Goal: Task Accomplishment & Management: Complete application form

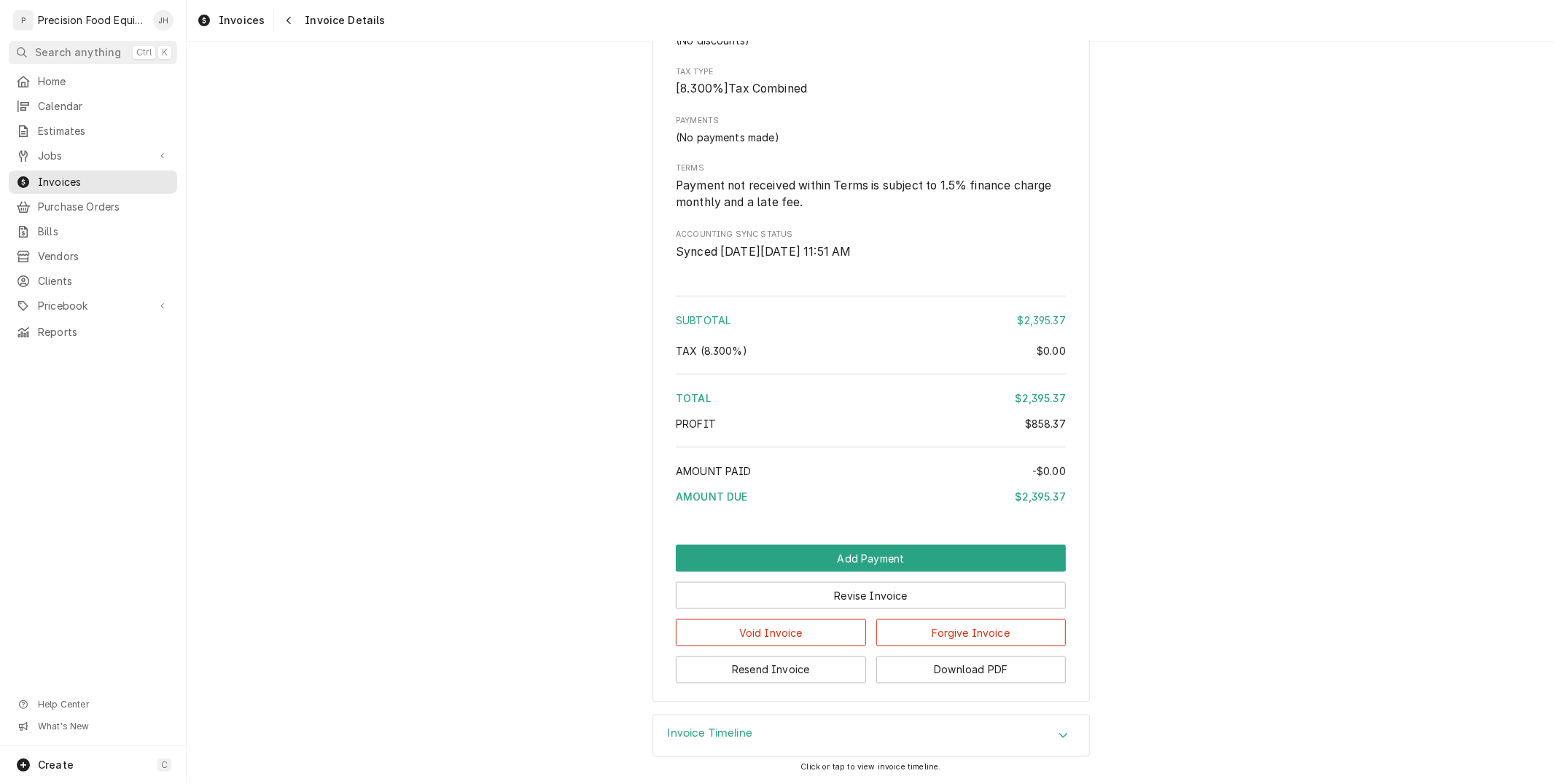
scroll to position [1743, 0]
click at [833, 662] on button "Resend Invoice" at bounding box center [771, 670] width 191 height 27
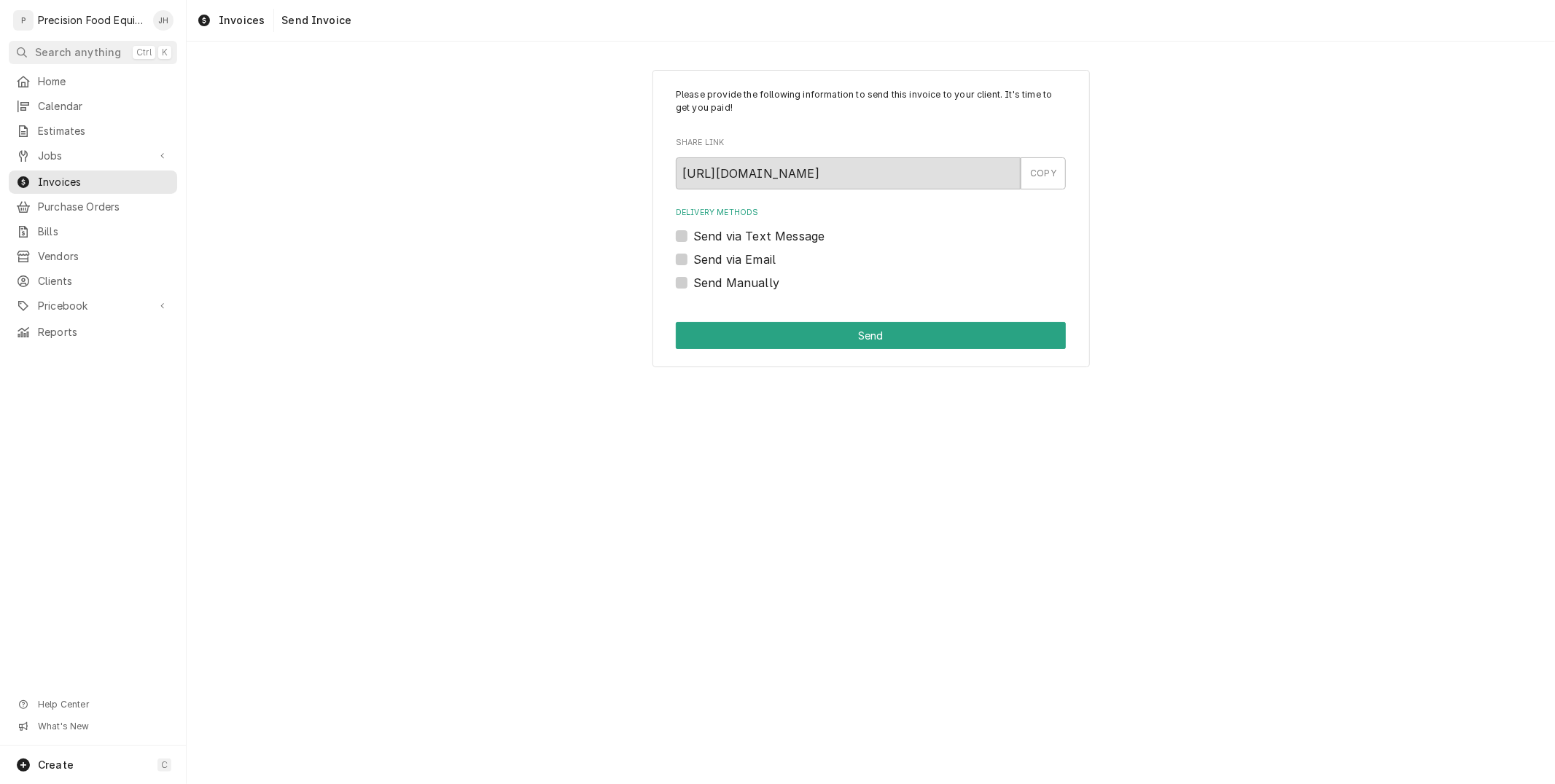
click at [694, 257] on label "Send via Email" at bounding box center [735, 260] width 82 height 17
click at [694, 257] on input "Send via Email" at bounding box center [889, 267] width 390 height 32
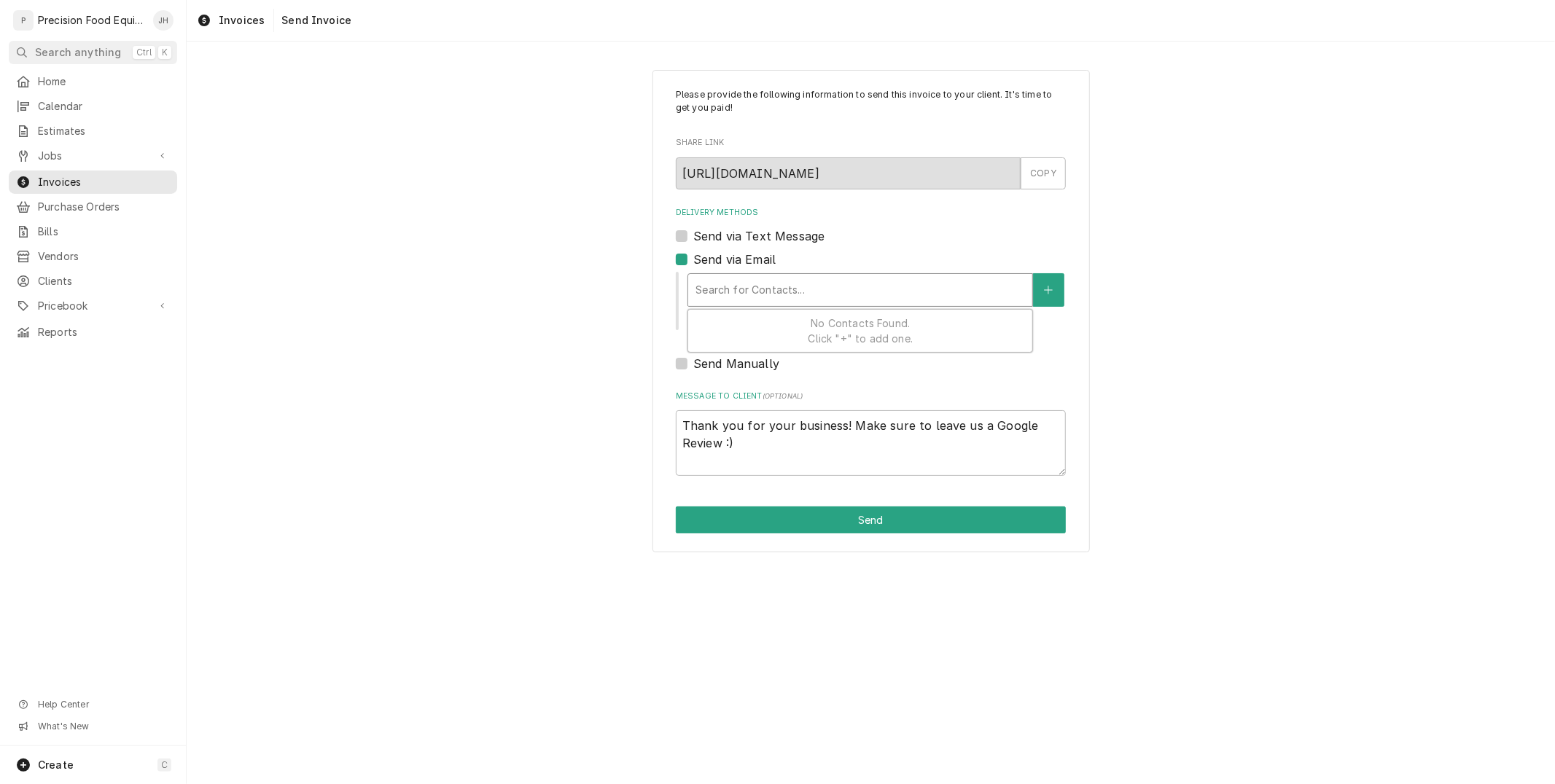
click at [738, 284] on div "Delivery Methods" at bounding box center [860, 290] width 330 height 26
click at [694, 259] on label "Send via Email" at bounding box center [735, 260] width 82 height 17
click at [694, 259] on input "Send via Email" at bounding box center [889, 267] width 390 height 32
checkbox input "false"
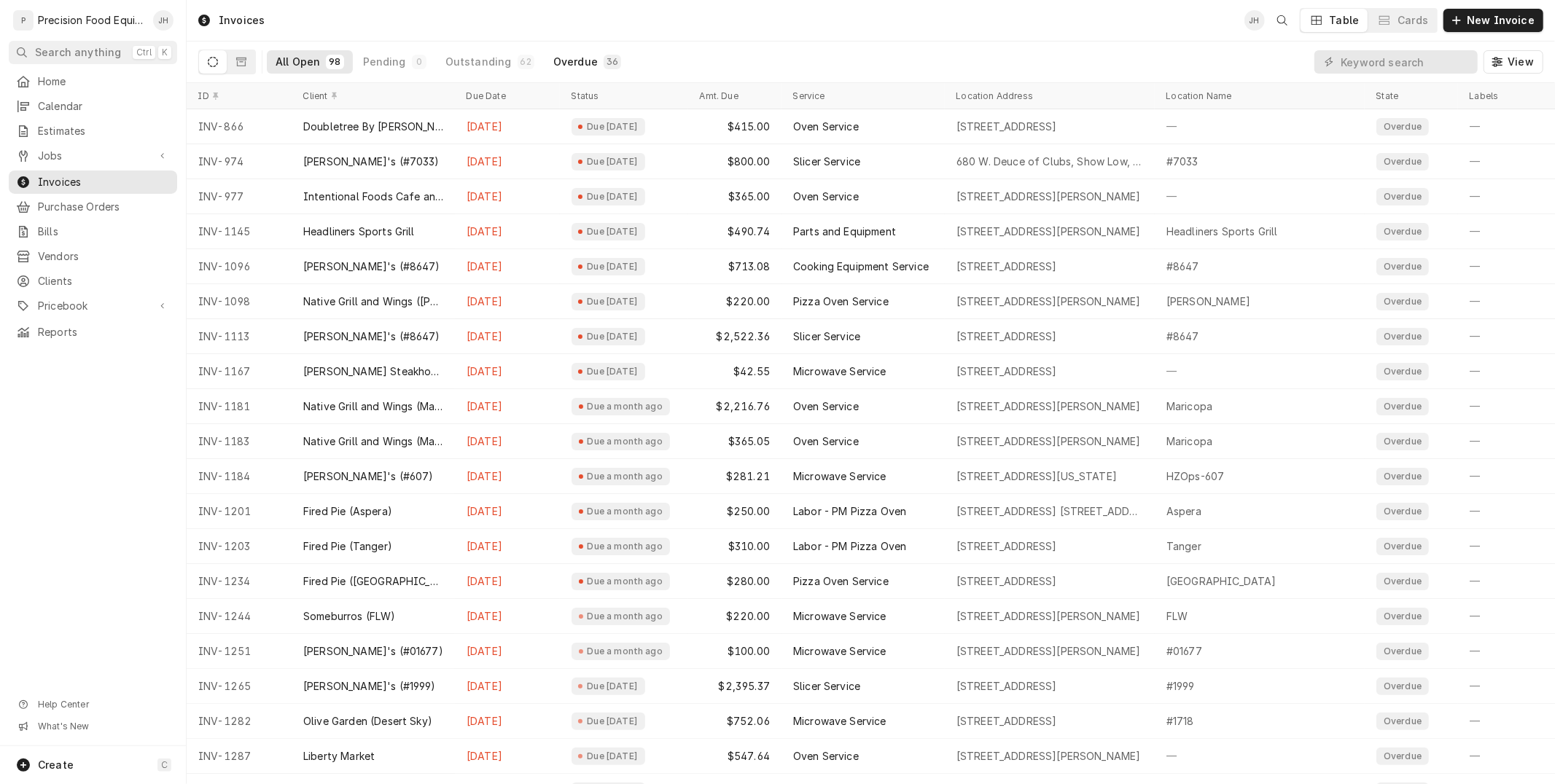
click at [586, 59] on button "Overdue 36" at bounding box center [588, 62] width 86 height 24
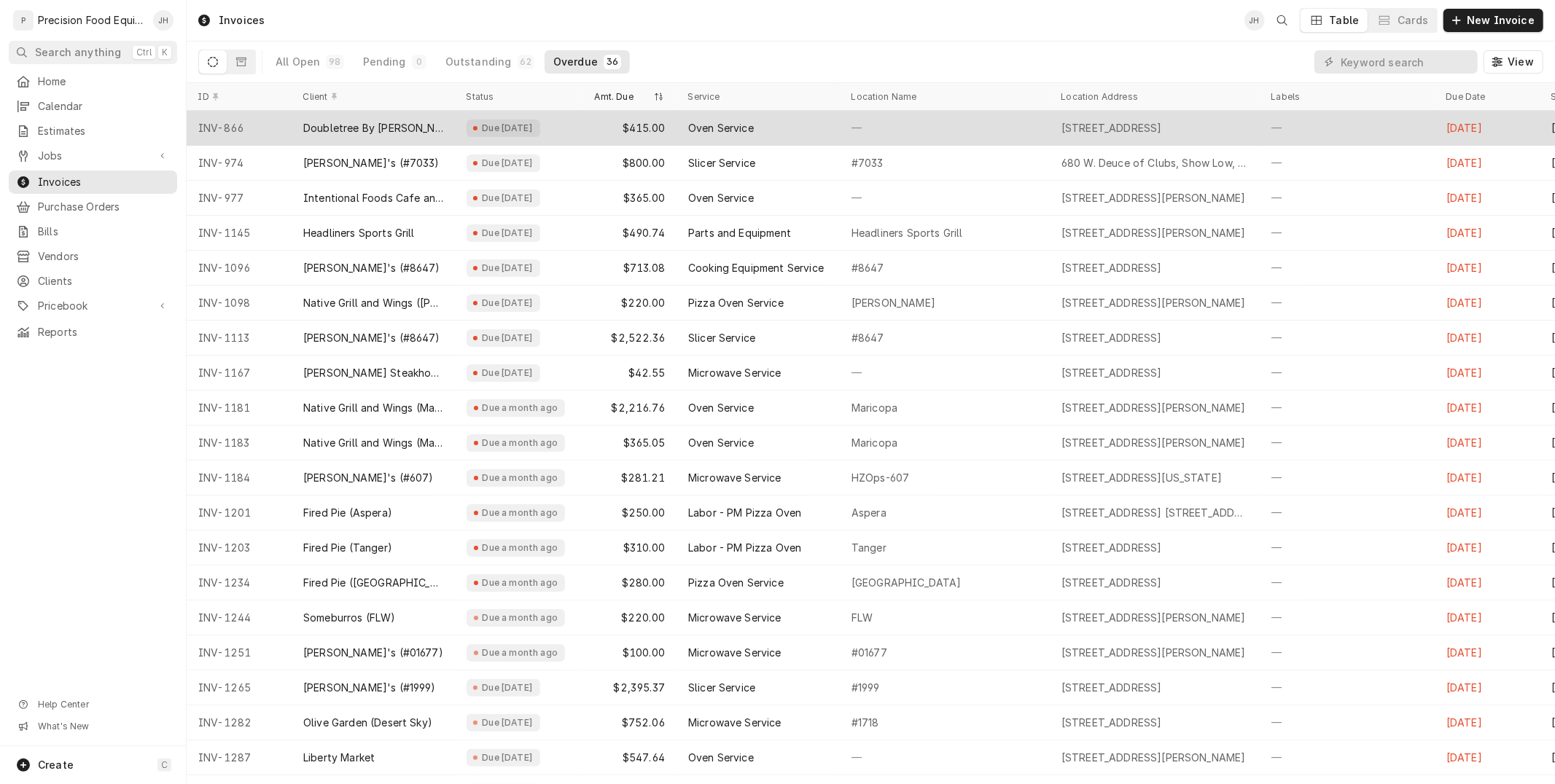
click at [546, 112] on div "Due [DATE]" at bounding box center [519, 128] width 129 height 35
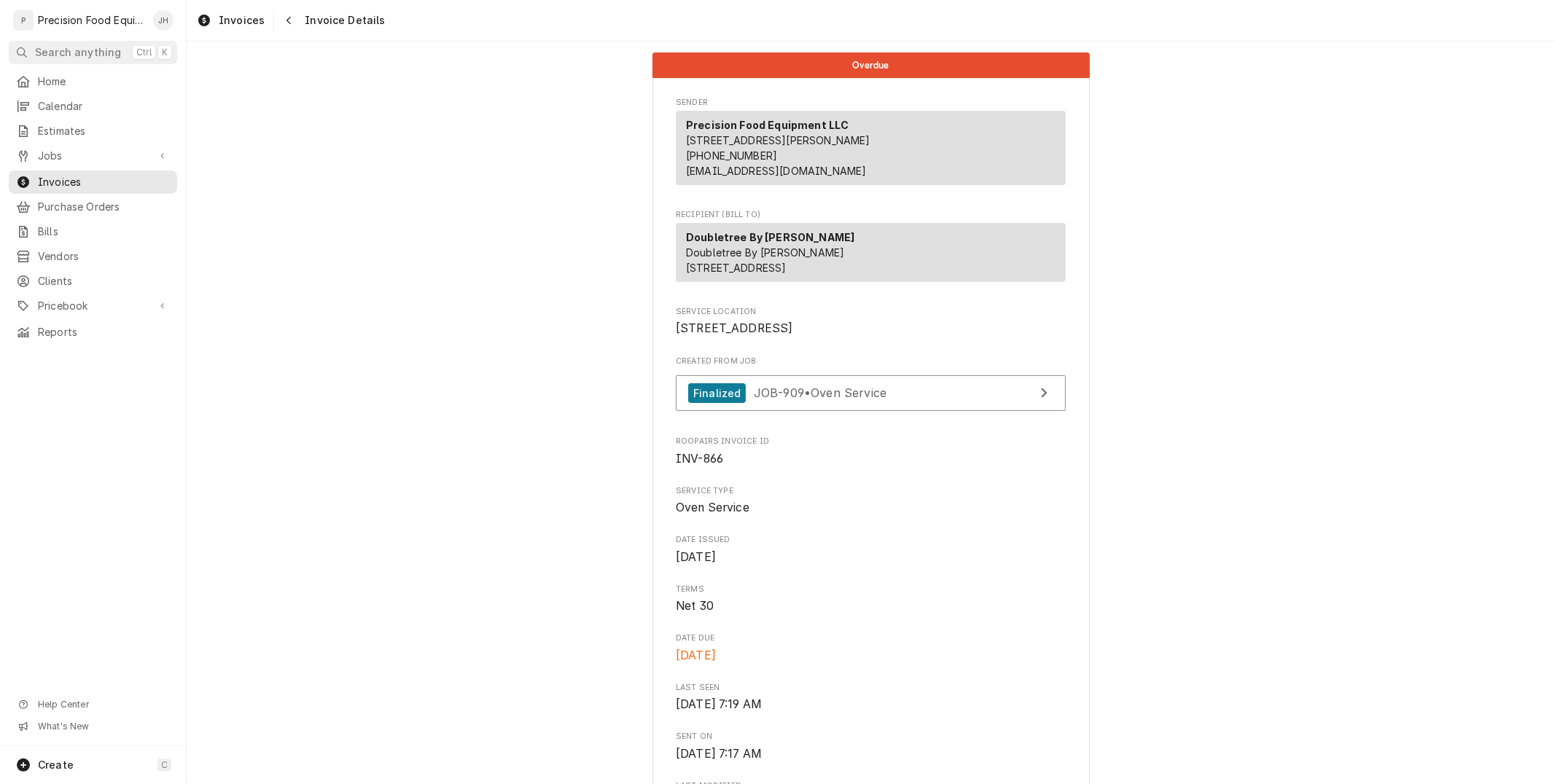
drag, startPoint x: 676, startPoint y: 280, endPoint x: 819, endPoint y: 279, distance: 143.0
click at [819, 279] on div "Doubletree By Hilton Doubletree By Hilton 1800 S Santan Village Pkwy Gilbert, A…" at bounding box center [871, 253] width 390 height 59
copy span "1800 S Santan Village Pkwy"
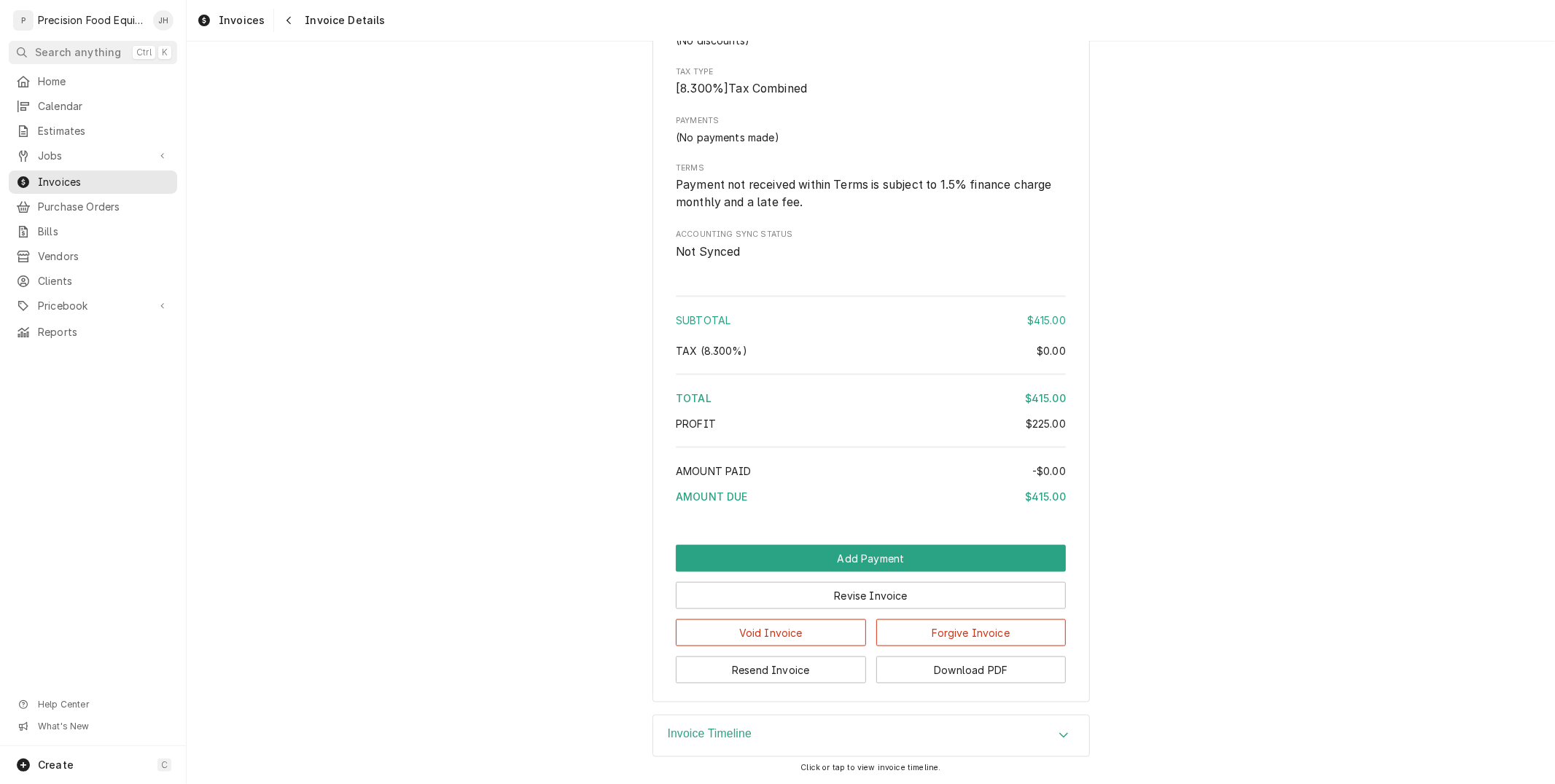
scroll to position [1624, 0]
click at [807, 658] on button "Resend Invoice" at bounding box center [771, 670] width 191 height 27
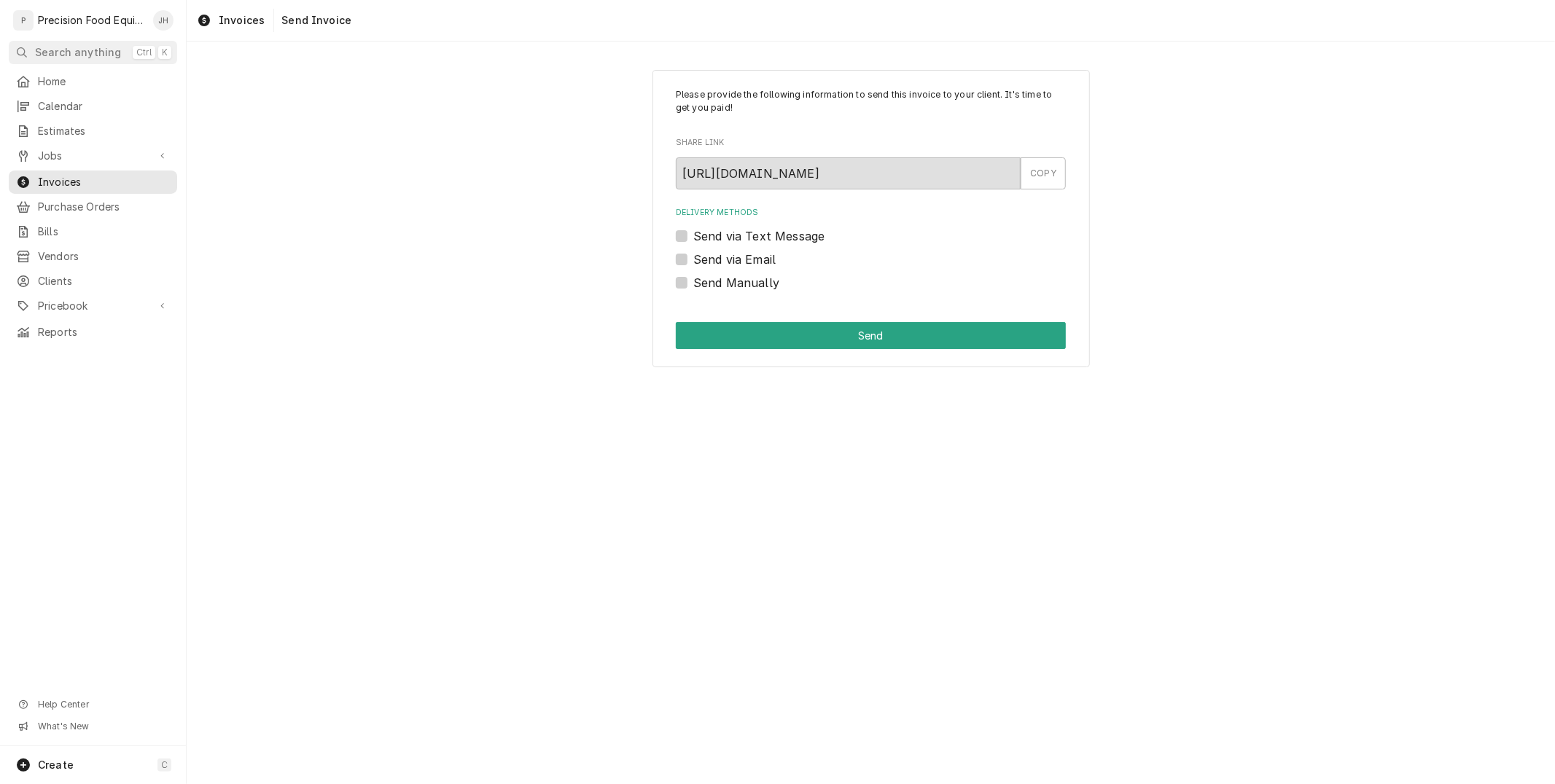
click at [694, 233] on label "Send via Text Message" at bounding box center [759, 236] width 131 height 17
click at [694, 233] on input "Send via Text Message" at bounding box center [889, 243] width 390 height 32
checkbox input "true"
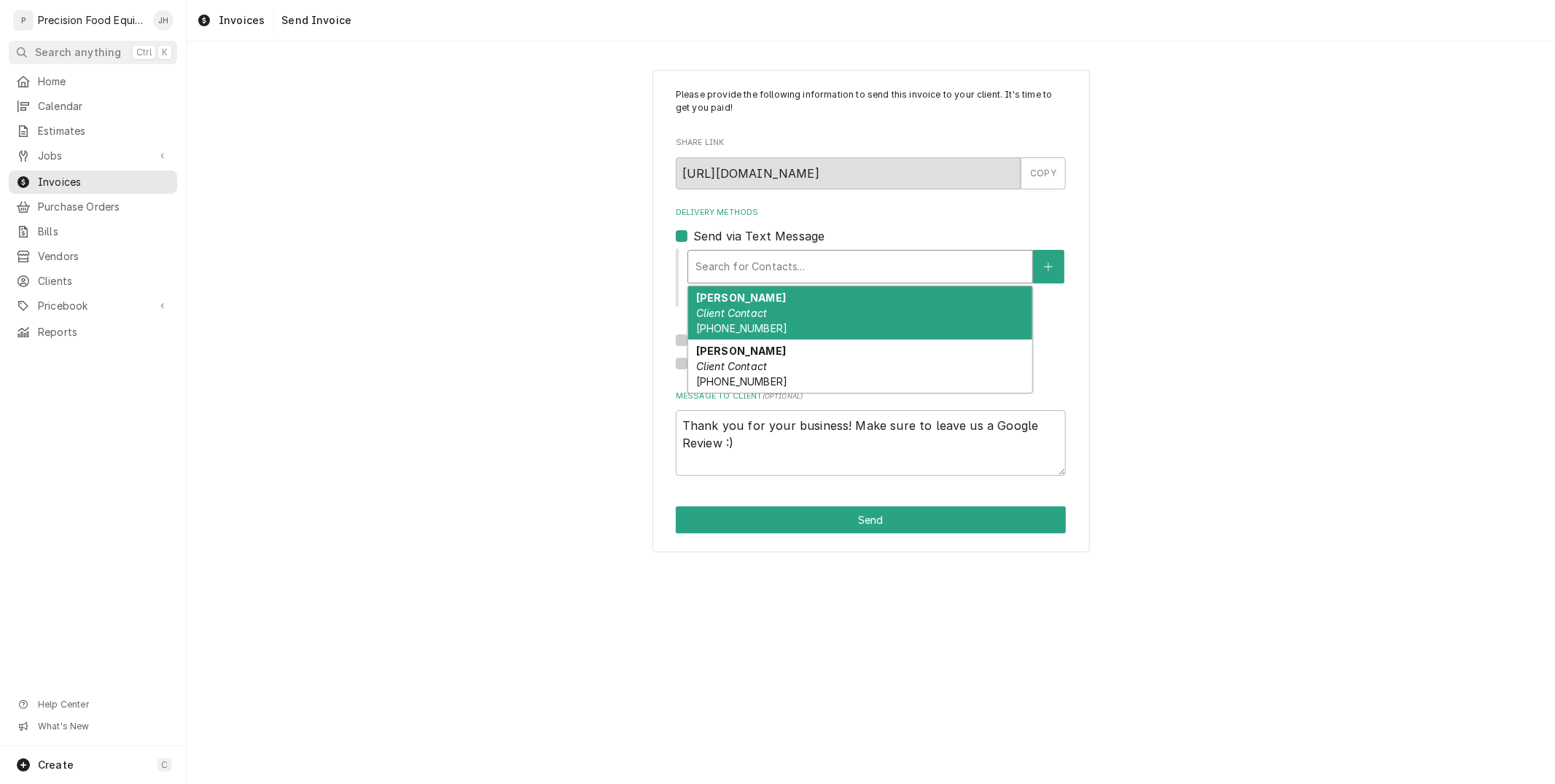
click at [752, 278] on div "Delivery Methods" at bounding box center [860, 267] width 330 height 26
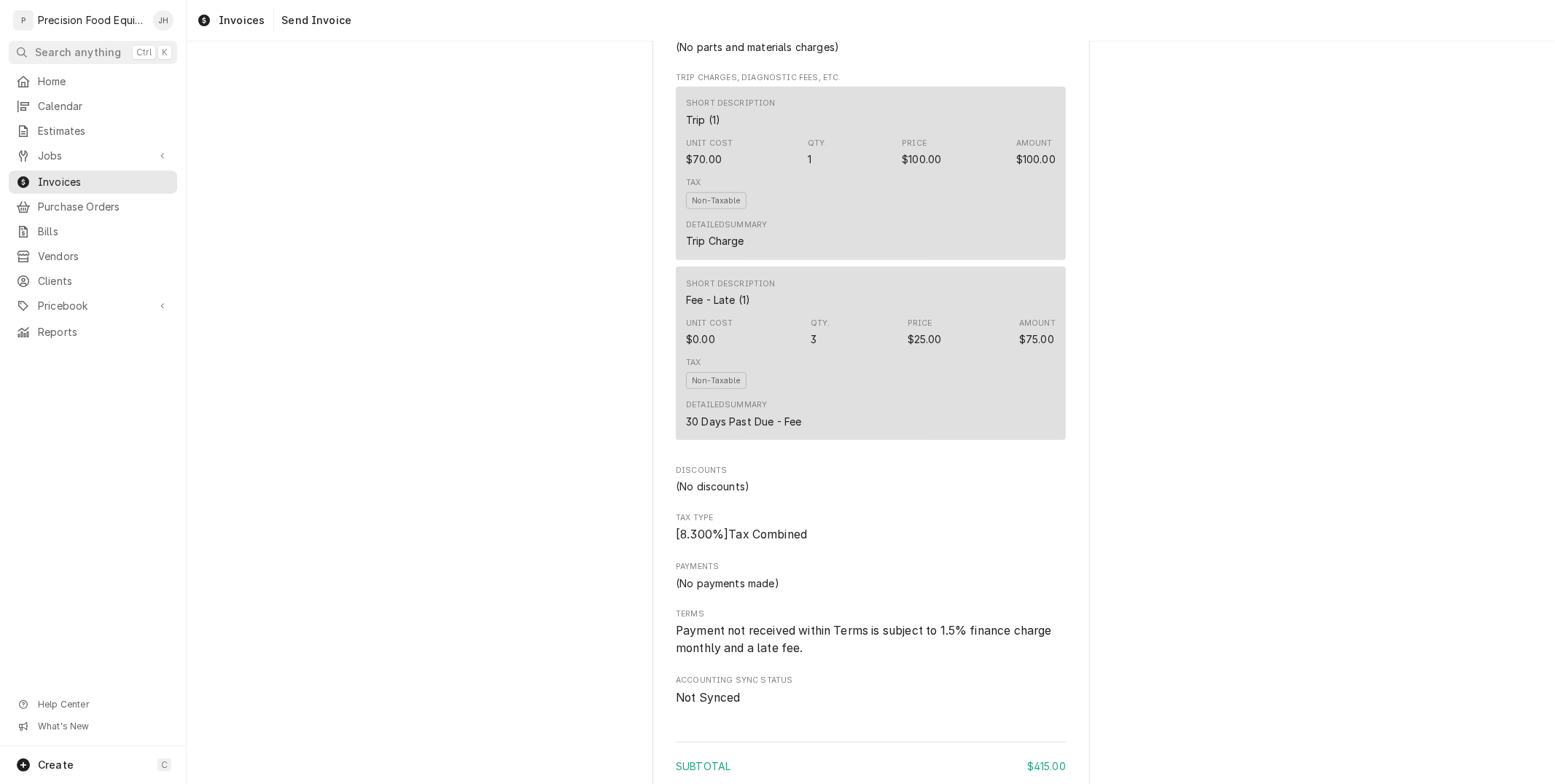
scroll to position [1624, 0]
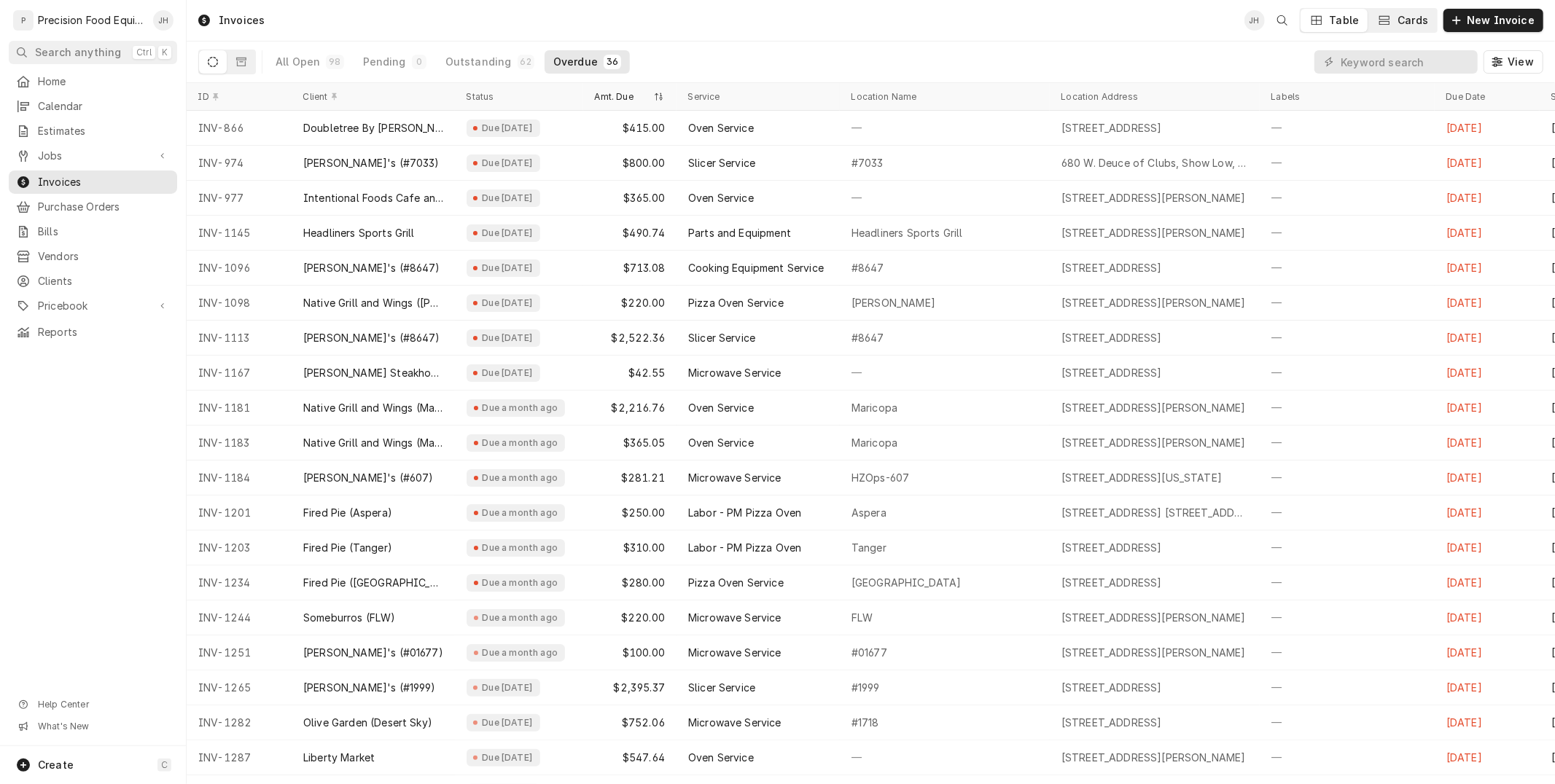
click at [1407, 24] on div "Cards" at bounding box center [1412, 20] width 31 height 15
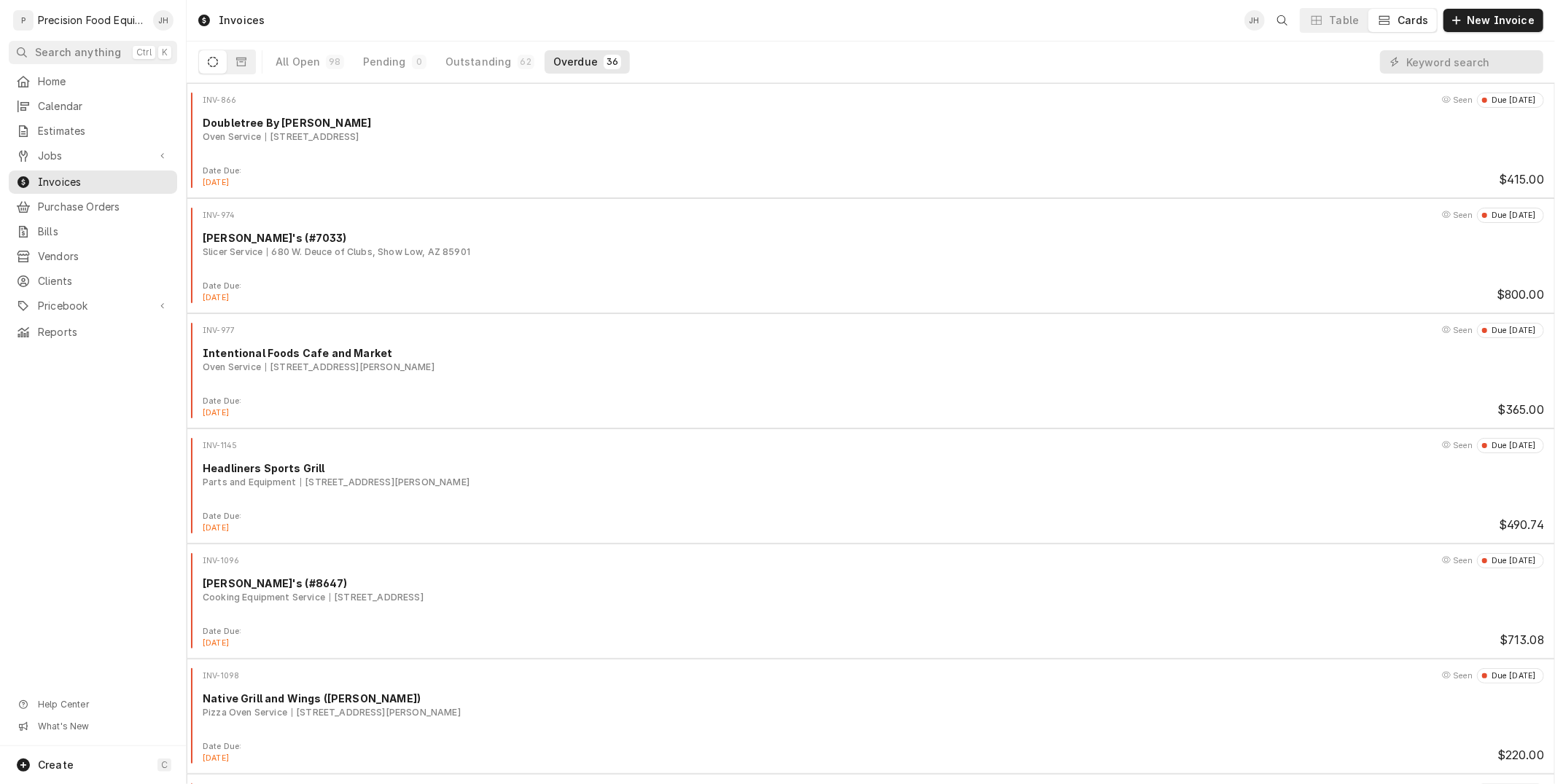
click at [1410, 16] on div "Cards" at bounding box center [1412, 20] width 31 height 15
click at [61, 160] on span "Jobs" at bounding box center [93, 156] width 110 height 15
click at [53, 183] on span "Jobs" at bounding box center [103, 180] width 132 height 15
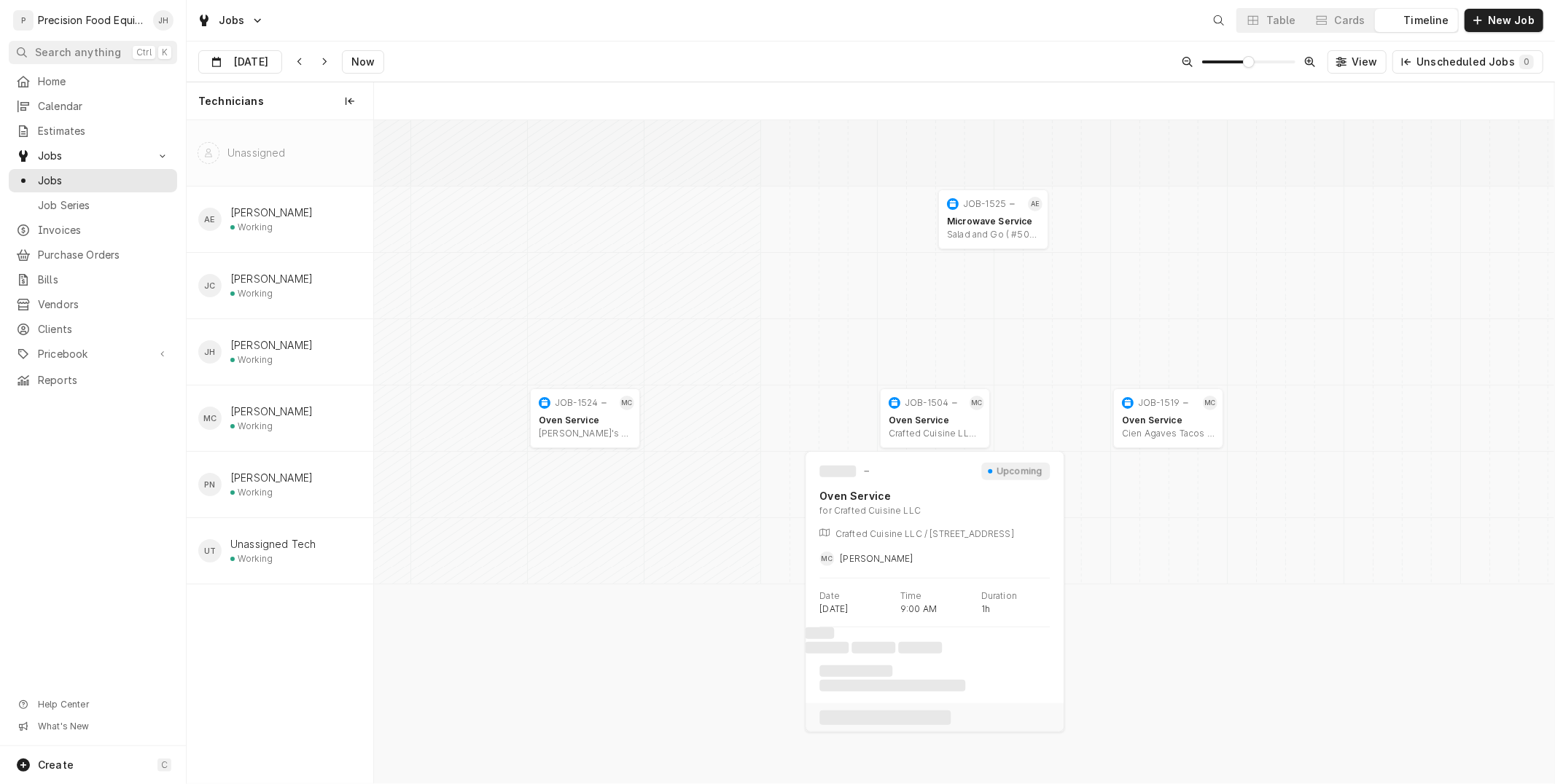
scroll to position [0, 23384]
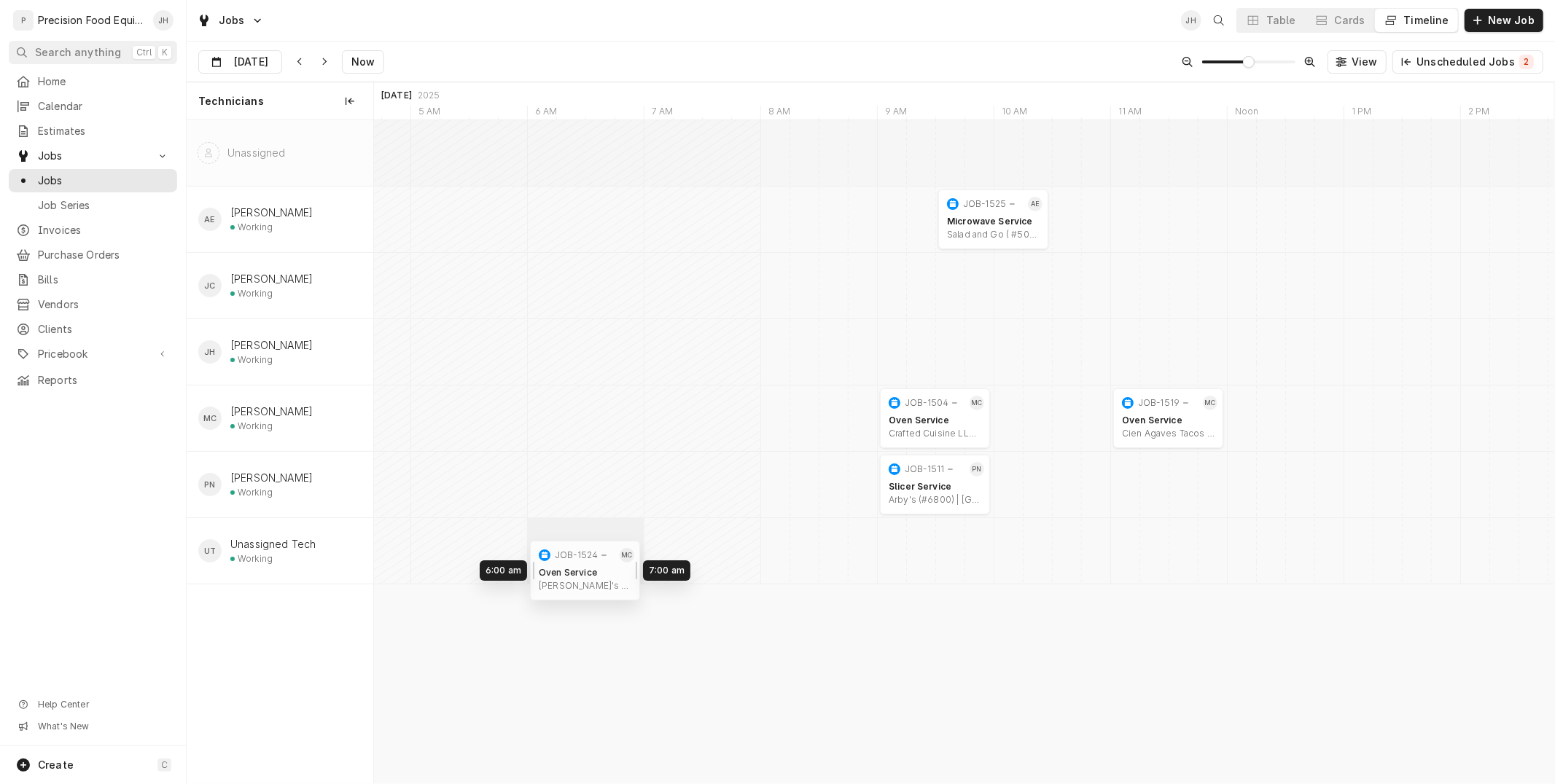
drag, startPoint x: 572, startPoint y: 406, endPoint x: 580, endPoint y: 552, distance: 146.2
click at [579, 555] on div "9:30 AM 10:30 AM JOB-1525 AE Microwave Service Salad and Go ( #50) | San Tan Va…" at bounding box center [965, 452] width 1181 height 663
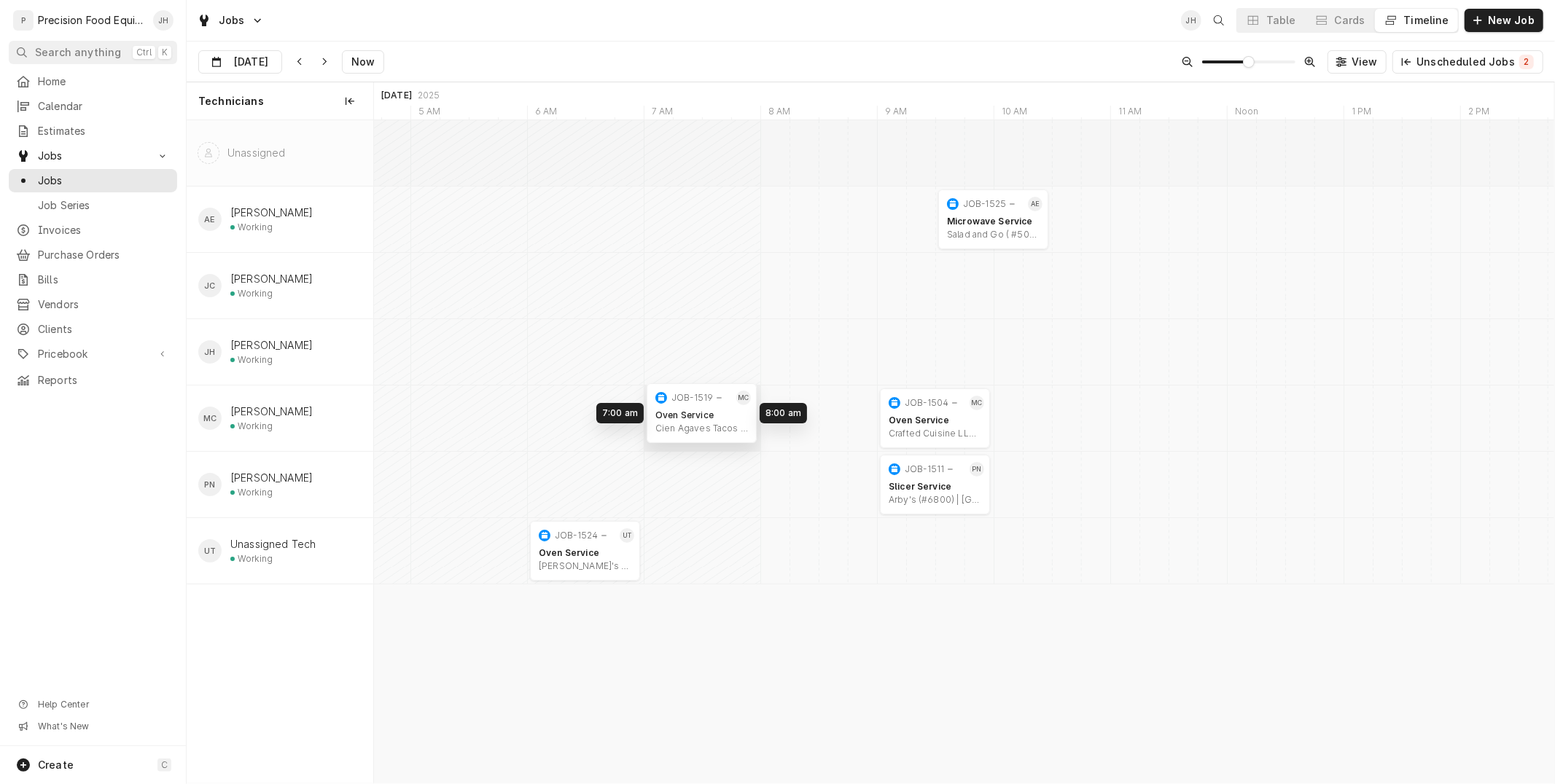
drag, startPoint x: 1165, startPoint y: 419, endPoint x: 704, endPoint y: 414, distance: 461.0
click at [704, 414] on div "9:30 AM 10:30 AM JOB-1525 AE Microwave Service Salad and Go ( #50) | San Tan Va…" at bounding box center [965, 452] width 1181 height 663
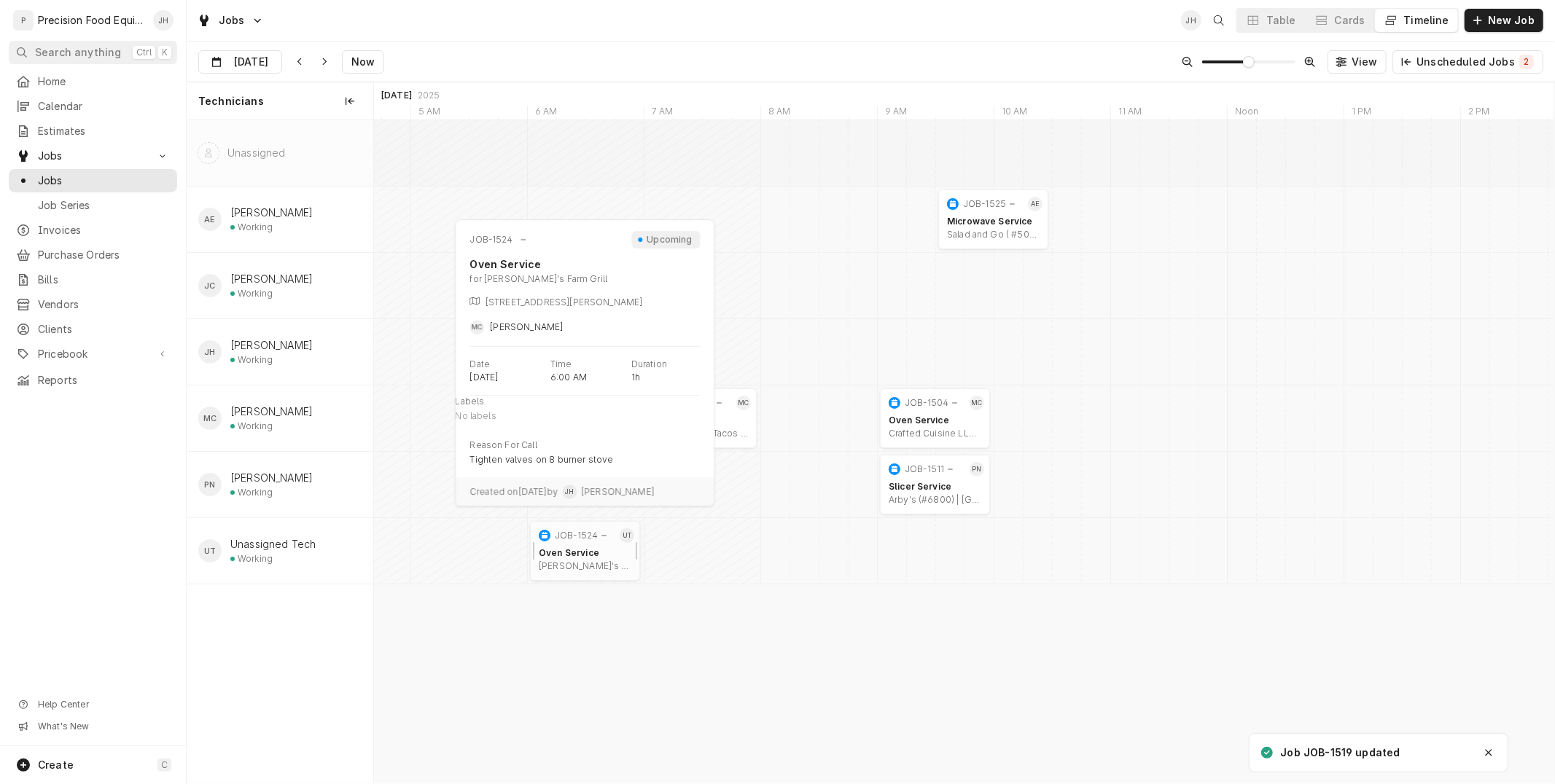
click at [573, 554] on div "Oven Service" at bounding box center [585, 552] width 93 height 11
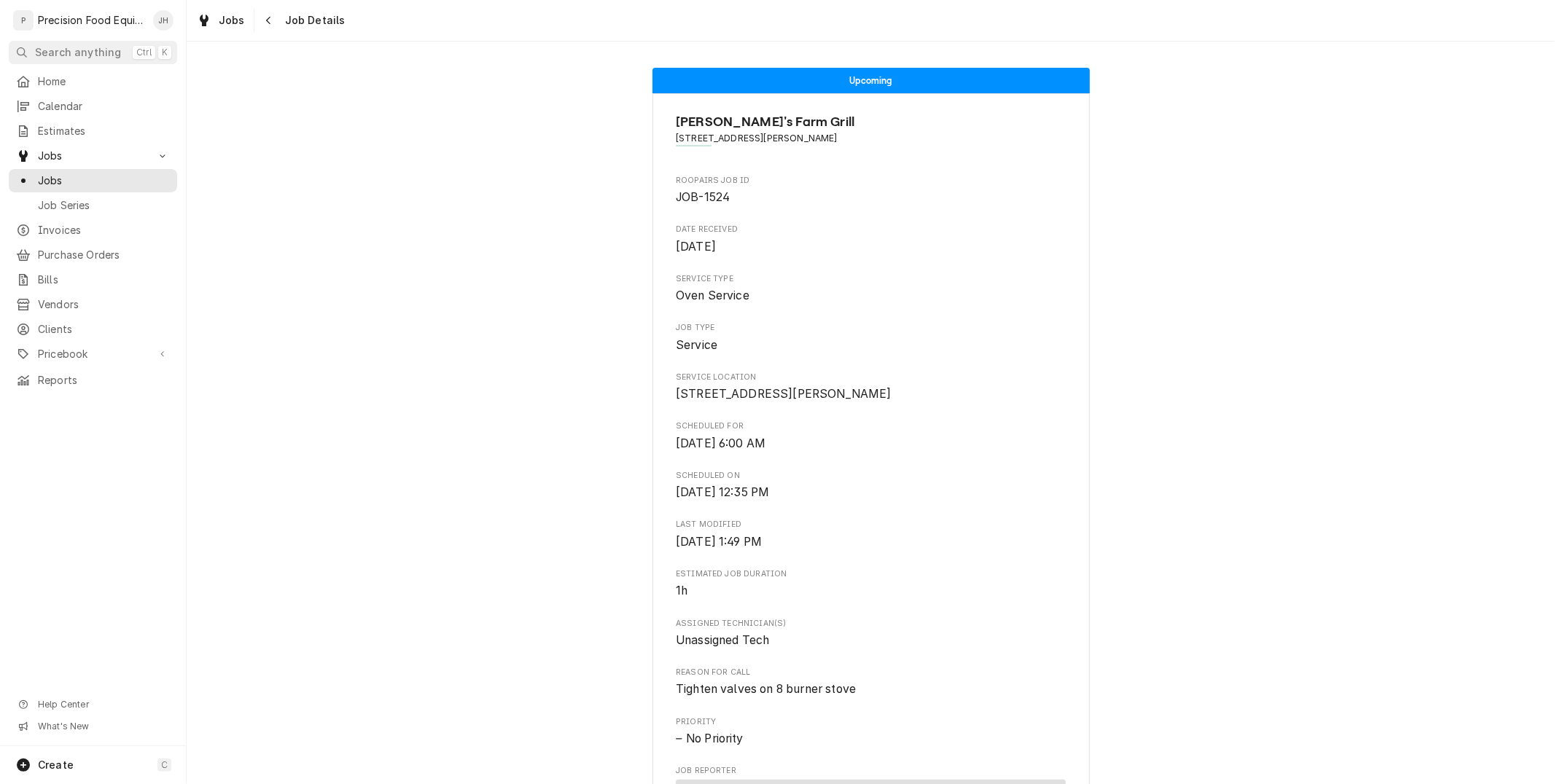
scroll to position [660, 0]
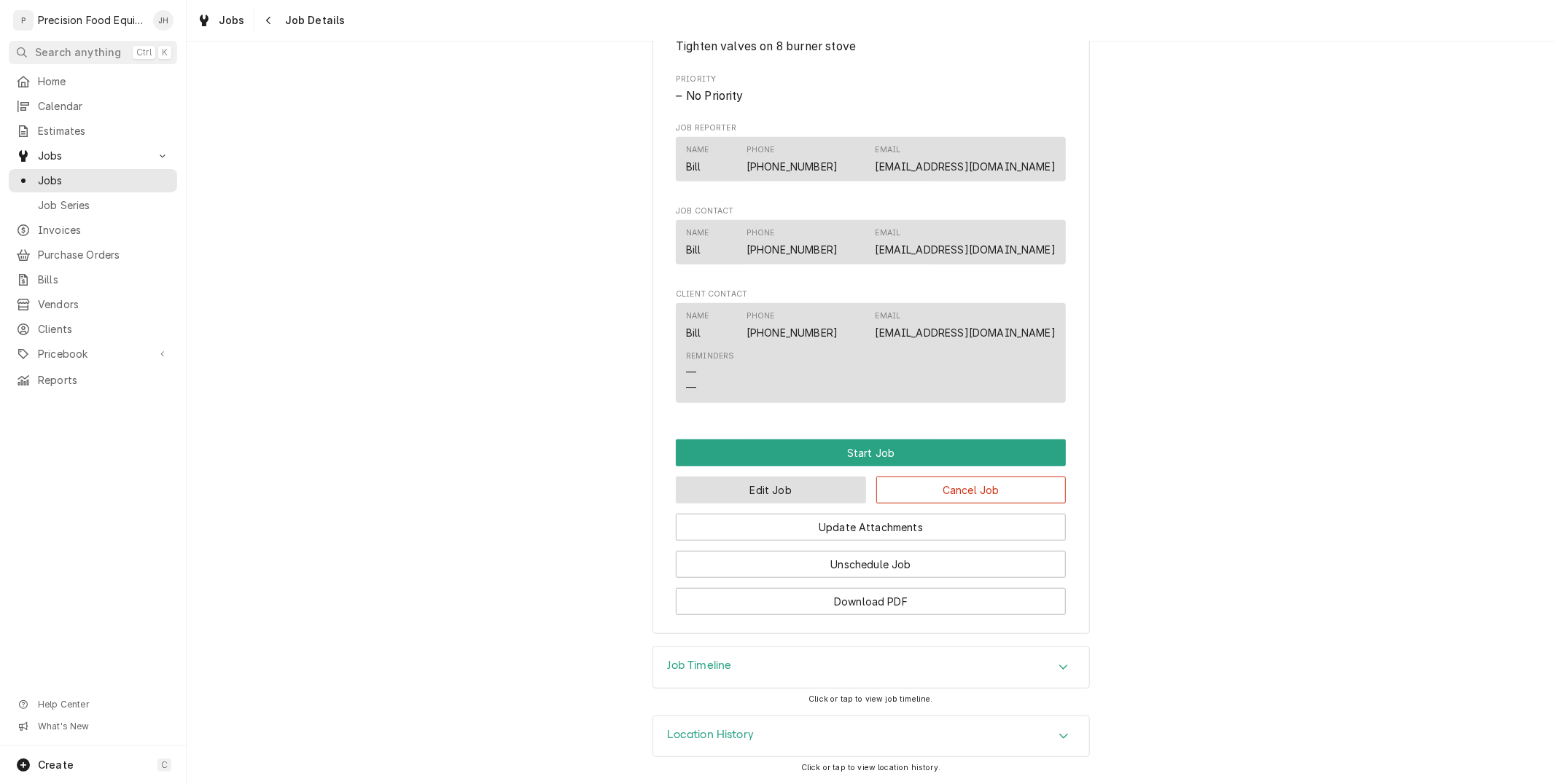
click at [784, 496] on button "Edit Job" at bounding box center [771, 489] width 191 height 27
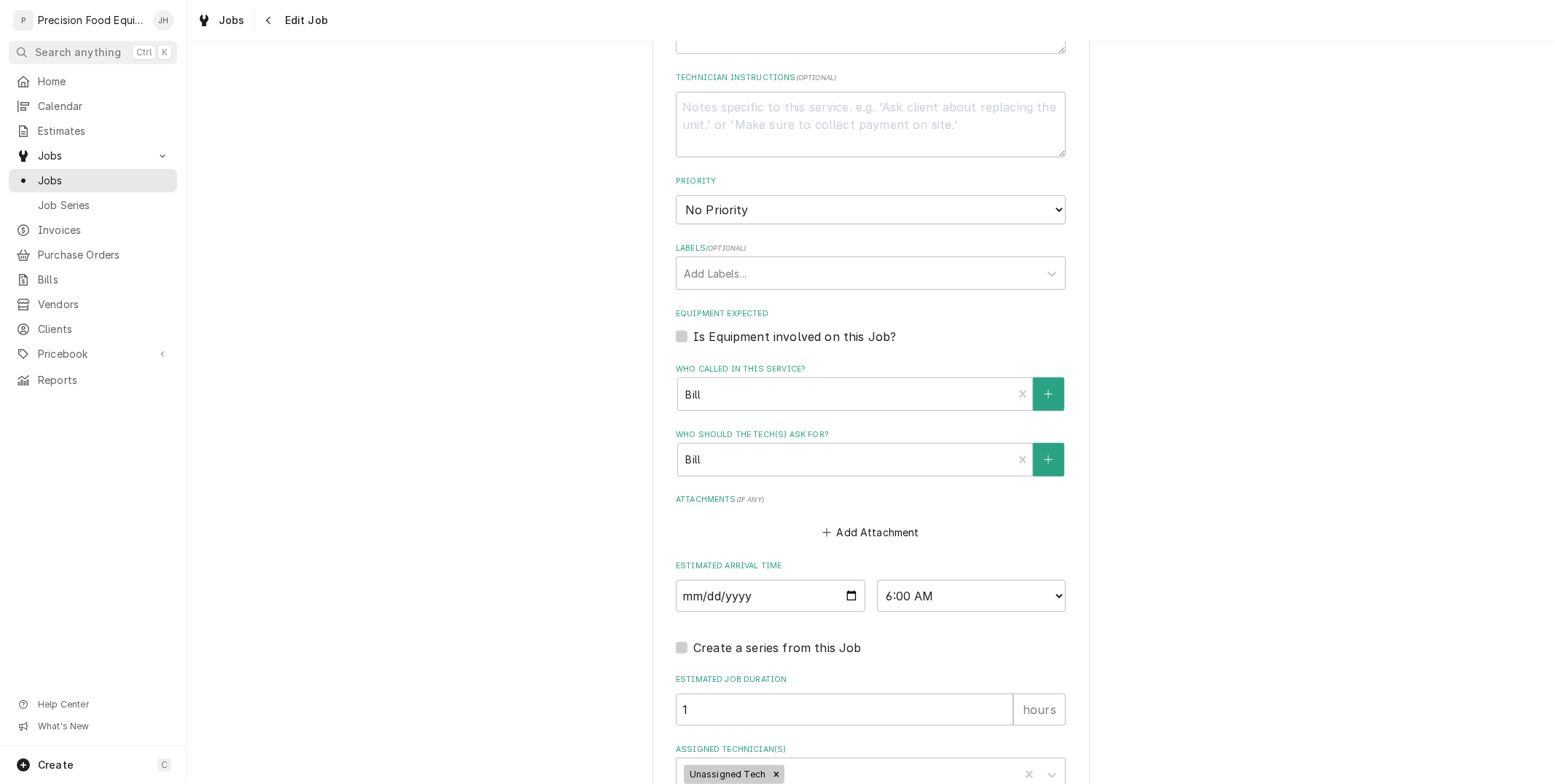
scroll to position [729, 0]
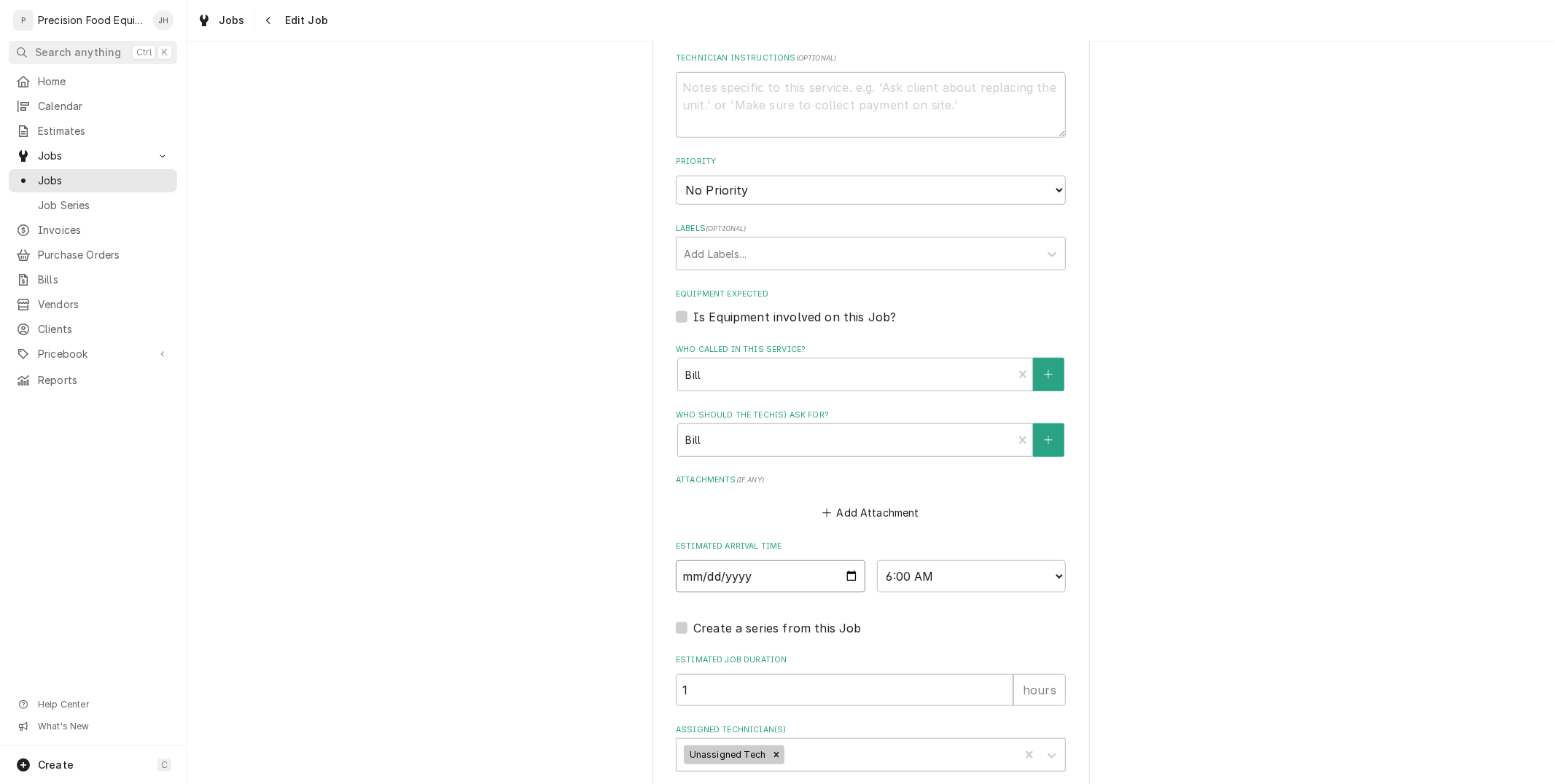
click at [841, 581] on input "[DATE]" at bounding box center [771, 576] width 190 height 32
click at [842, 572] on input "[DATE]" at bounding box center [771, 576] width 190 height 32
type textarea "x"
type input "[DATE]"
type textarea "x"
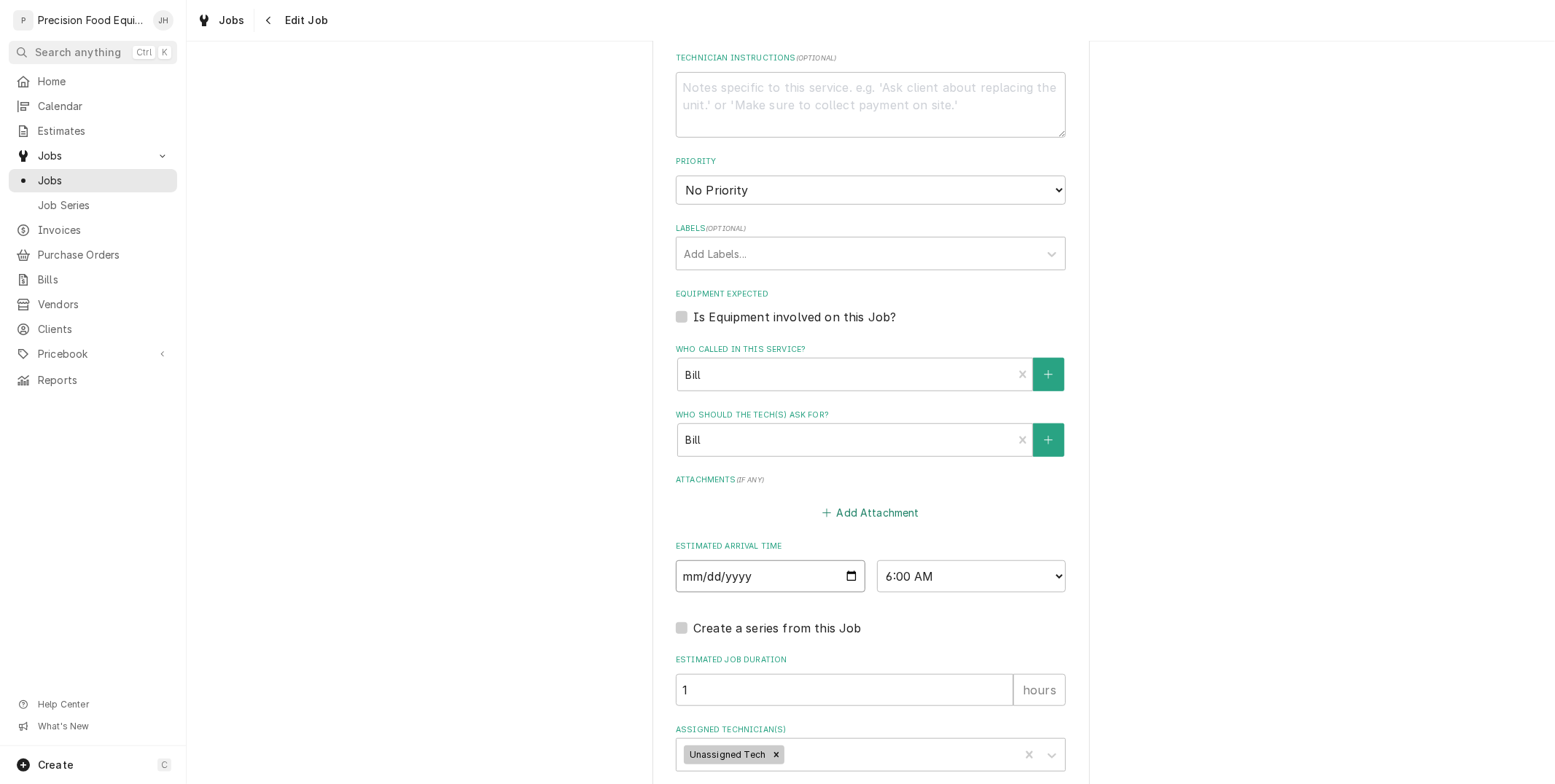
type input "[DATE]"
click at [963, 570] on select "AM / PM 6:00 AM 6:15 AM 6:30 AM 6:45 AM 7:00 AM 7:15 AM 7:30 AM 7:45 AM 8:00 AM…" at bounding box center [972, 576] width 190 height 32
click at [877, 560] on select "AM / PM 6:00 AM 6:15 AM 6:30 AM 6:45 AM 7:00 AM 7:15 AM 7:30 AM 7:45 AM 8:00 AM…" at bounding box center [972, 576] width 190 height 32
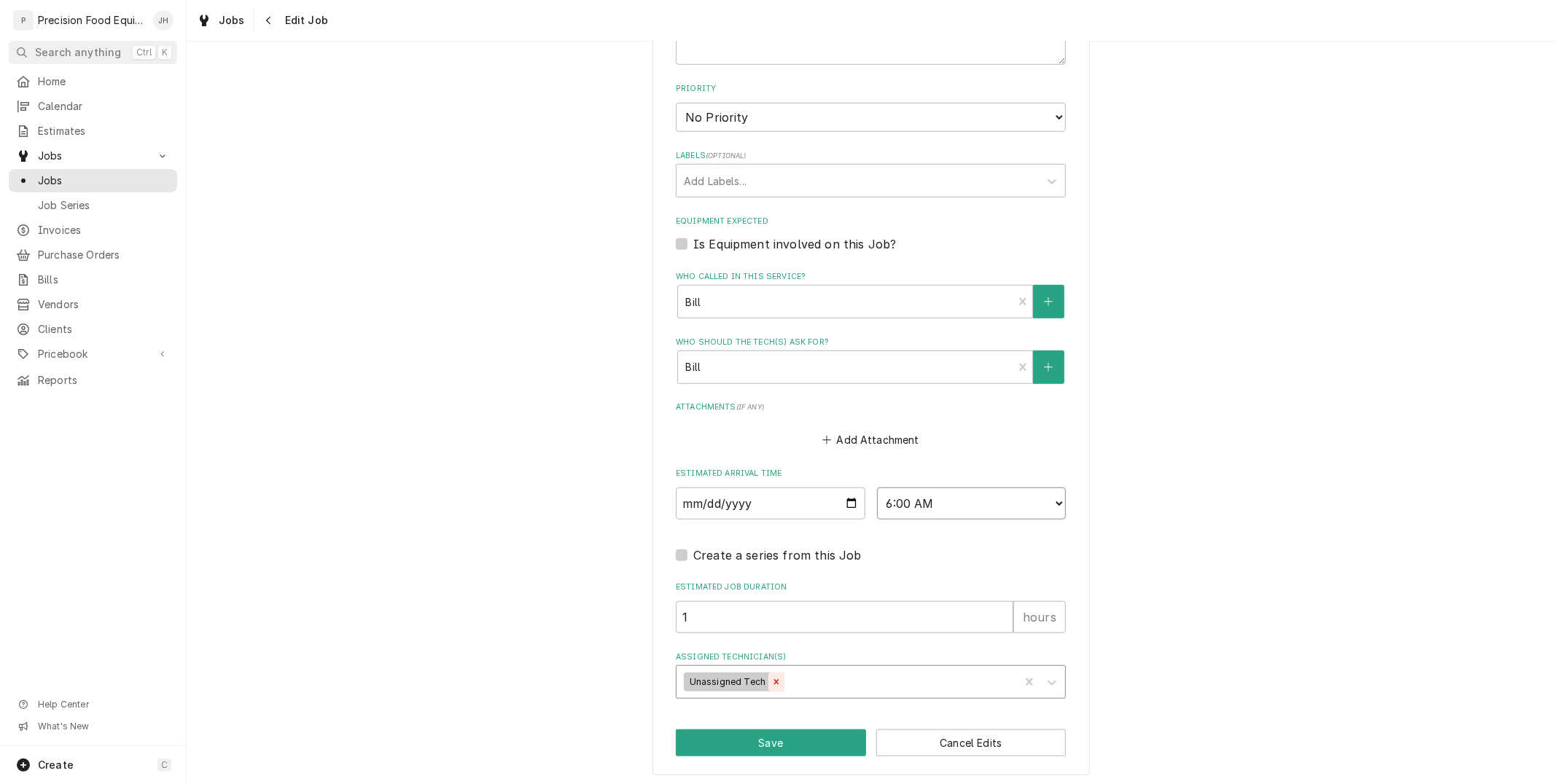
click at [769, 681] on div "Remove Unassigned Tech" at bounding box center [777, 683] width 16 height 19
click at [827, 683] on div "Assigned Technician(s)" at bounding box center [858, 682] width 348 height 26
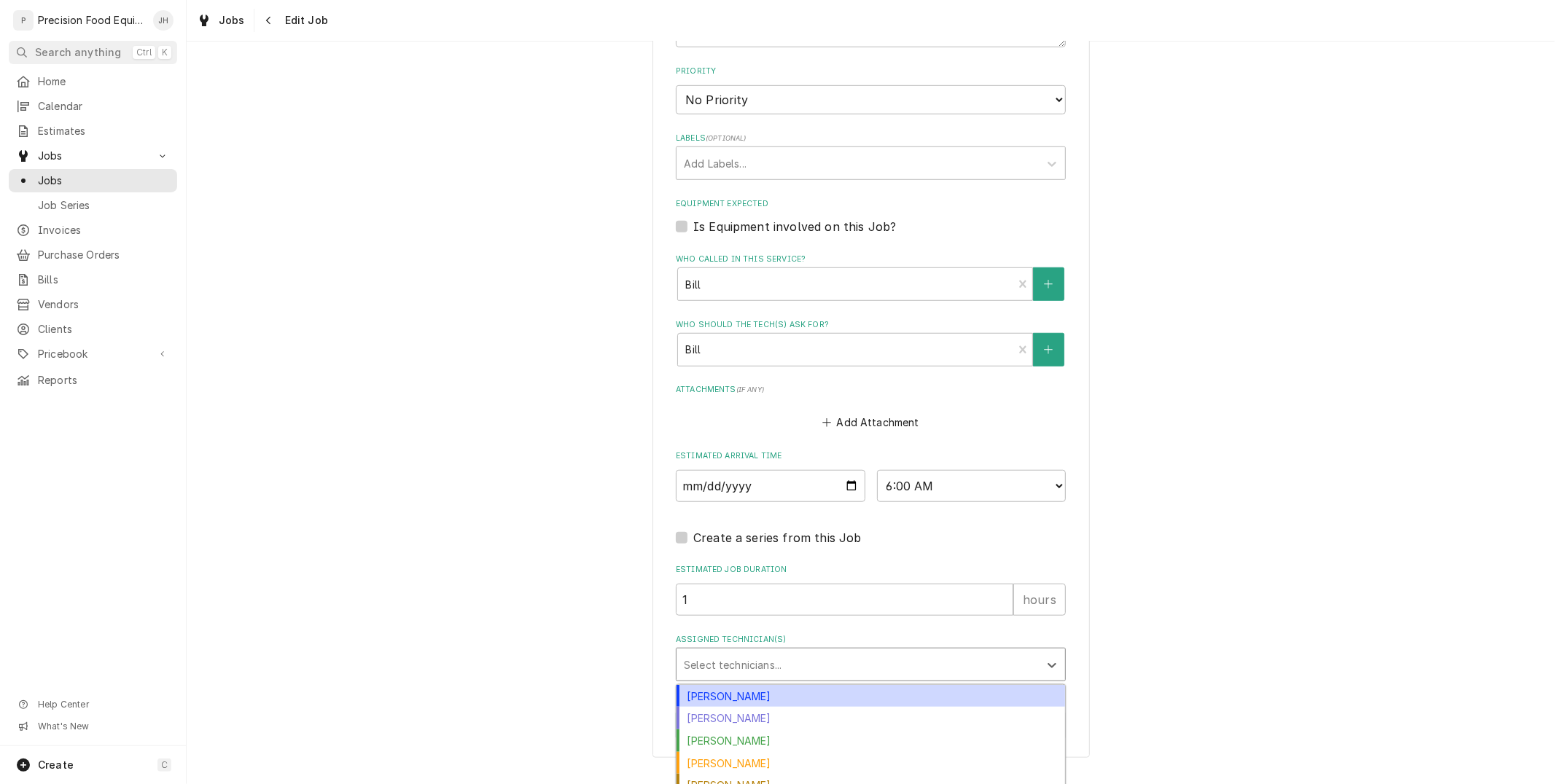
scroll to position [850, 0]
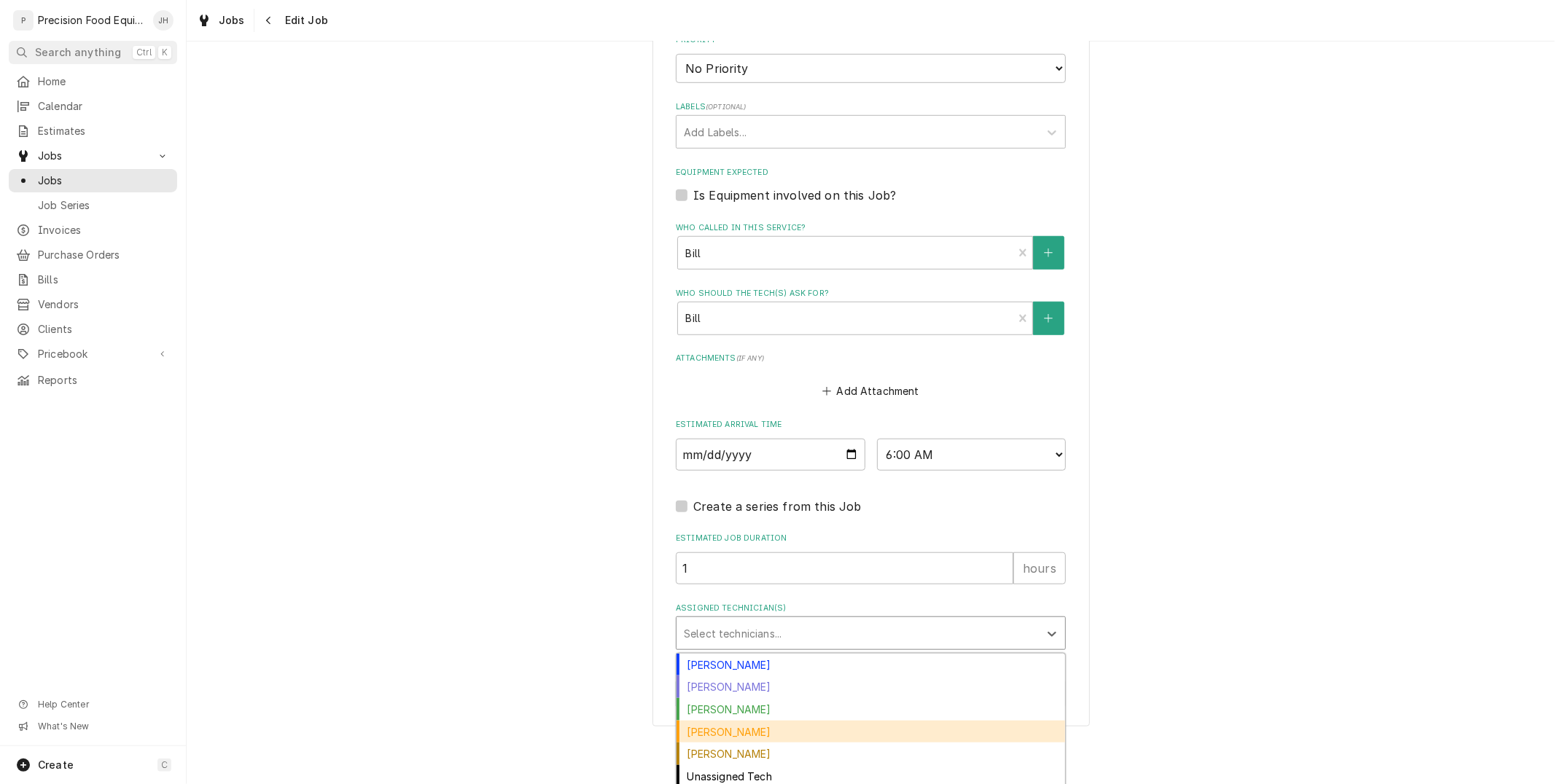
click at [780, 730] on div "[PERSON_NAME]" at bounding box center [871, 732] width 388 height 23
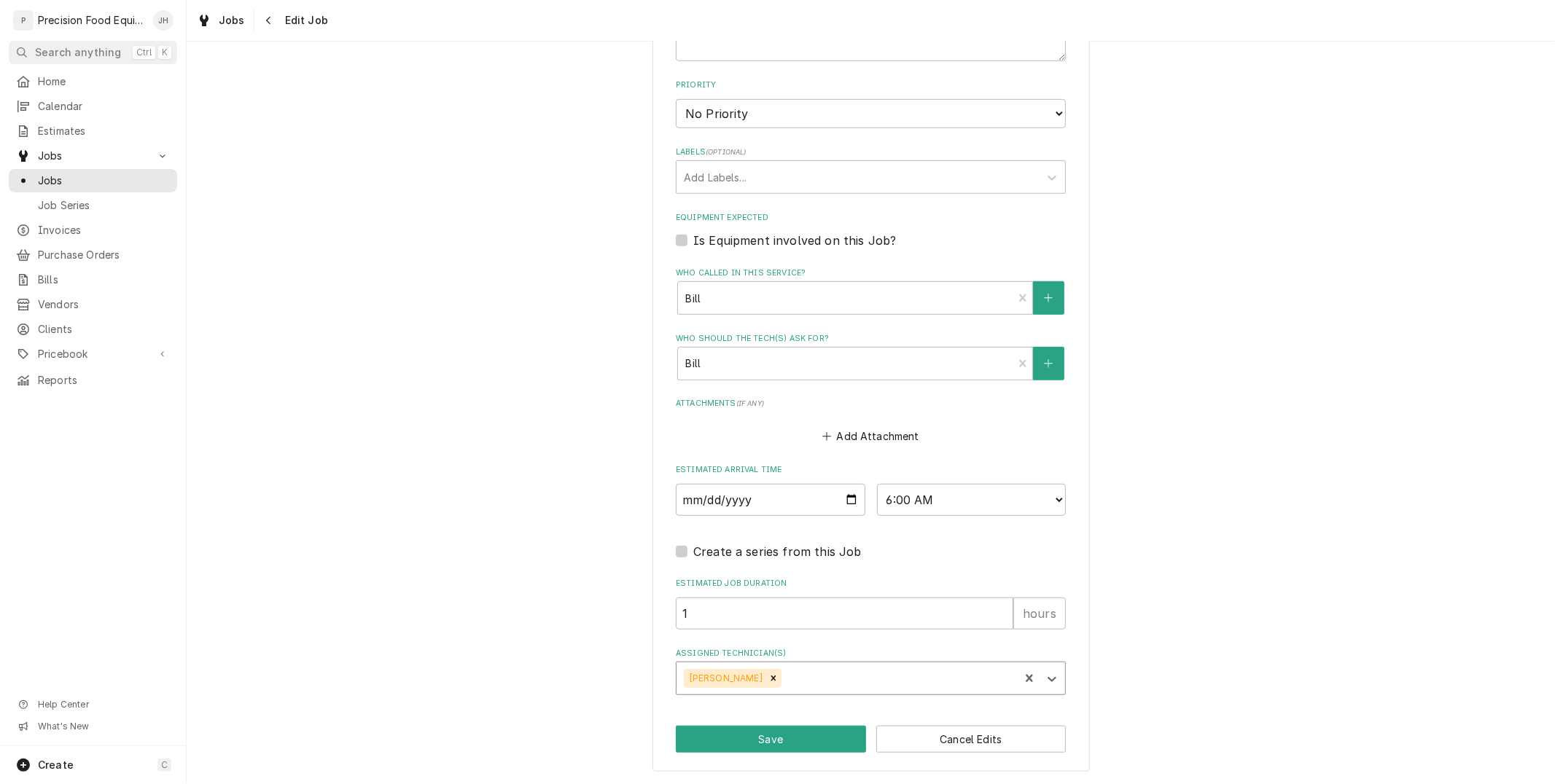
scroll to position [801, 0]
click at [814, 746] on button "Save" at bounding box center [771, 743] width 191 height 27
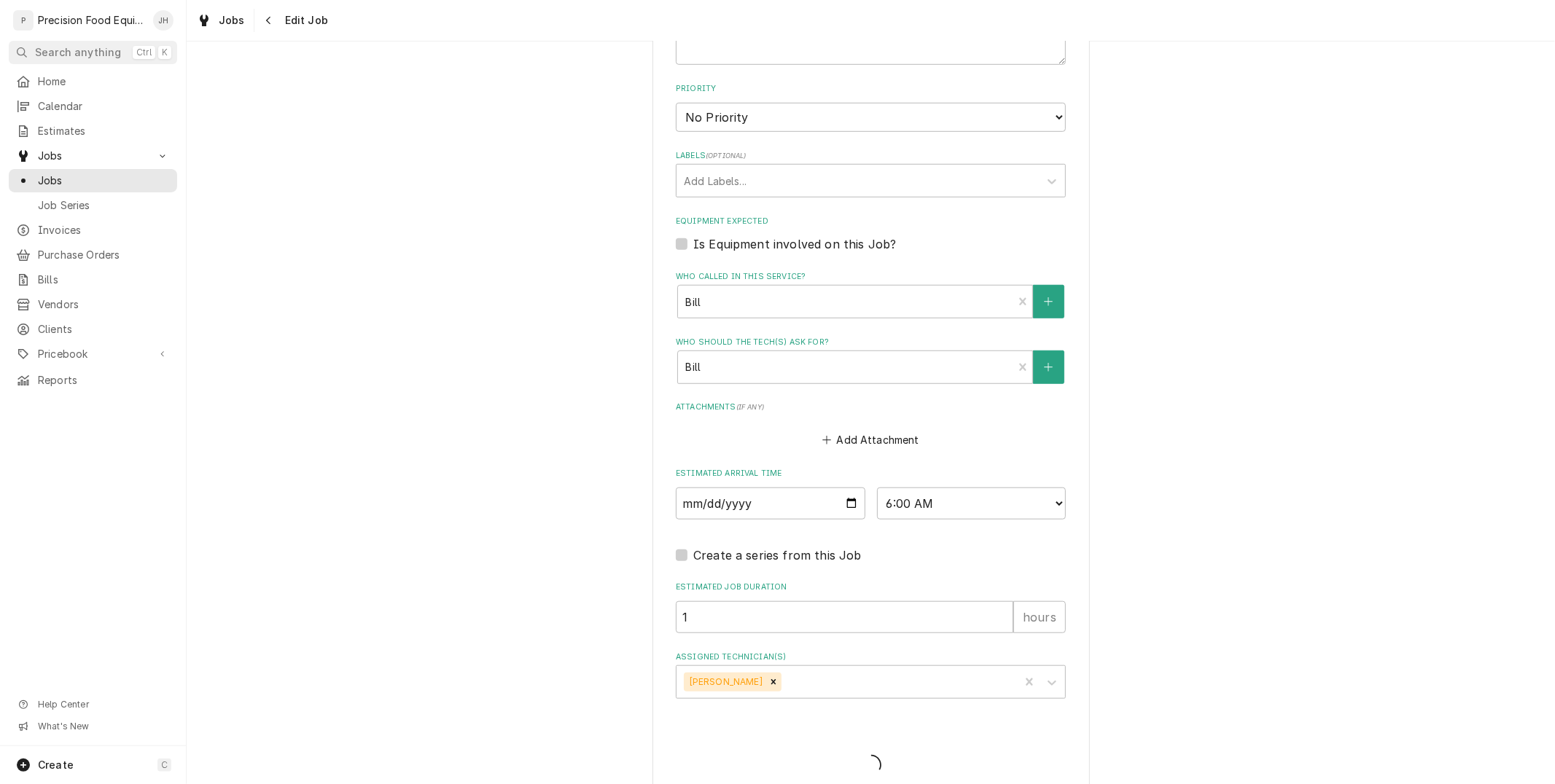
type textarea "x"
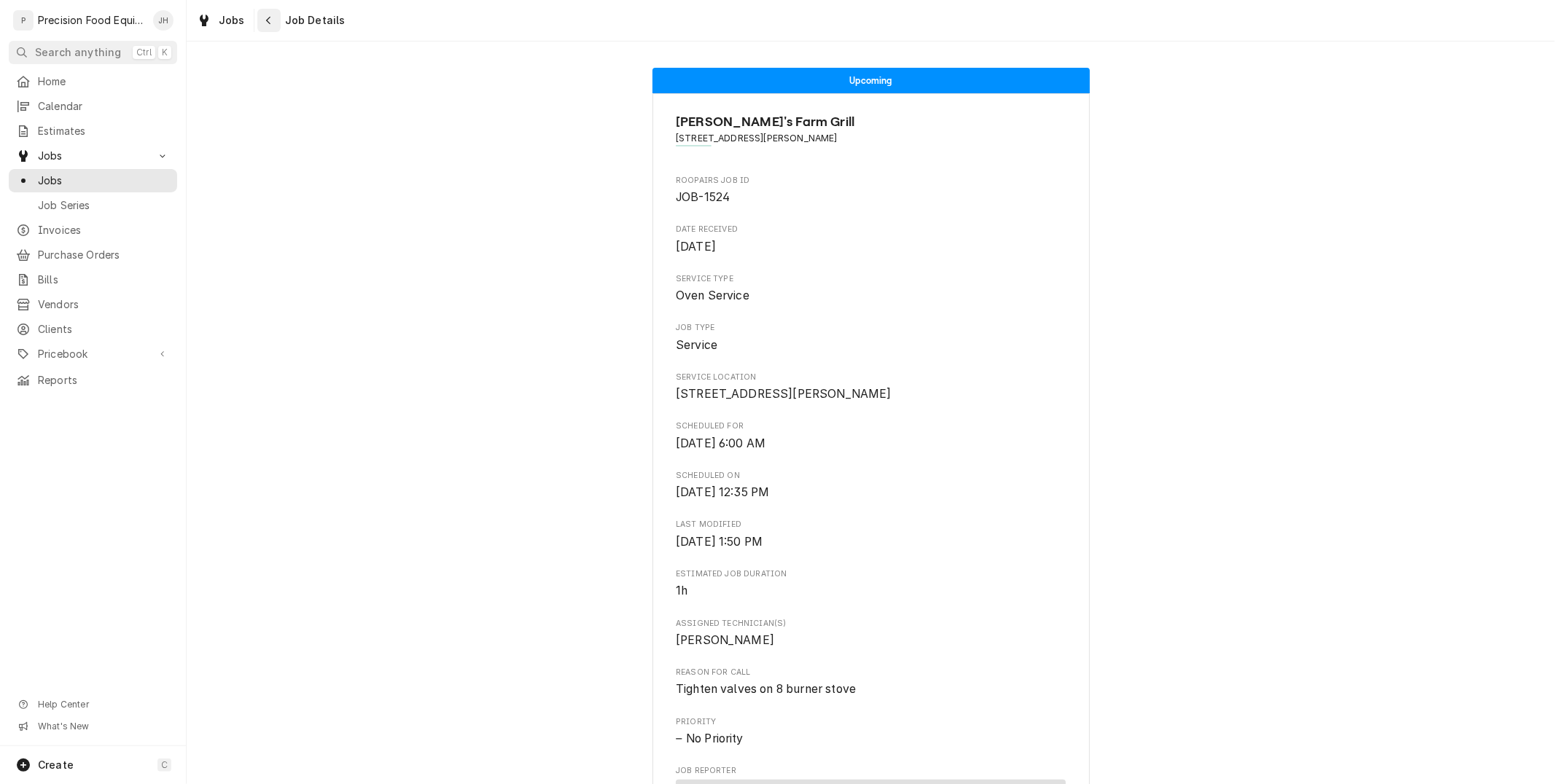
click at [266, 26] on div "Navigate back" at bounding box center [268, 20] width 15 height 15
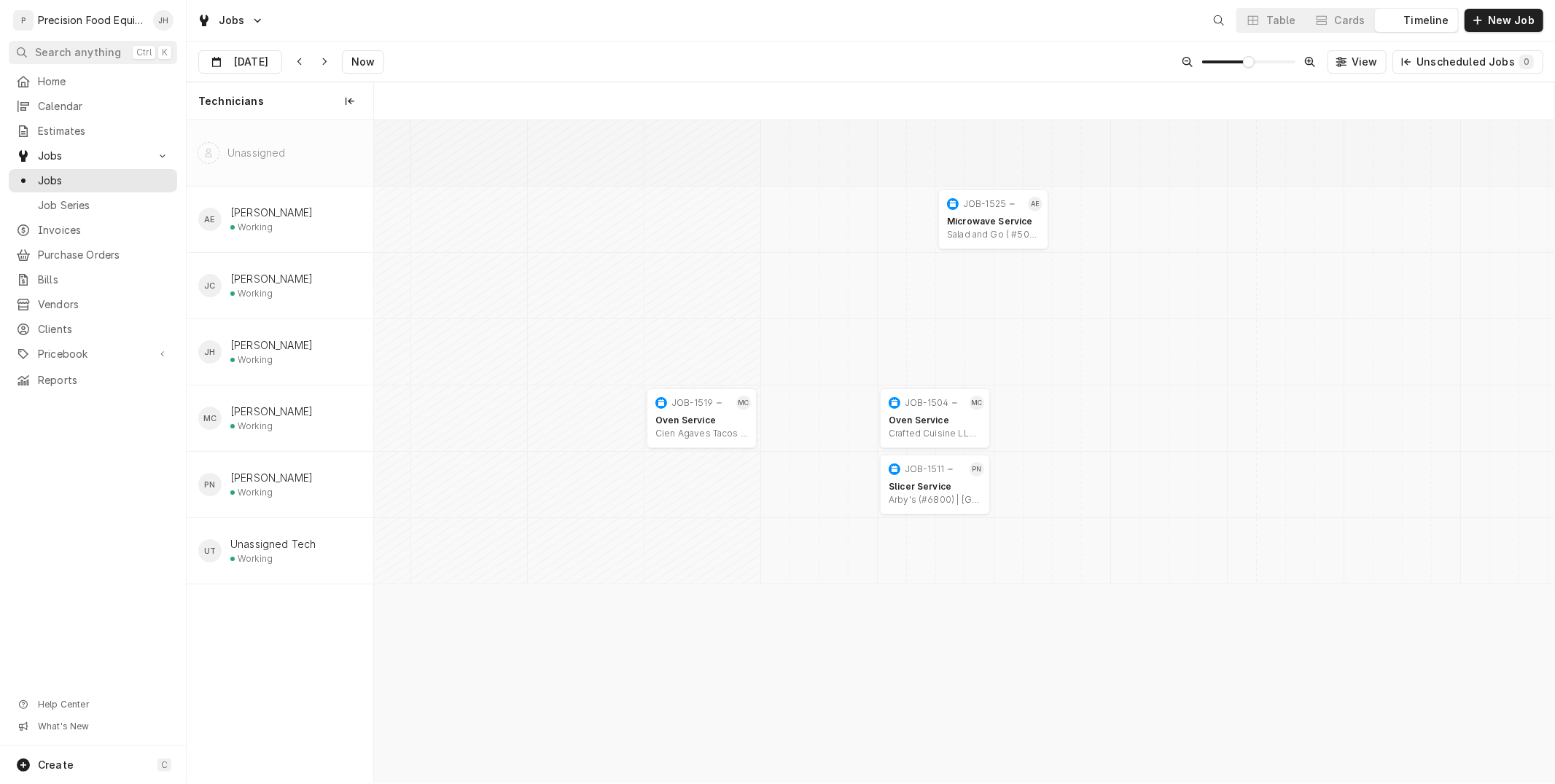
scroll to position [0, 23384]
click at [1492, 16] on span "New Job" at bounding box center [1511, 20] width 52 height 15
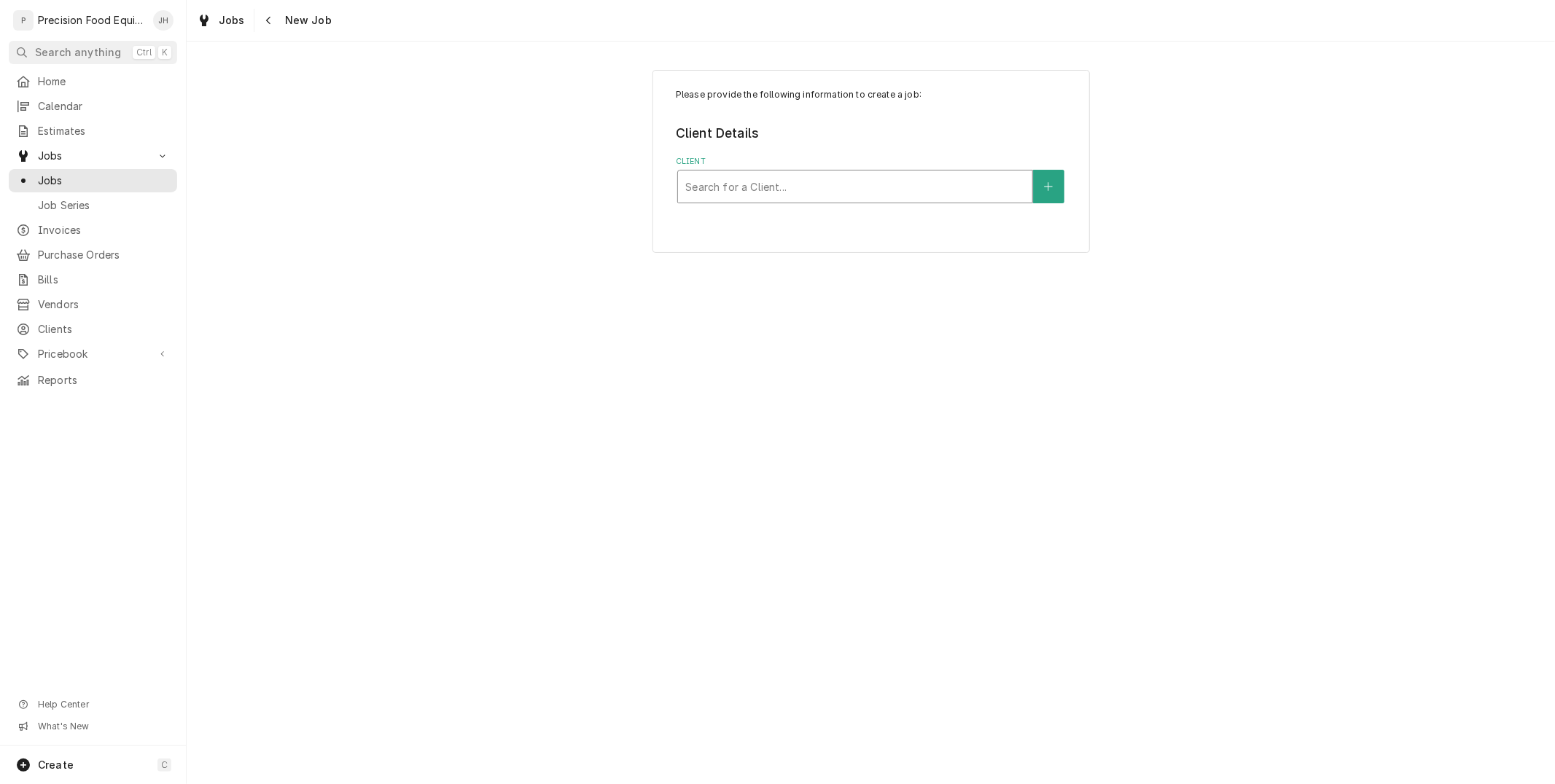
click at [906, 184] on div "Client" at bounding box center [855, 186] width 340 height 26
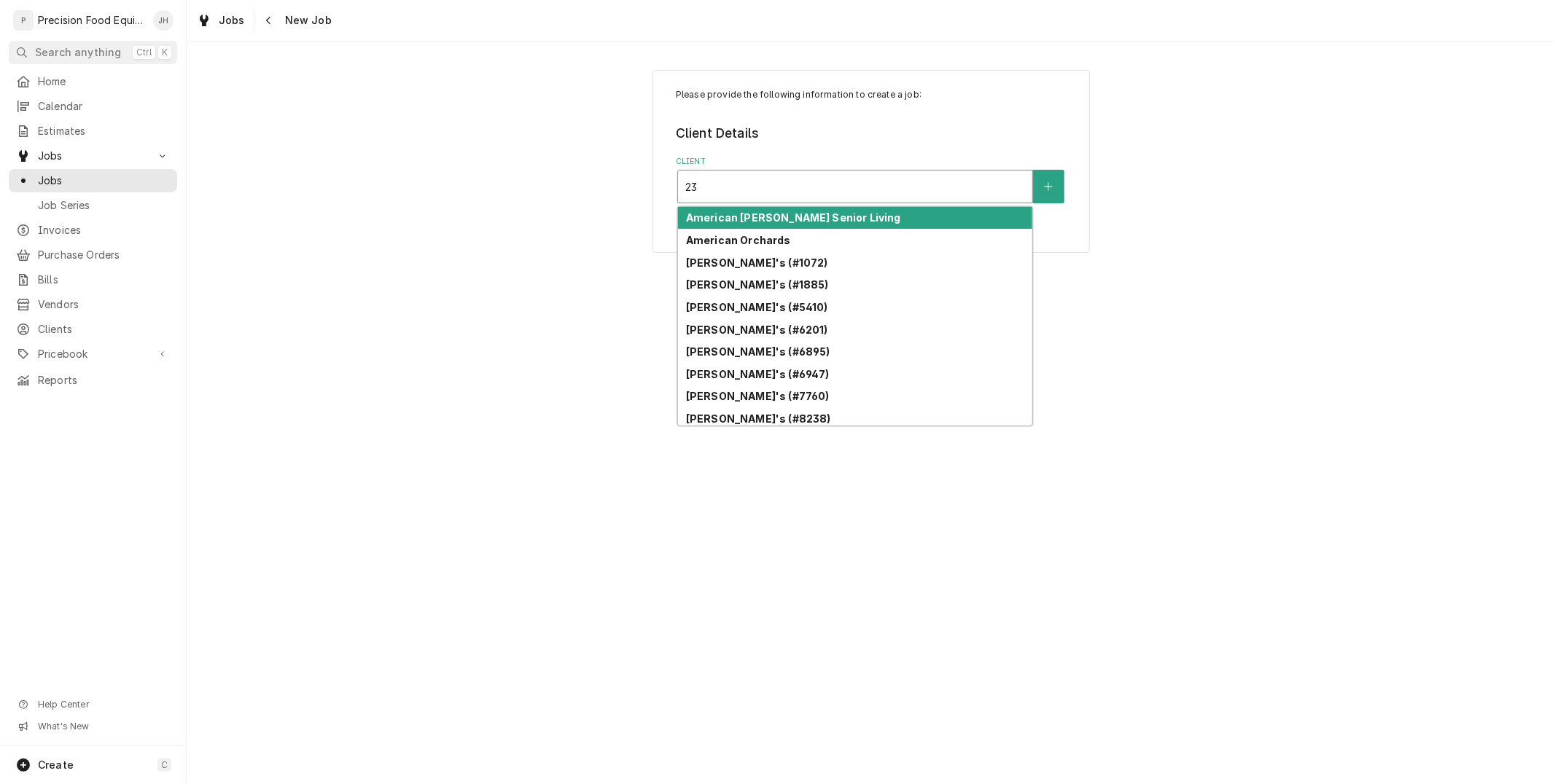
type input "2"
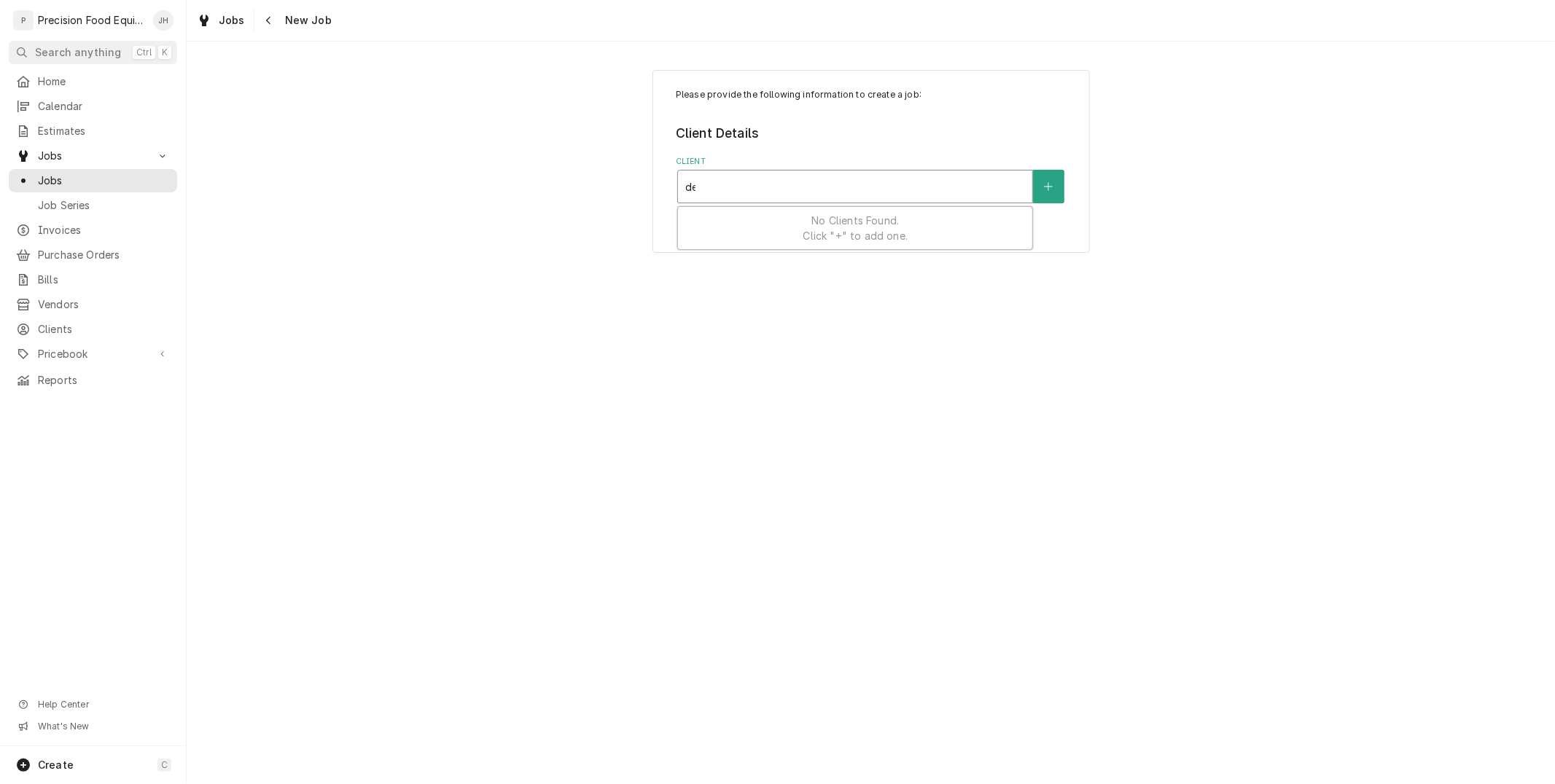
type input "d"
type input "[PERSON_NAME]"
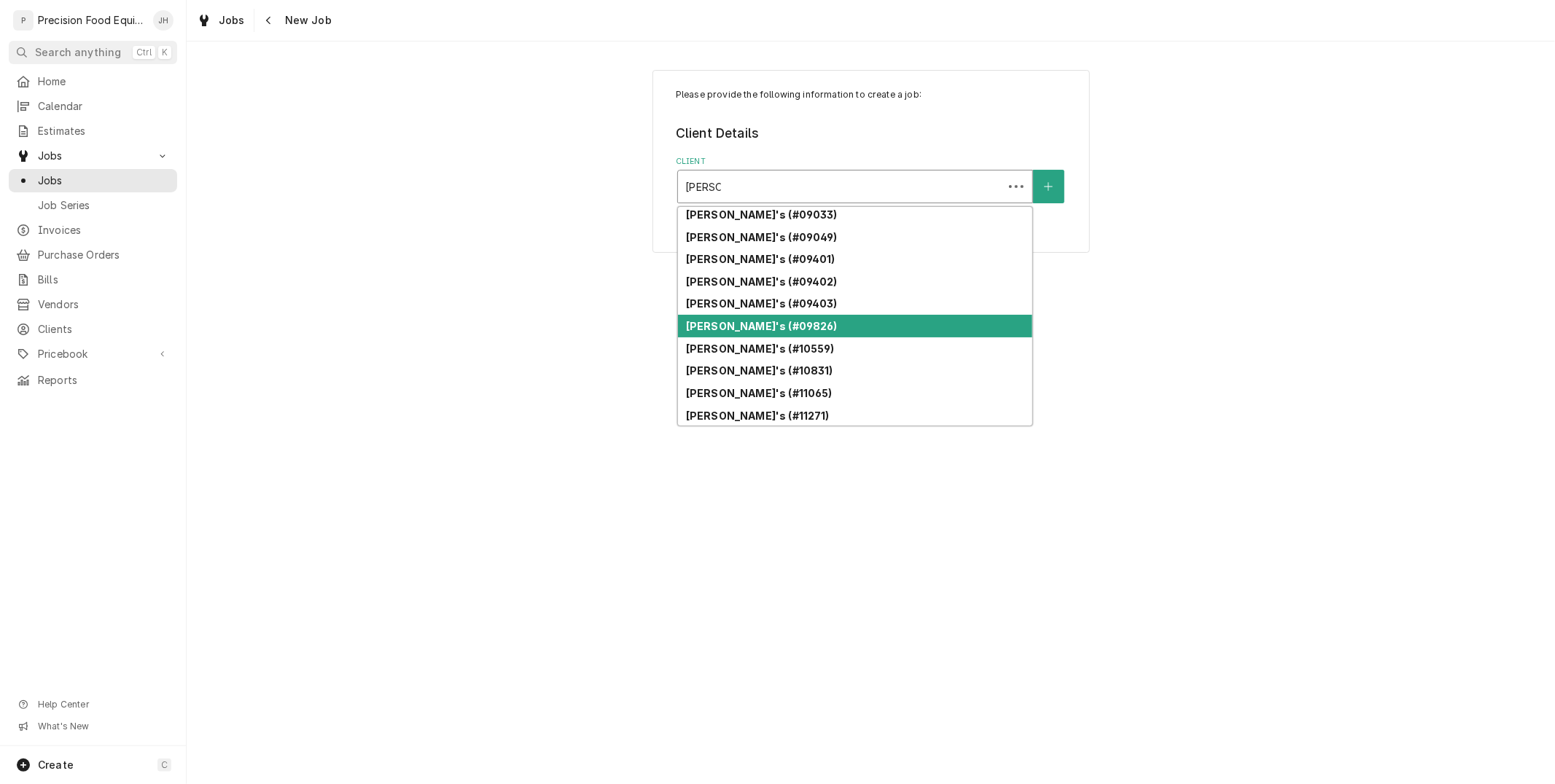
scroll to position [673, 0]
click at [883, 322] on div "[PERSON_NAME]'s (#12080)" at bounding box center [854, 326] width 354 height 23
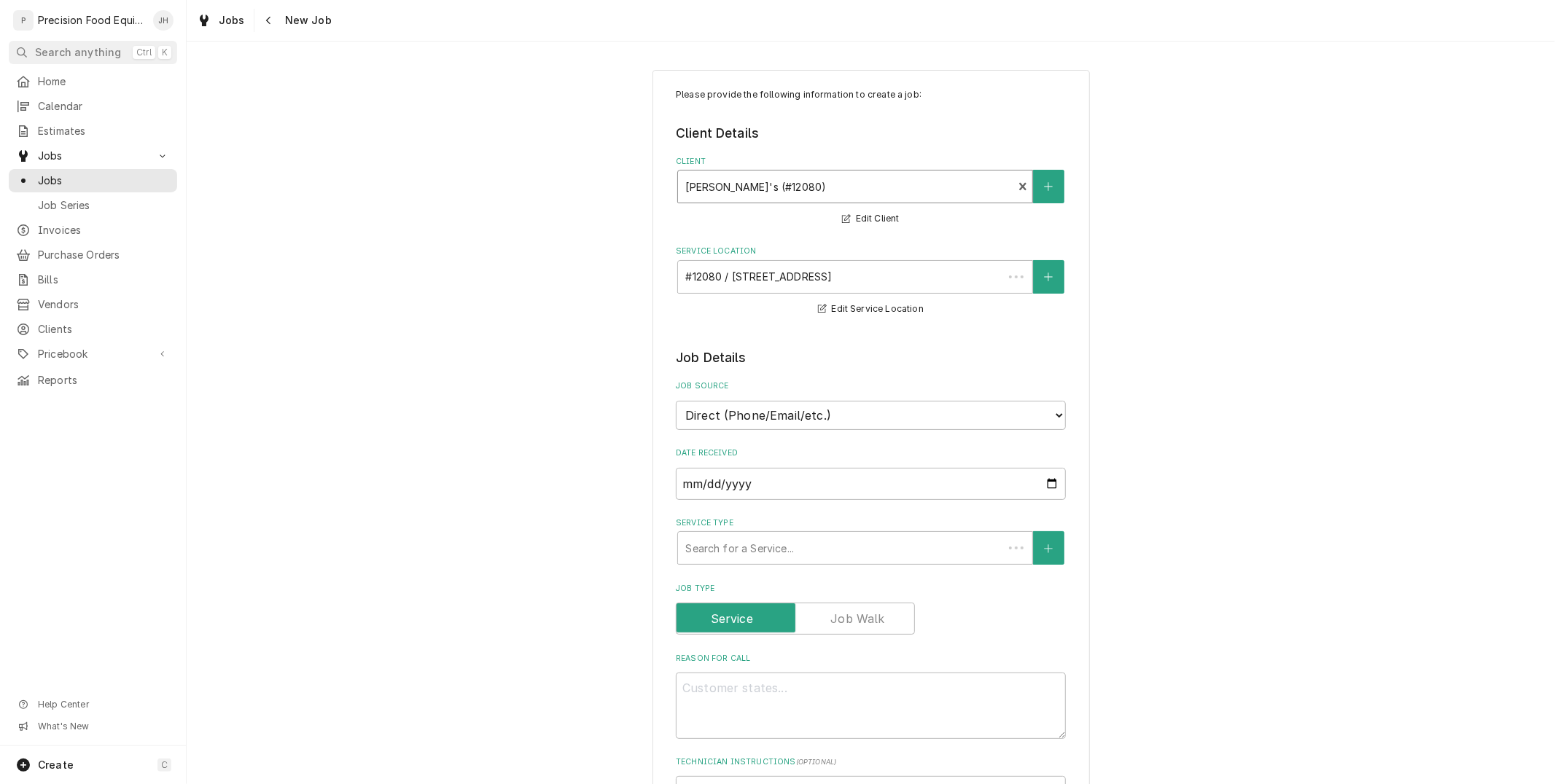
type textarea "x"
click at [861, 177] on div "Client" at bounding box center [846, 186] width 320 height 26
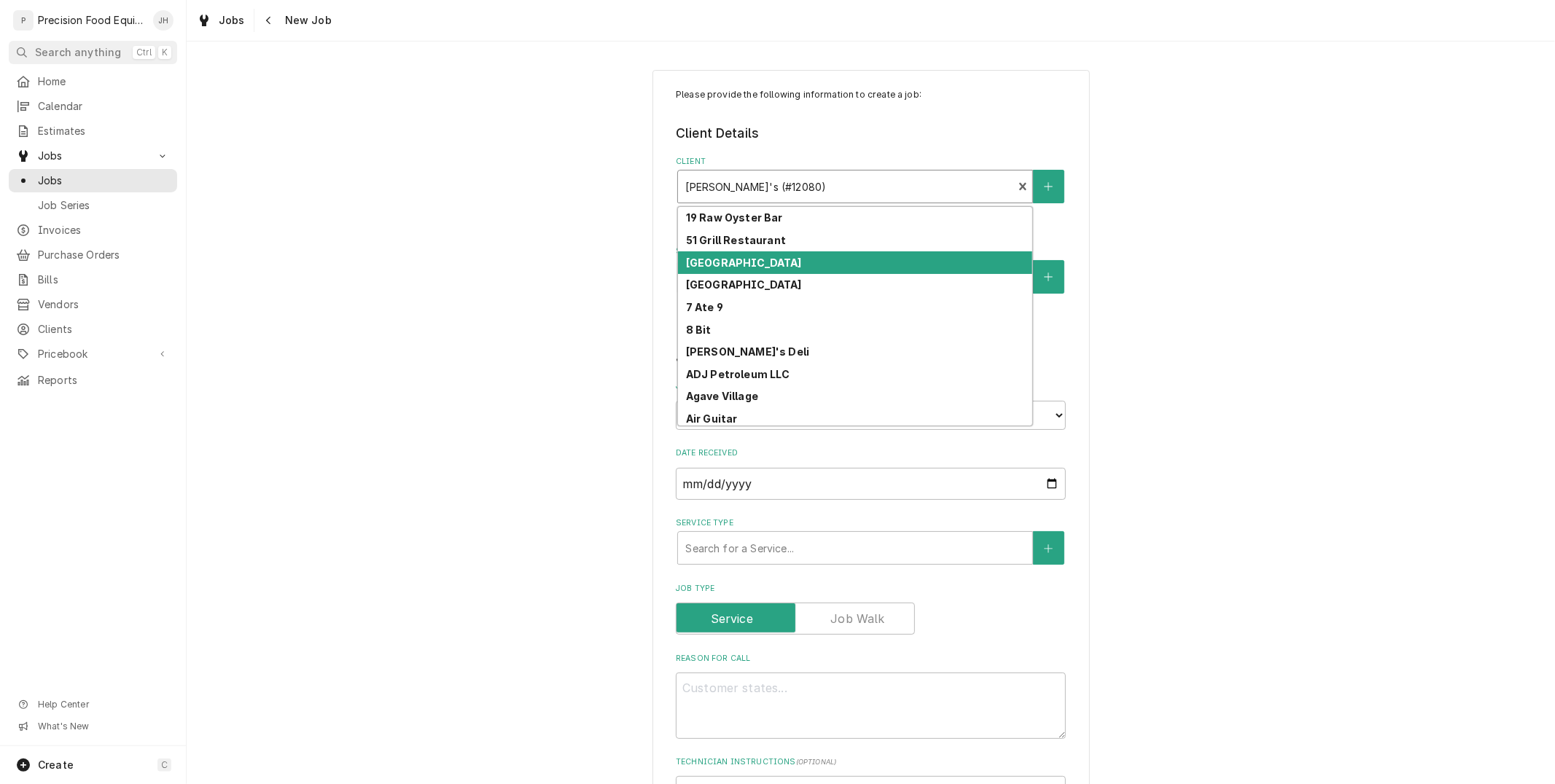
click at [792, 192] on div "Client" at bounding box center [846, 186] width 320 height 26
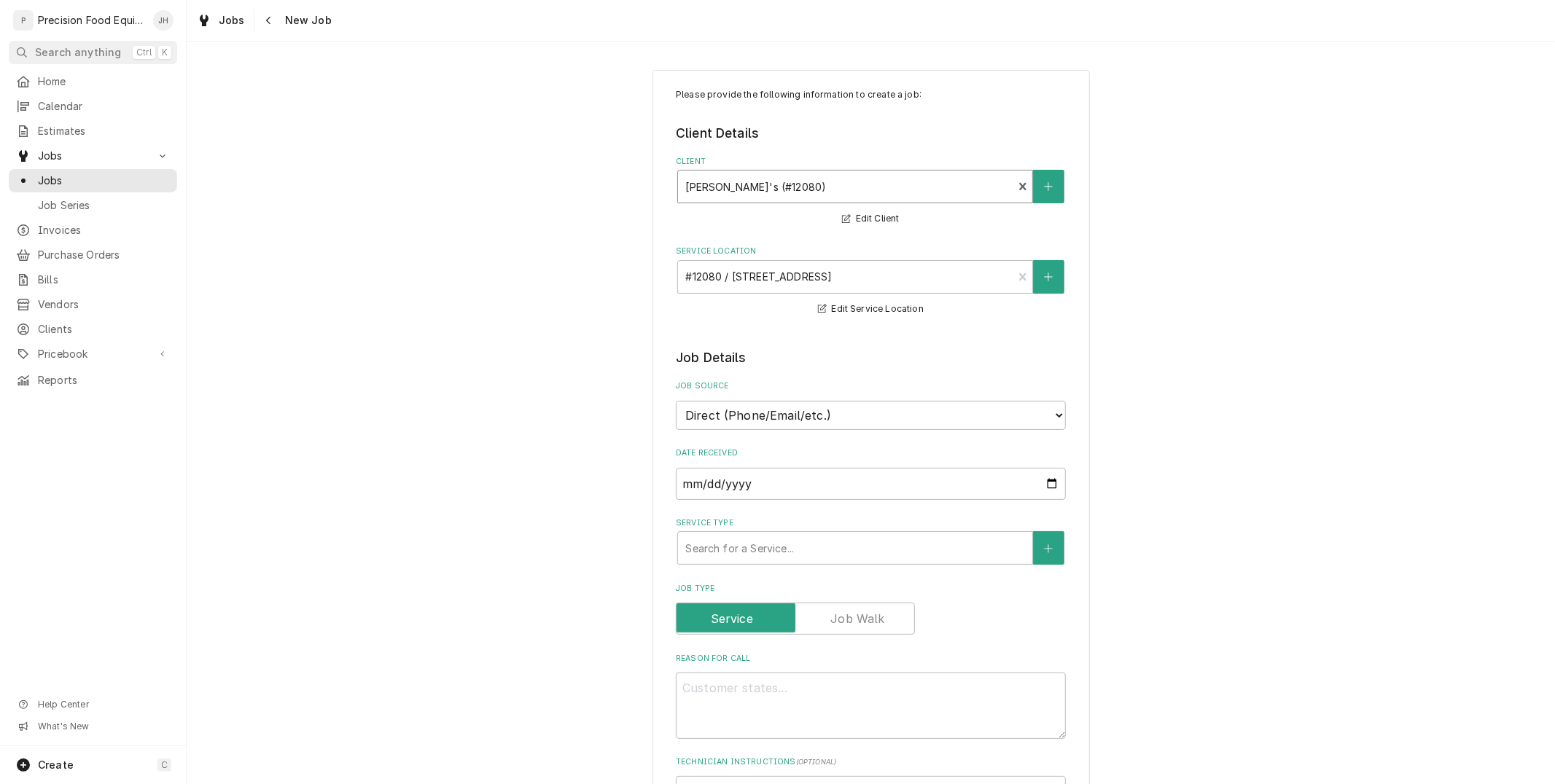
type input "d"
type textarea "x"
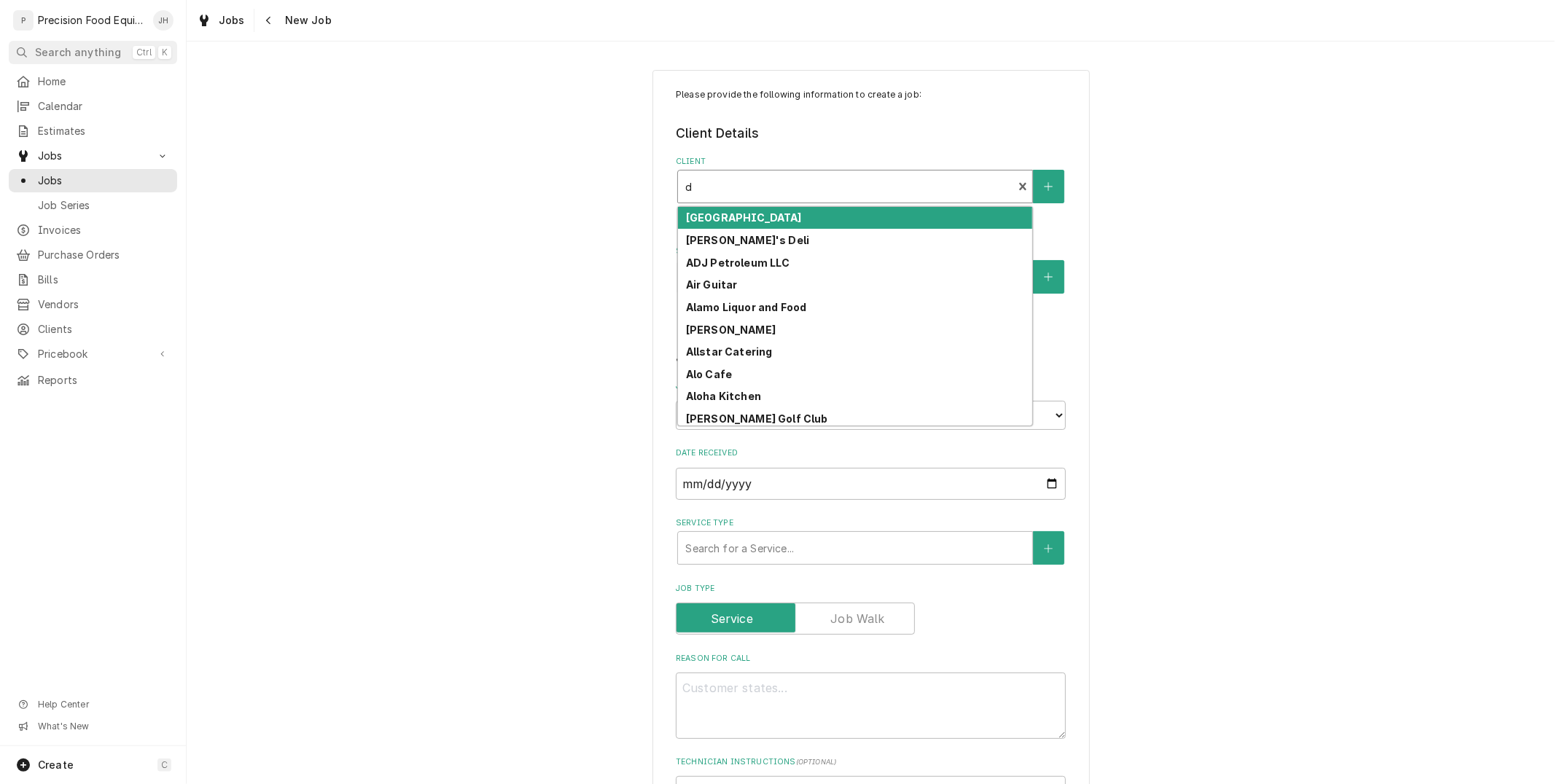
type input "de"
type textarea "x"
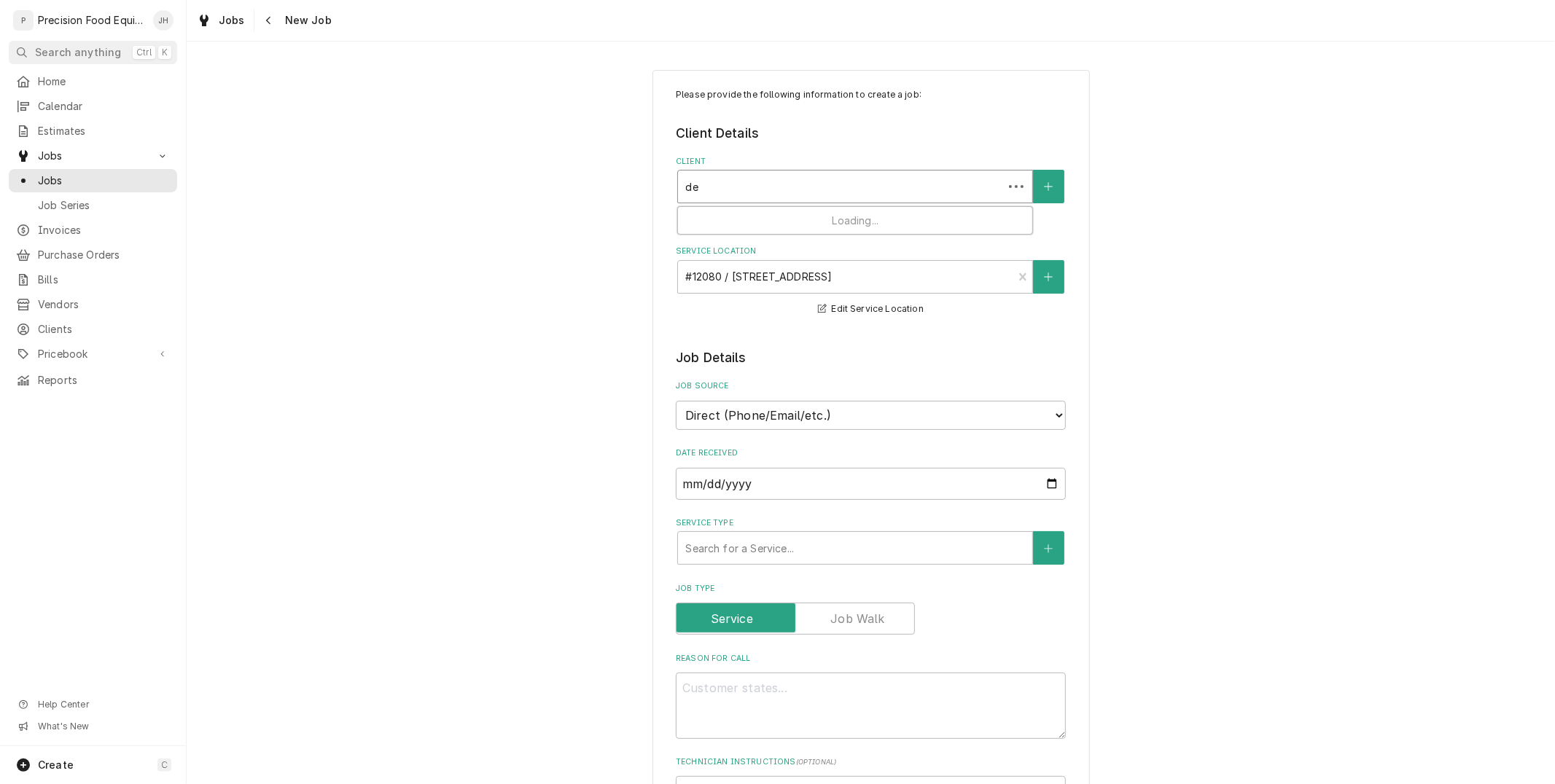
type input "dee"
type textarea "x"
type input "deer"
type textarea "x"
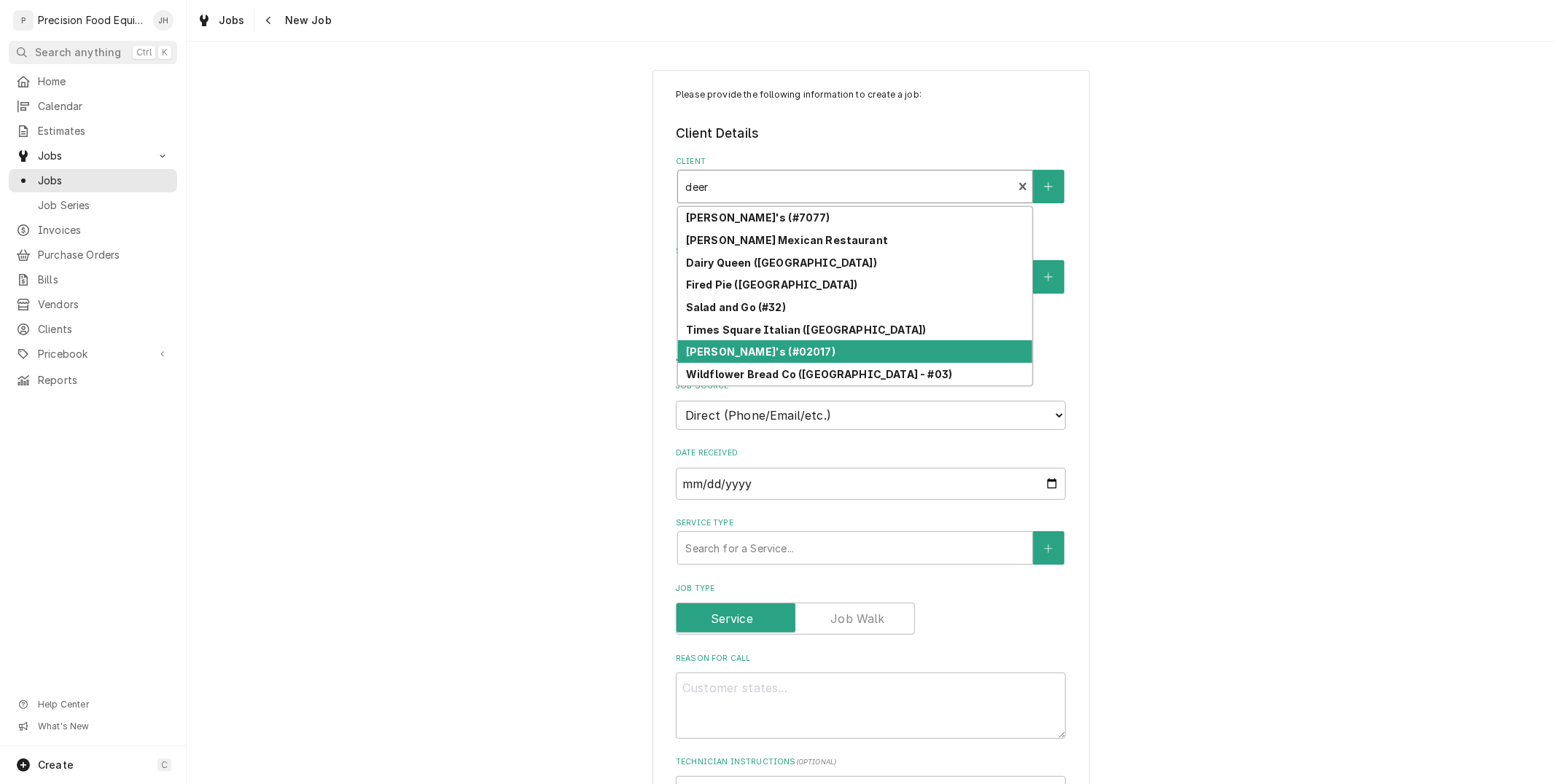
click at [827, 356] on div "[PERSON_NAME]'s (#02017)" at bounding box center [854, 351] width 354 height 23
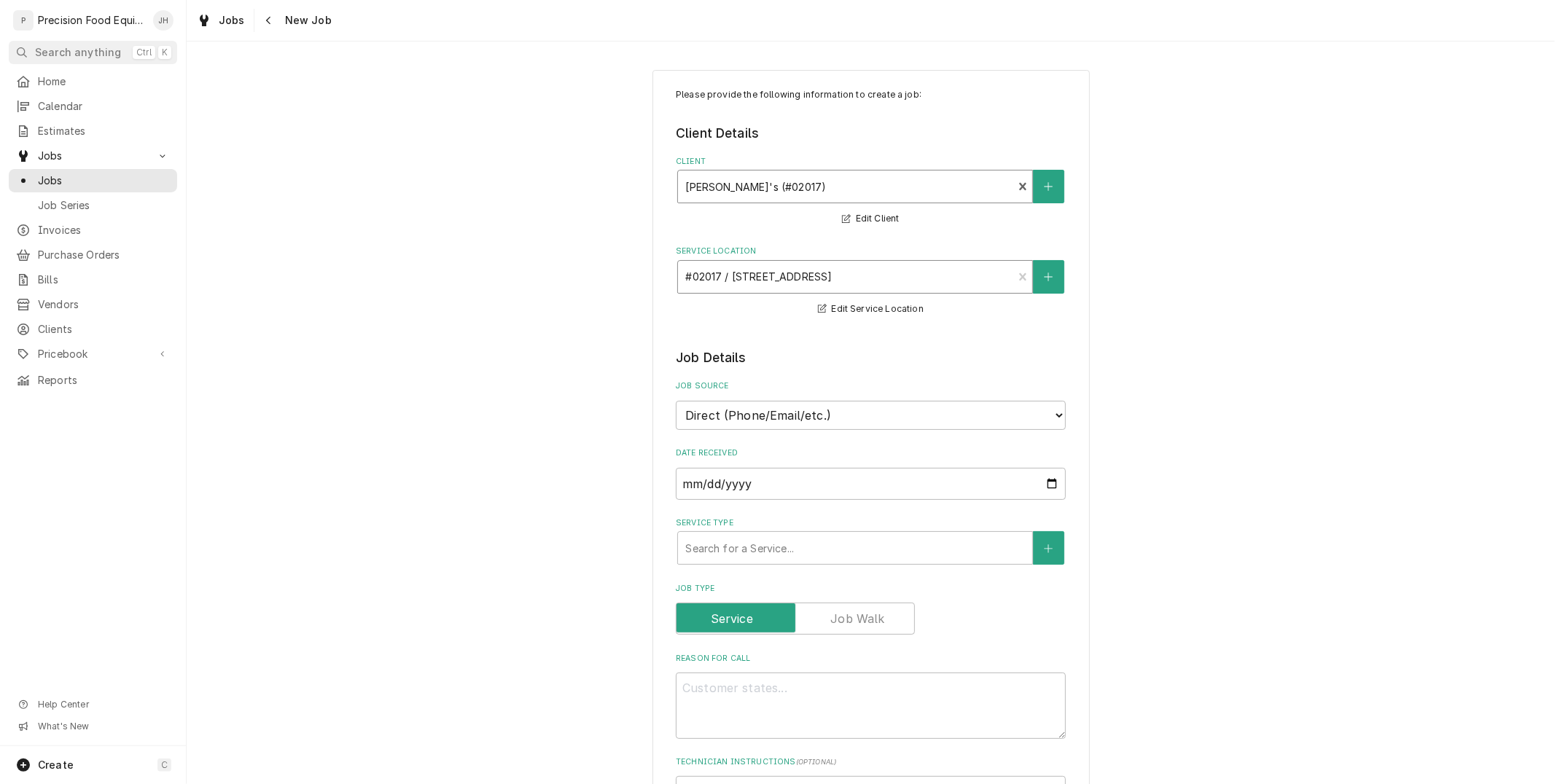
click at [848, 273] on div "Service Location" at bounding box center [846, 277] width 320 height 26
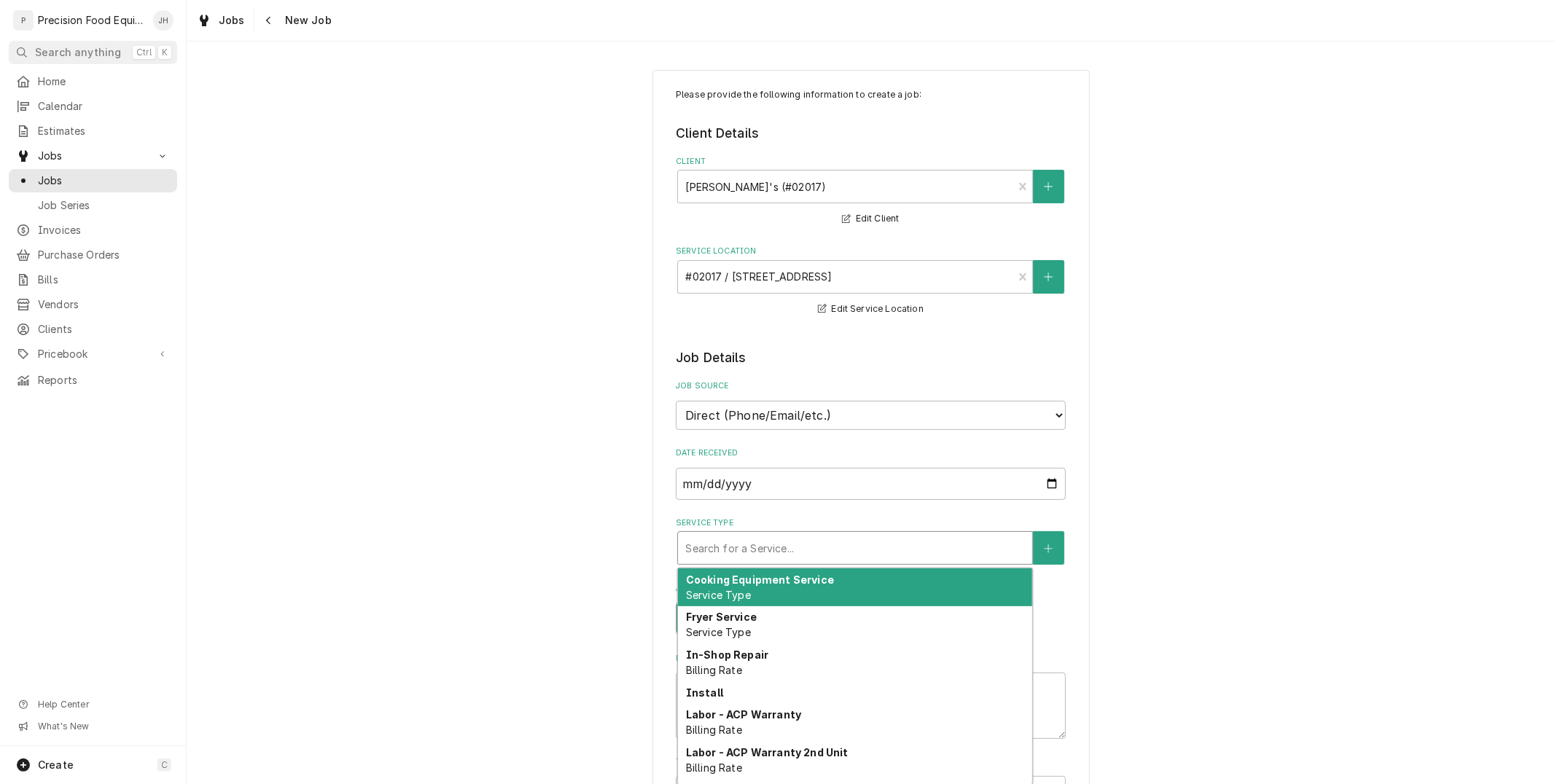
click at [855, 552] on div "Service Type" at bounding box center [855, 548] width 340 height 26
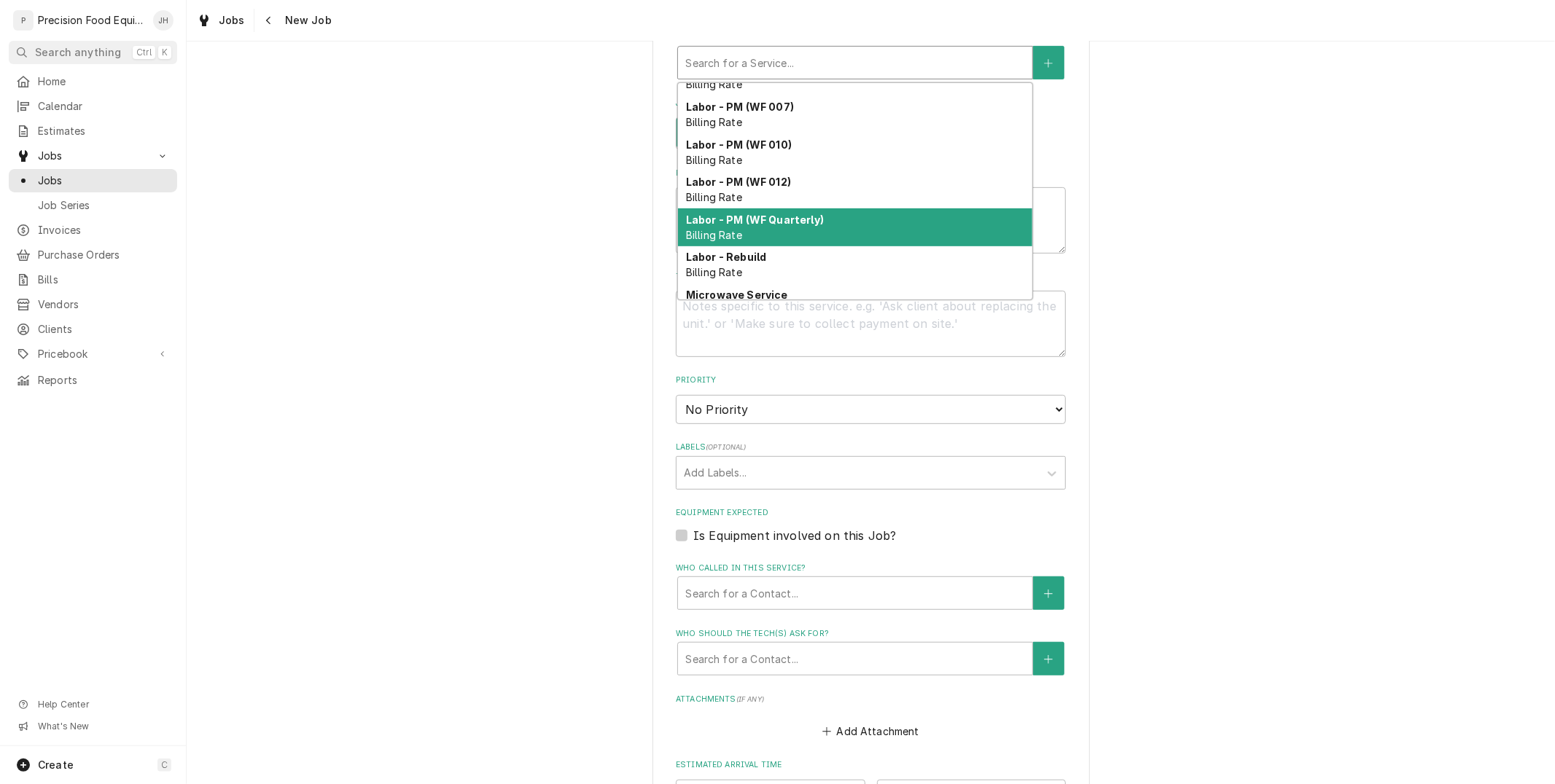
scroll to position [454, 0]
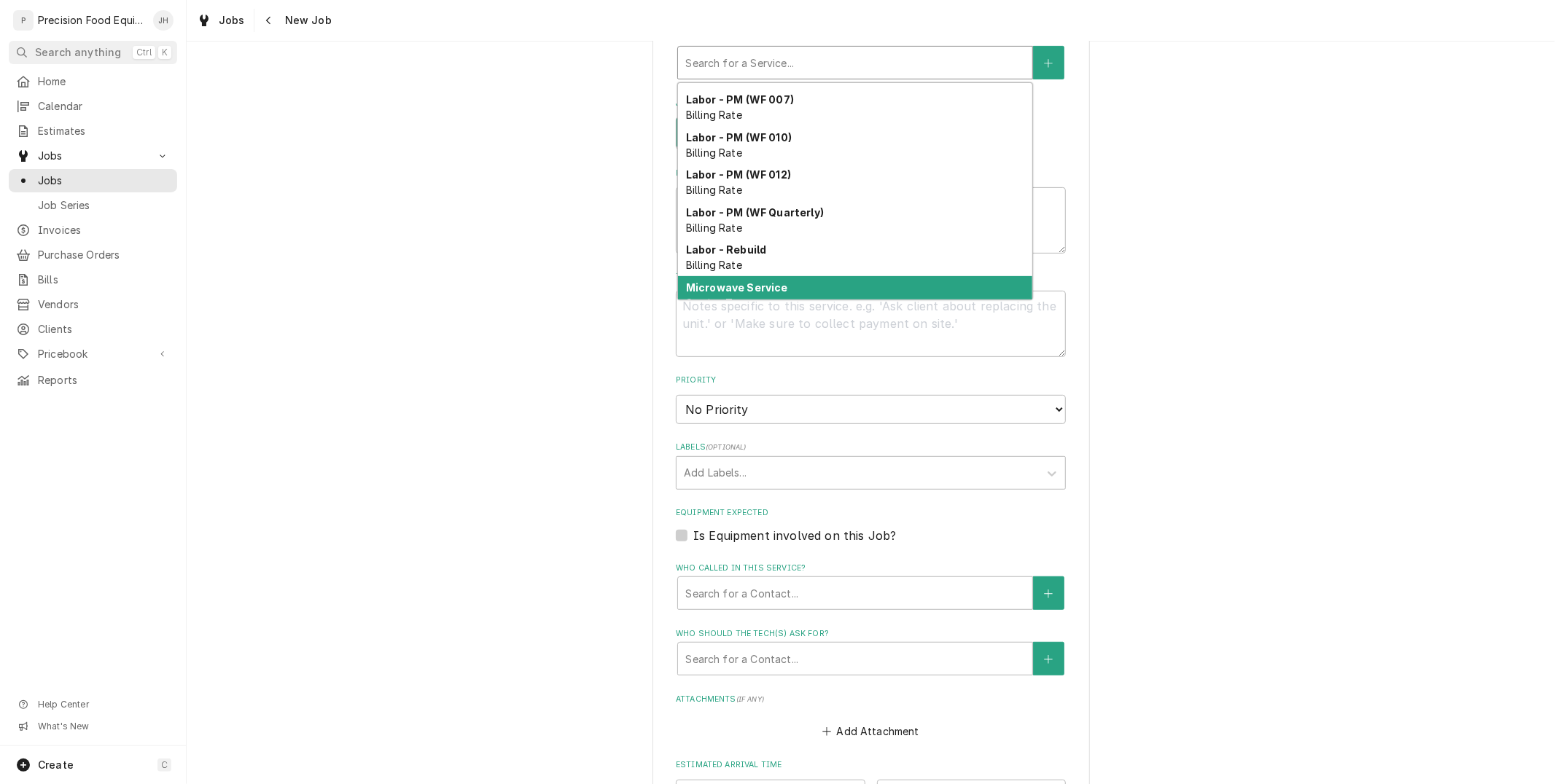
click at [780, 282] on div "Microwave Service Service Type" at bounding box center [854, 295] width 354 height 38
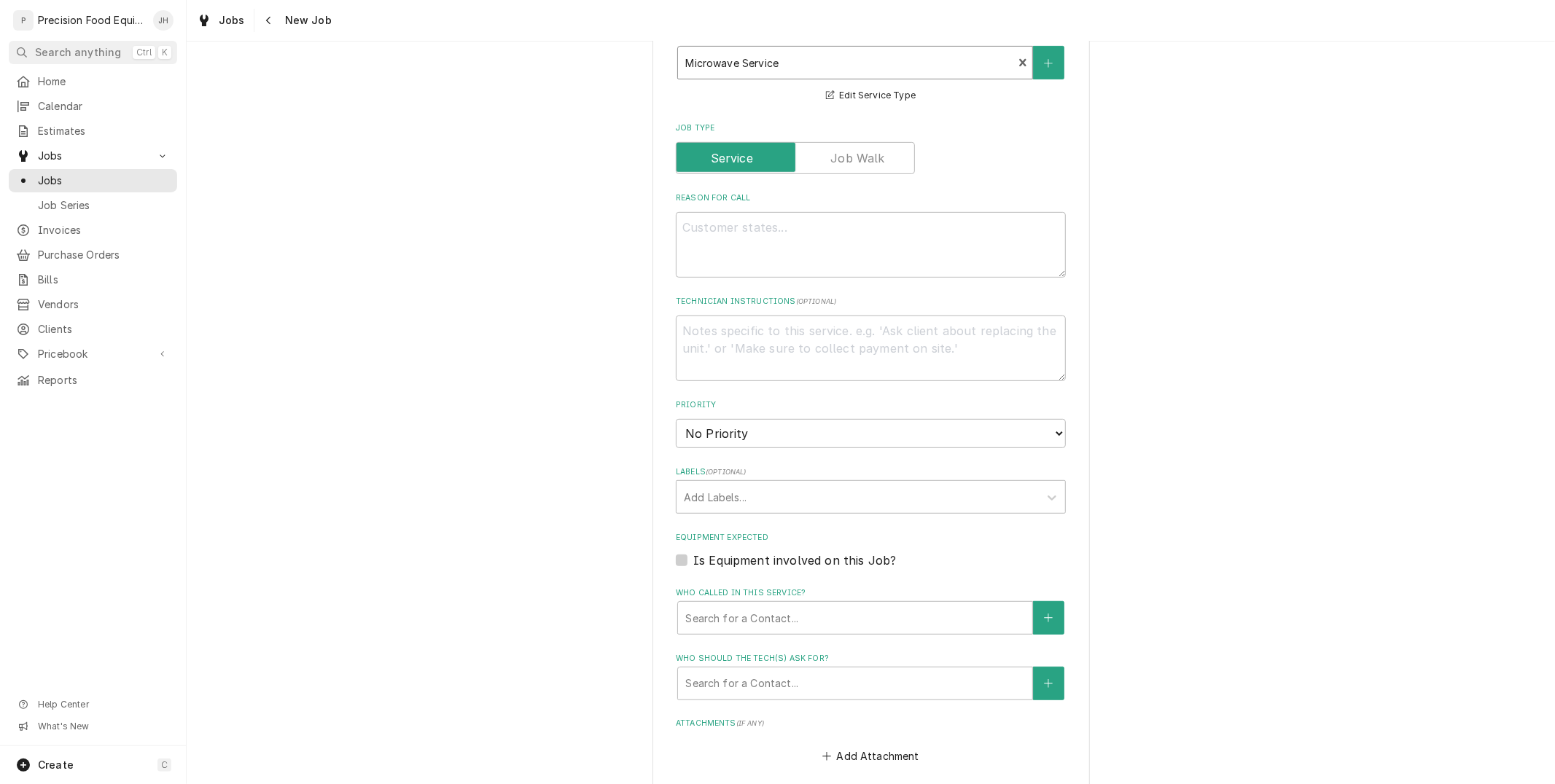
type textarea "x"
click at [1109, 251] on div "Please provide the following information to create a job: Client Details Client…" at bounding box center [870, 335] width 1369 height 1526
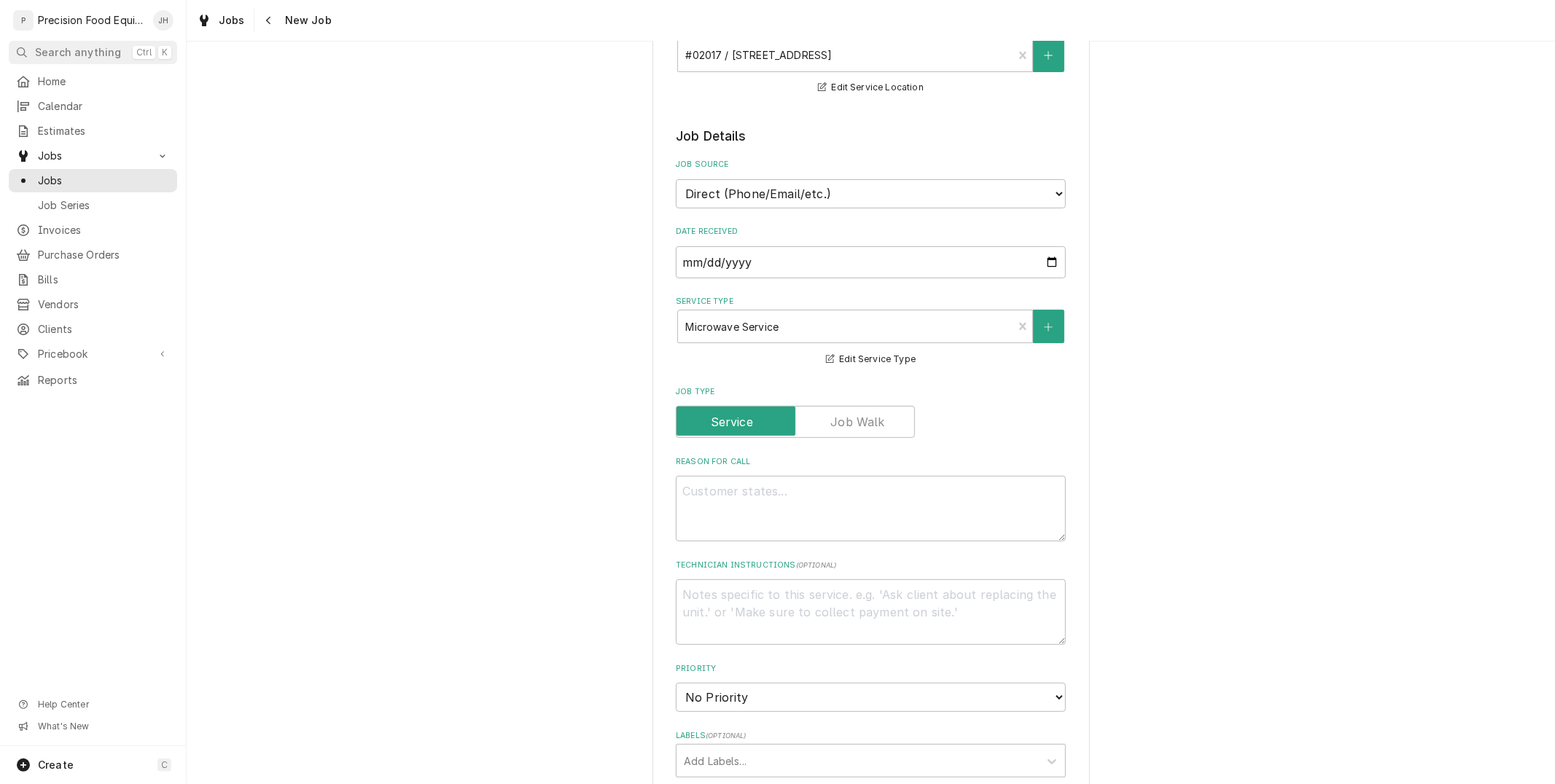
scroll to position [243, 0]
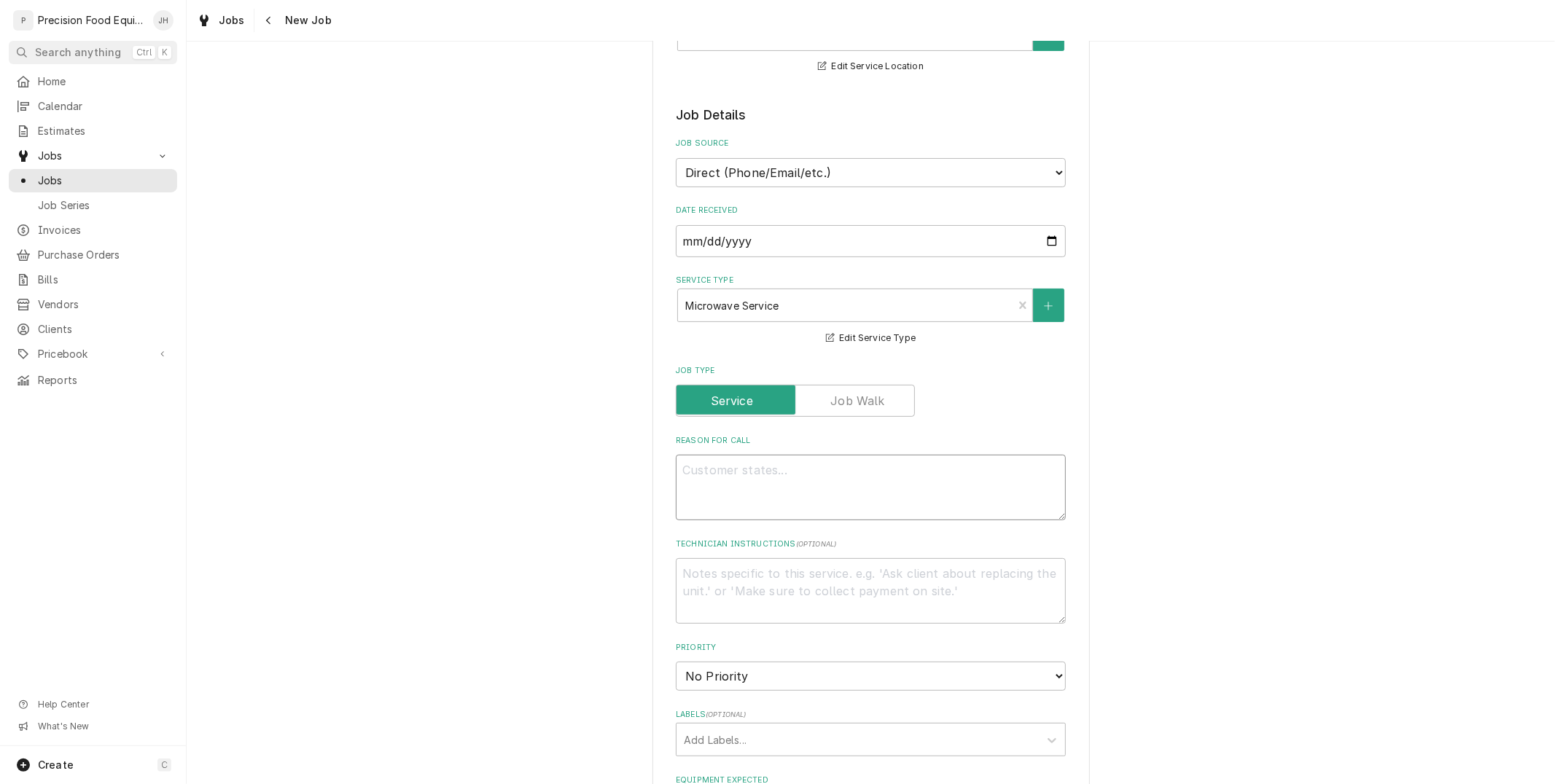
click at [818, 489] on textarea "Reason For Call" at bounding box center [871, 487] width 390 height 66
click at [265, 17] on icon "Navigate back" at bounding box center [268, 21] width 7 height 10
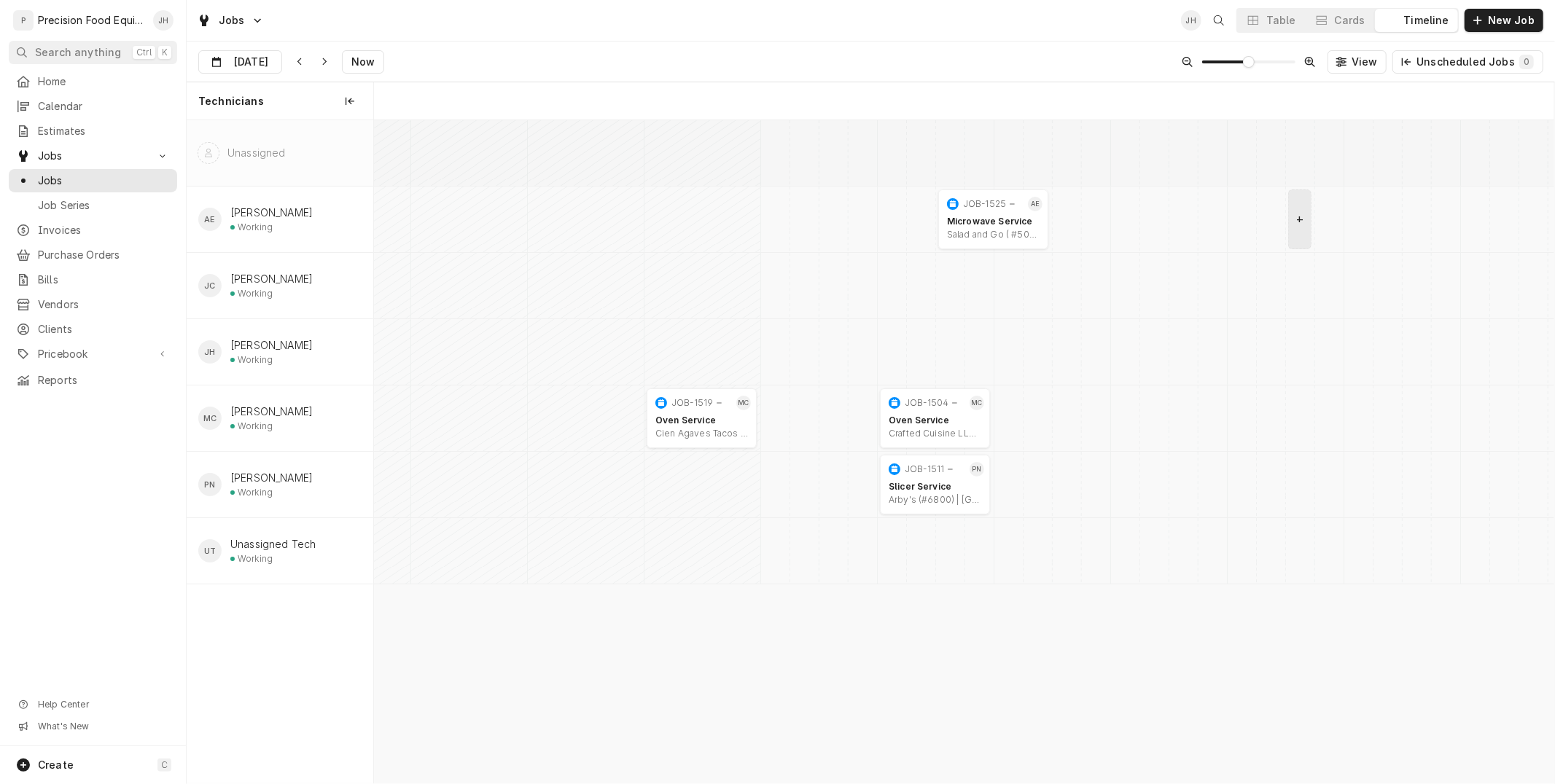
scroll to position [0, 23414]
click at [1360, 24] on div "Cards" at bounding box center [1350, 20] width 31 height 15
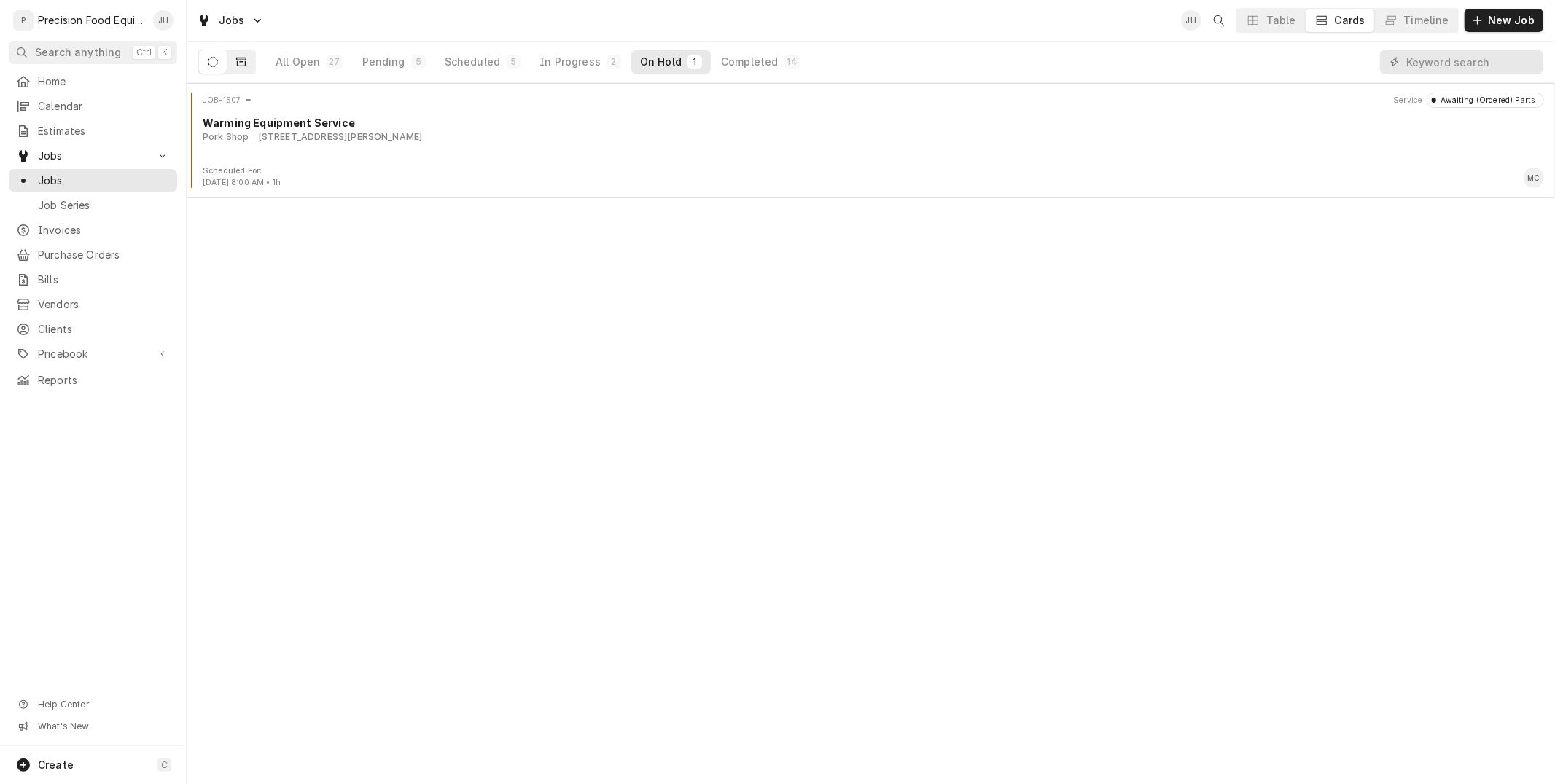
click at [229, 54] on button "Dynamic Content Wrapper" at bounding box center [241, 62] width 28 height 24
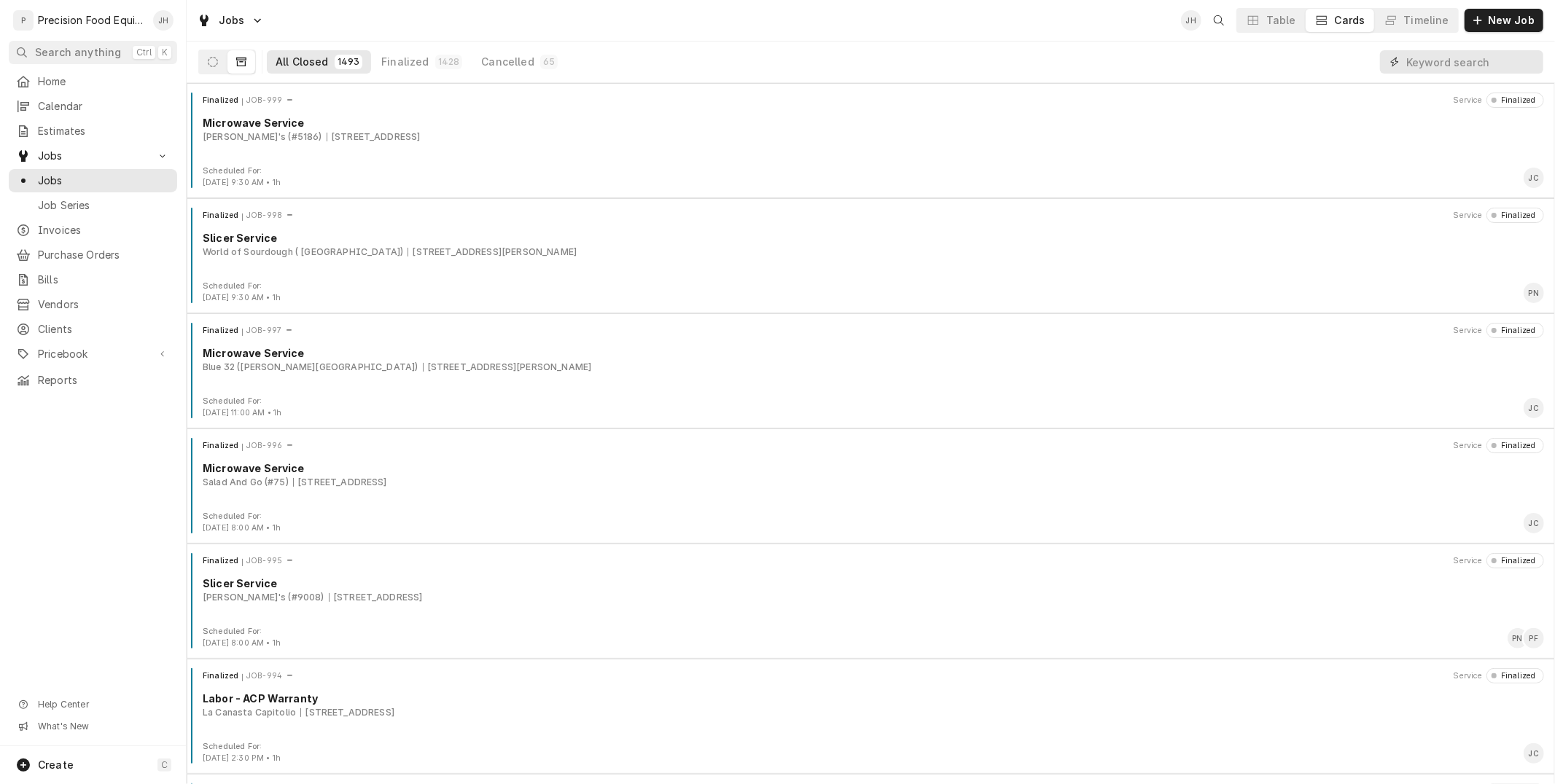
click at [1427, 54] on input "Dynamic Content Wrapper" at bounding box center [1471, 62] width 129 height 24
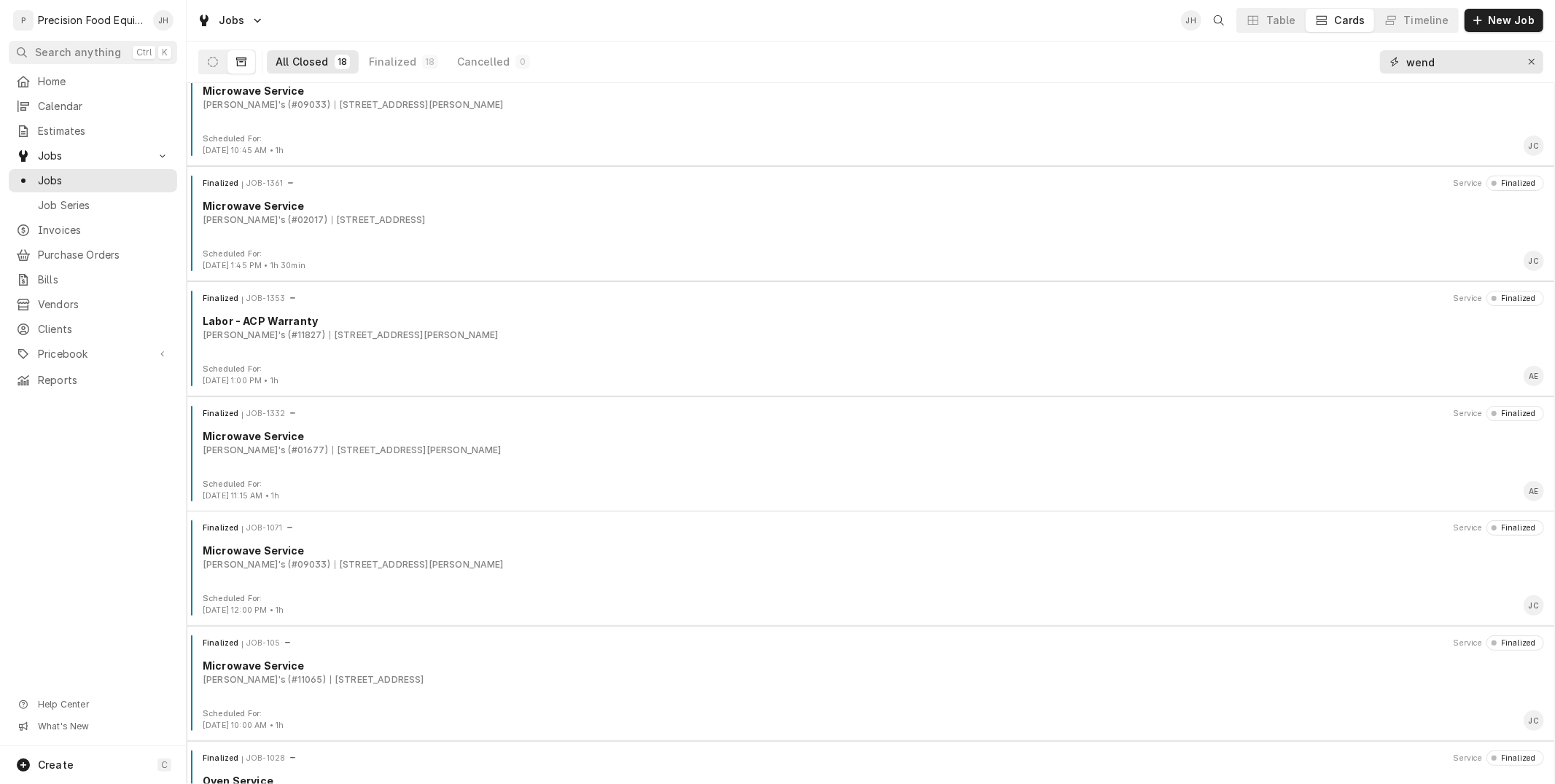
scroll to position [1288, 0]
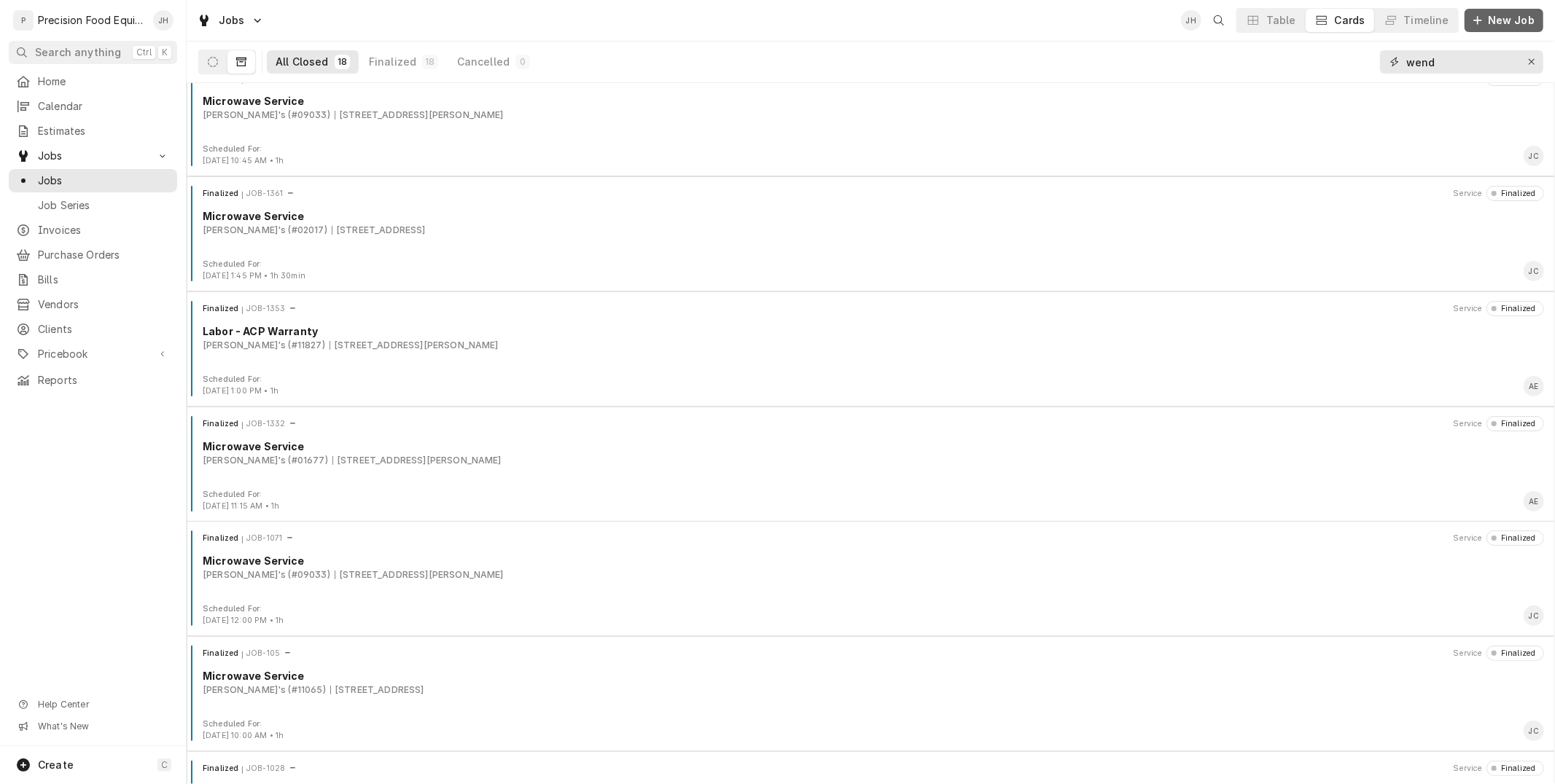
type input "wend"
click at [1479, 25] on div "Dynamic Content Wrapper" at bounding box center [1478, 20] width 15 height 15
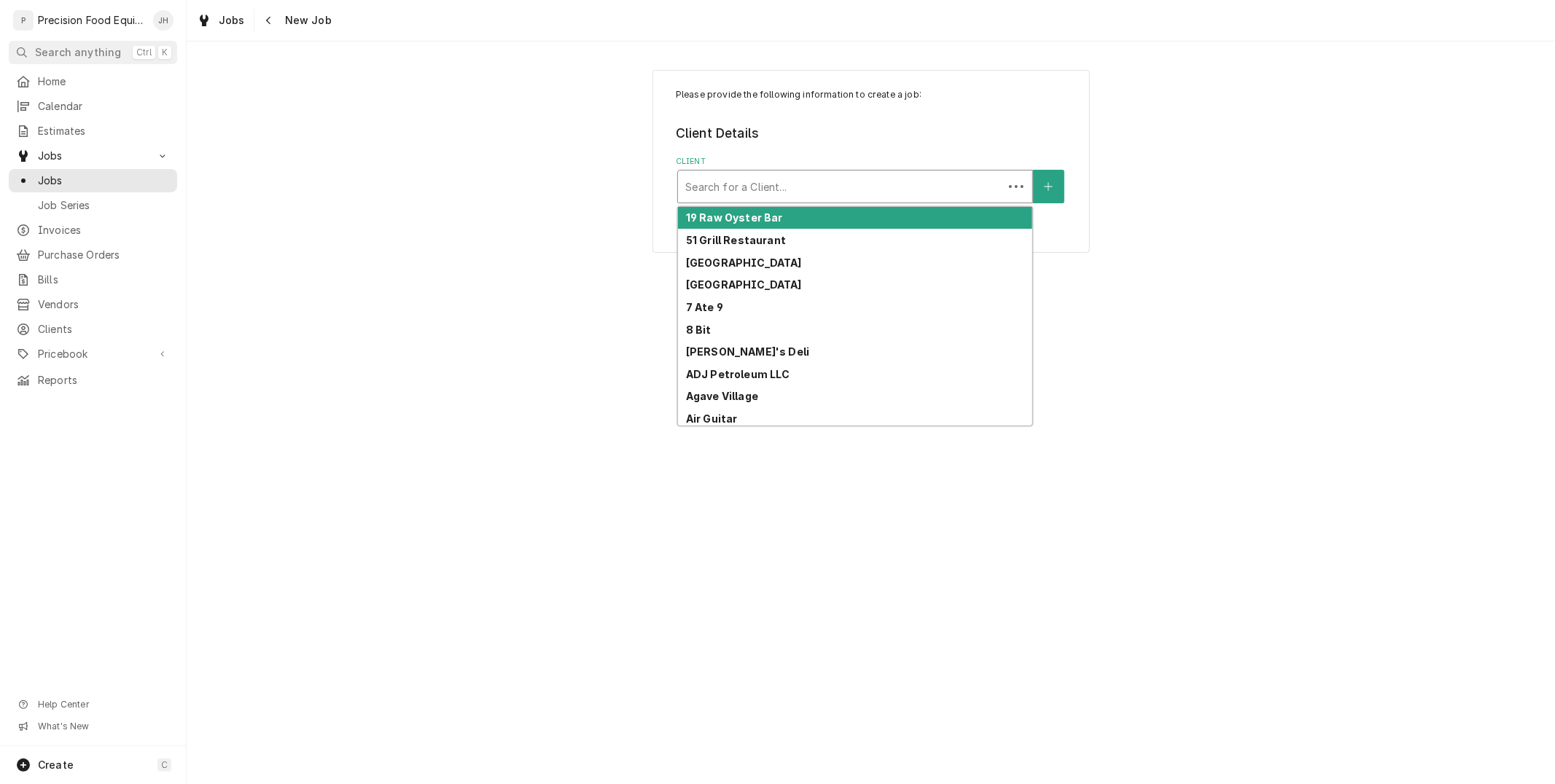
click at [840, 177] on div "Client" at bounding box center [840, 186] width 310 height 26
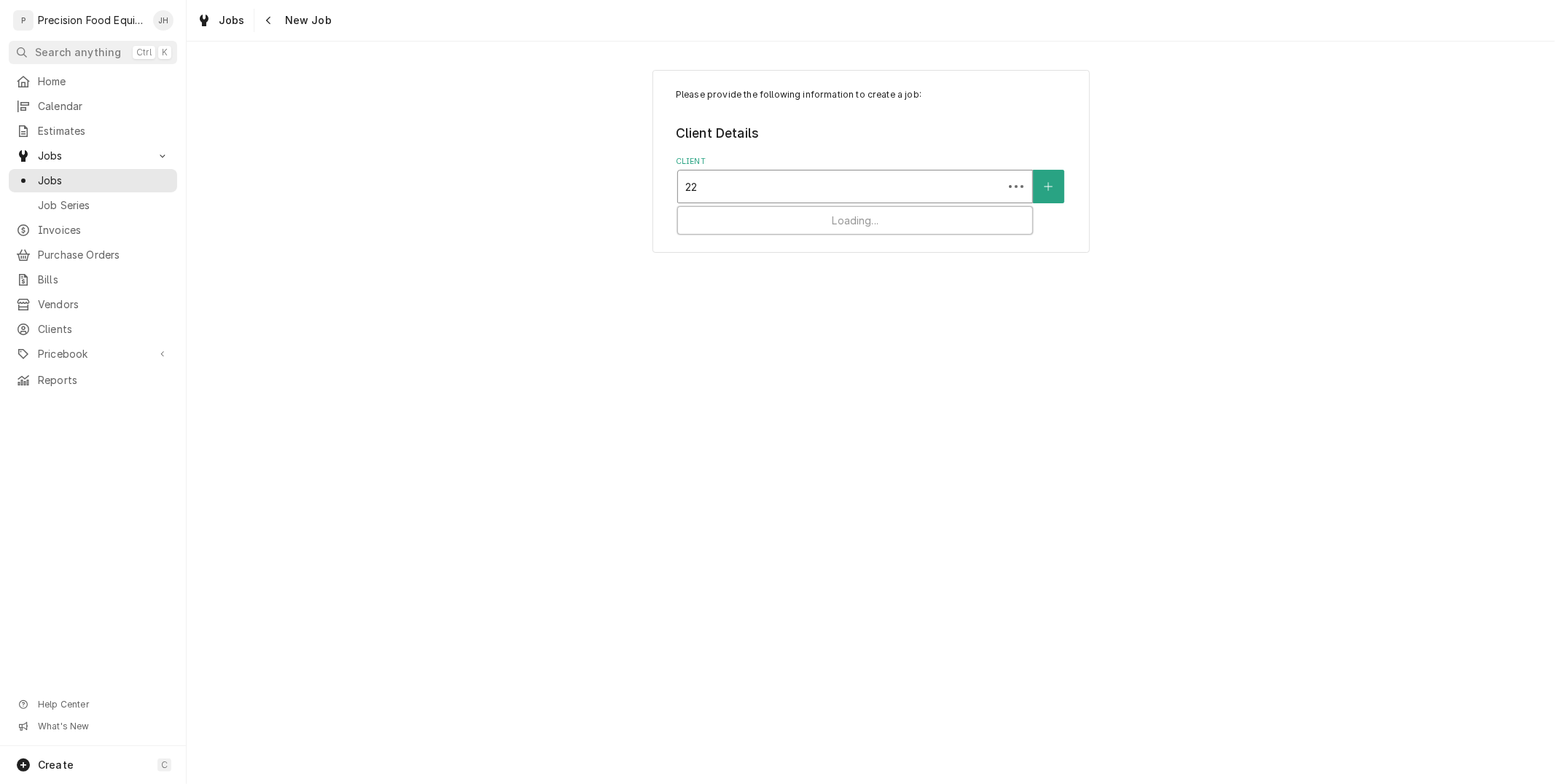
type input "222"
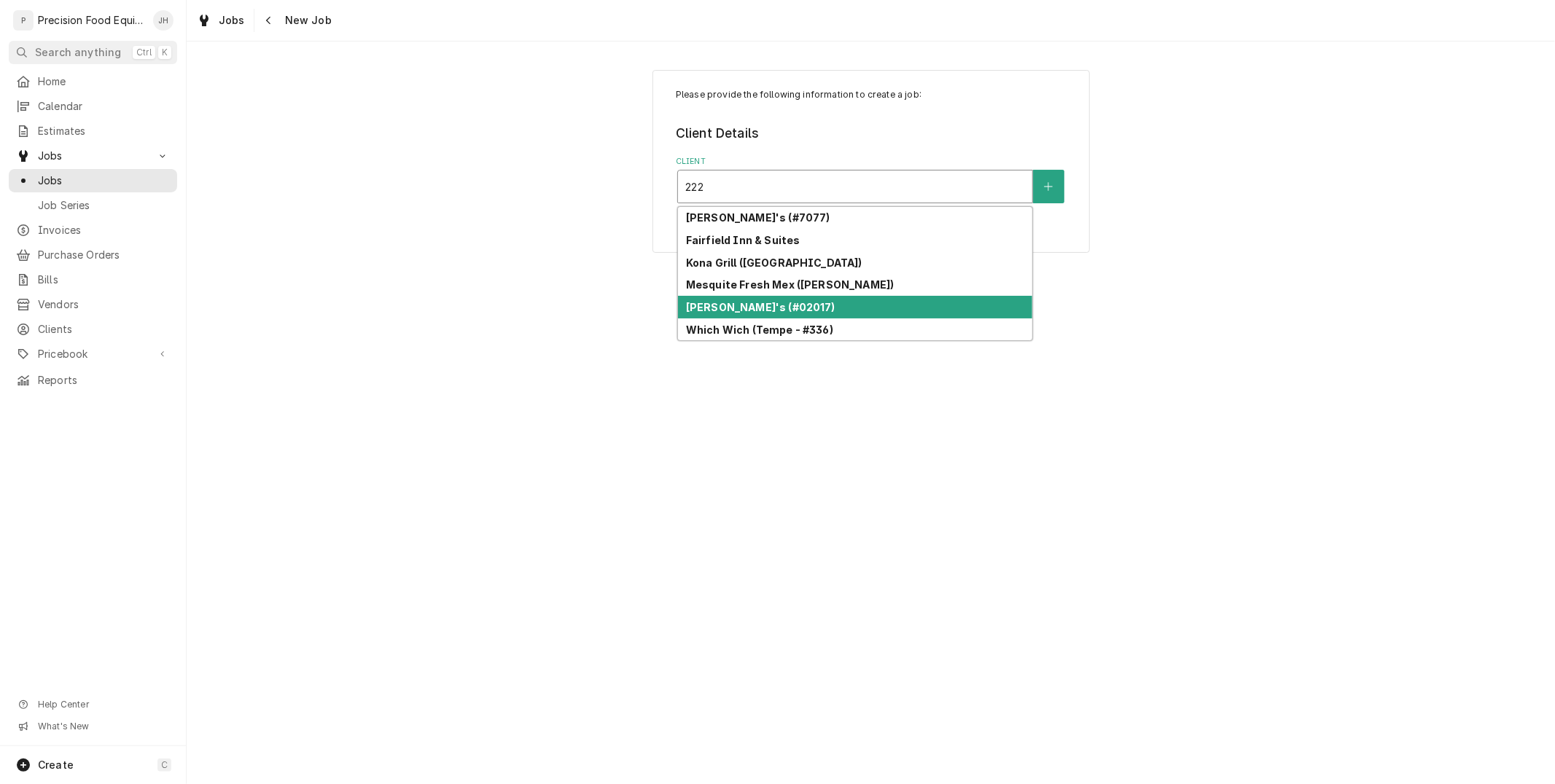
click at [879, 297] on div "[PERSON_NAME]'s (#02017)" at bounding box center [854, 308] width 354 height 23
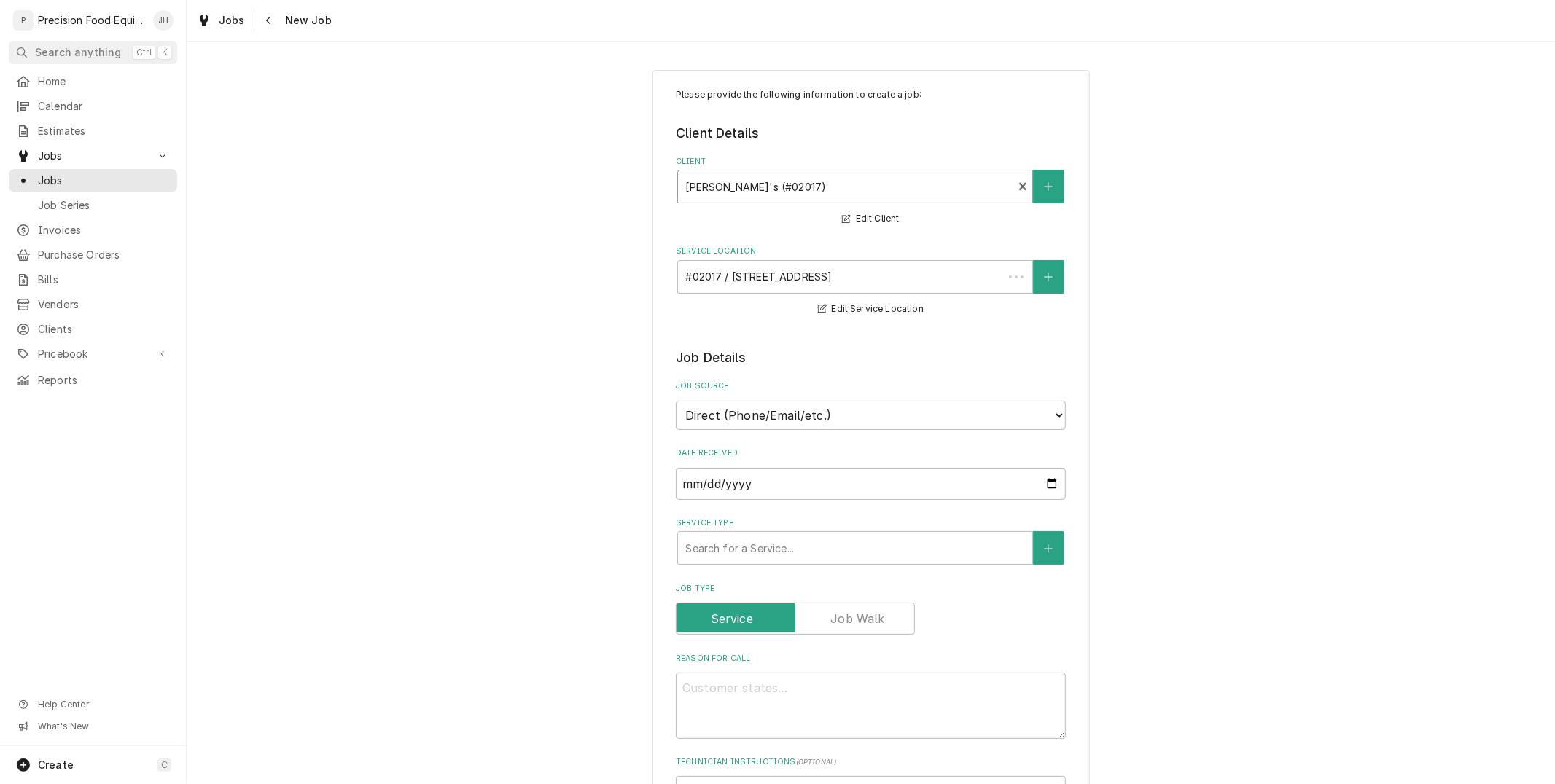
type textarea "x"
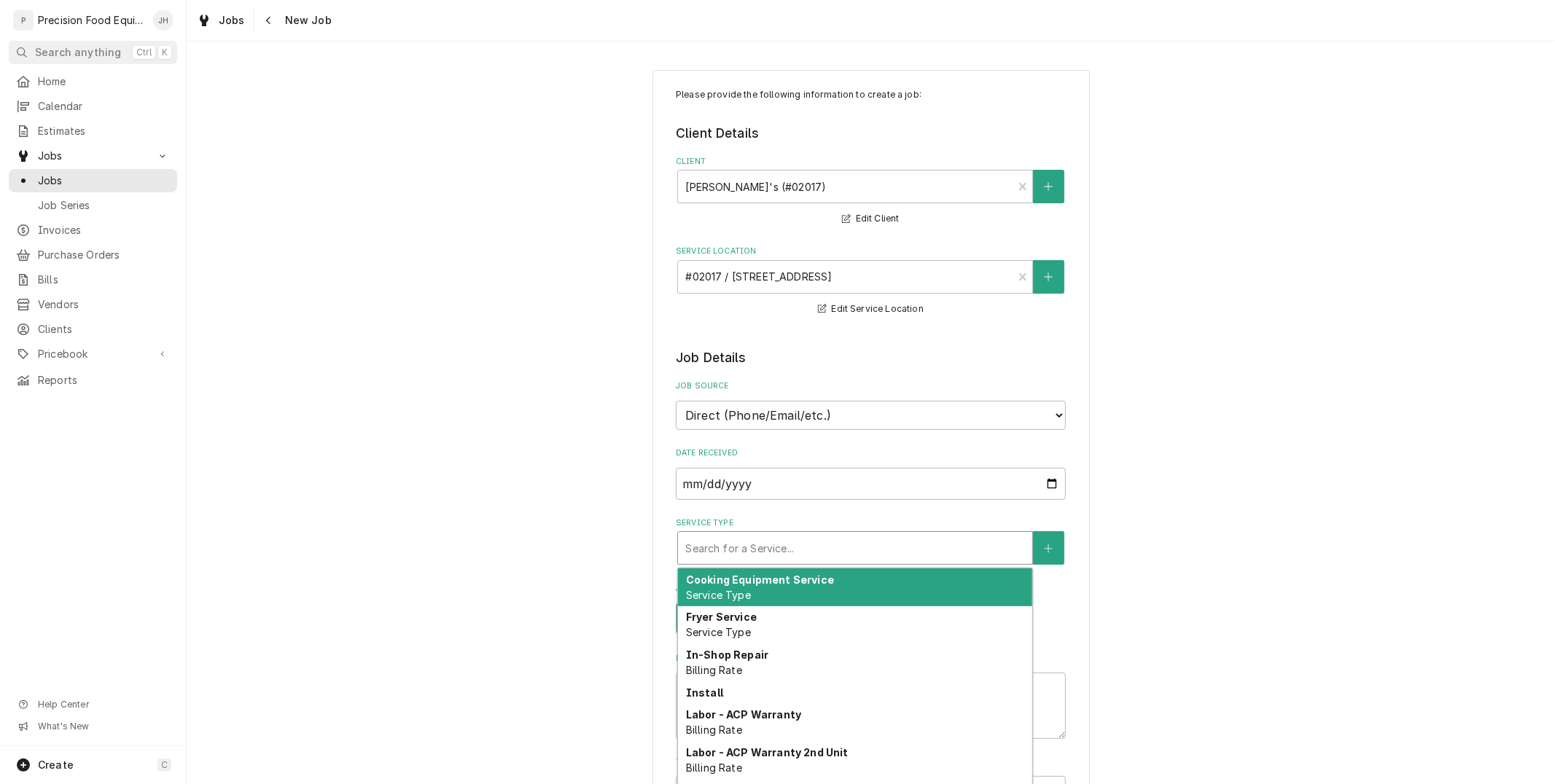
click at [820, 543] on div "Service Type" at bounding box center [855, 548] width 340 height 26
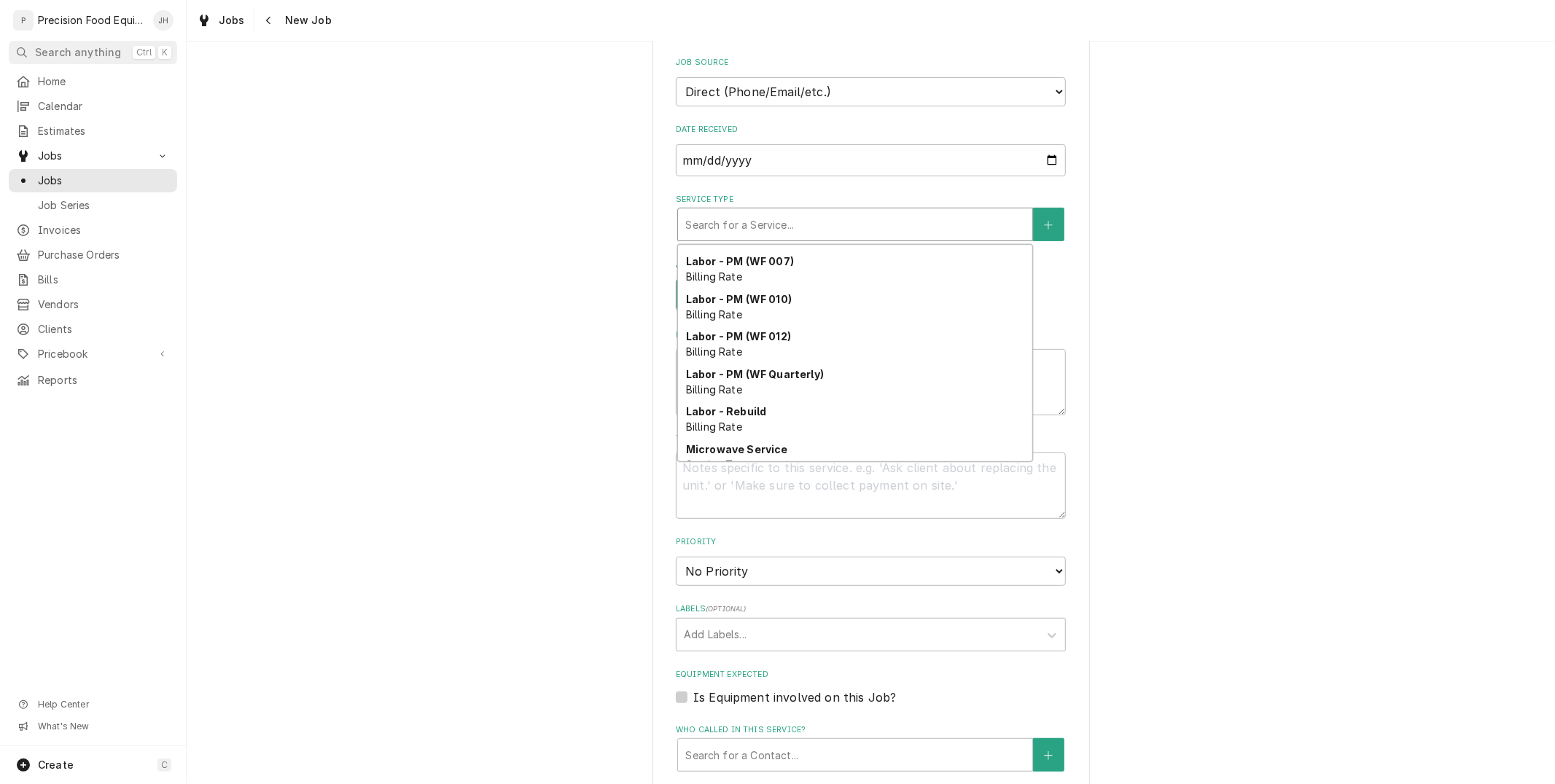
scroll to position [505, 0]
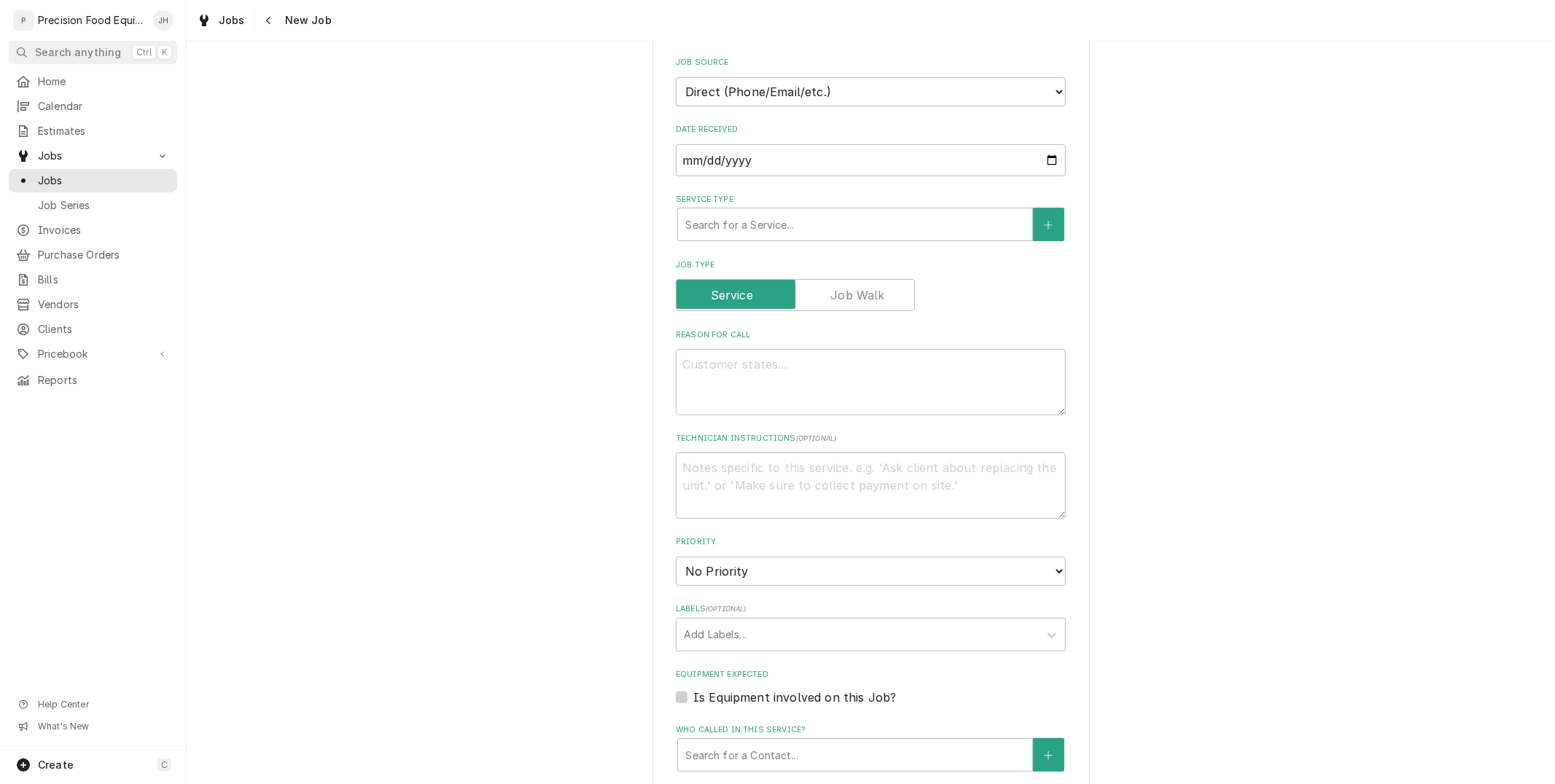
click at [618, 523] on div "Please provide the following information to create a job: Client Details Client…" at bounding box center [870, 484] width 1369 height 1502
click at [267, 197] on div "Please provide the following information to create a job: Client Details Client…" at bounding box center [870, 484] width 1369 height 1502
click at [274, 13] on div "Navigate back" at bounding box center [268, 20] width 15 height 15
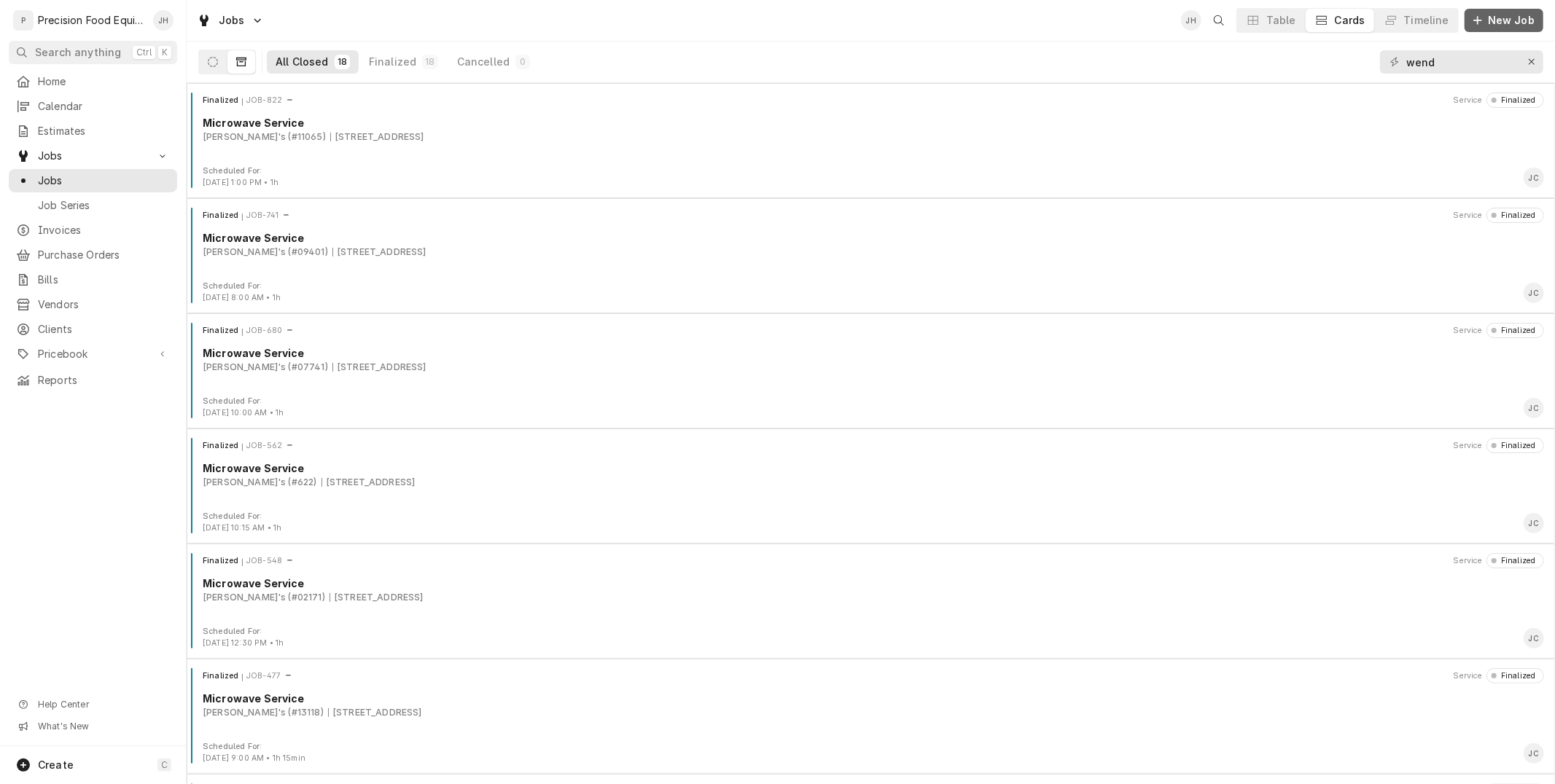
click at [1506, 13] on span "New Job" at bounding box center [1511, 20] width 52 height 15
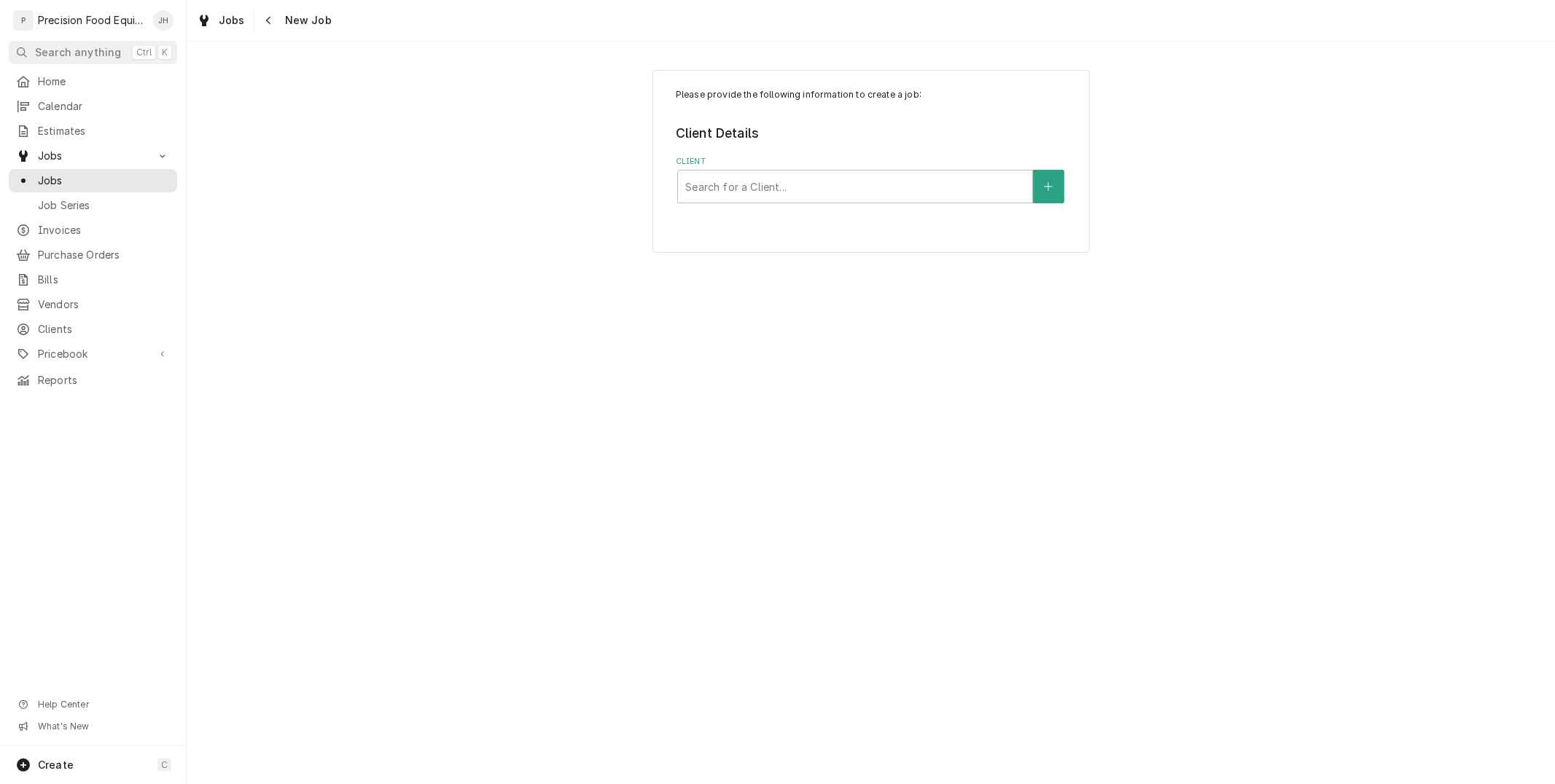
click at [893, 223] on div "Please provide the following information to create a job: Client Details Client…" at bounding box center [871, 161] width 437 height 183
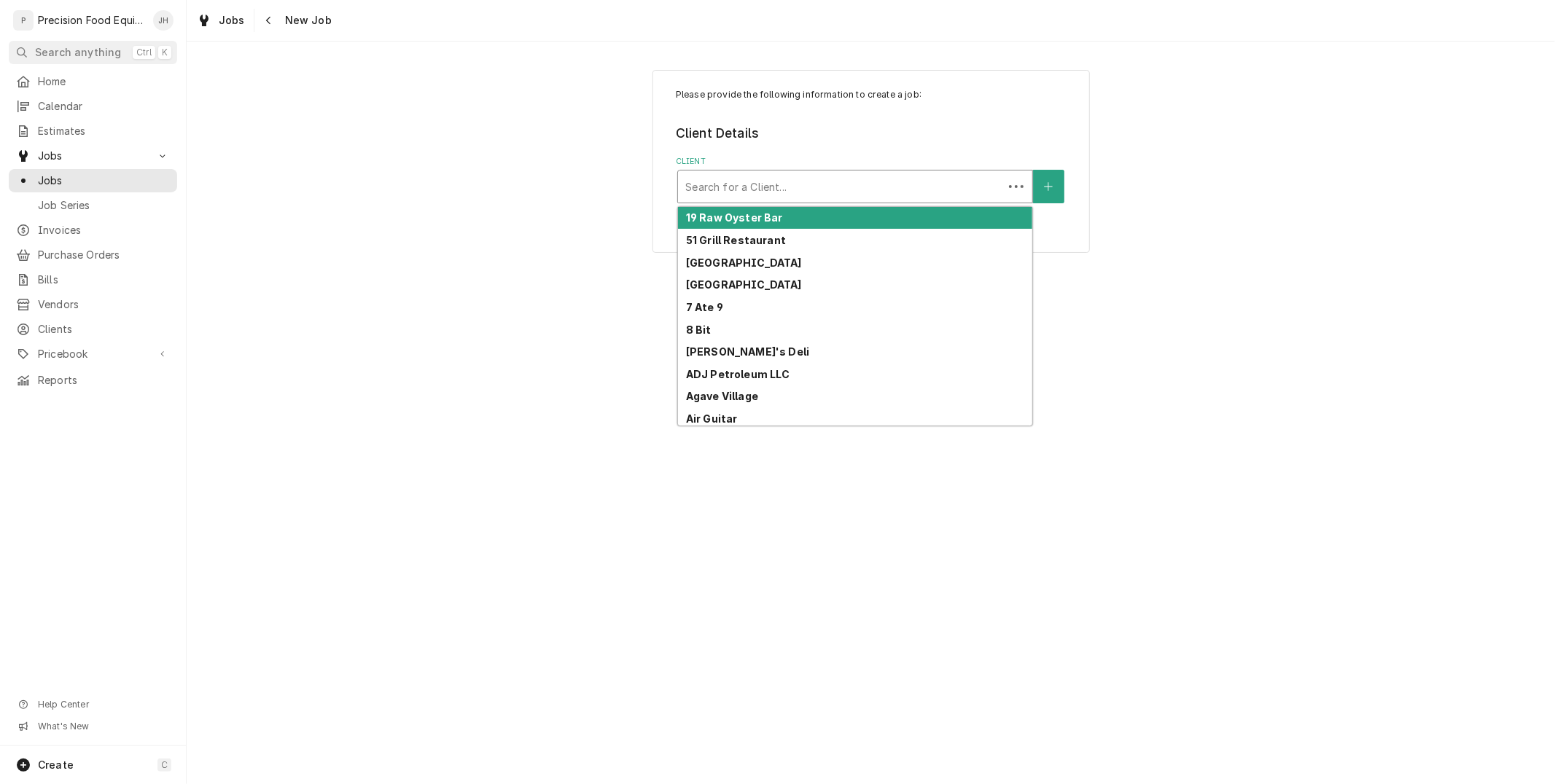
click at [894, 202] on div "Search for a Client..." at bounding box center [840, 186] width 325 height 32
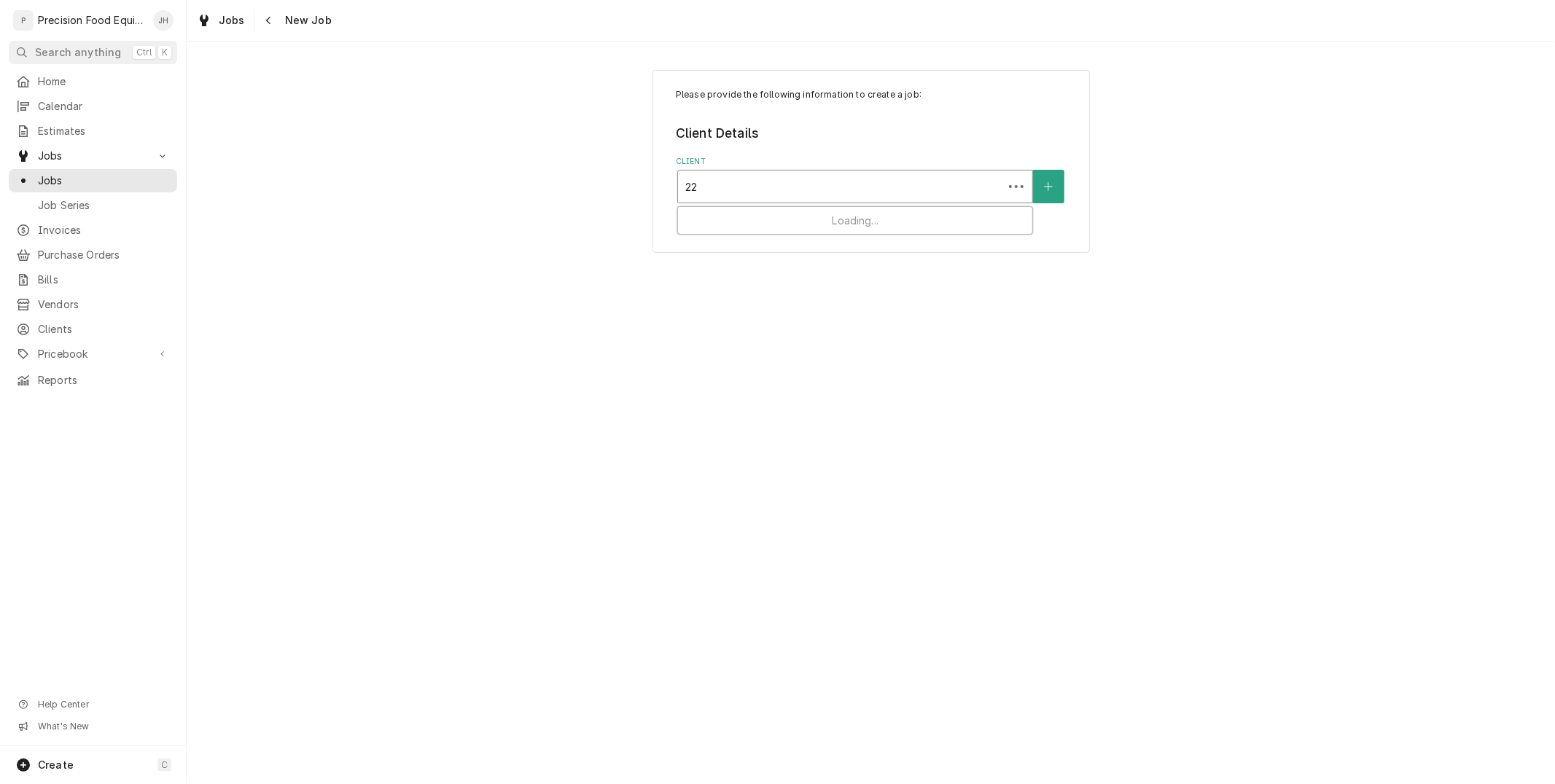
type input "222"
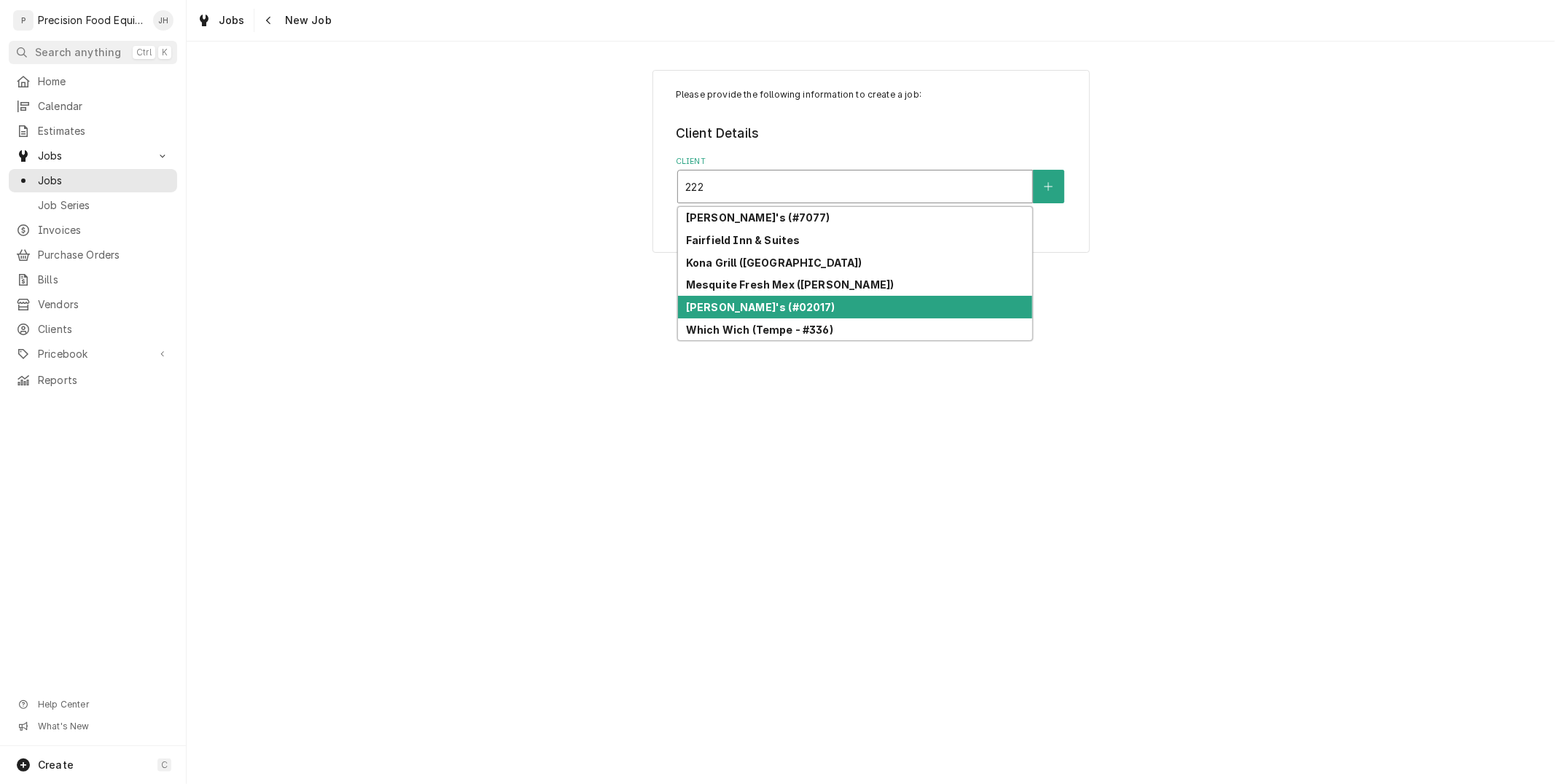
click at [822, 307] on div "[PERSON_NAME]'s (#02017)" at bounding box center [854, 308] width 354 height 23
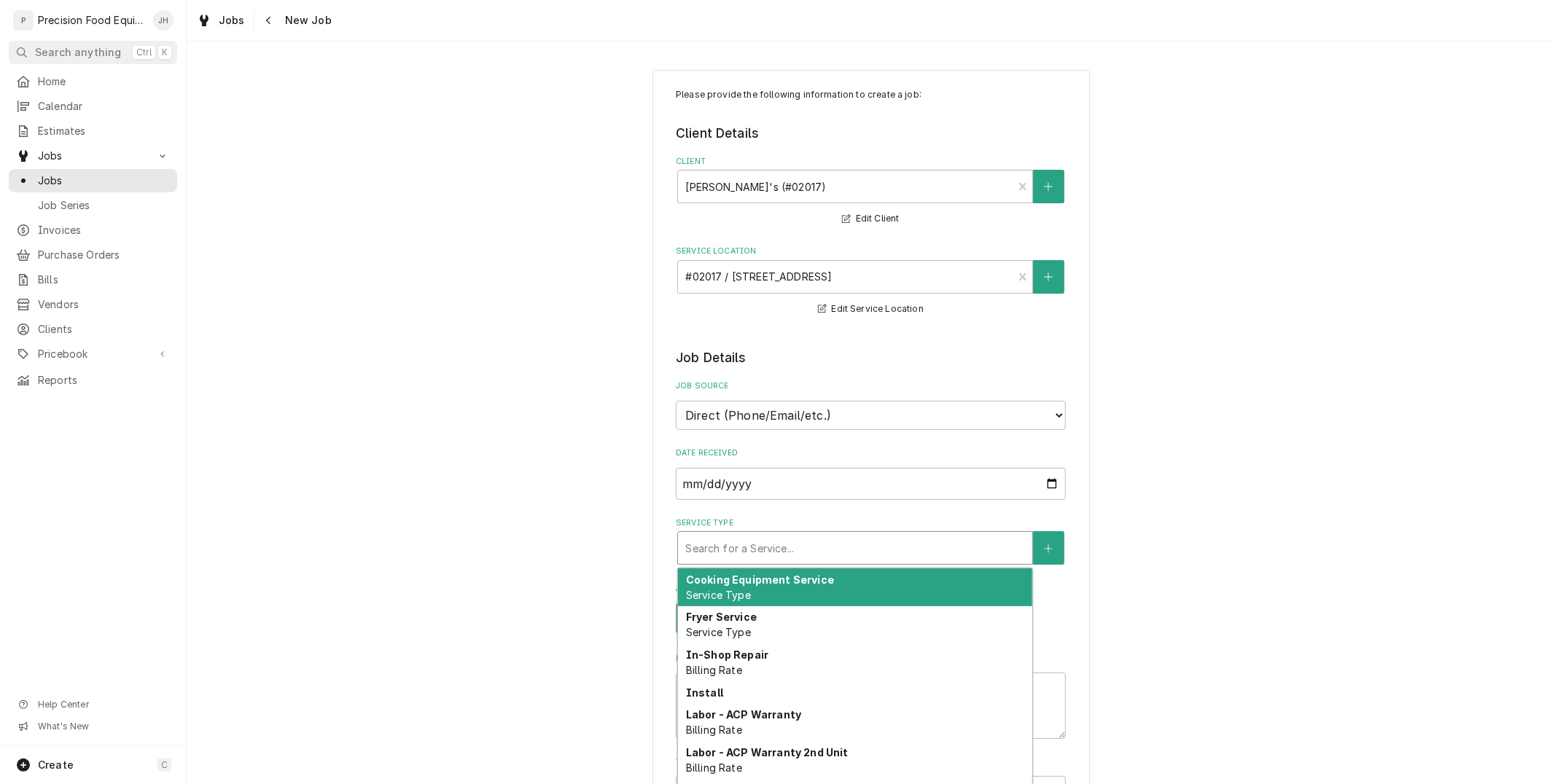
click at [878, 555] on div "Service Type" at bounding box center [855, 548] width 340 height 26
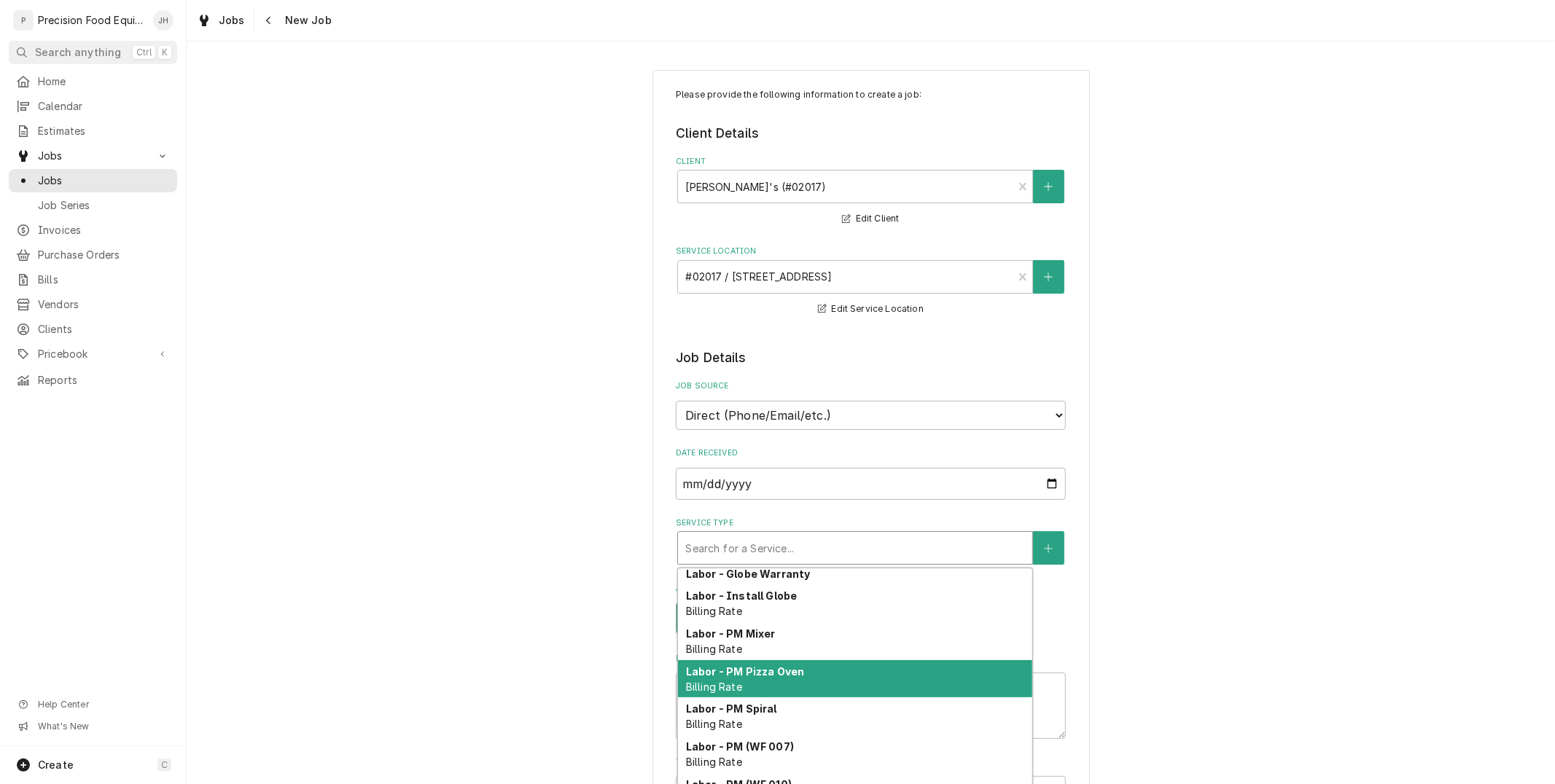
scroll to position [505, 0]
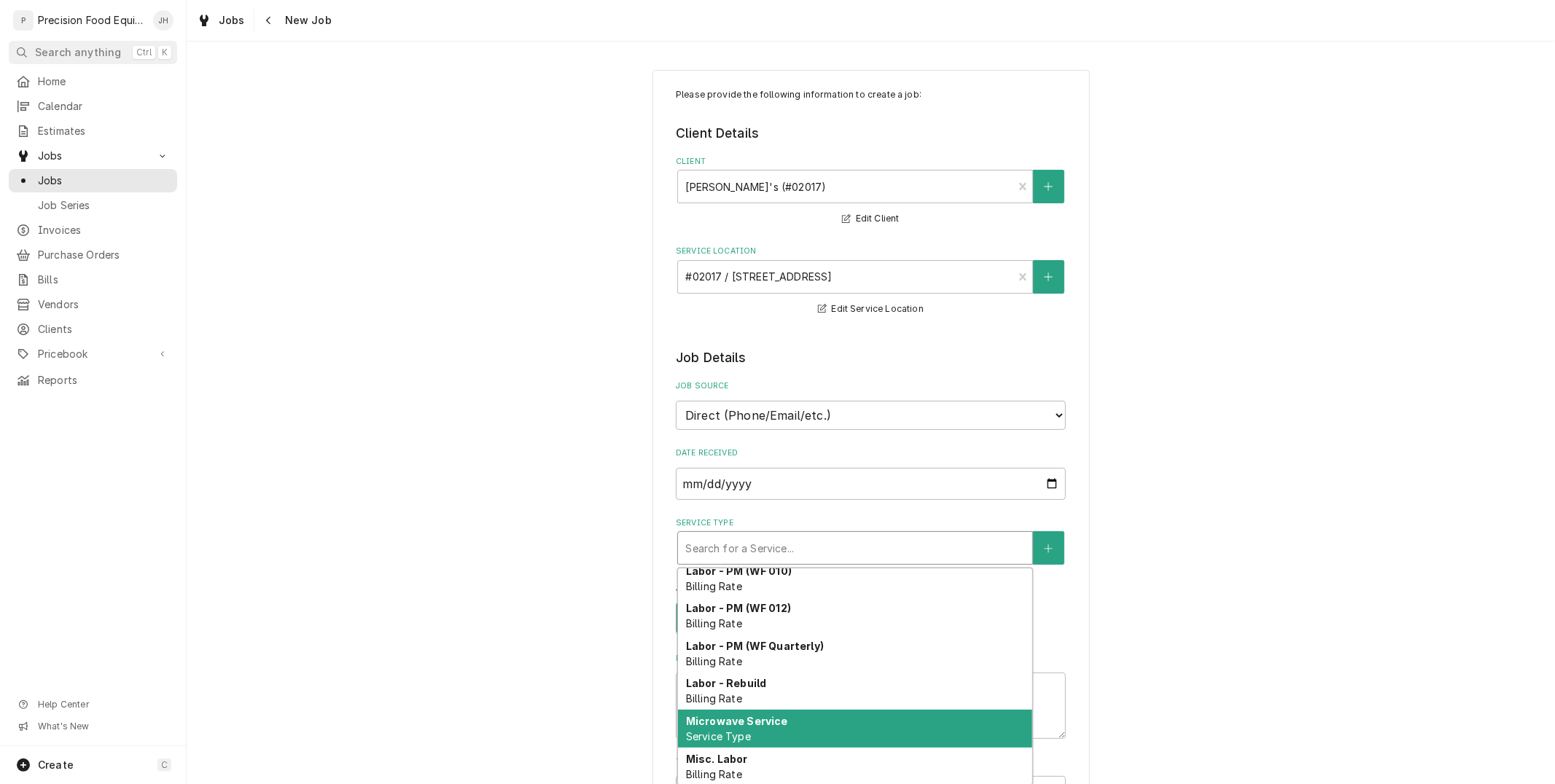
click at [805, 725] on div "Microwave Service Service Type" at bounding box center [854, 728] width 354 height 38
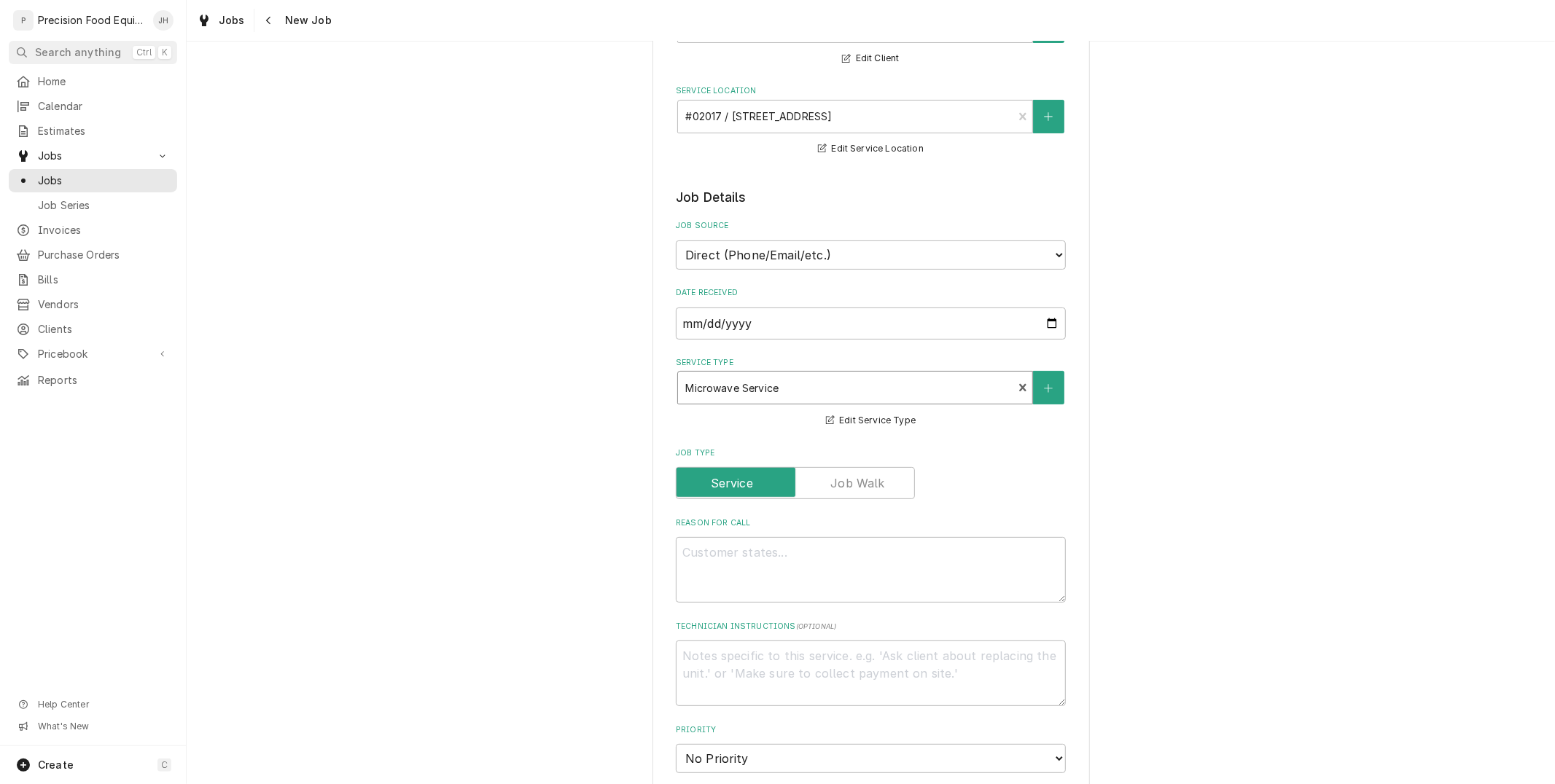
scroll to position [162, 0]
click at [826, 550] on textarea "Reason For Call" at bounding box center [871, 568] width 390 height 66
type textarea "x"
type textarea "M"
type textarea "x"
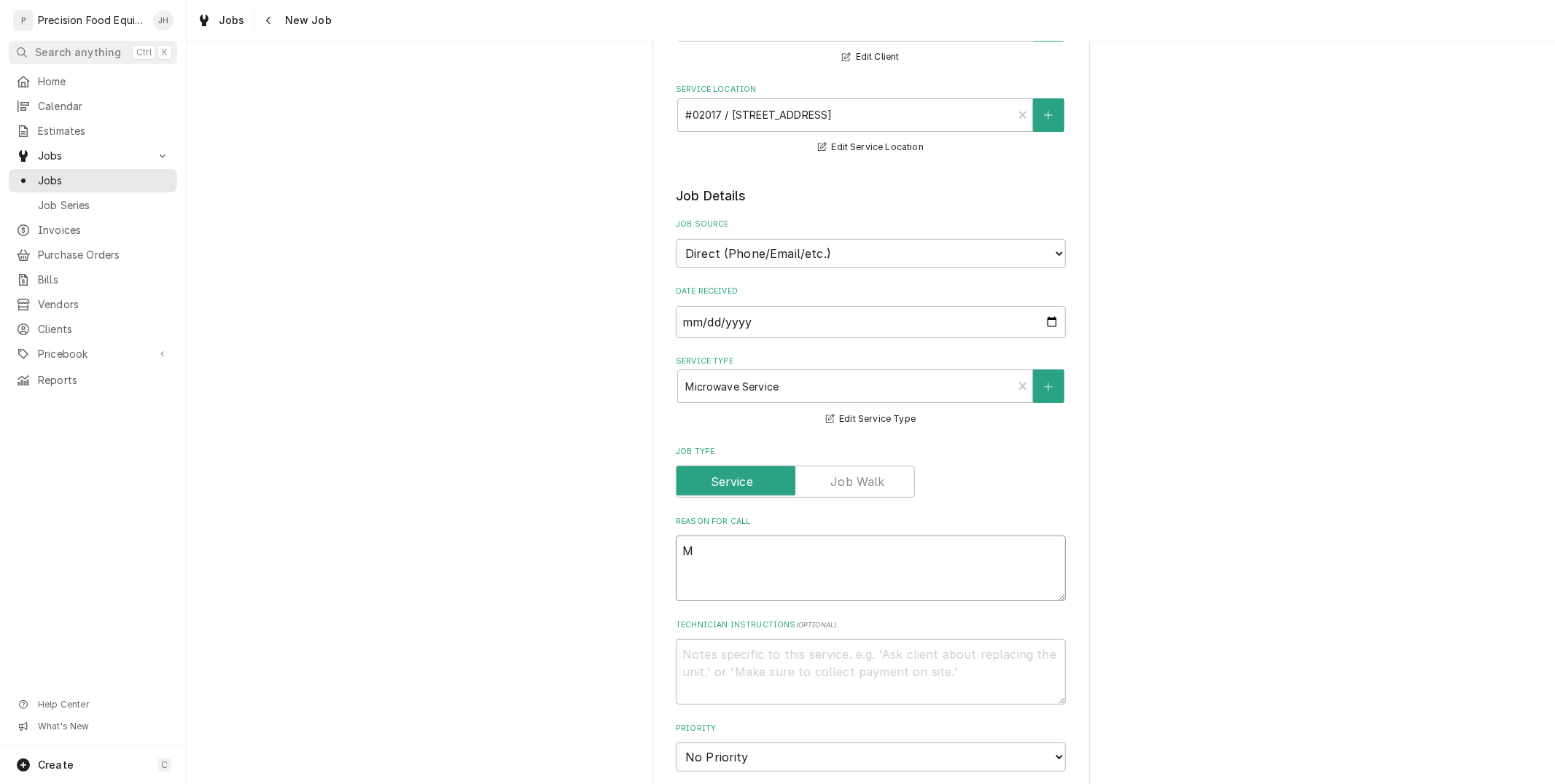
type textarea "Mi"
type textarea "x"
type textarea "Mic"
type textarea "x"
type textarea "Micr"
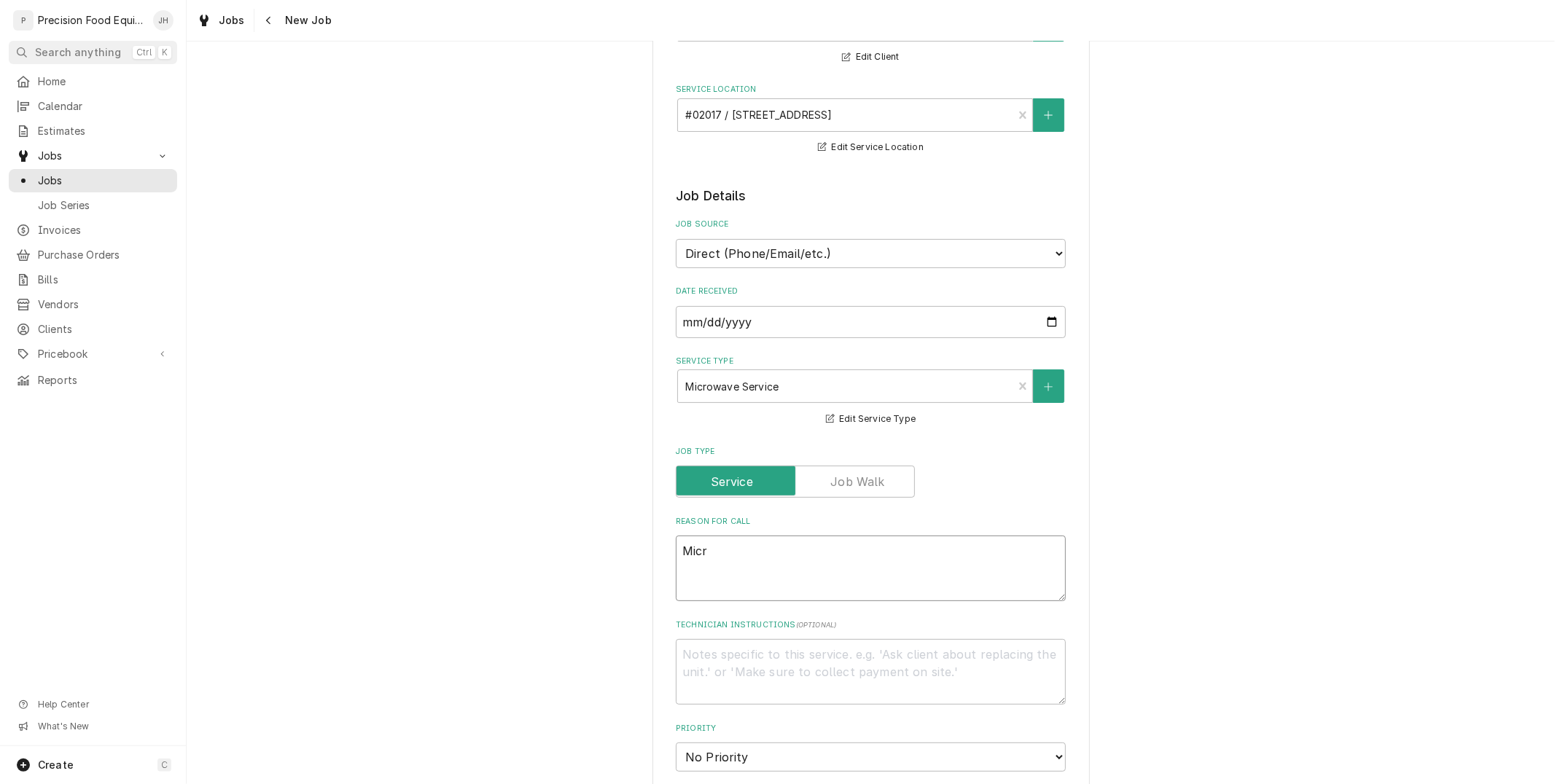
type textarea "x"
type textarea "Micro"
type textarea "x"
type textarea "Microw"
type textarea "x"
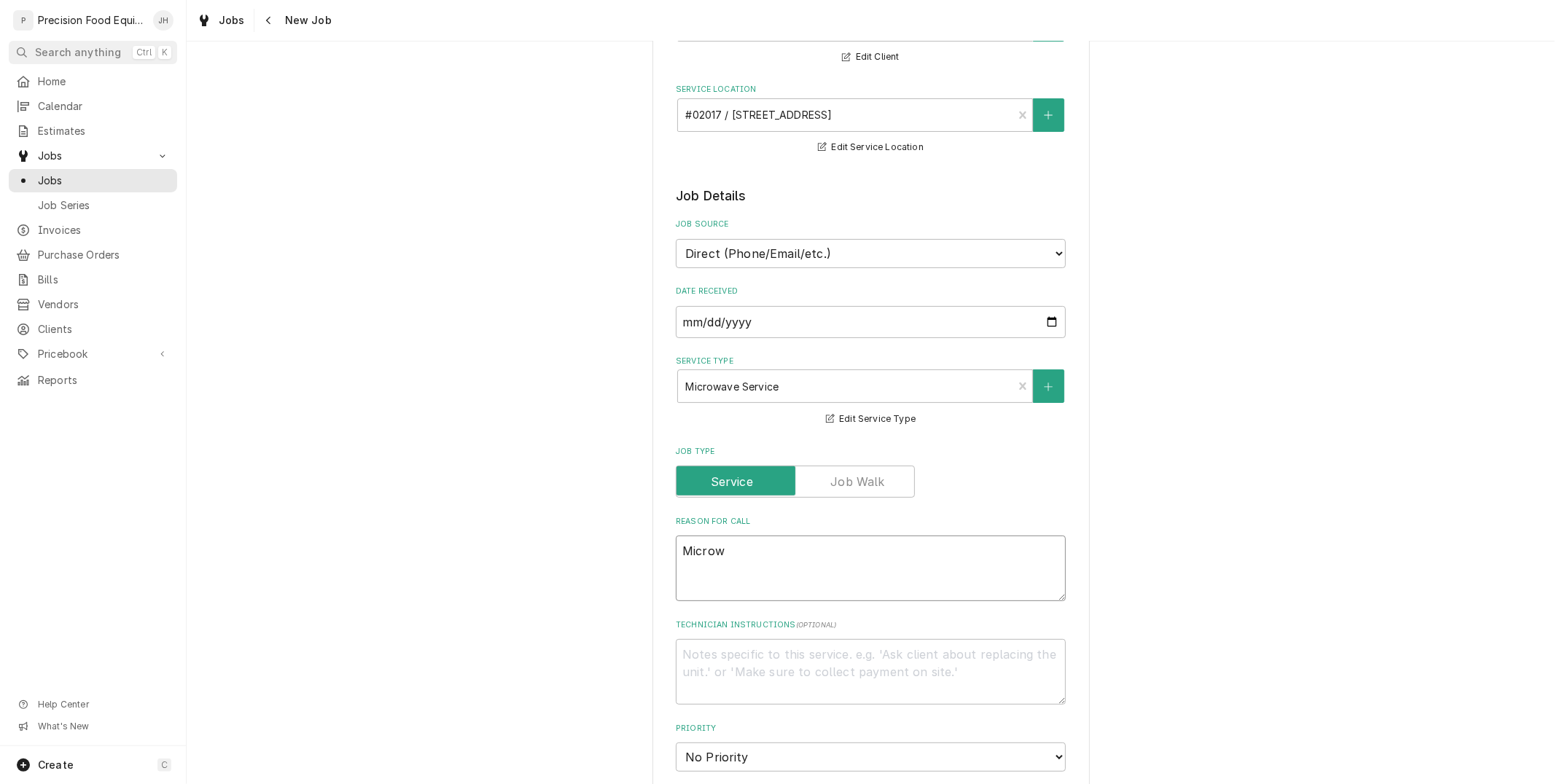
type textarea "Microwa"
type textarea "x"
type textarea "Microwav"
type textarea "x"
type textarea "Microwave"
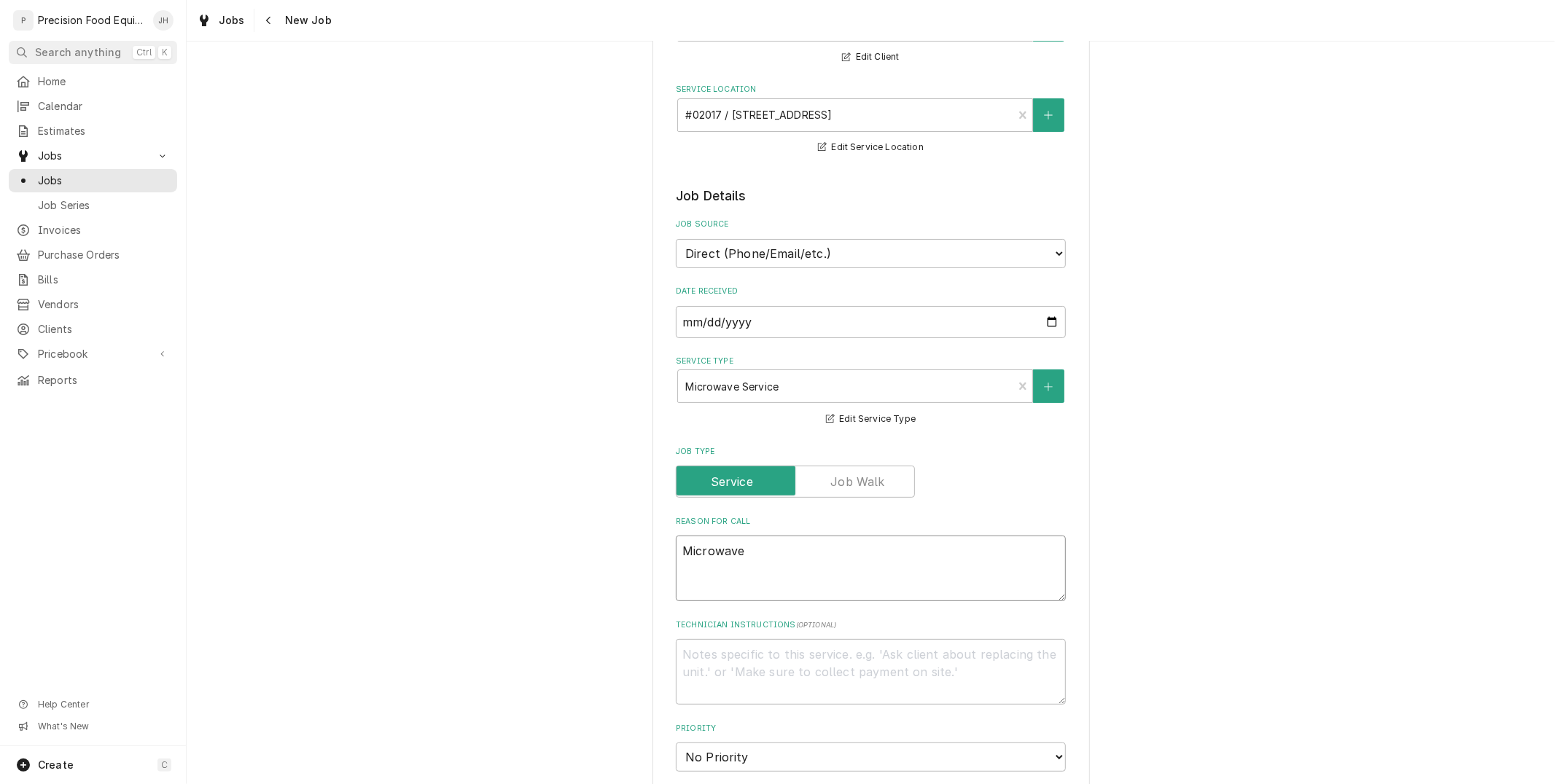
type textarea "x"
type textarea "Microwave"
type textarea "x"
type textarea "Microwave s"
type textarea "x"
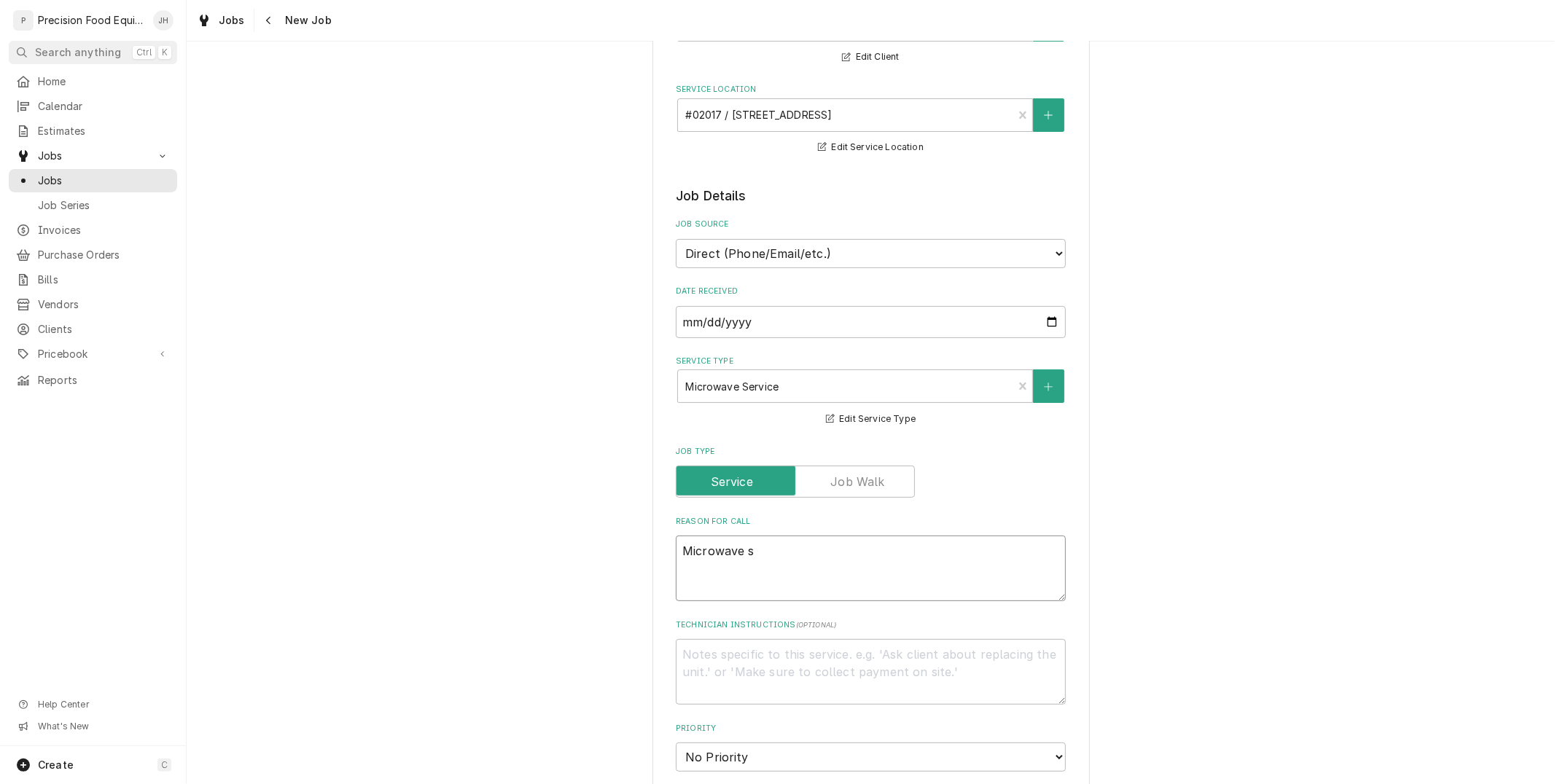
type textarea "Microwave sm"
type textarea "x"
type textarea "Microwave smi"
type textarea "x"
type textarea "Microwave sme"
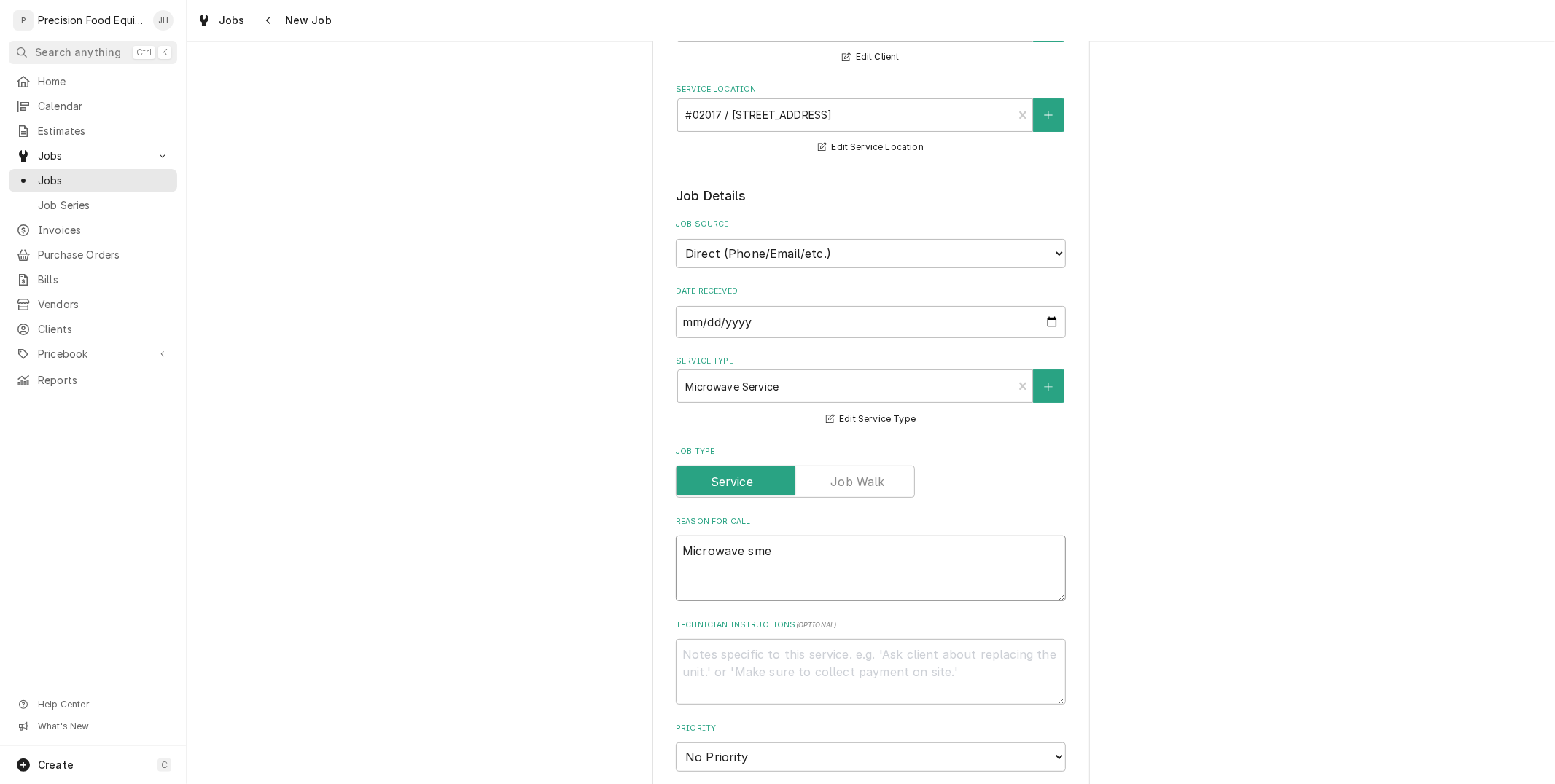
type textarea "x"
type textarea "Microwave smel"
type textarea "x"
type textarea "Microwave smell"
type textarea "x"
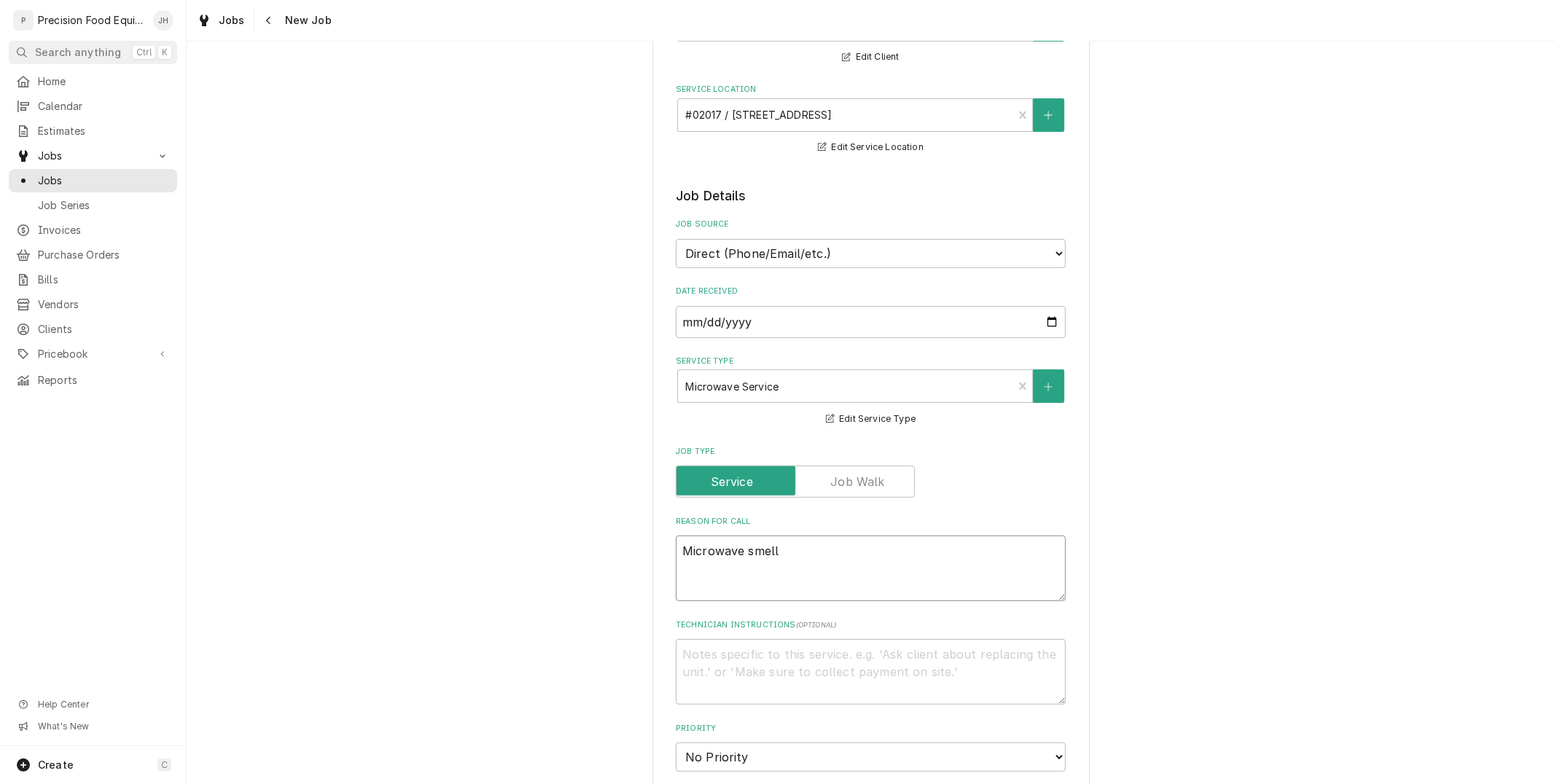
type textarea "Microwave smells"
type textarea "x"
type textarea "Microwave smells"
type textarea "x"
type textarea "Microwave smells l"
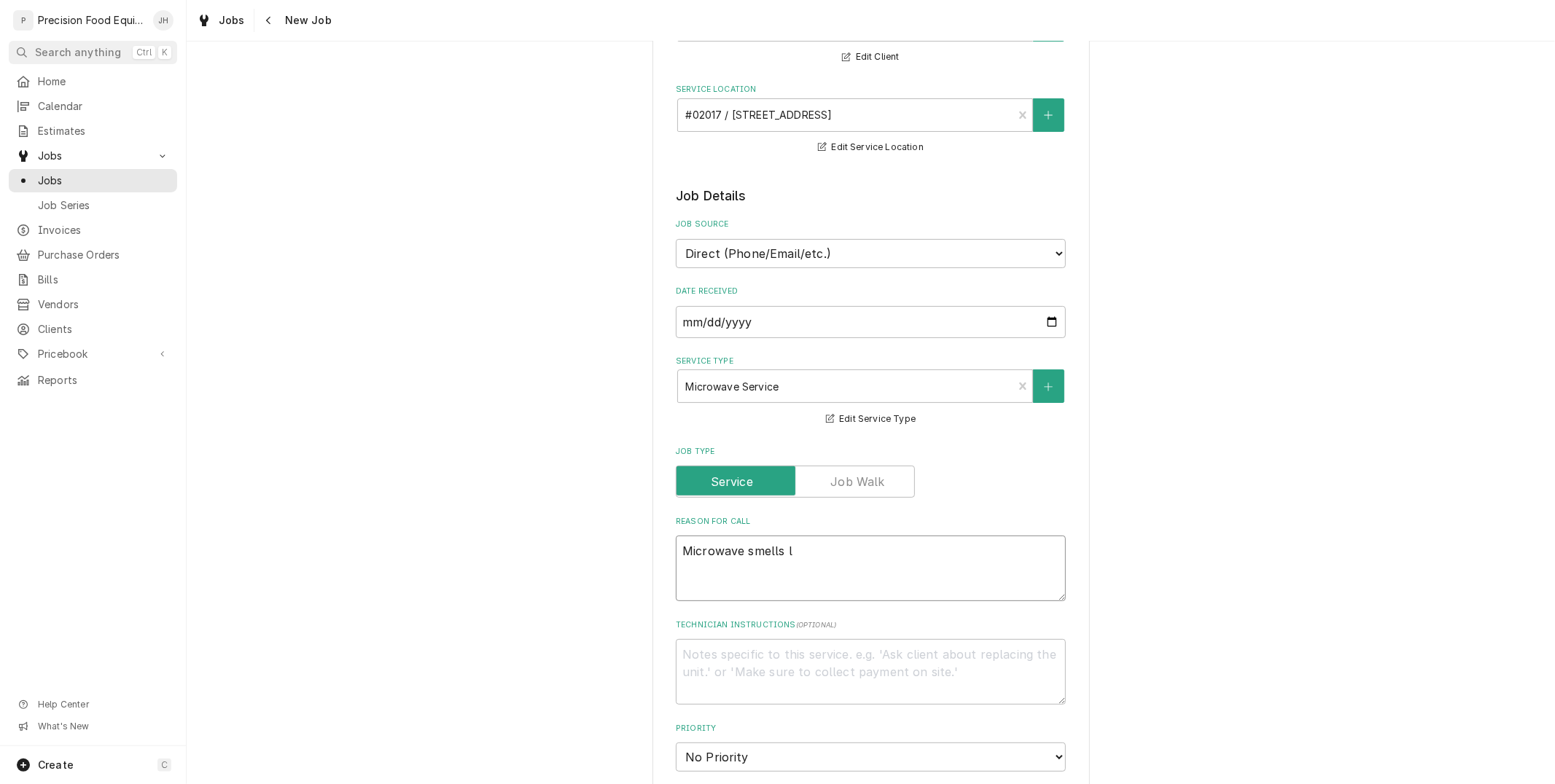
type textarea "x"
type textarea "Microwave smells li"
type textarea "x"
type textarea "Microwave smells lik"
type textarea "x"
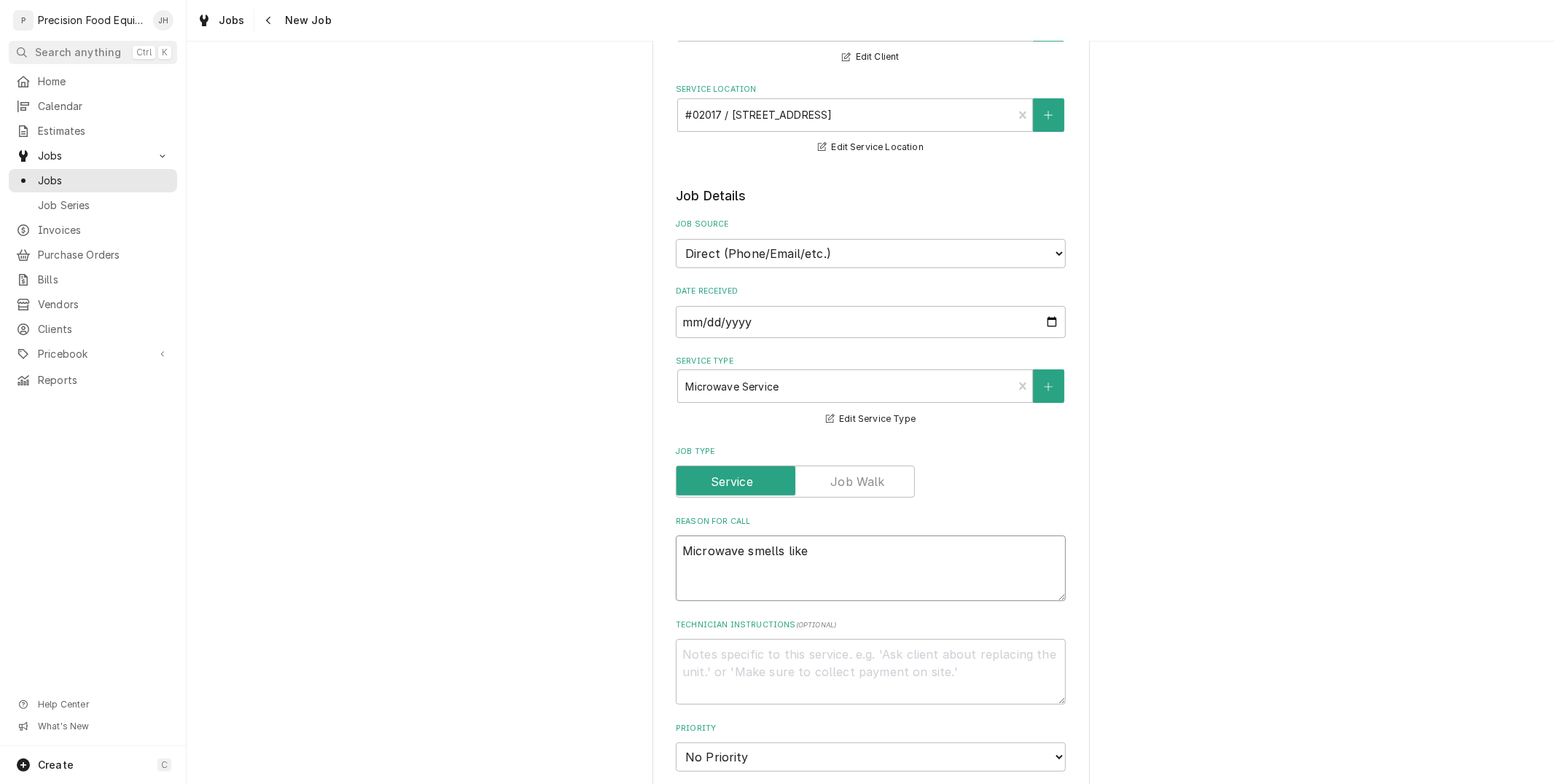
type textarea "Microwave smells like"
type textarea "x"
type textarea "Microwave smells like b"
type textarea "x"
type textarea "Microwave smells like bu"
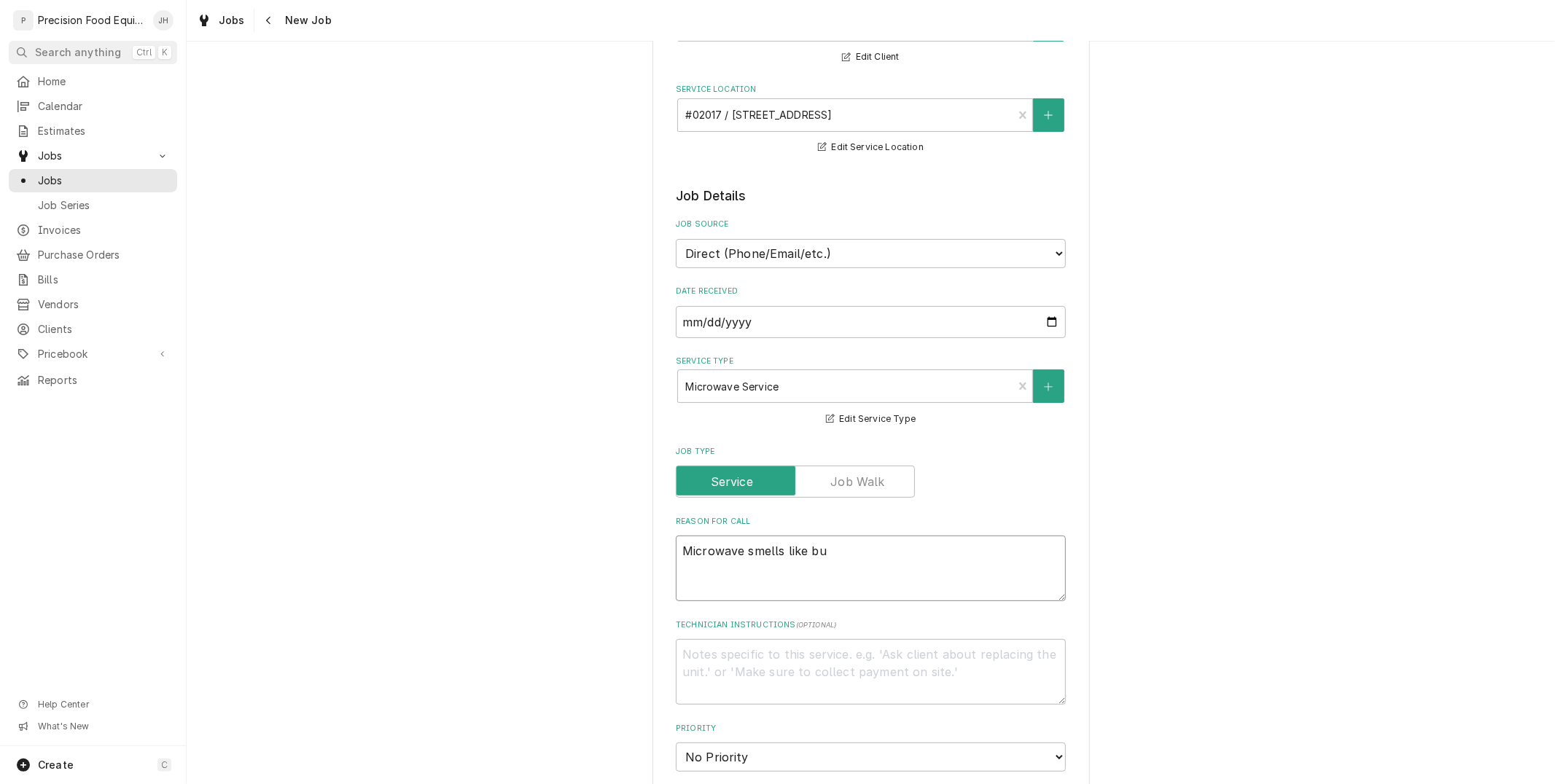
type textarea "x"
type textarea "Microwave smells like bur"
type textarea "x"
type textarea "Microwave smells like burni"
type textarea "x"
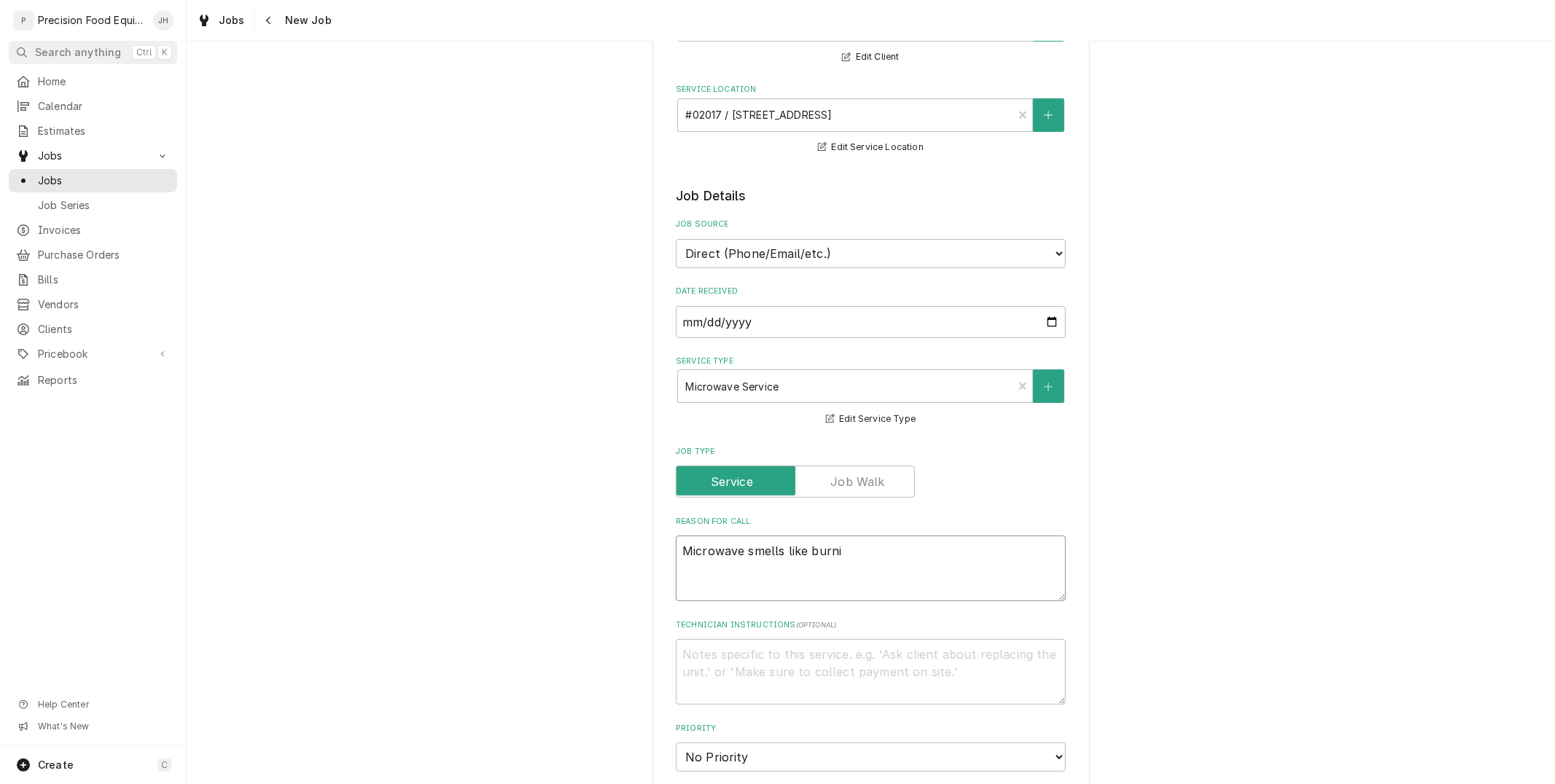
type textarea "Microwave smells like burnin"
type textarea "x"
type textarea "Microwave smells like burning"
type textarea "x"
type textarea "Microwave smells like burning"
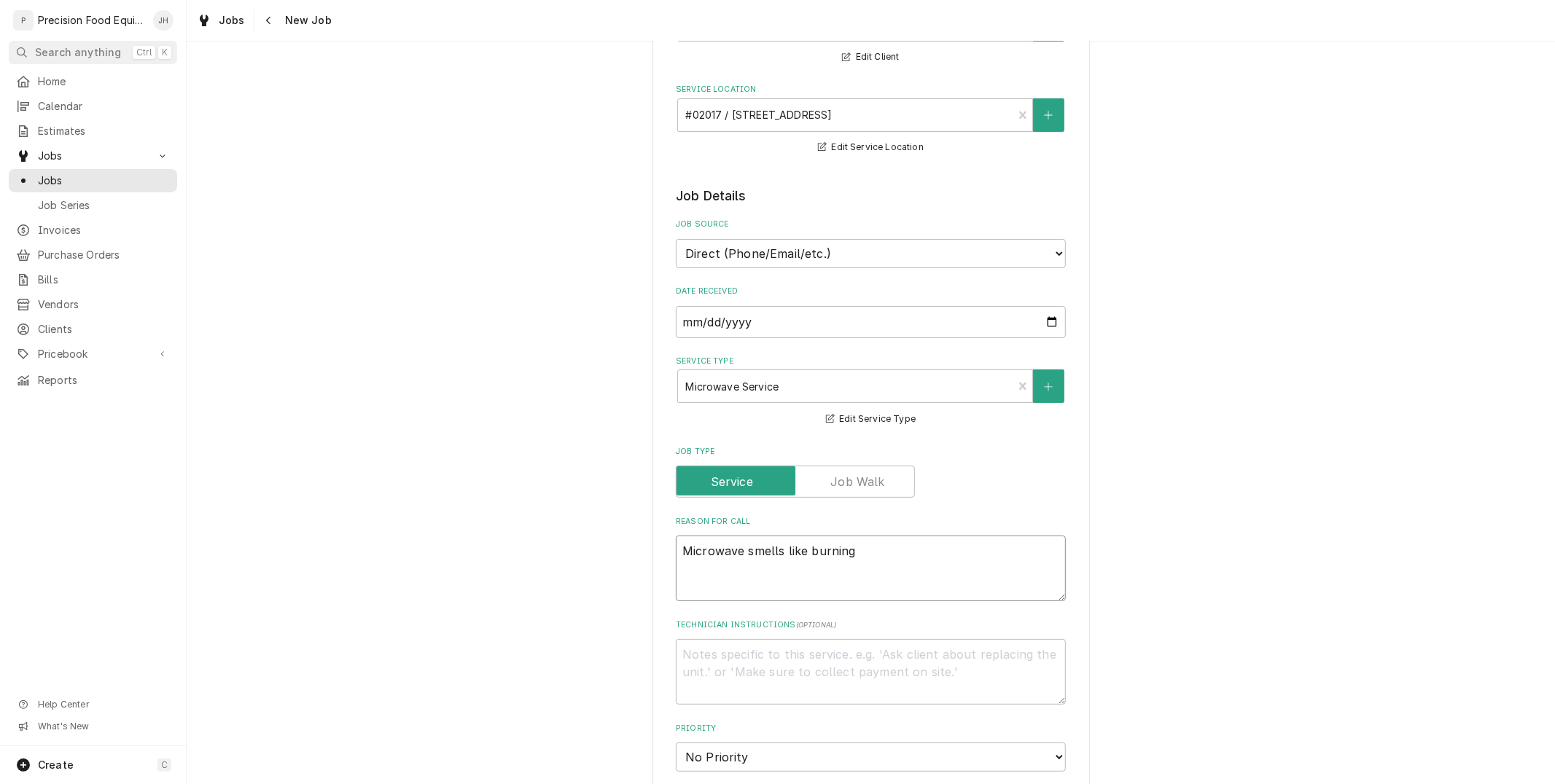
type textarea "x"
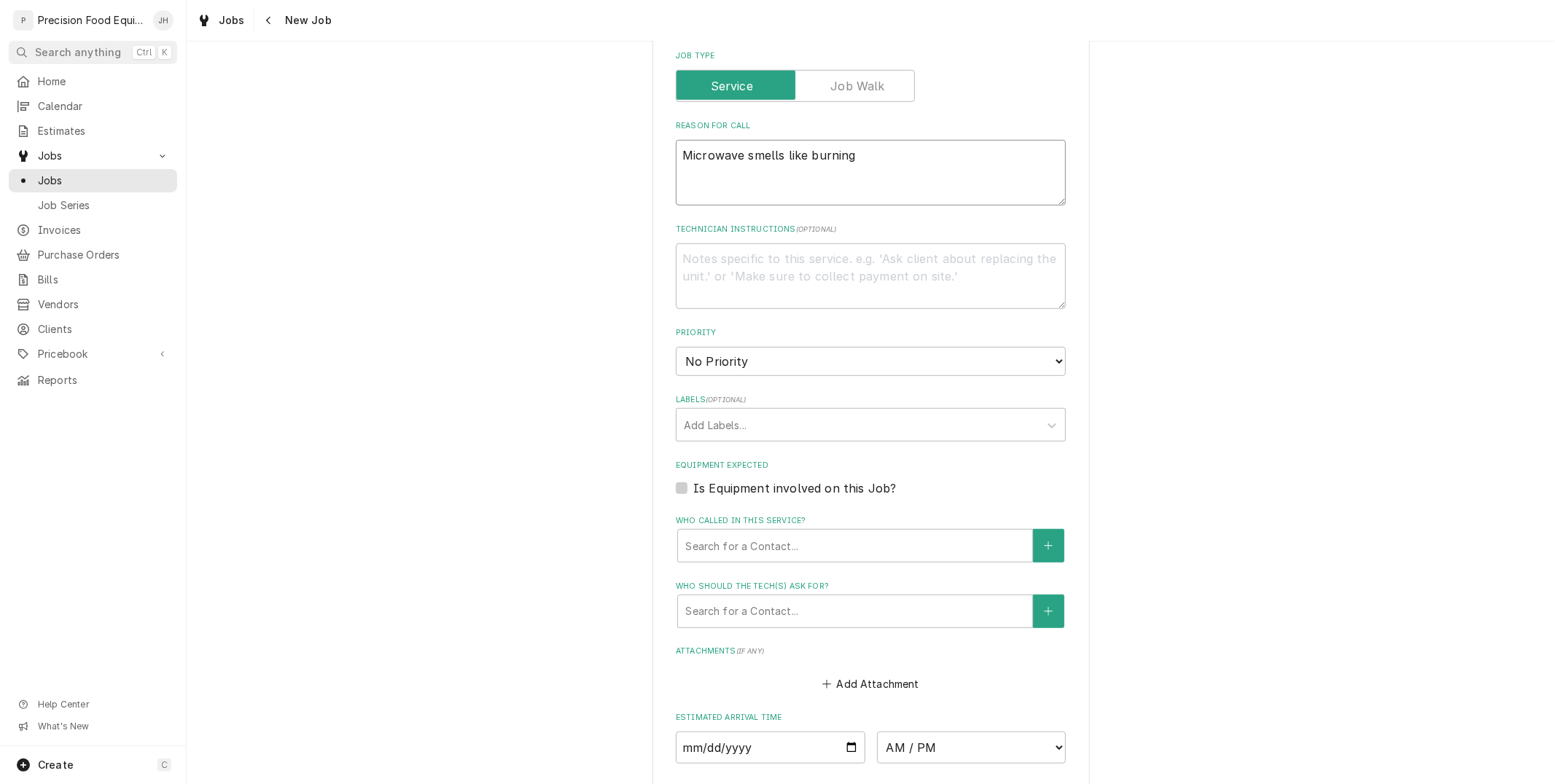
scroll to position [566, 0]
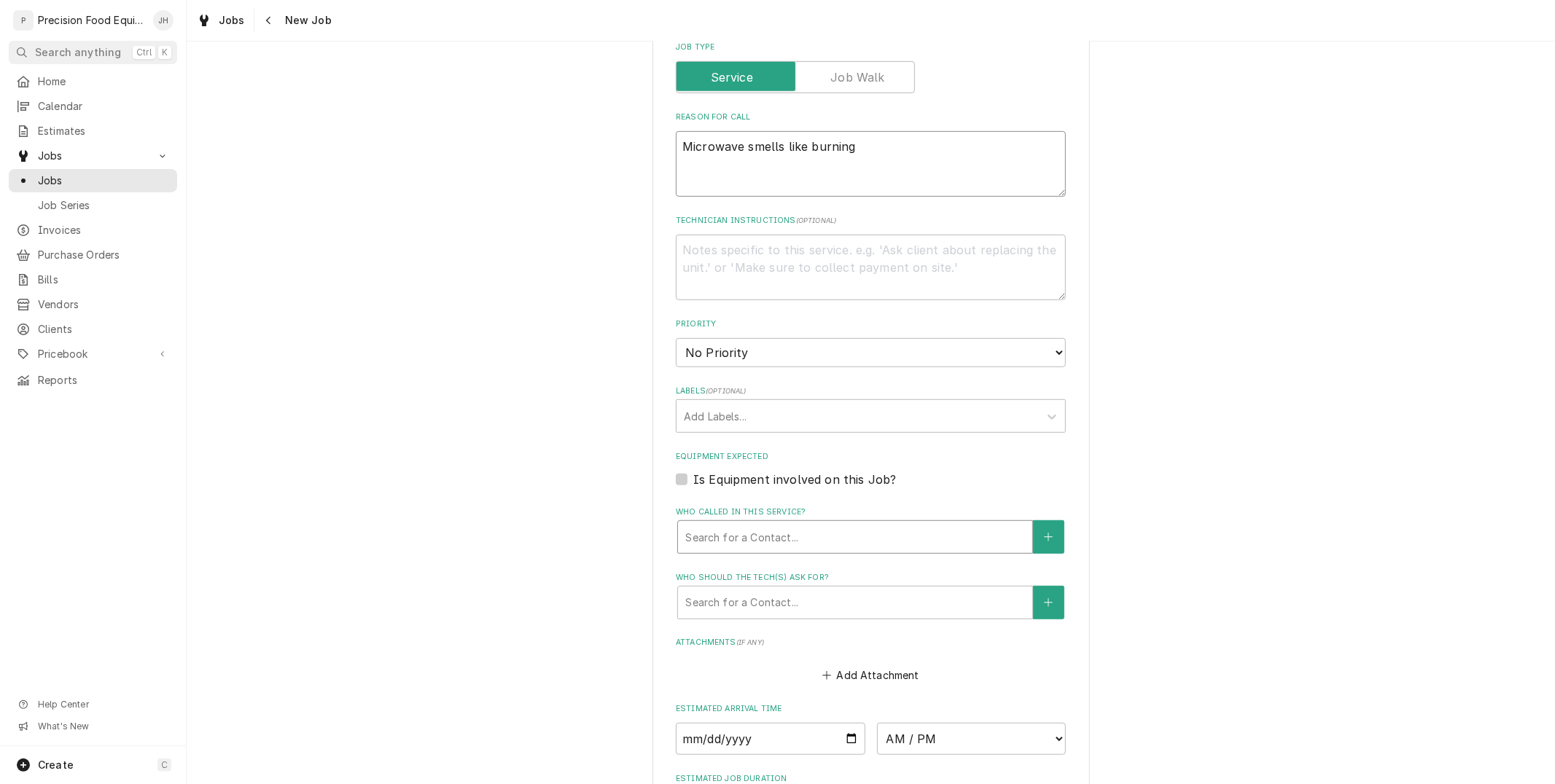
type textarea "Microwave smells like burning"
click at [878, 539] on div "Who called in this service?" at bounding box center [855, 537] width 340 height 26
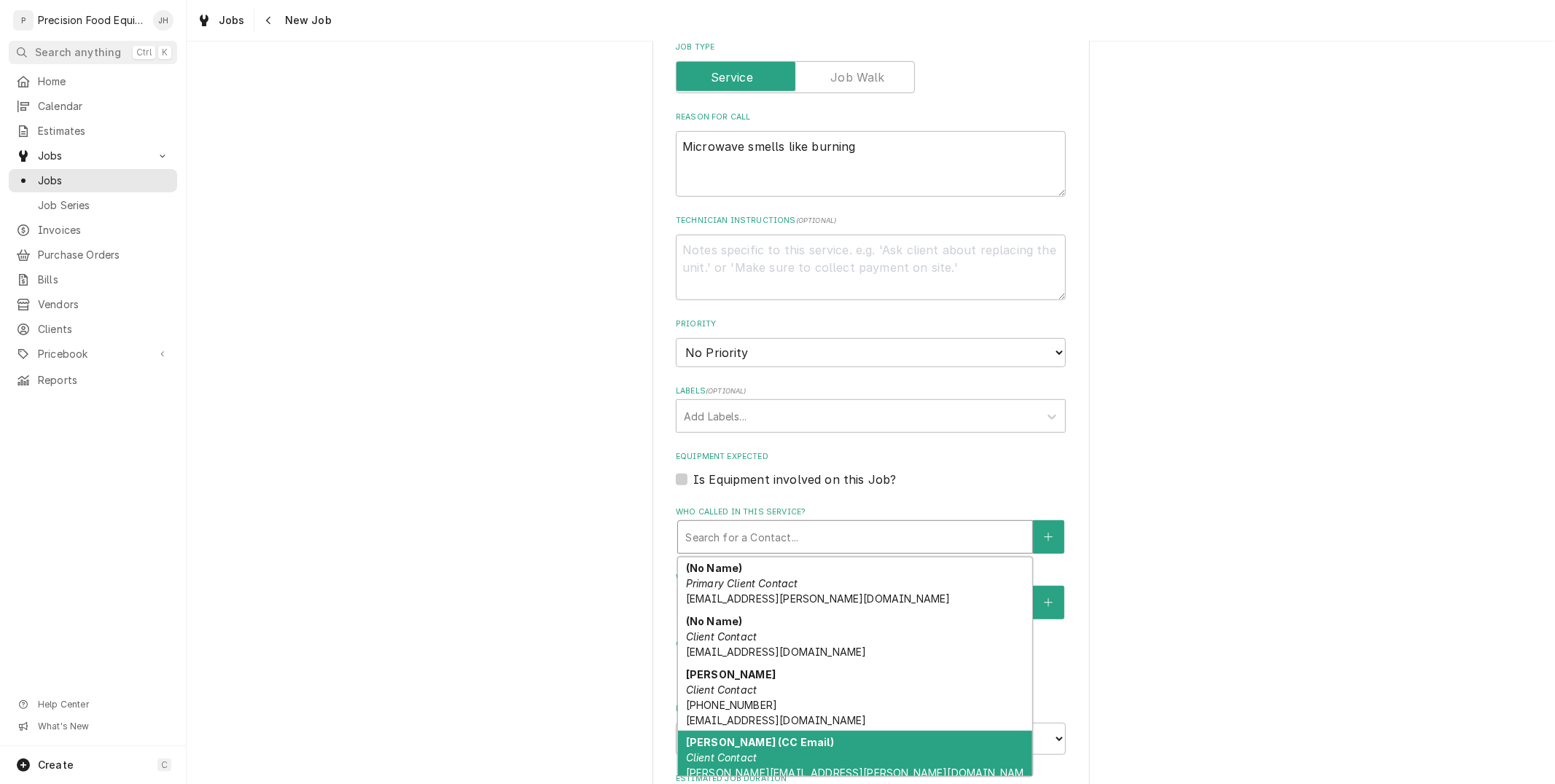
click at [796, 742] on div "Craig Early (CC Email) Client Contact zook.mary@gmail.com" at bounding box center [854, 765] width 354 height 68
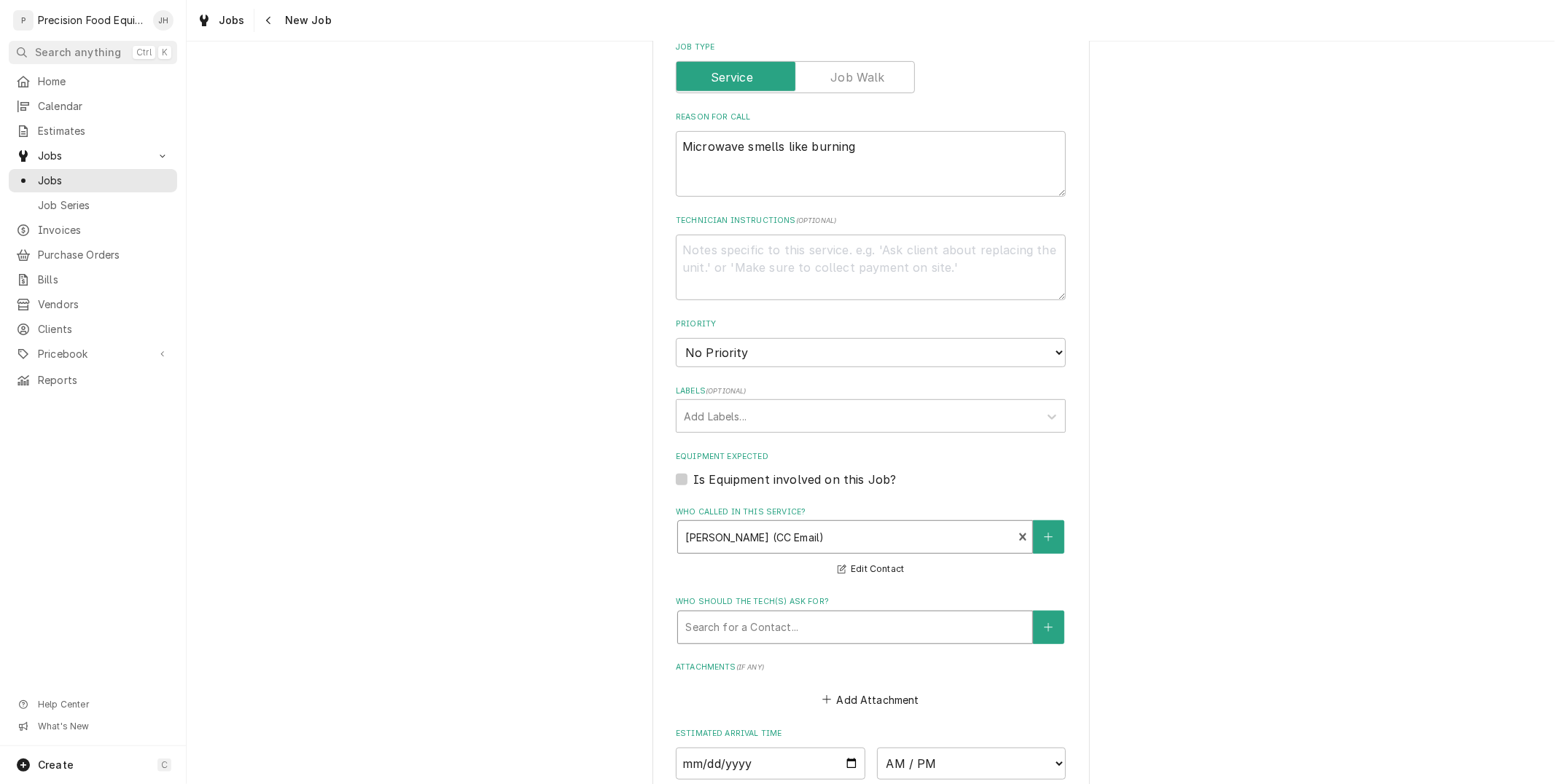
click at [819, 627] on div "Who should the tech(s) ask for?" at bounding box center [855, 628] width 340 height 26
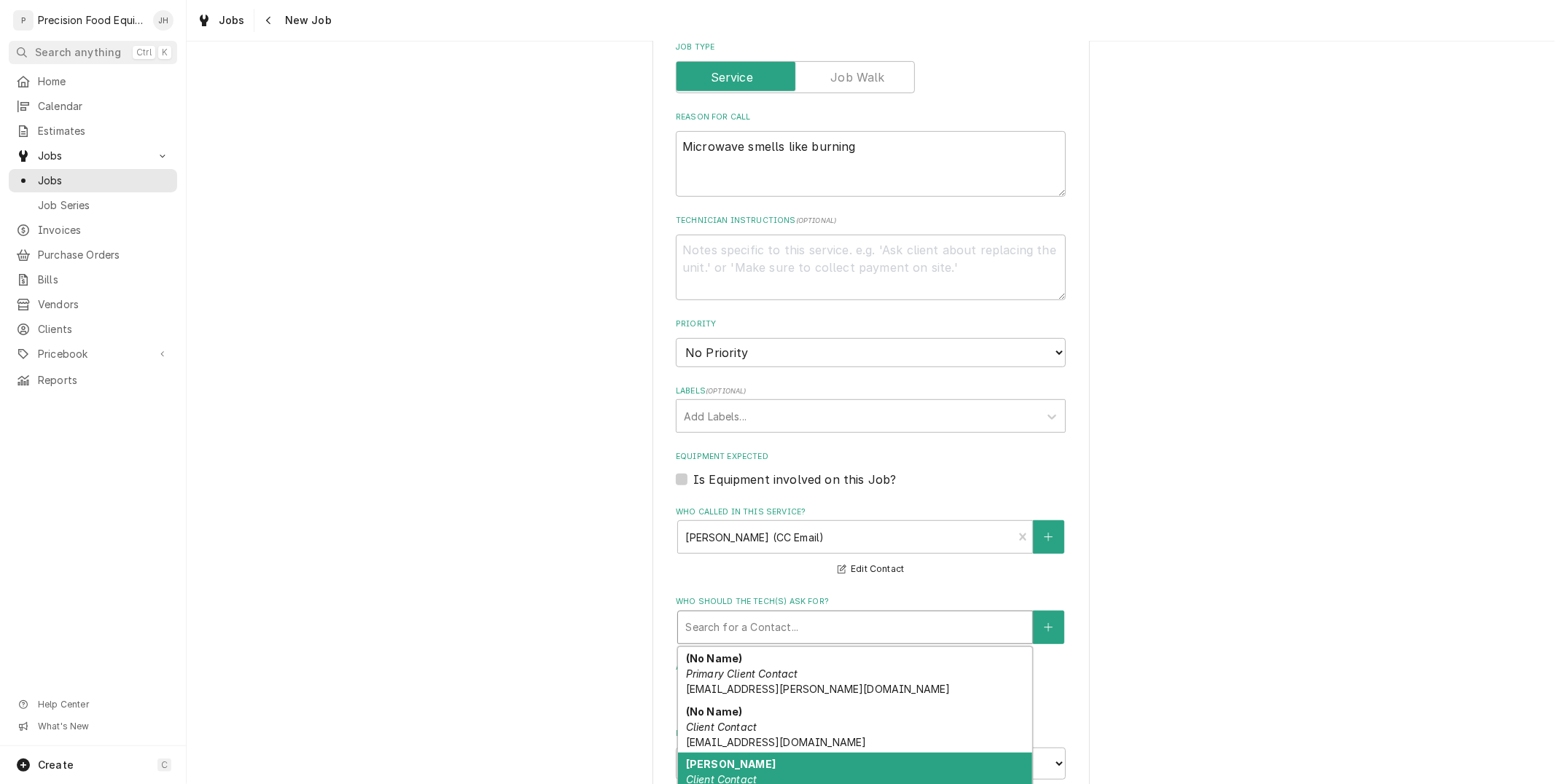
click at [787, 773] on div "Craig Early Client Contact (623) 780-2006 mapetefishsr@yahoo.com" at bounding box center [854, 787] width 354 height 68
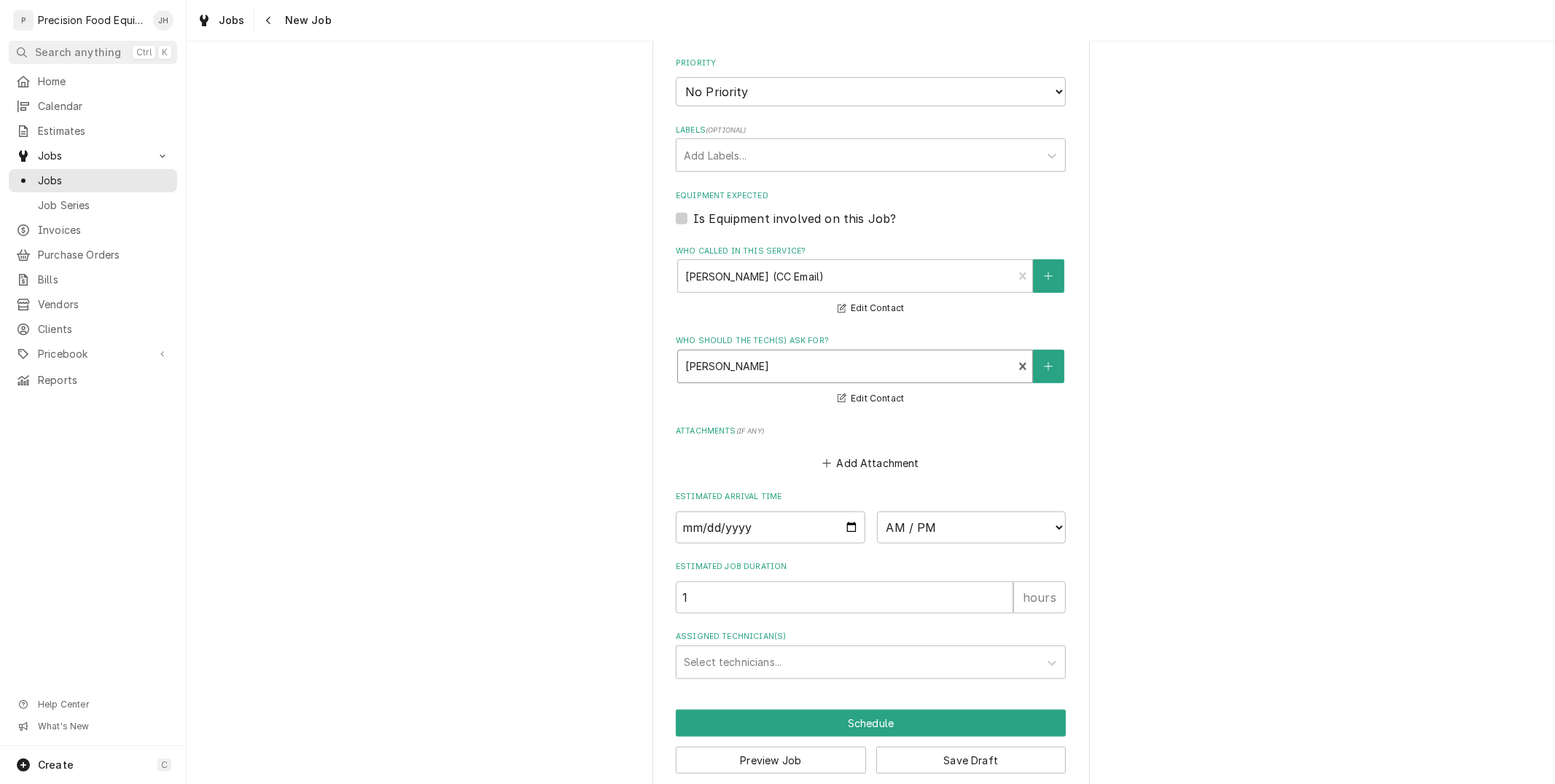
scroll to position [843, 0]
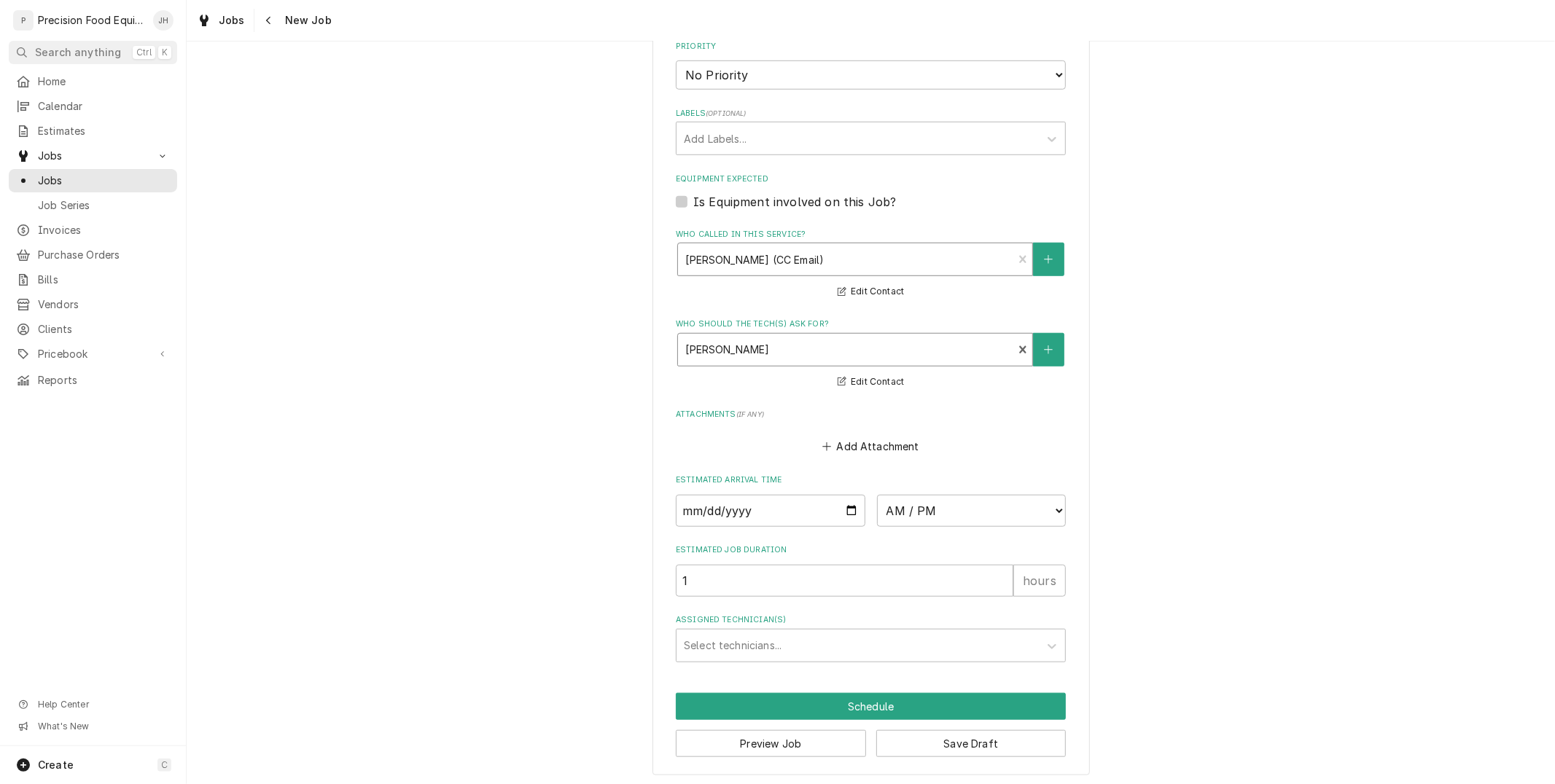
click at [785, 253] on div "Who called in this service?" at bounding box center [846, 260] width 320 height 26
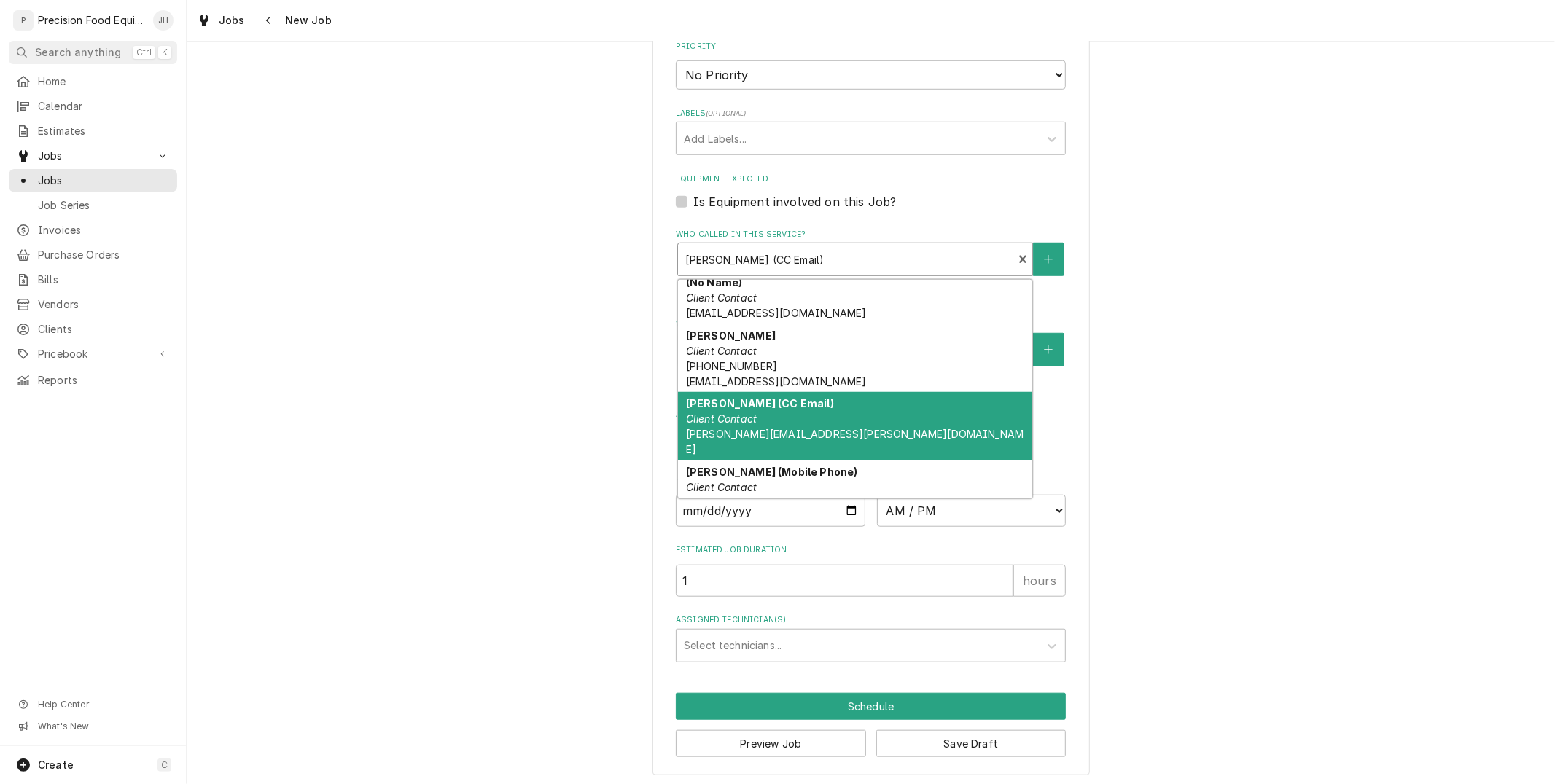
scroll to position [0, 0]
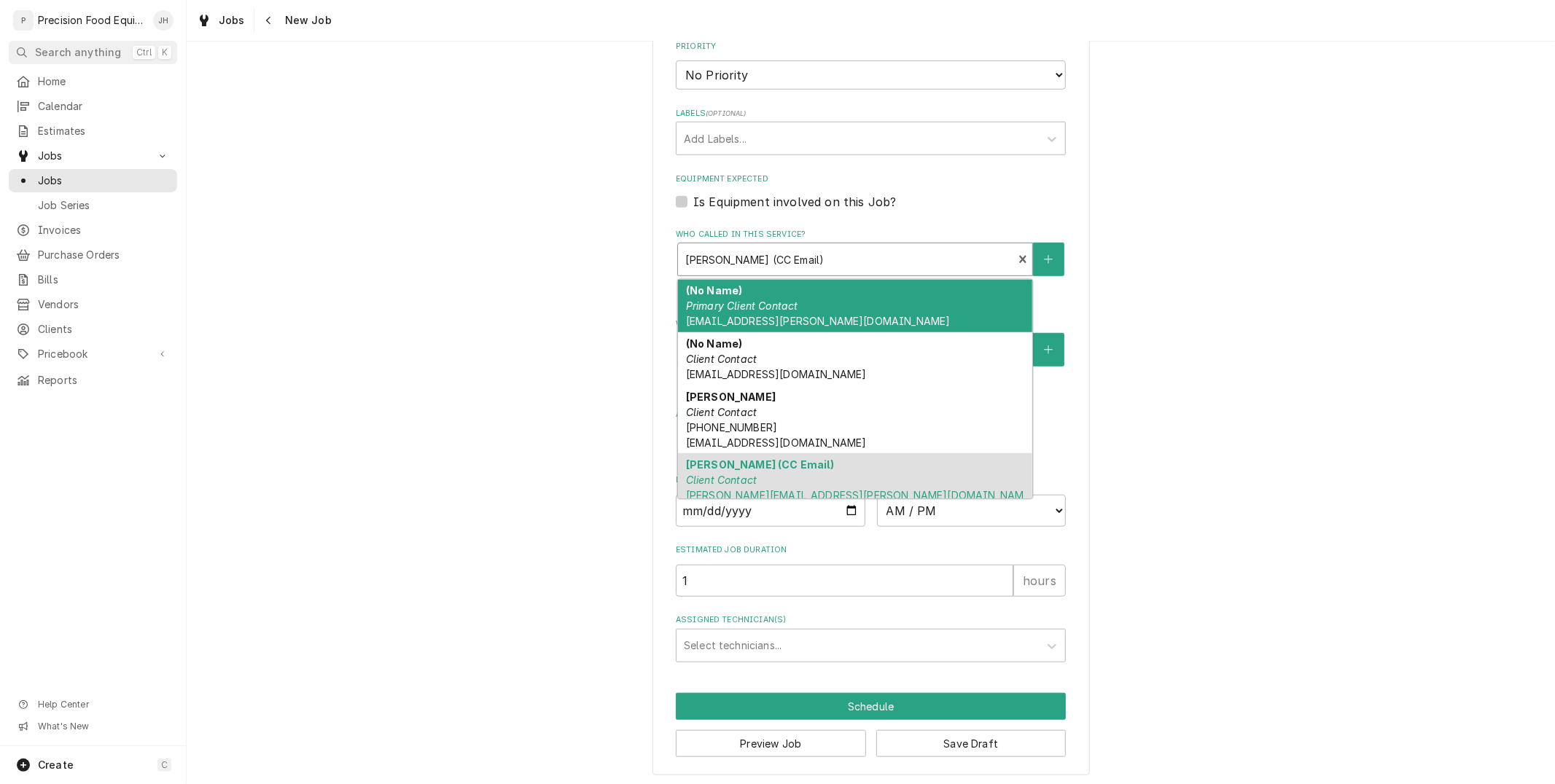
click at [804, 317] on div "(No Name) Primary Client Contact wenjoy1@cox.net" at bounding box center [854, 306] width 354 height 53
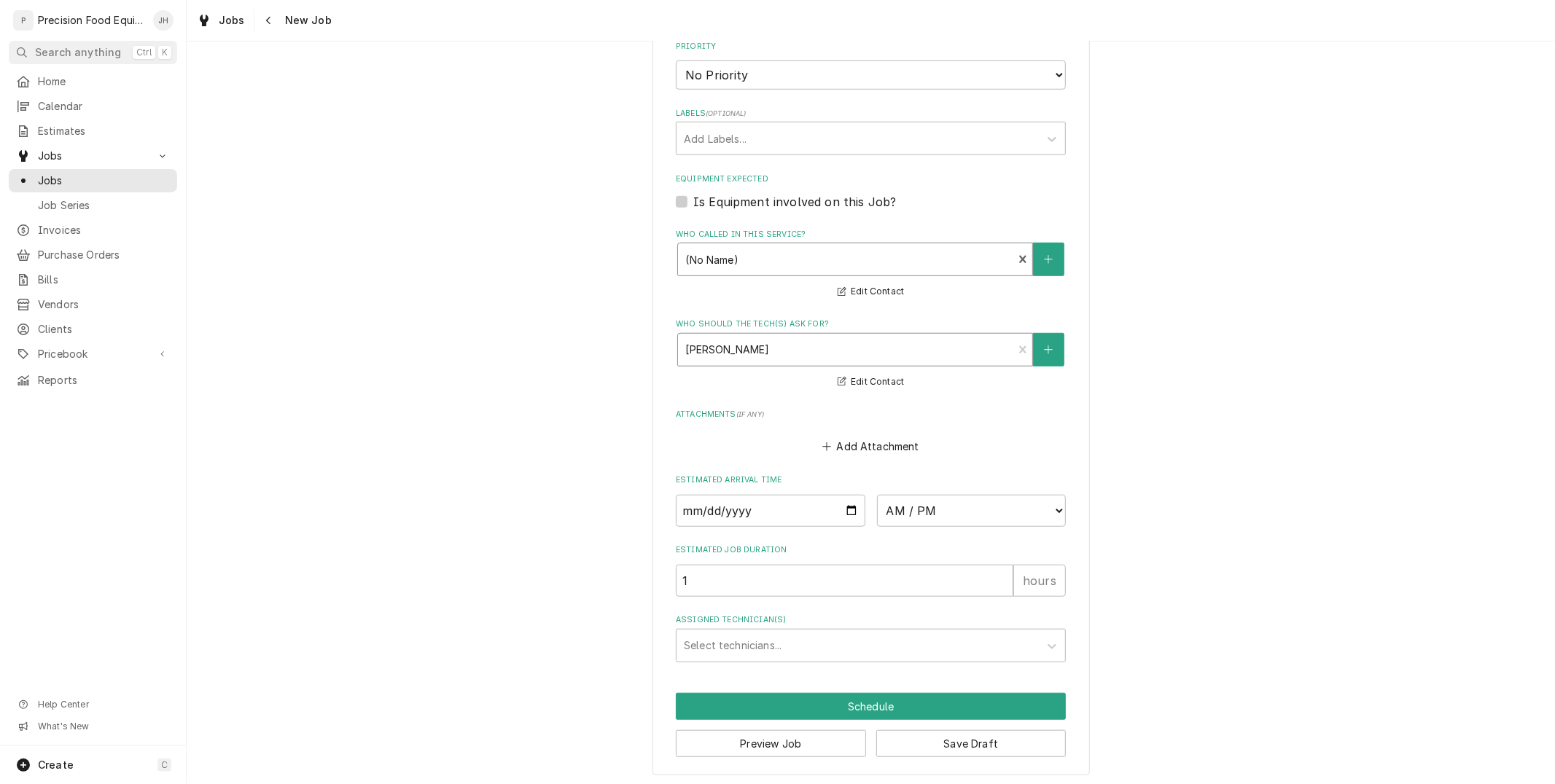
click at [805, 343] on div "Who should the tech(s) ask for?" at bounding box center [846, 350] width 320 height 26
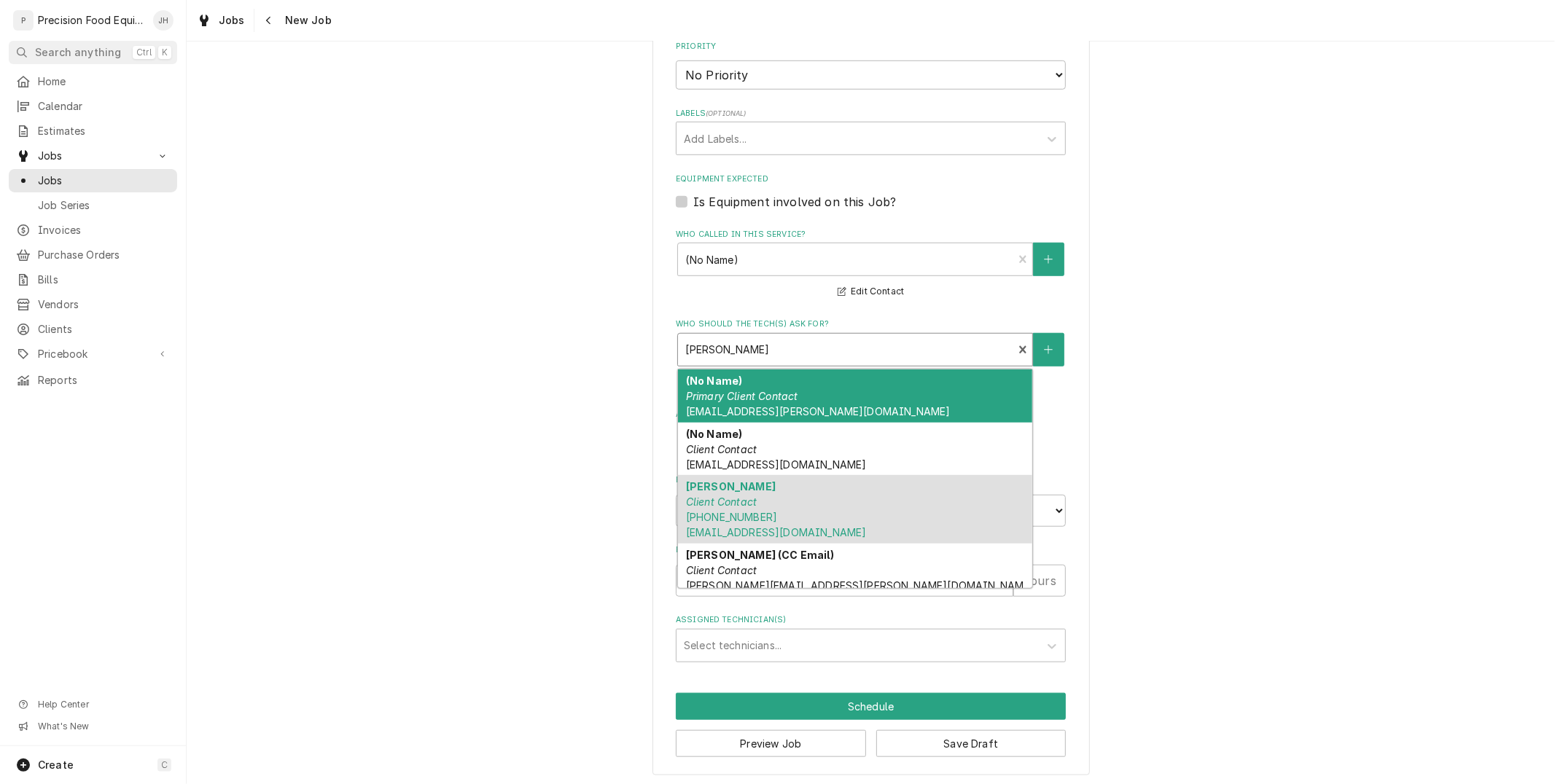
click at [803, 383] on div "(No Name) Primary Client Contact wenjoy1@cox.net" at bounding box center [854, 396] width 354 height 53
type textarea "x"
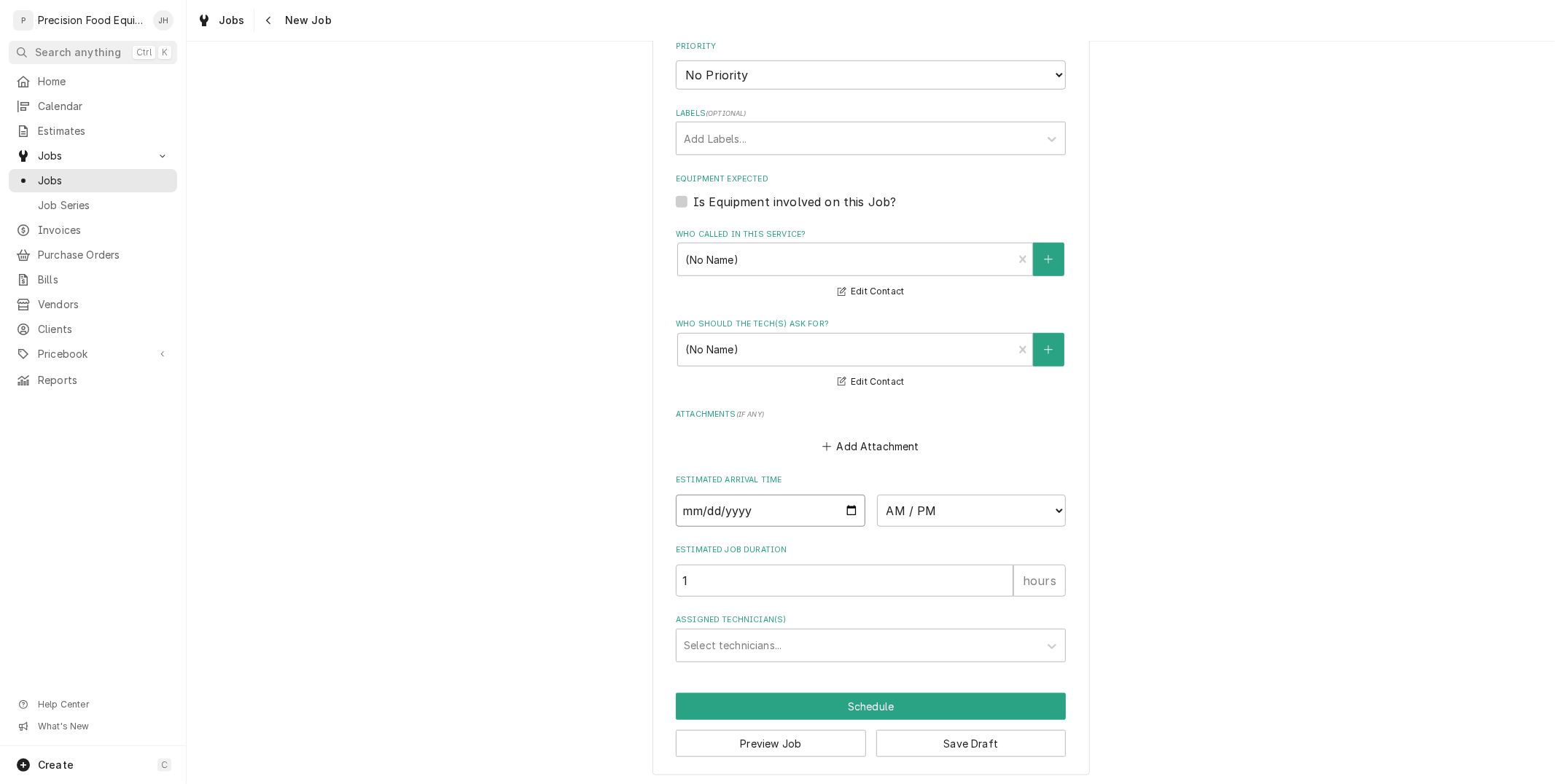
click at [844, 510] on input "Date" at bounding box center [771, 510] width 190 height 32
type input "2025-09-30"
click at [849, 504] on input "2025-09-30" at bounding box center [771, 510] width 190 height 32
type textarea "x"
type input "2025-10-30"
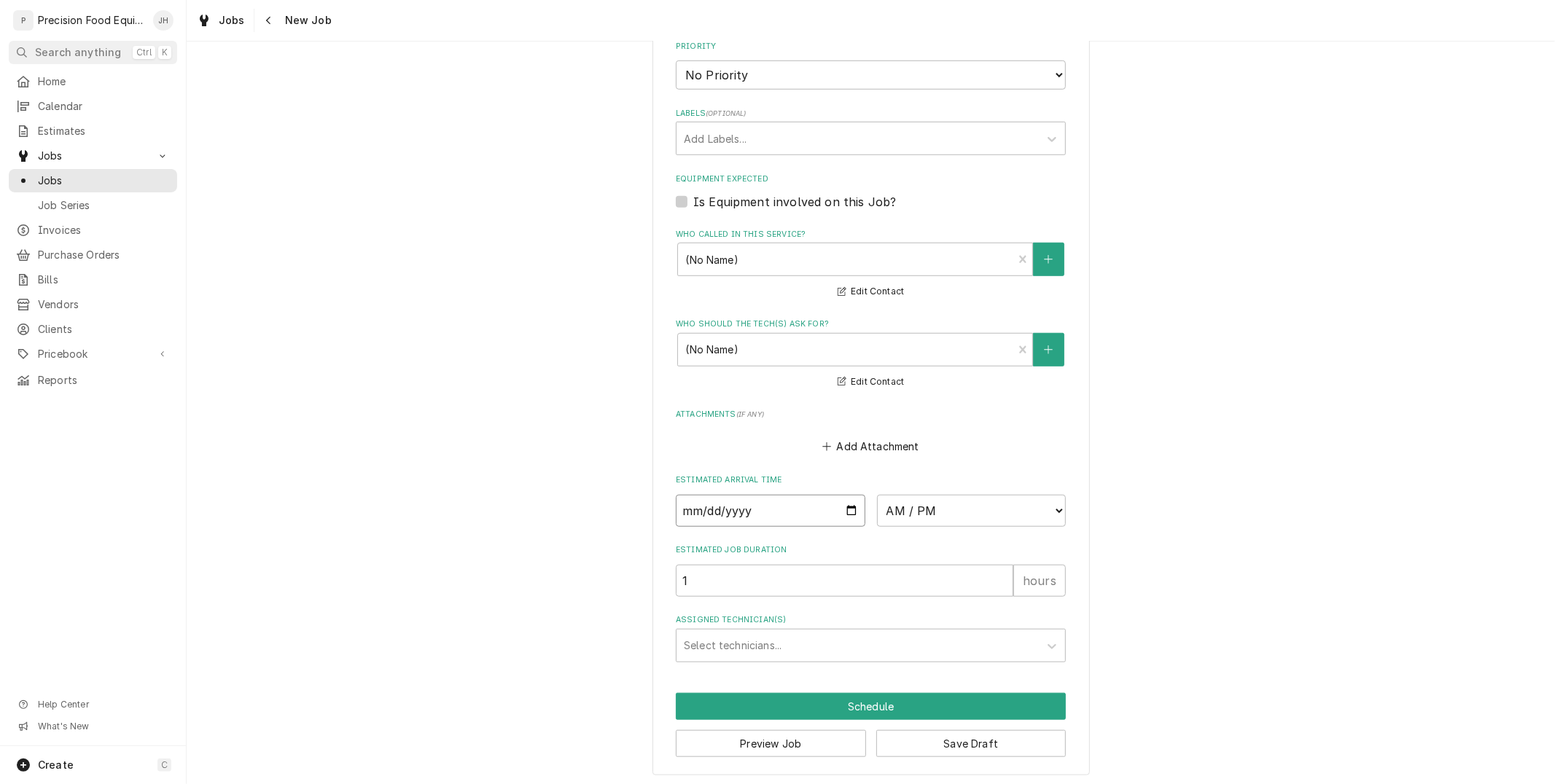
type textarea "x"
type input "2025-10-01"
type textarea "x"
click at [922, 497] on select "AM / PM 6:00 AM 6:15 AM 6:30 AM 6:45 AM 7:00 AM 7:15 AM 7:30 AM 7:45 AM 8:00 AM…" at bounding box center [972, 510] width 190 height 32
select select "08:00:00"
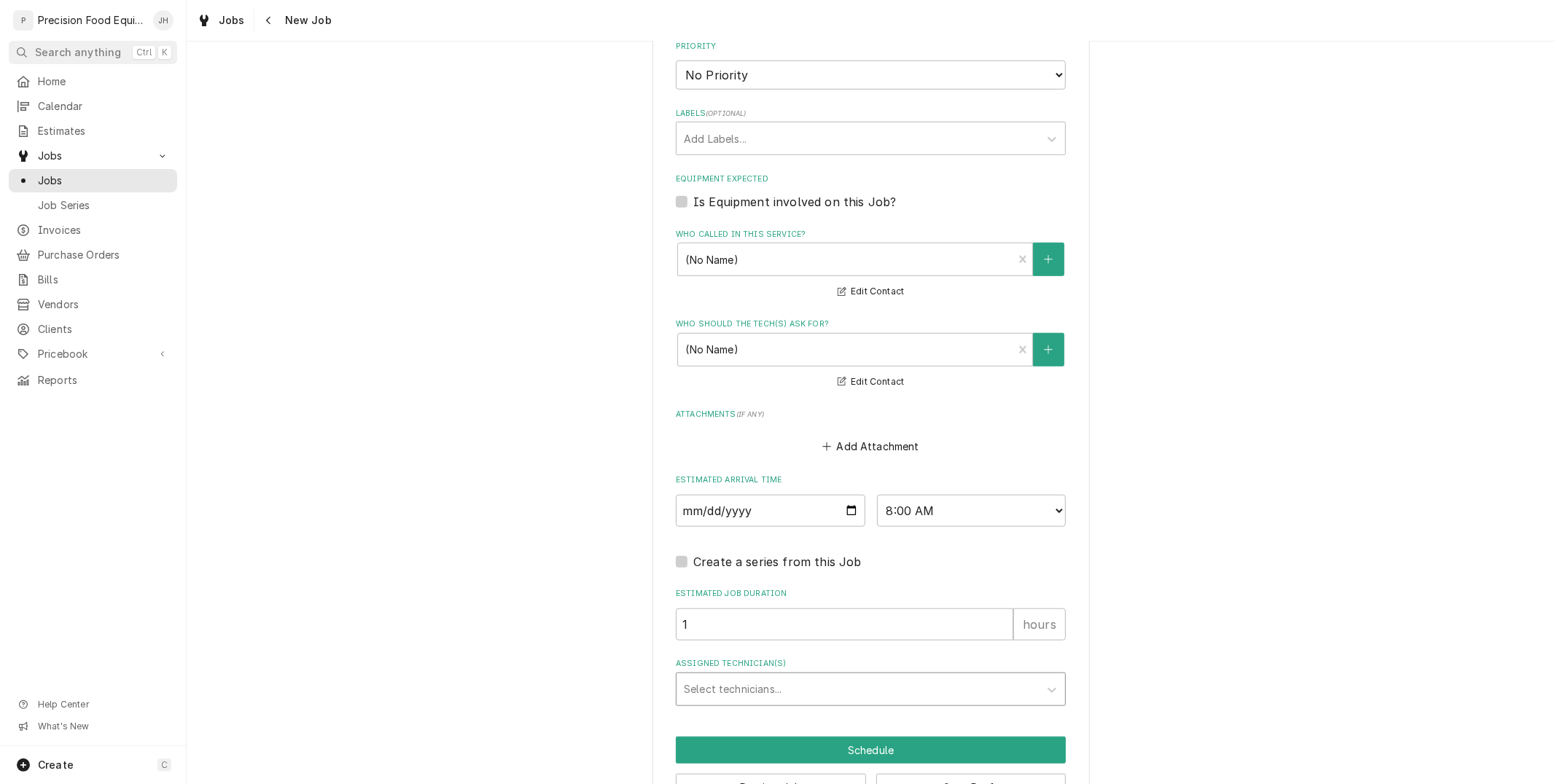
click at [840, 686] on div "Assigned Technician(s)" at bounding box center [858, 690] width 348 height 26
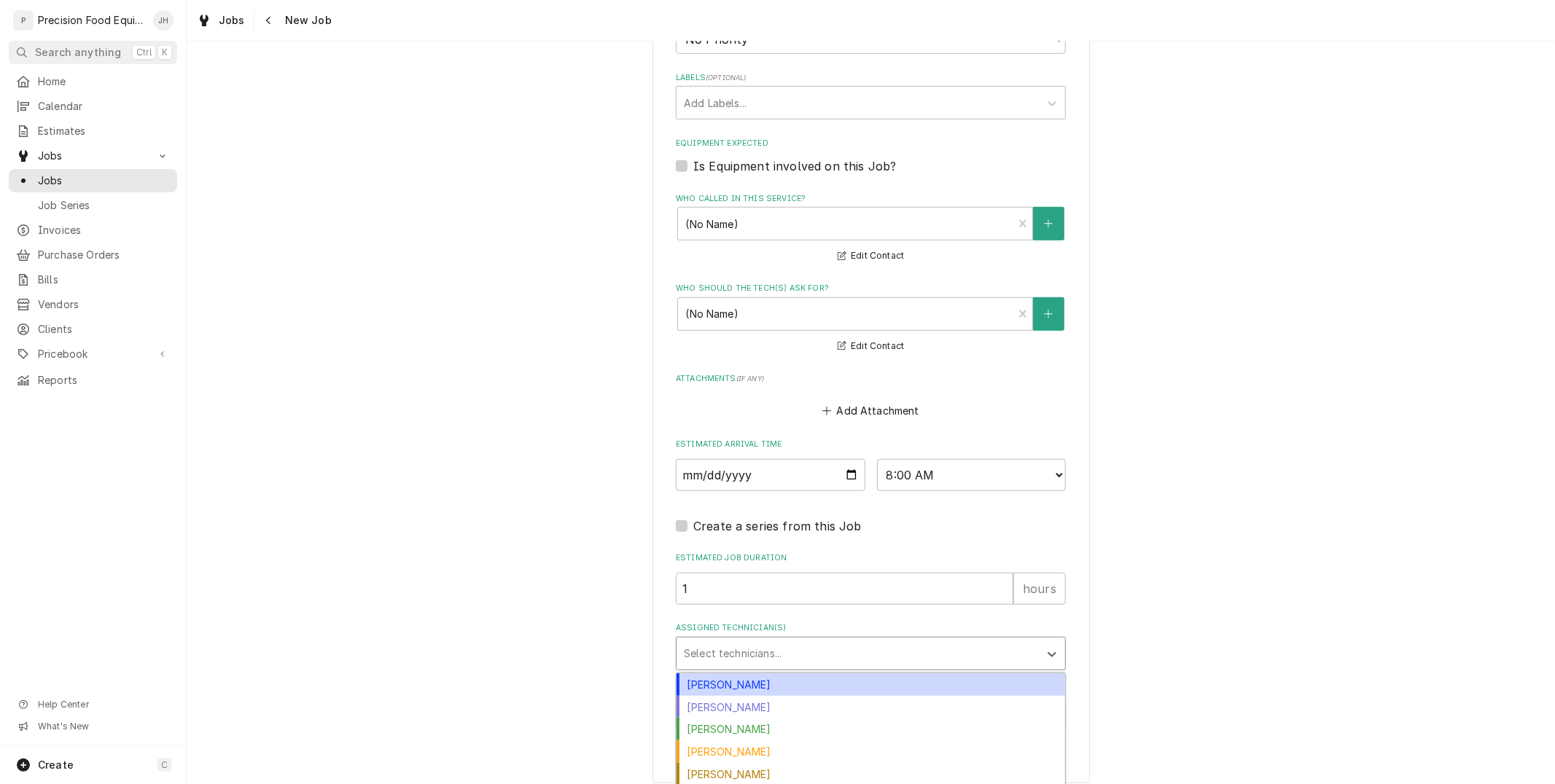
scroll to position [899, 0]
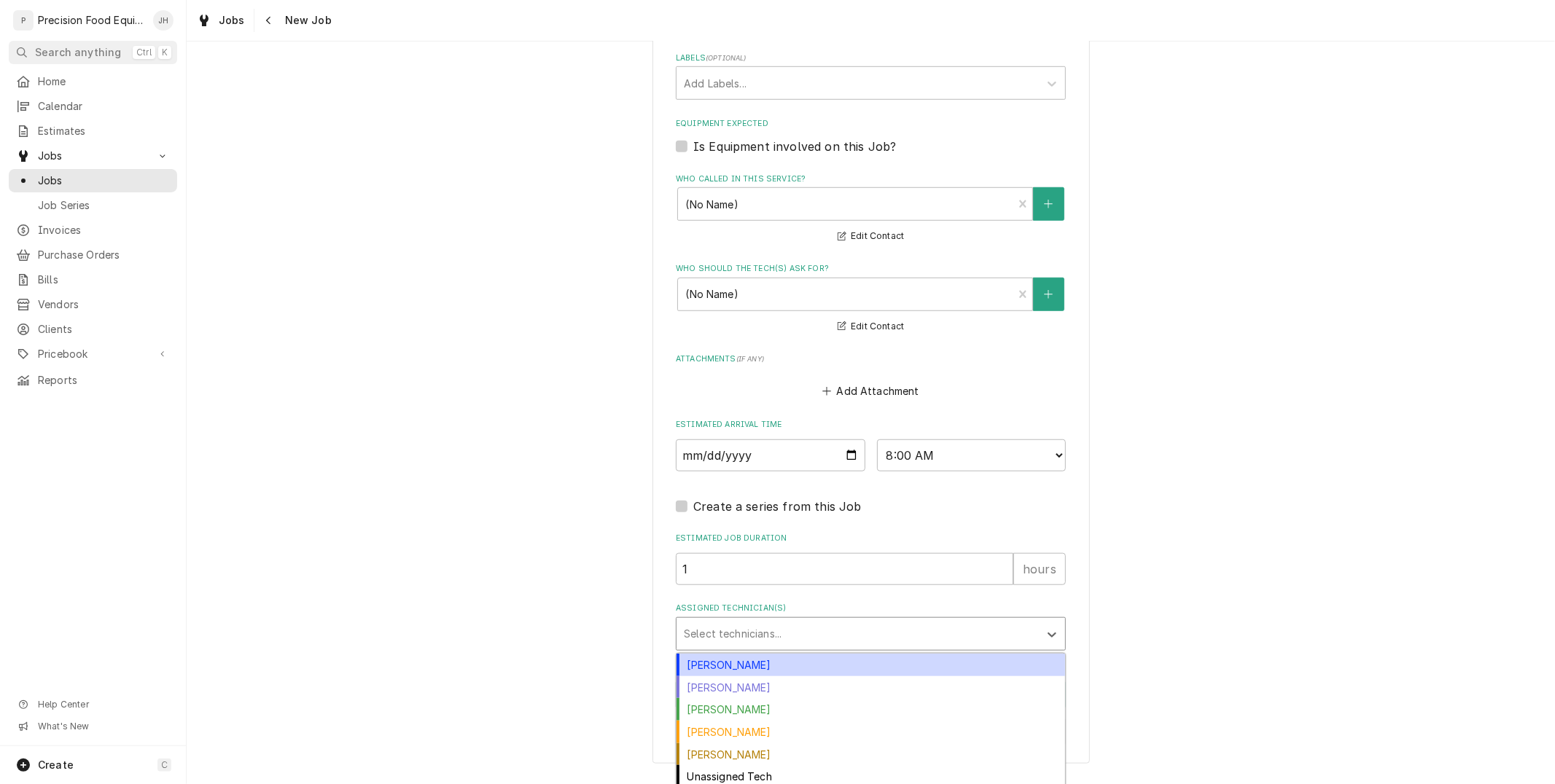
click at [835, 656] on div "Anthony Ellinger" at bounding box center [871, 665] width 388 height 23
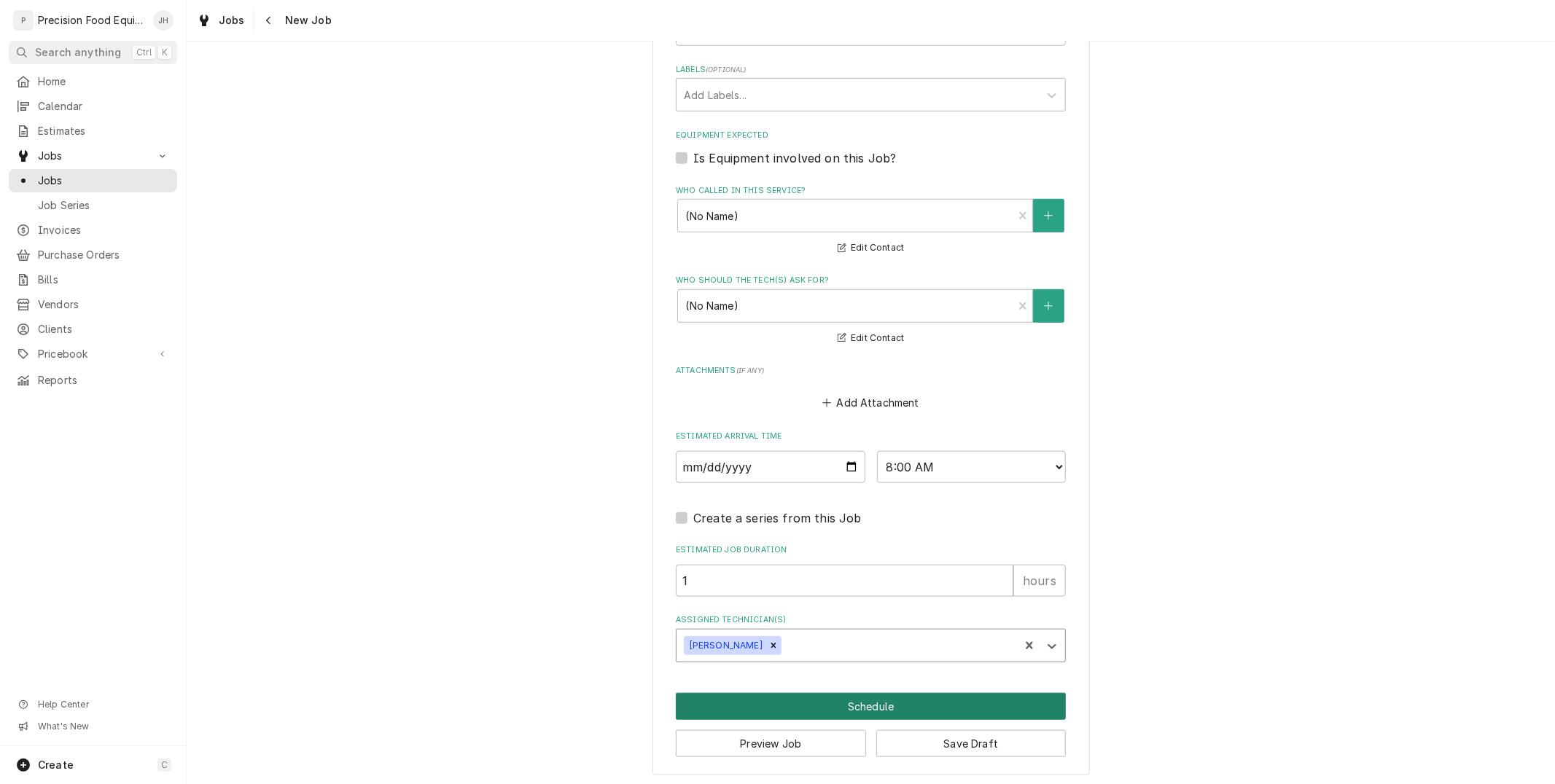
click at [840, 697] on button "Schedule" at bounding box center [871, 706] width 390 height 27
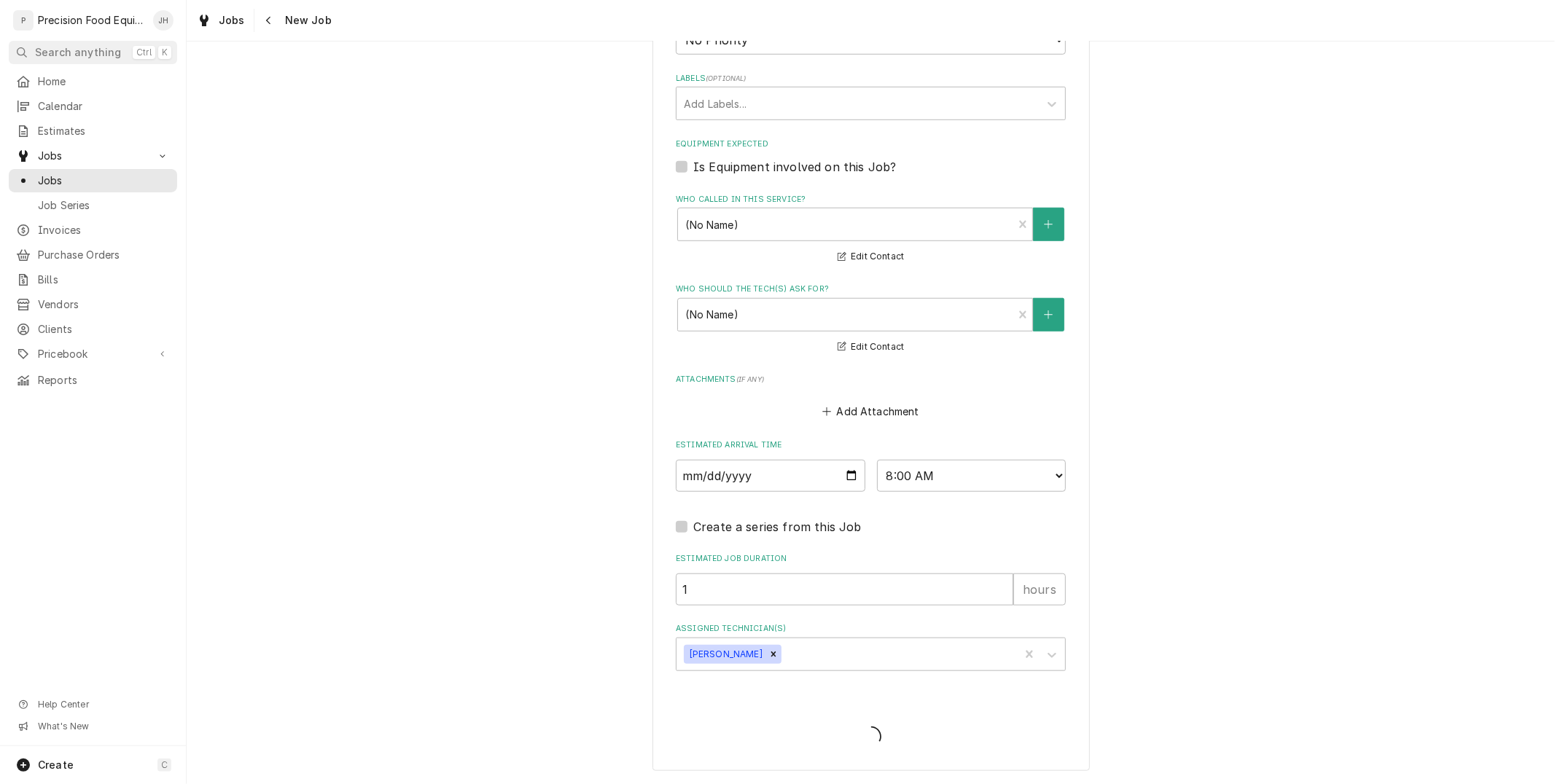
scroll to position [875, 0]
type textarea "x"
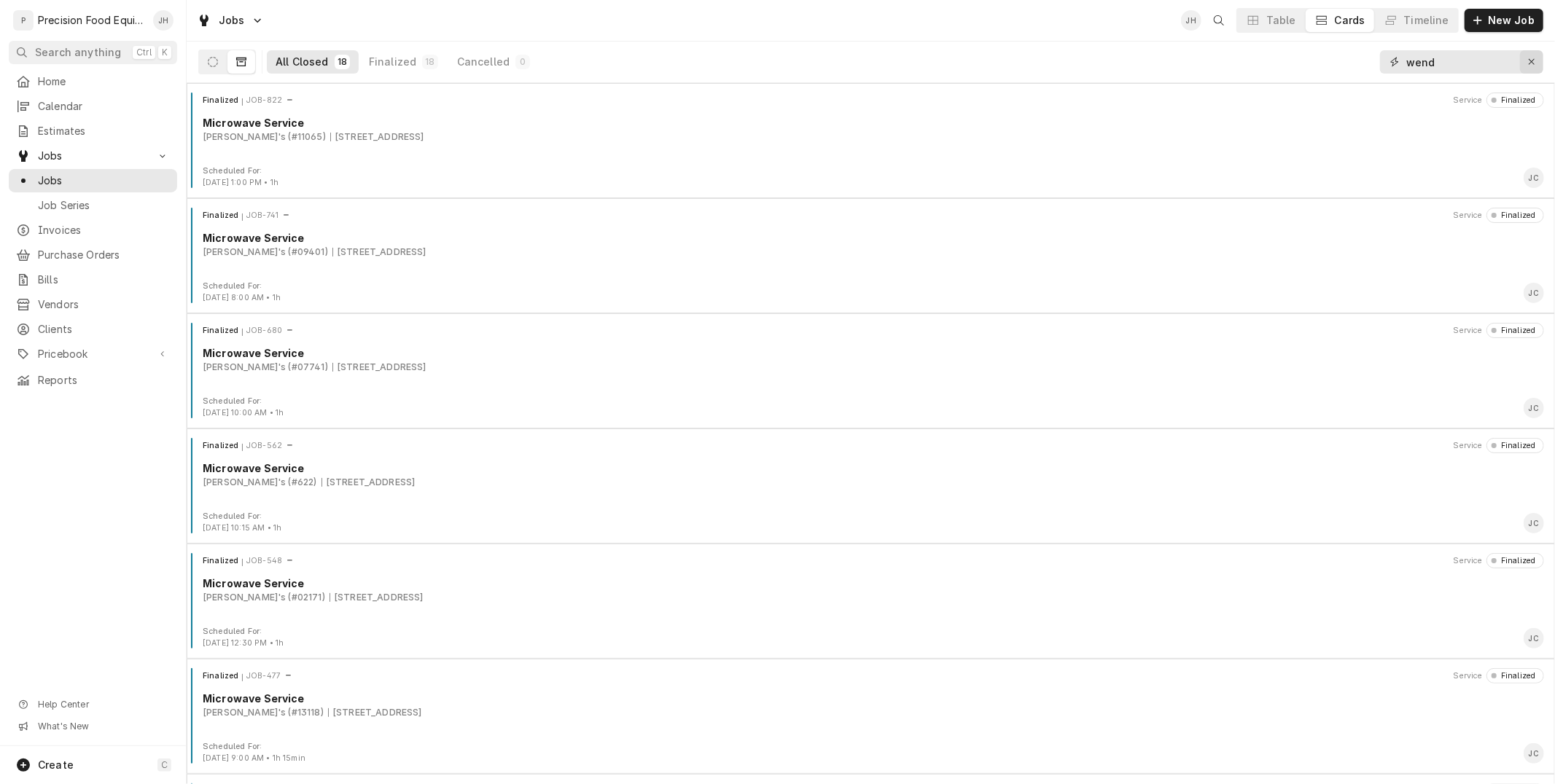
click at [1534, 66] on icon "Erase input" at bounding box center [1532, 62] width 8 height 10
click at [210, 52] on button "Dynamic Content Wrapper" at bounding box center [213, 62] width 28 height 24
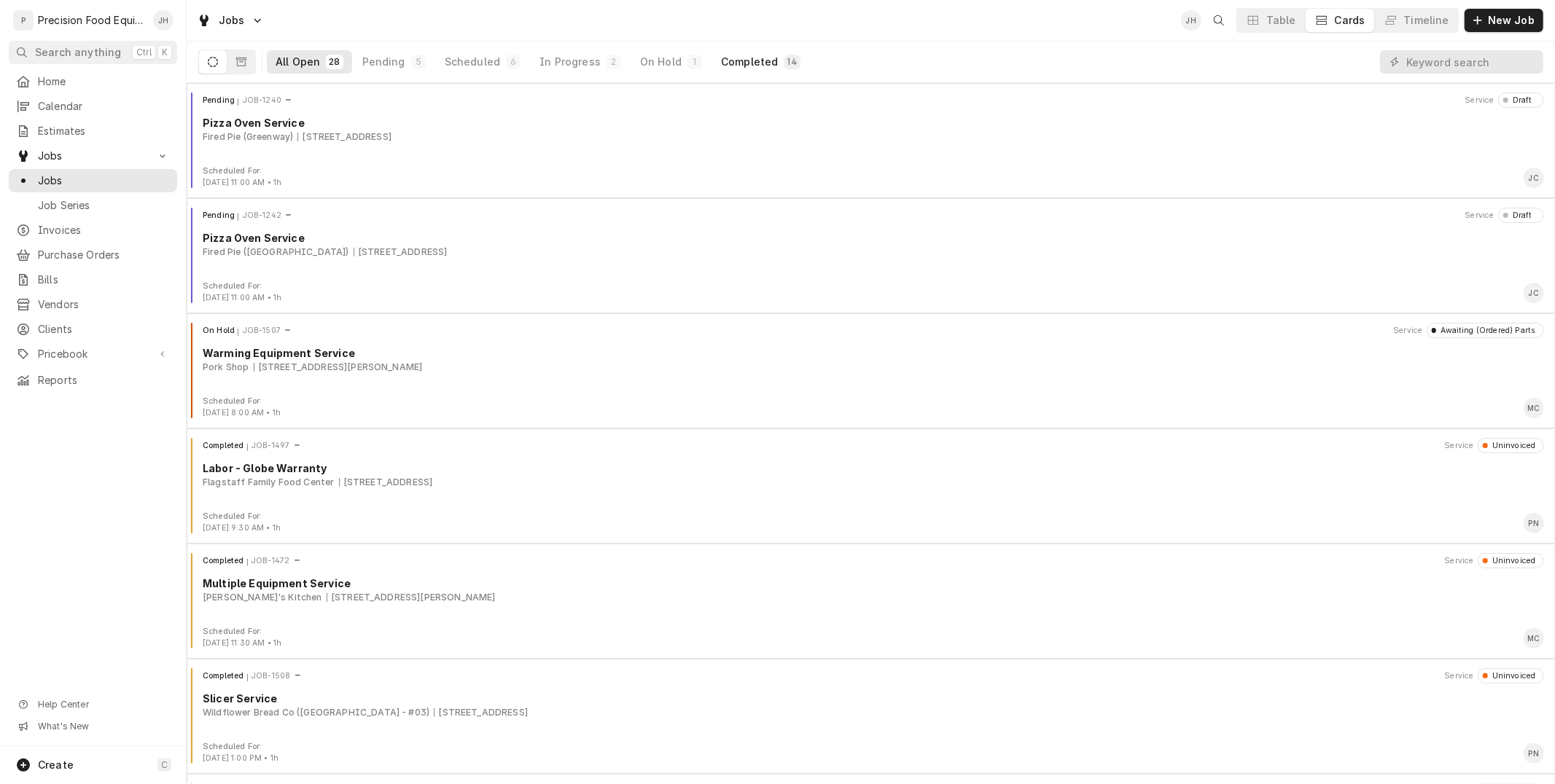
click at [731, 56] on div "Completed" at bounding box center [750, 62] width 57 height 15
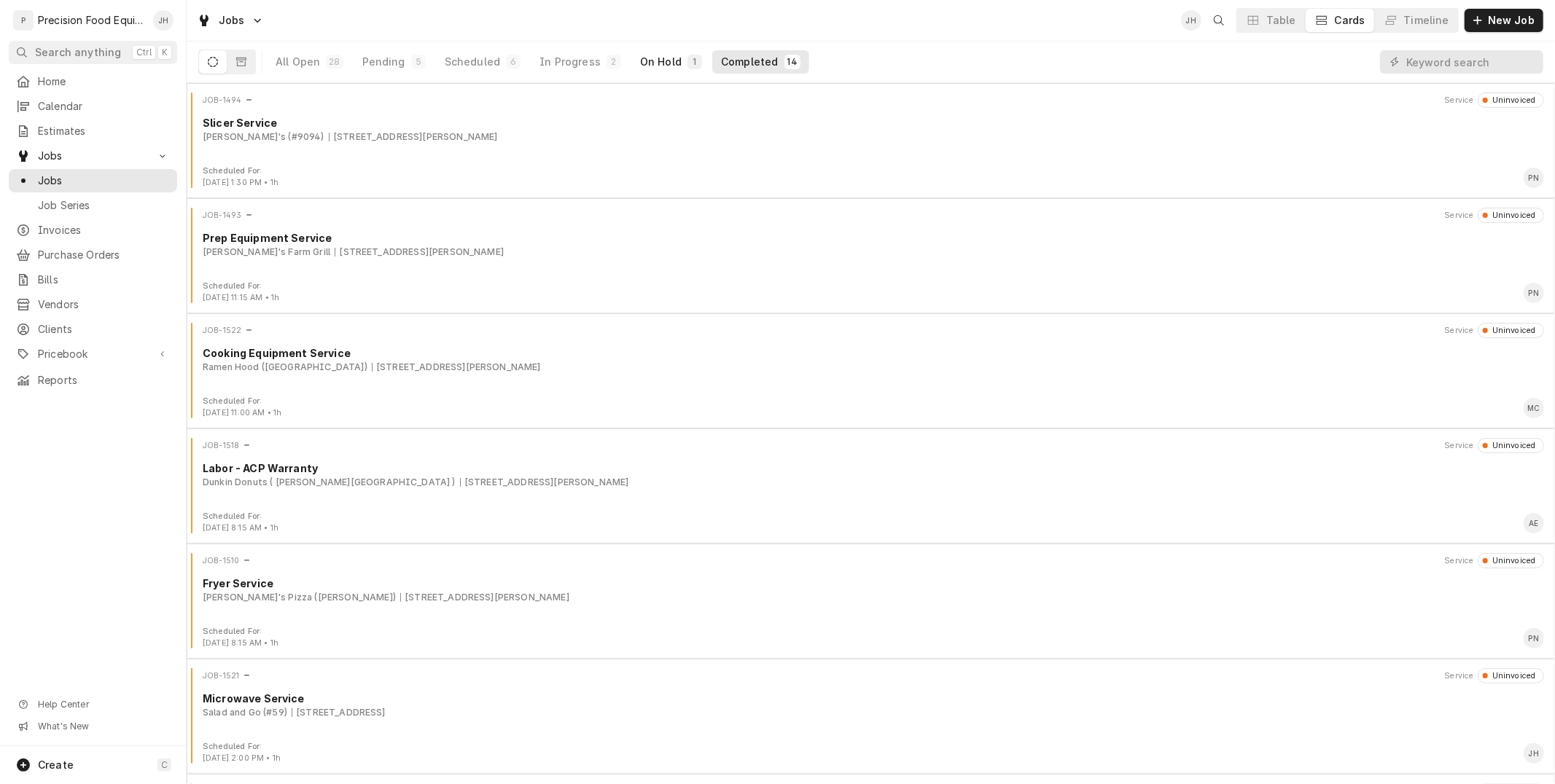
click at [669, 64] on div "On Hold" at bounding box center [661, 62] width 42 height 15
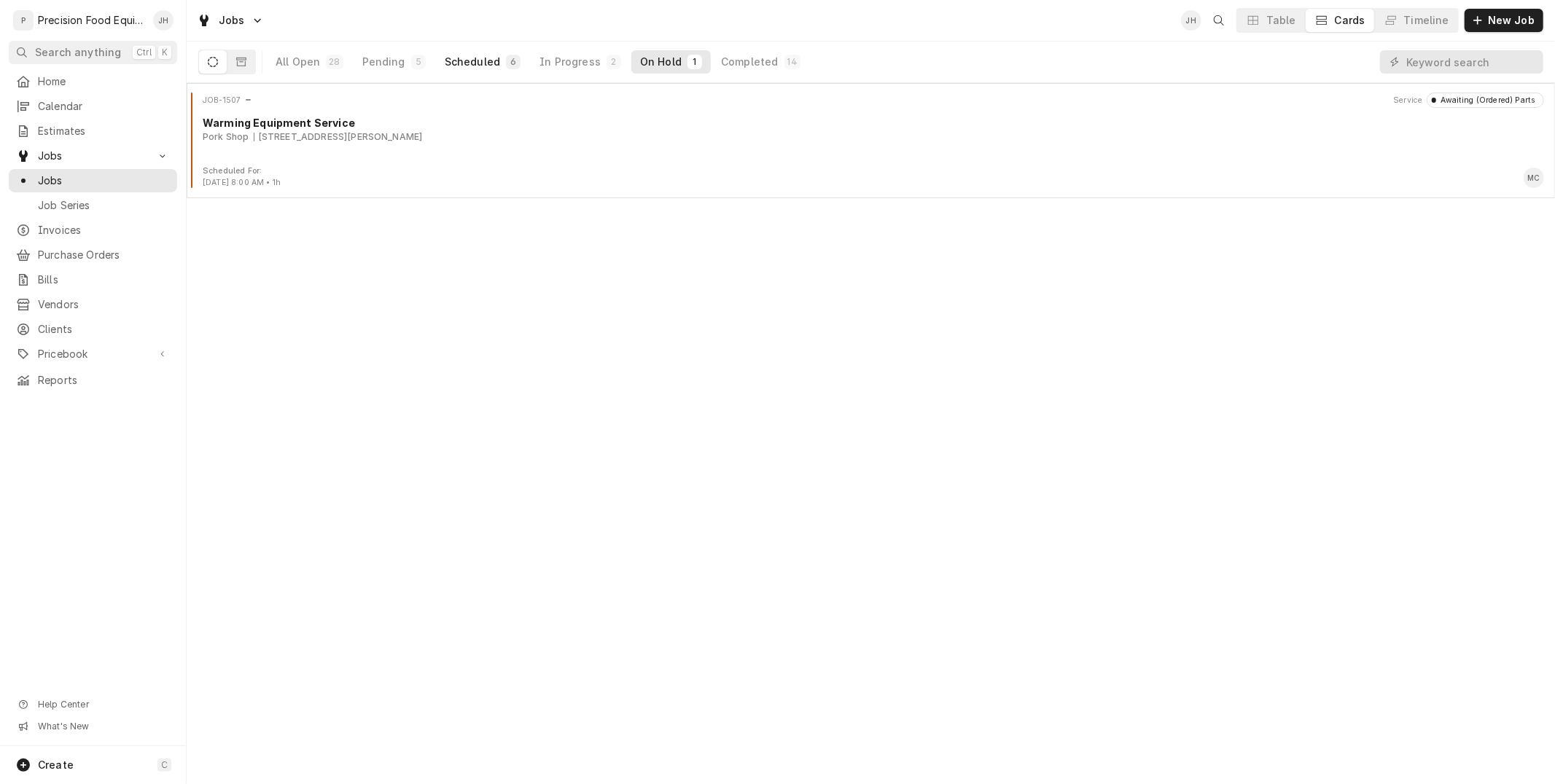
click at [498, 59] on button "Scheduled 6" at bounding box center [483, 62] width 94 height 24
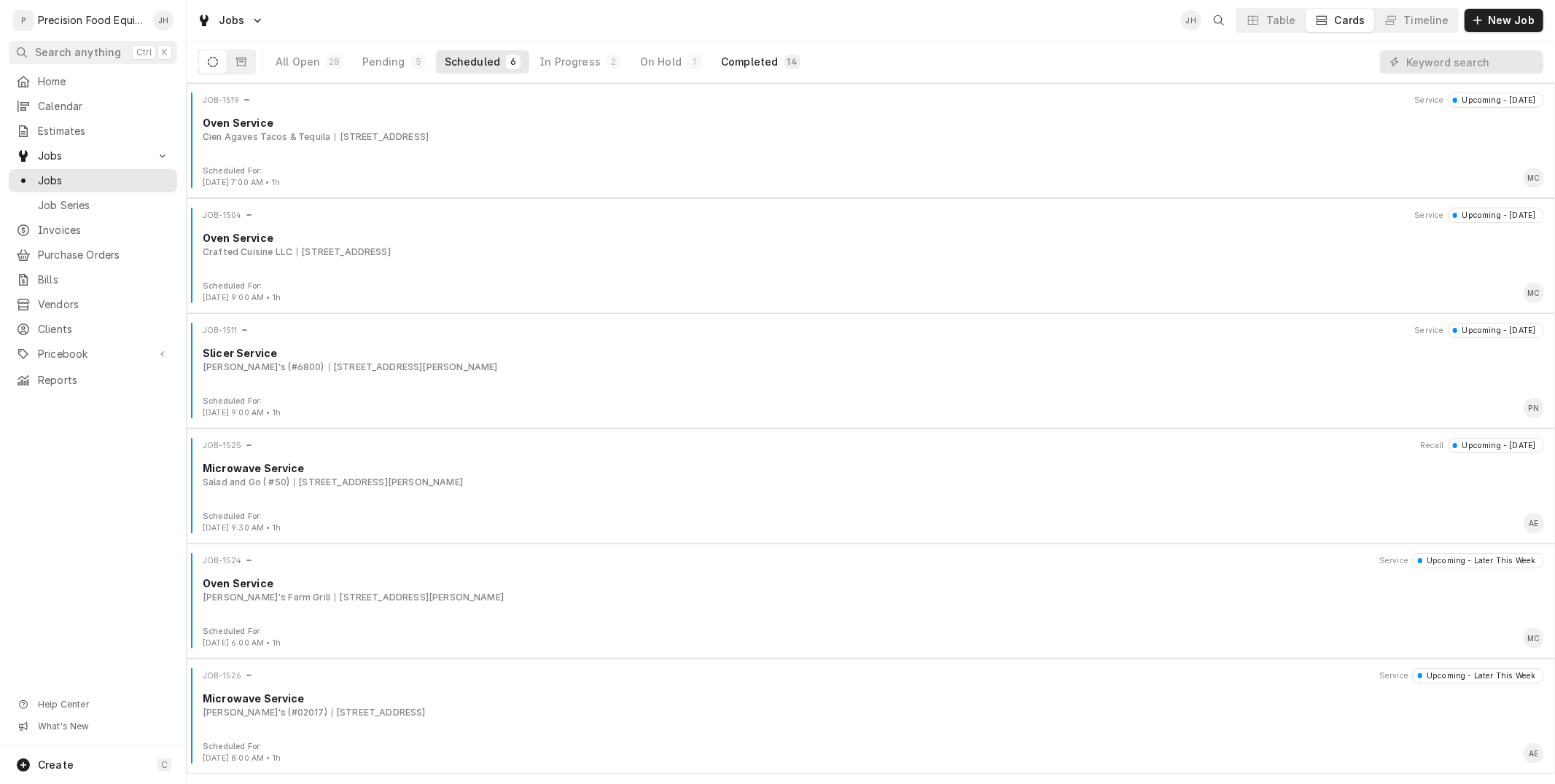
click at [733, 56] on div "Completed" at bounding box center [750, 62] width 57 height 15
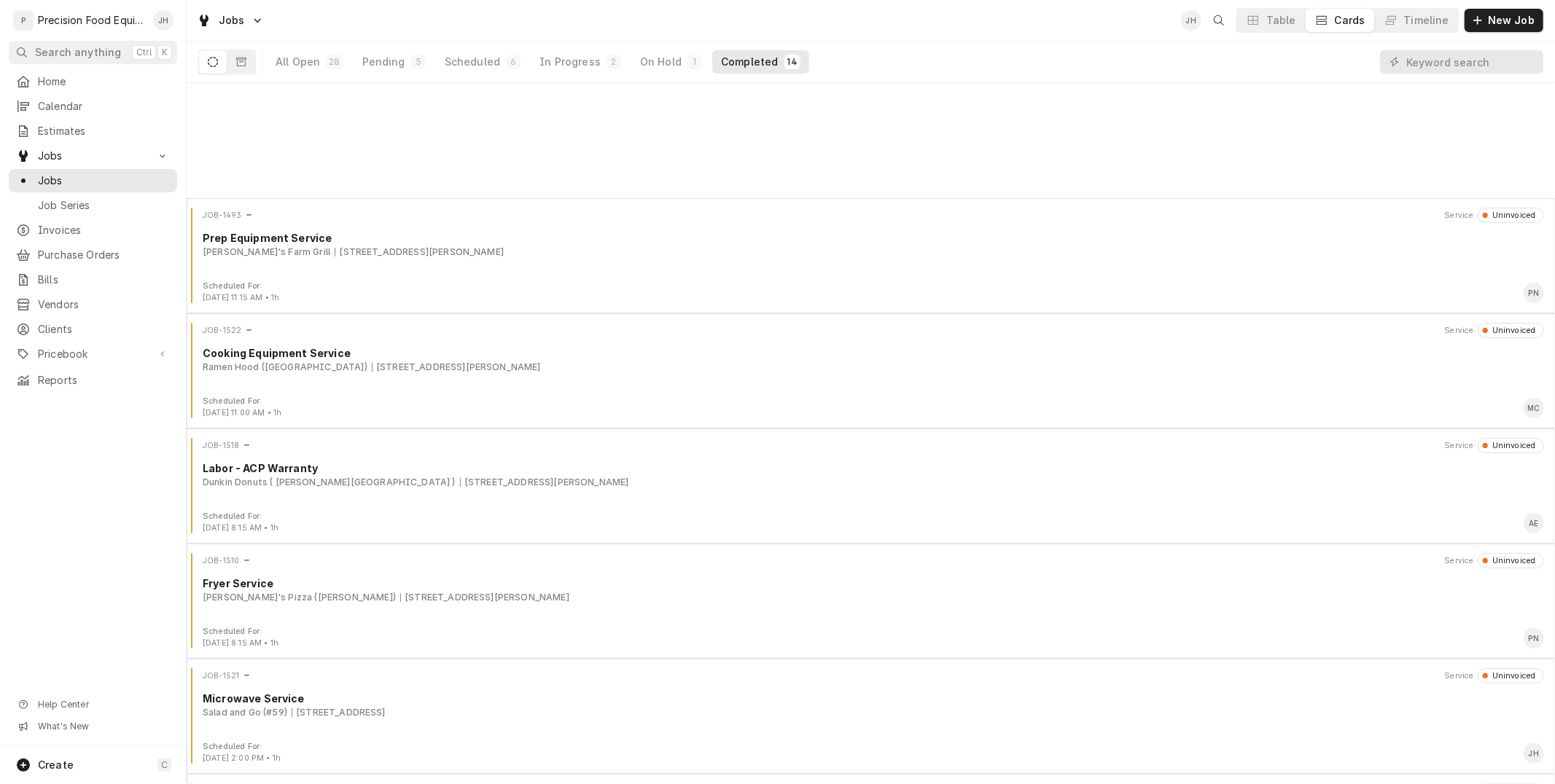
scroll to position [911, 0]
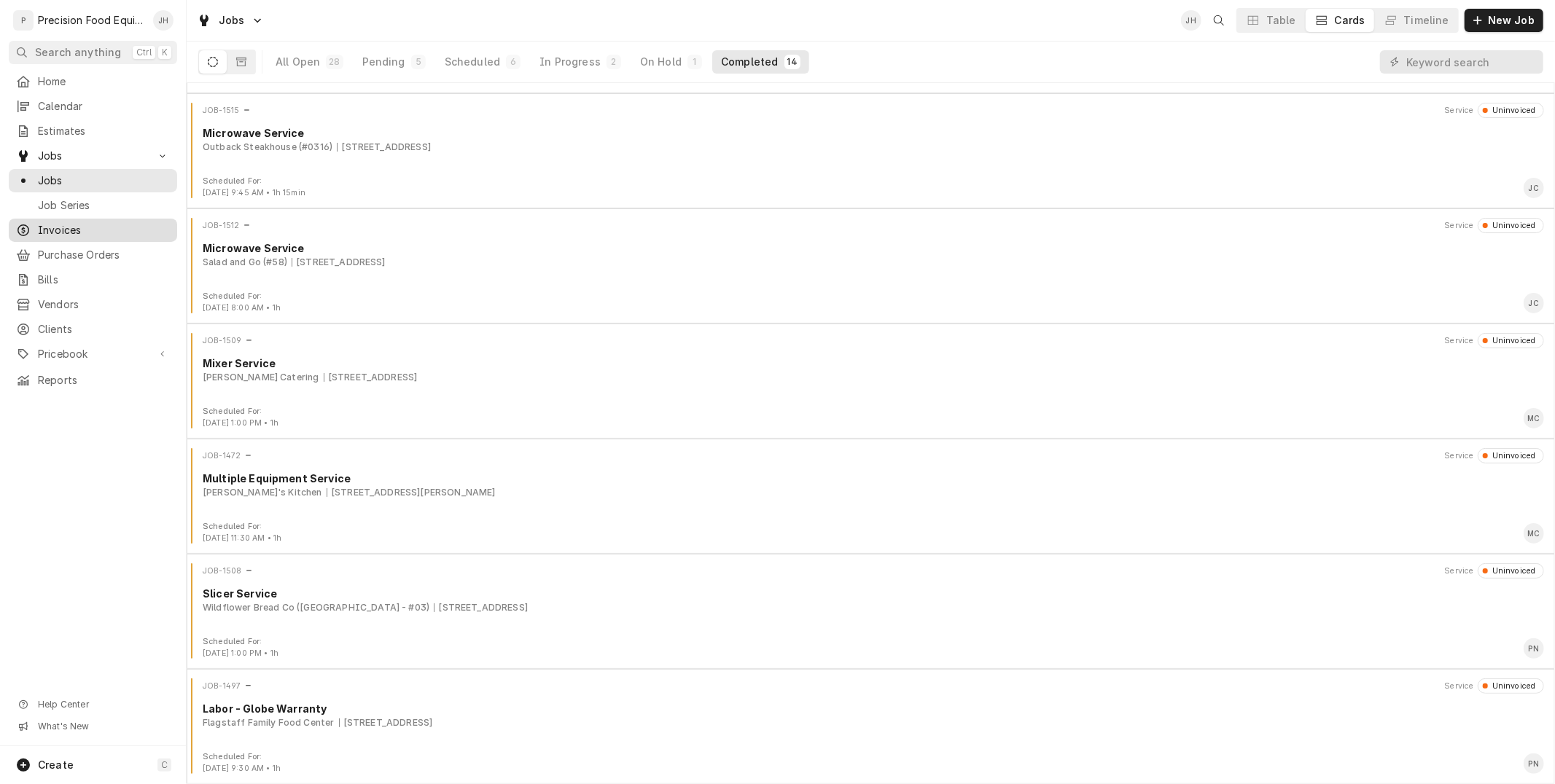
click at [68, 221] on div "Invoices" at bounding box center [93, 230] width 163 height 17
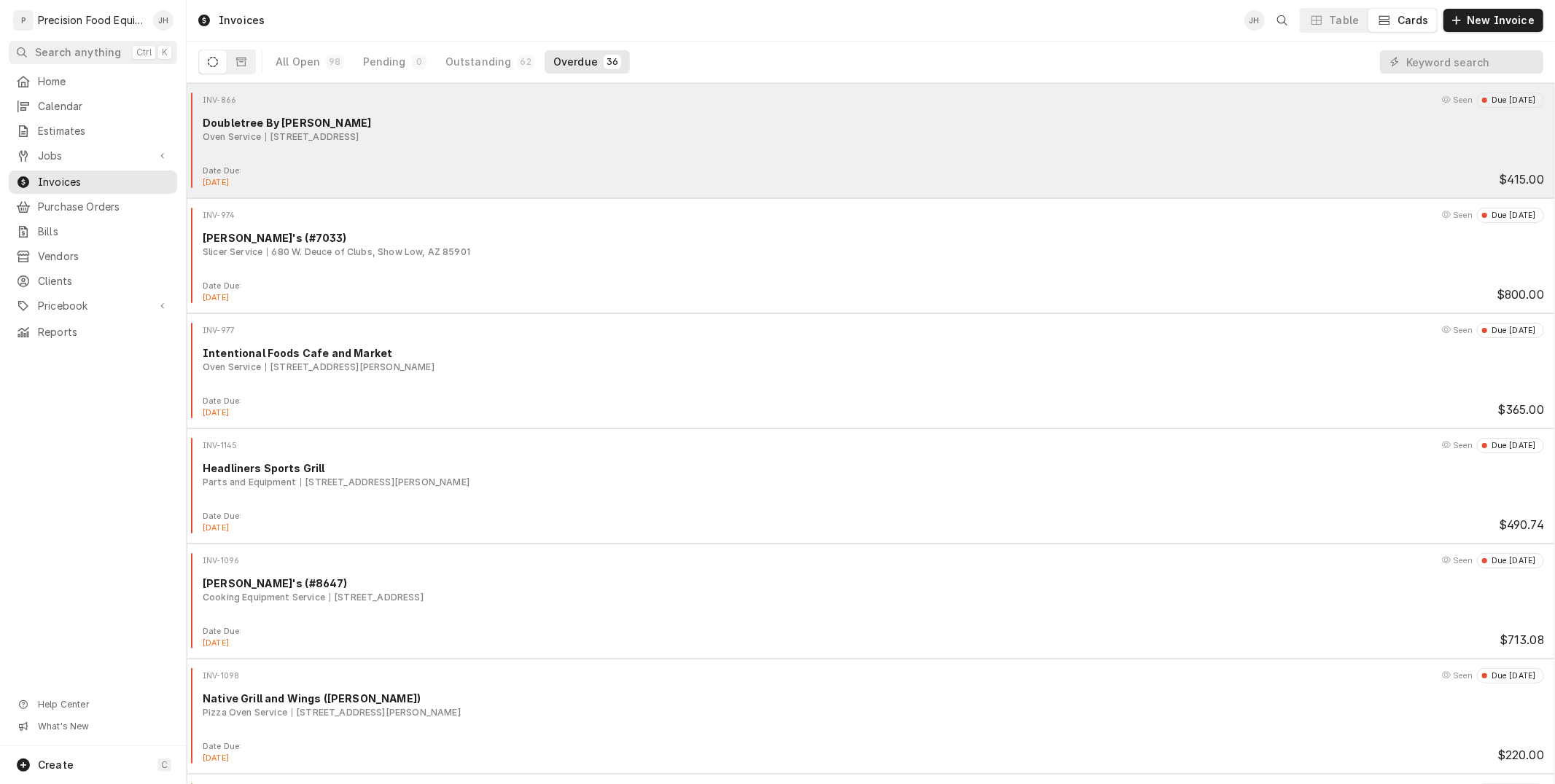
click at [540, 134] on div "Oven Service [STREET_ADDRESS]" at bounding box center [874, 136] width 1342 height 13
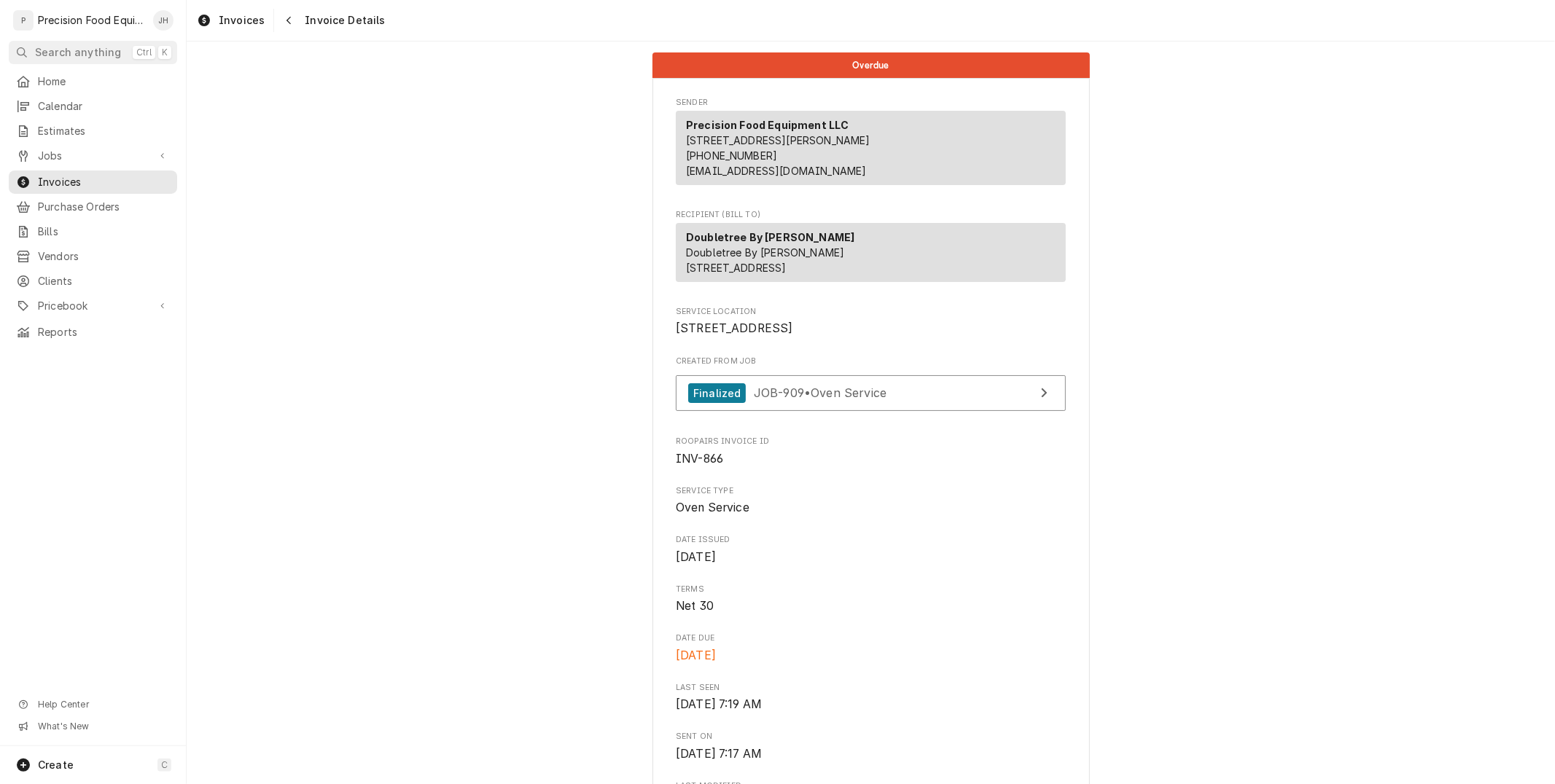
drag, startPoint x: 680, startPoint y: 282, endPoint x: 835, endPoint y: 323, distance: 160.3
copy span "1800 S Santan Village Pkwy Gilbert, AZ 85295"
click at [286, 17] on icon "Navigate back" at bounding box center [289, 21] width 7 height 10
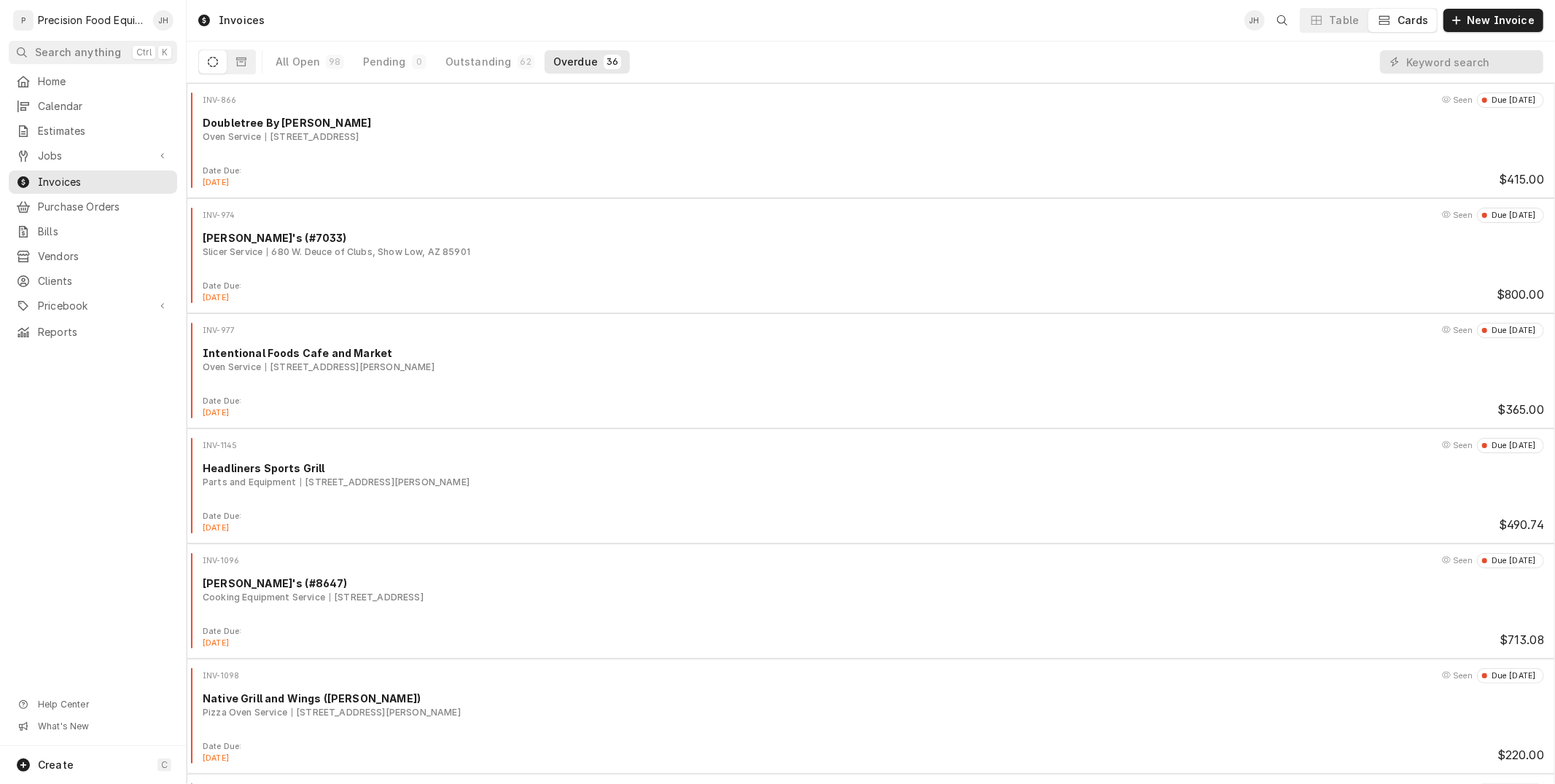
click at [1409, 27] on div "Cards" at bounding box center [1412, 20] width 31 height 15
click at [1409, 13] on div "Cards" at bounding box center [1412, 20] width 31 height 15
click at [119, 158] on span "Jobs" at bounding box center [93, 156] width 110 height 15
click at [115, 177] on span "Jobs" at bounding box center [103, 180] width 132 height 15
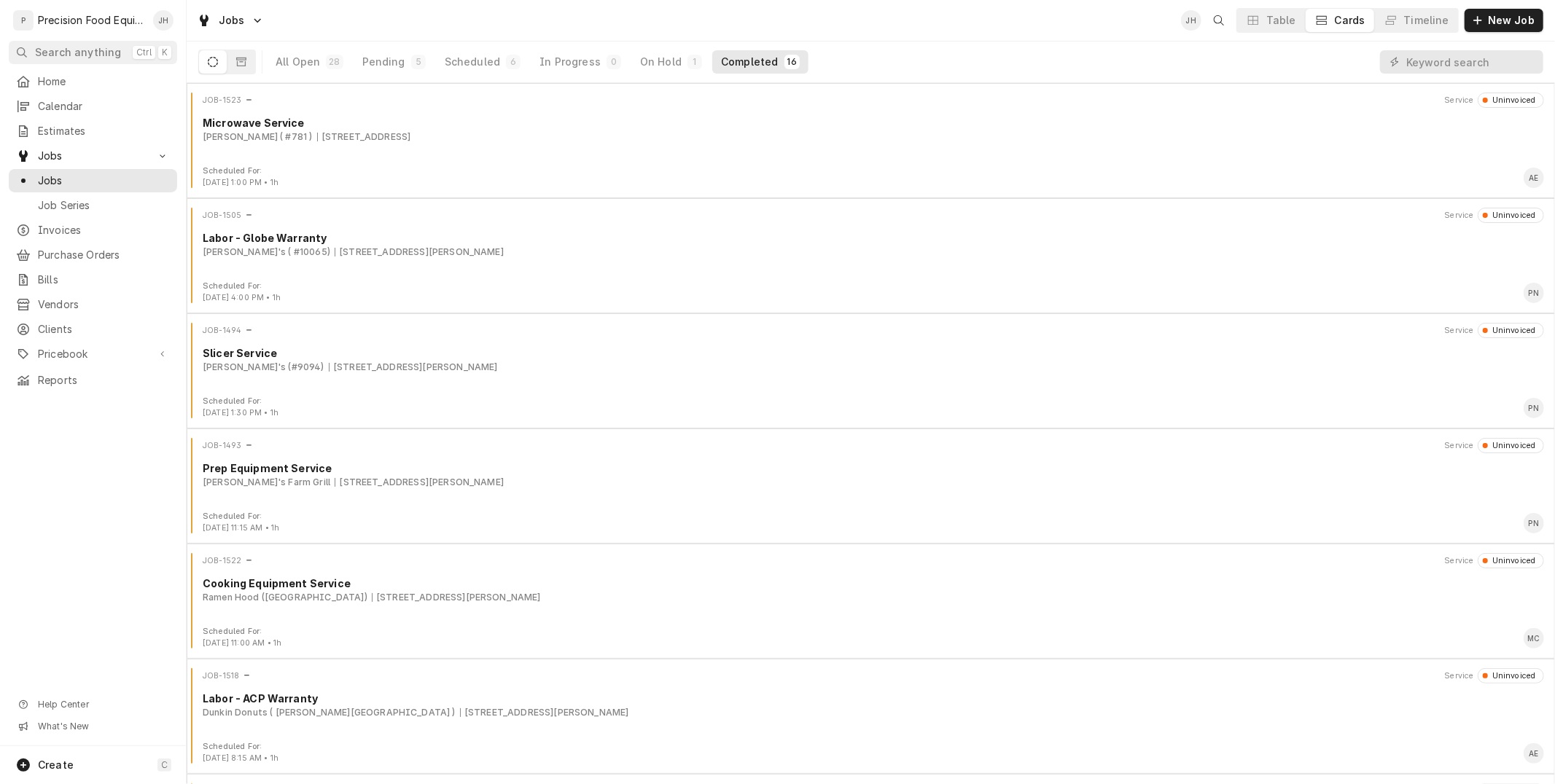
click at [493, 45] on div "All Open 28 Pending 5 Scheduled 6 In Progress 0 On Hold 1 Completed 16" at bounding box center [537, 62] width 541 height 41
click at [498, 59] on button "Scheduled 6" at bounding box center [483, 62] width 94 height 24
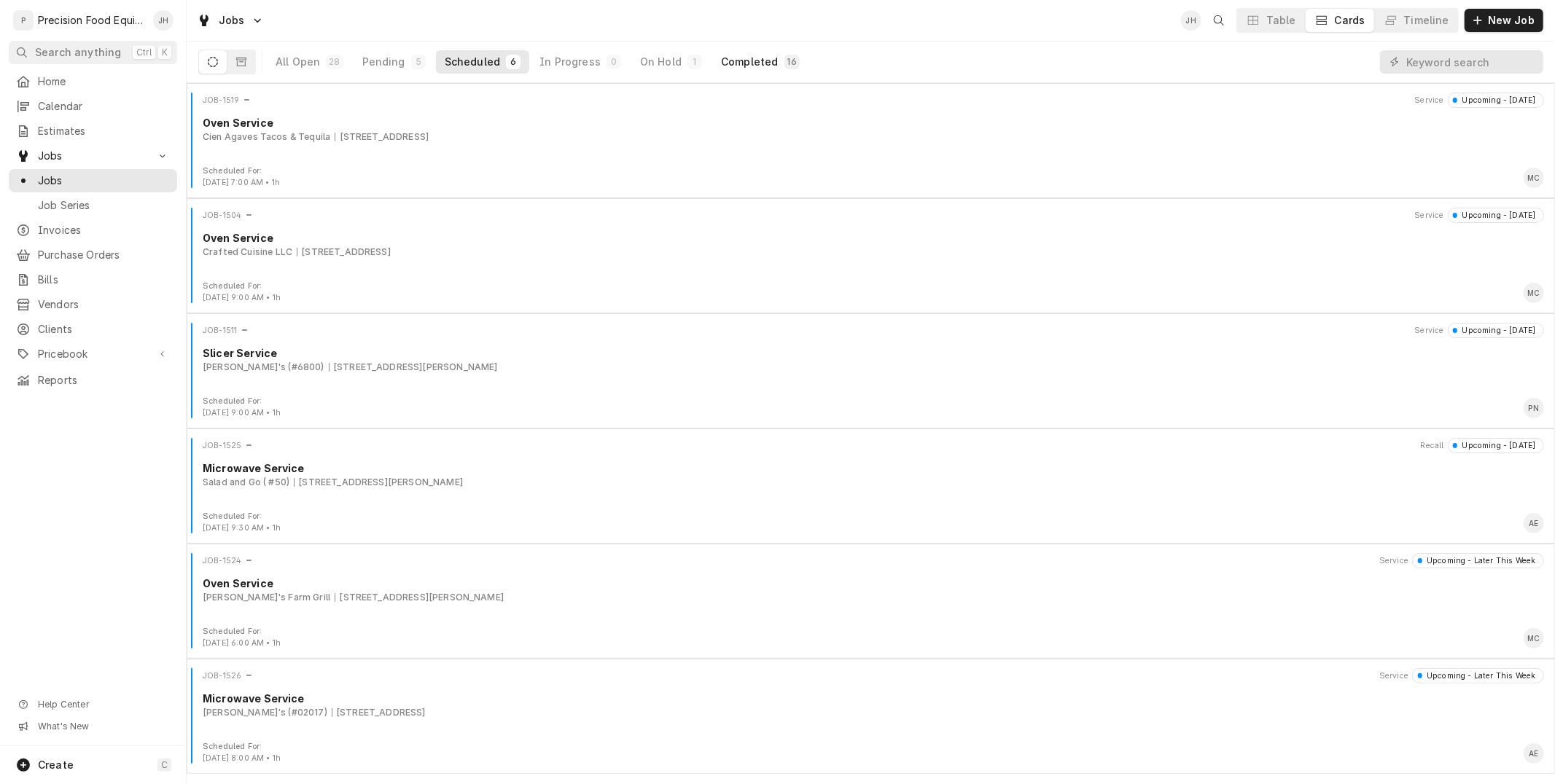
click at [745, 67] on div "Completed" at bounding box center [750, 62] width 57 height 15
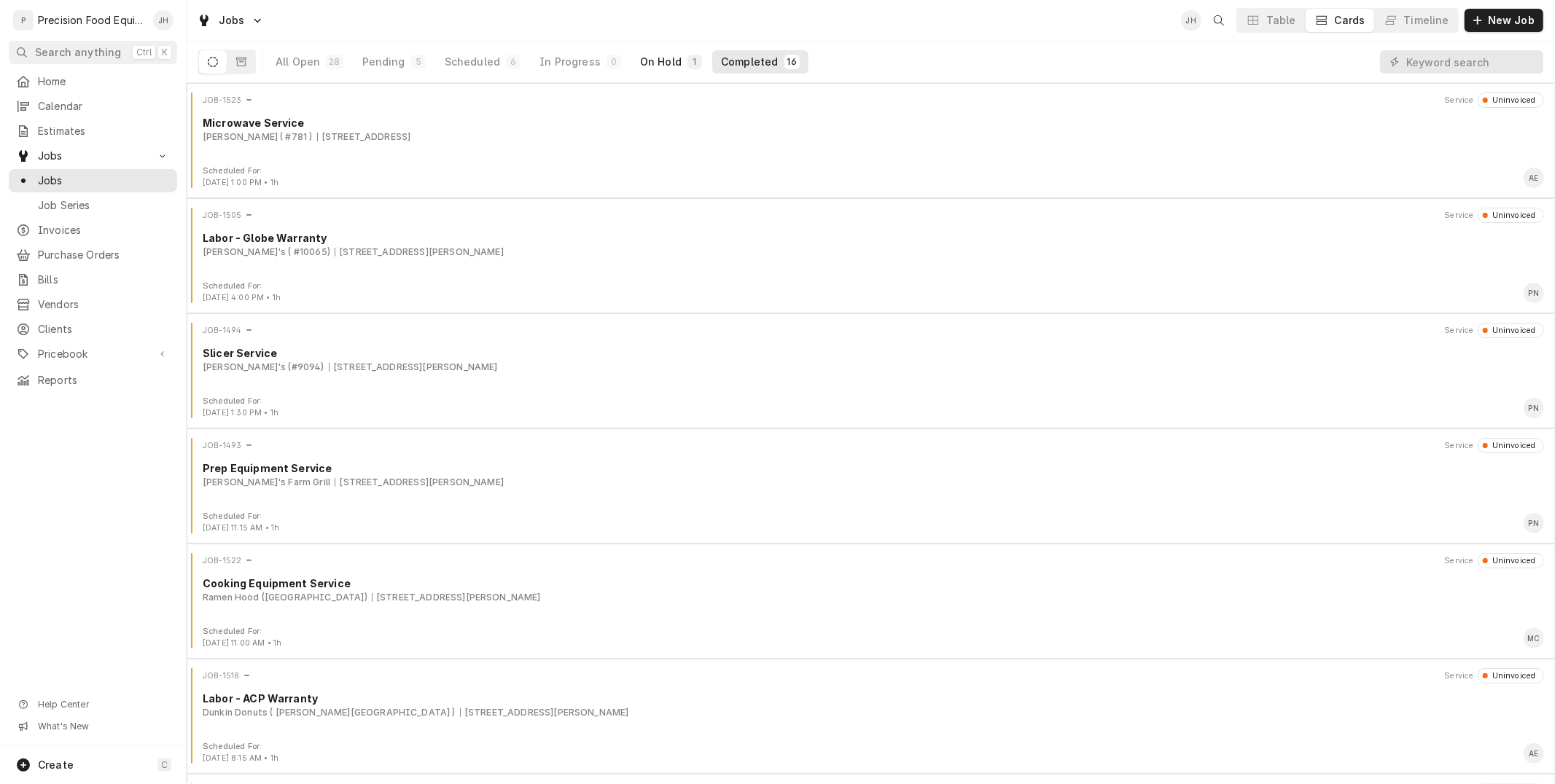
click at [671, 59] on div "On Hold" at bounding box center [661, 62] width 42 height 15
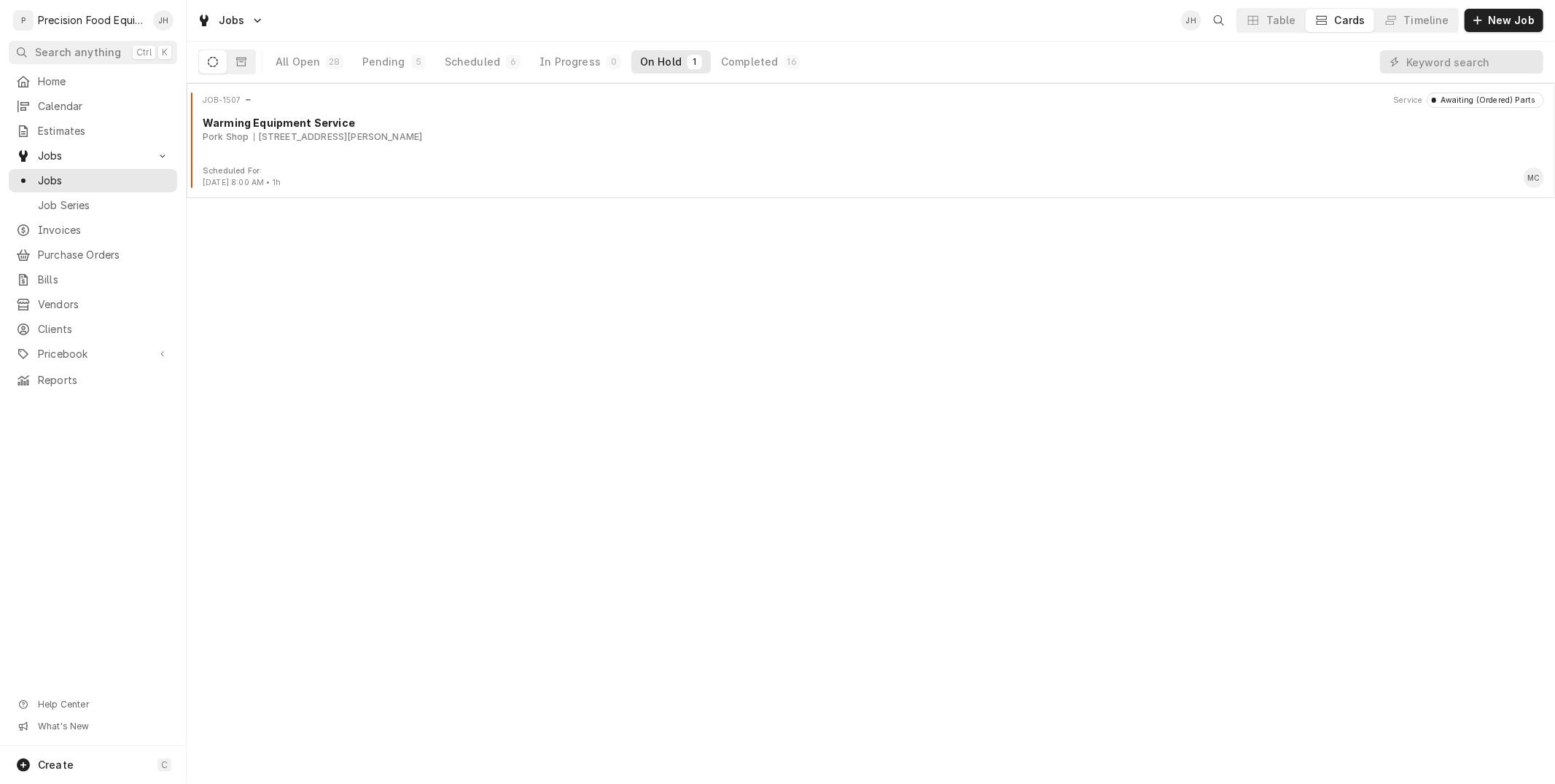
click at [504, 77] on div "All Open 28 Pending 5 Scheduled 6 In Progress 0 On Hold 1 Completed 16" at bounding box center [537, 62] width 541 height 41
click at [497, 59] on button "Scheduled 6" at bounding box center [483, 62] width 94 height 24
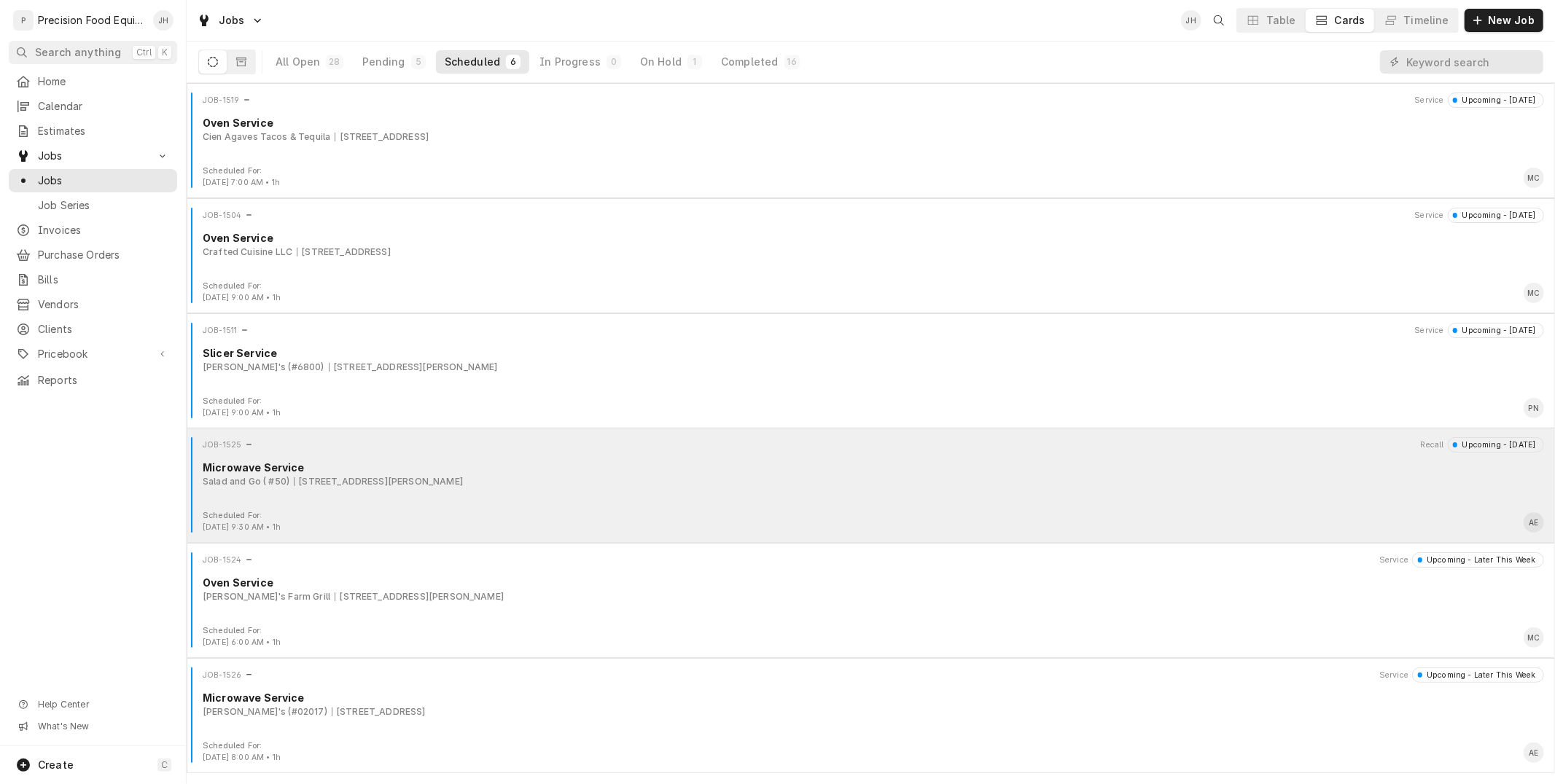
click at [535, 499] on div "JOB-1525 Recall Upcoming - Tomorrow Microwave Service Salad and Go ( #50) 1754 …" at bounding box center [871, 473] width 1357 height 73
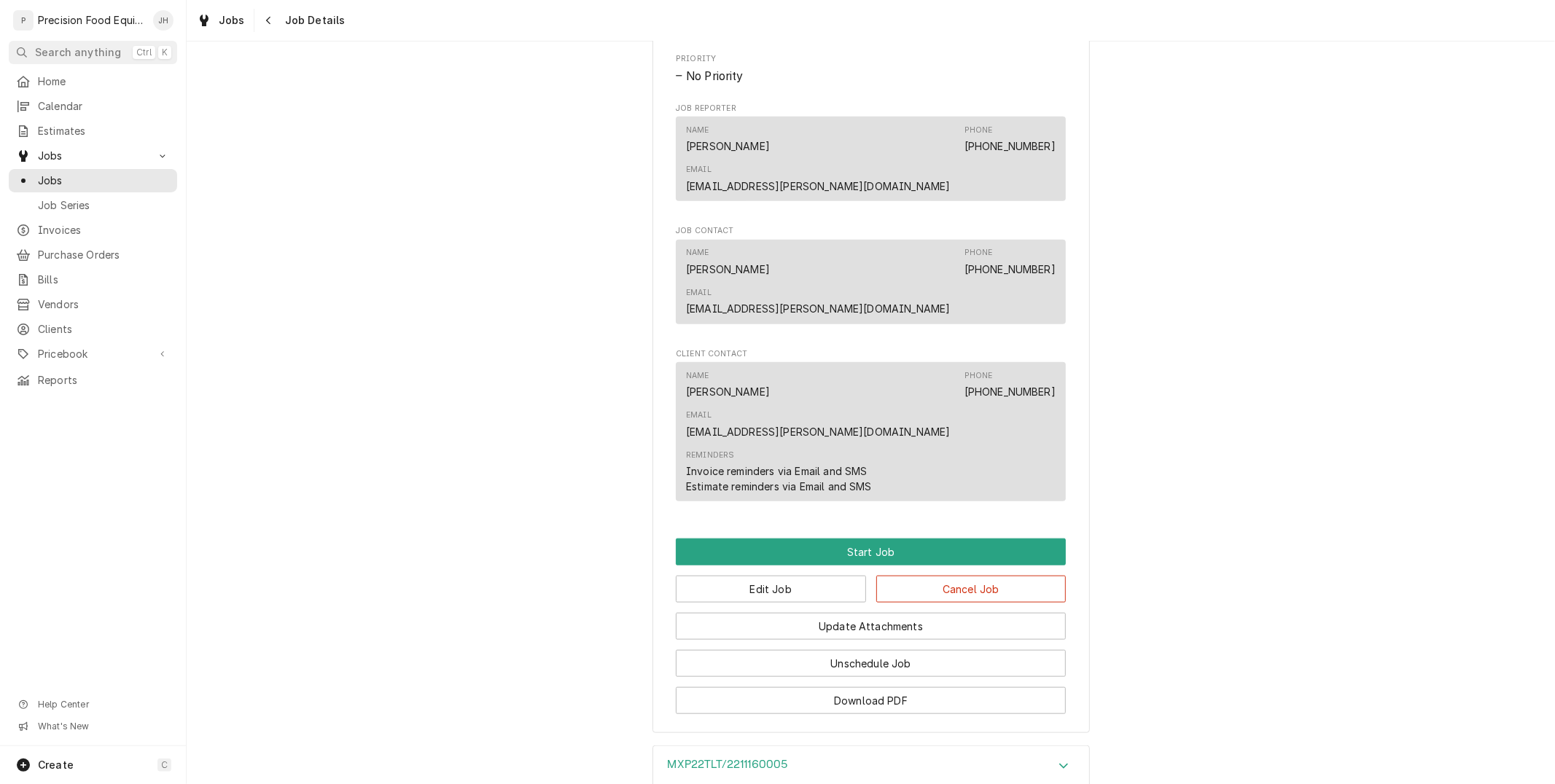
scroll to position [1037, 0]
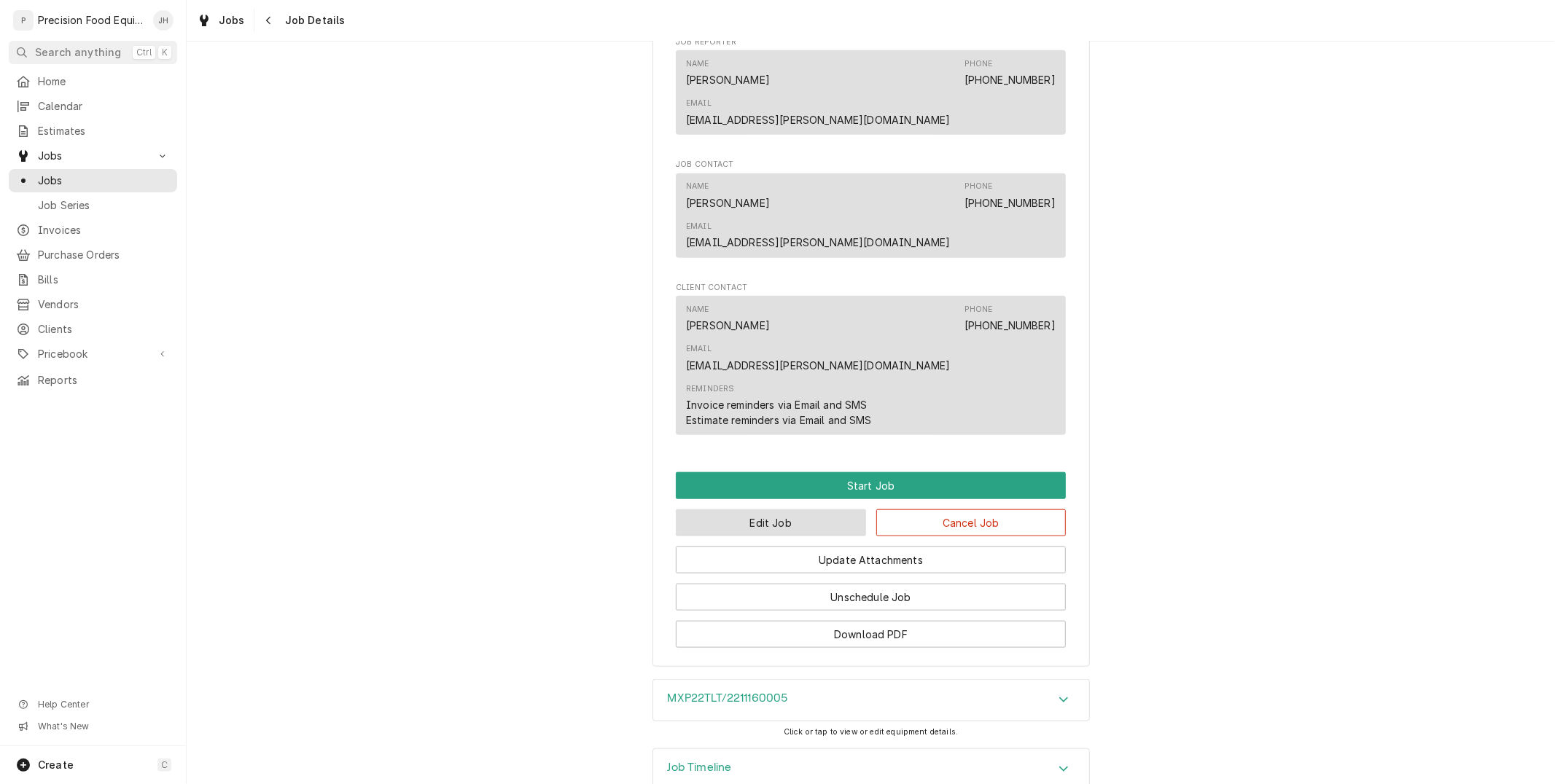
click at [806, 510] on button "Edit Job" at bounding box center [771, 523] width 191 height 27
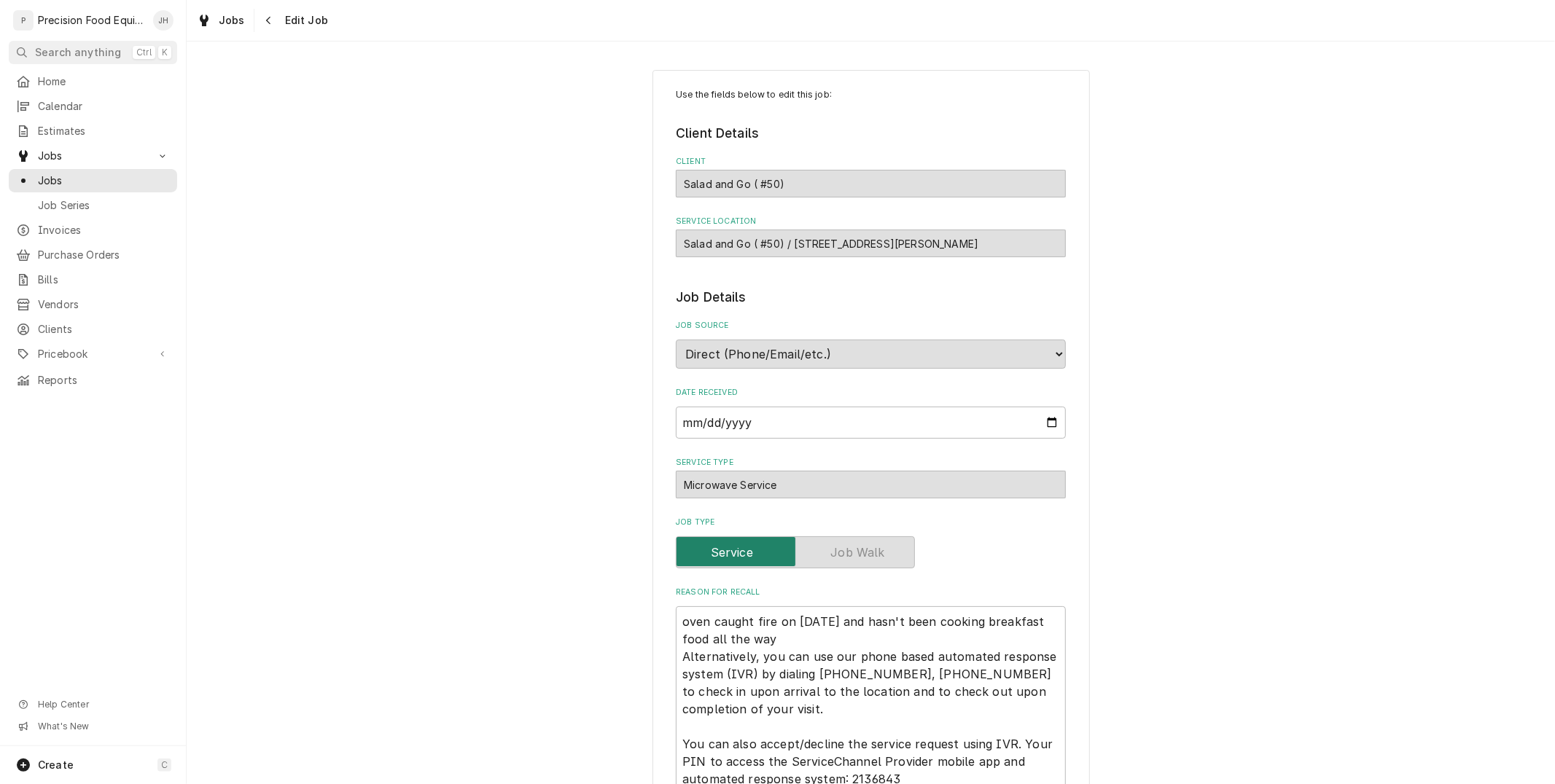
type textarea "x"
click at [265, 16] on icon "Navigate back" at bounding box center [268, 21] width 7 height 10
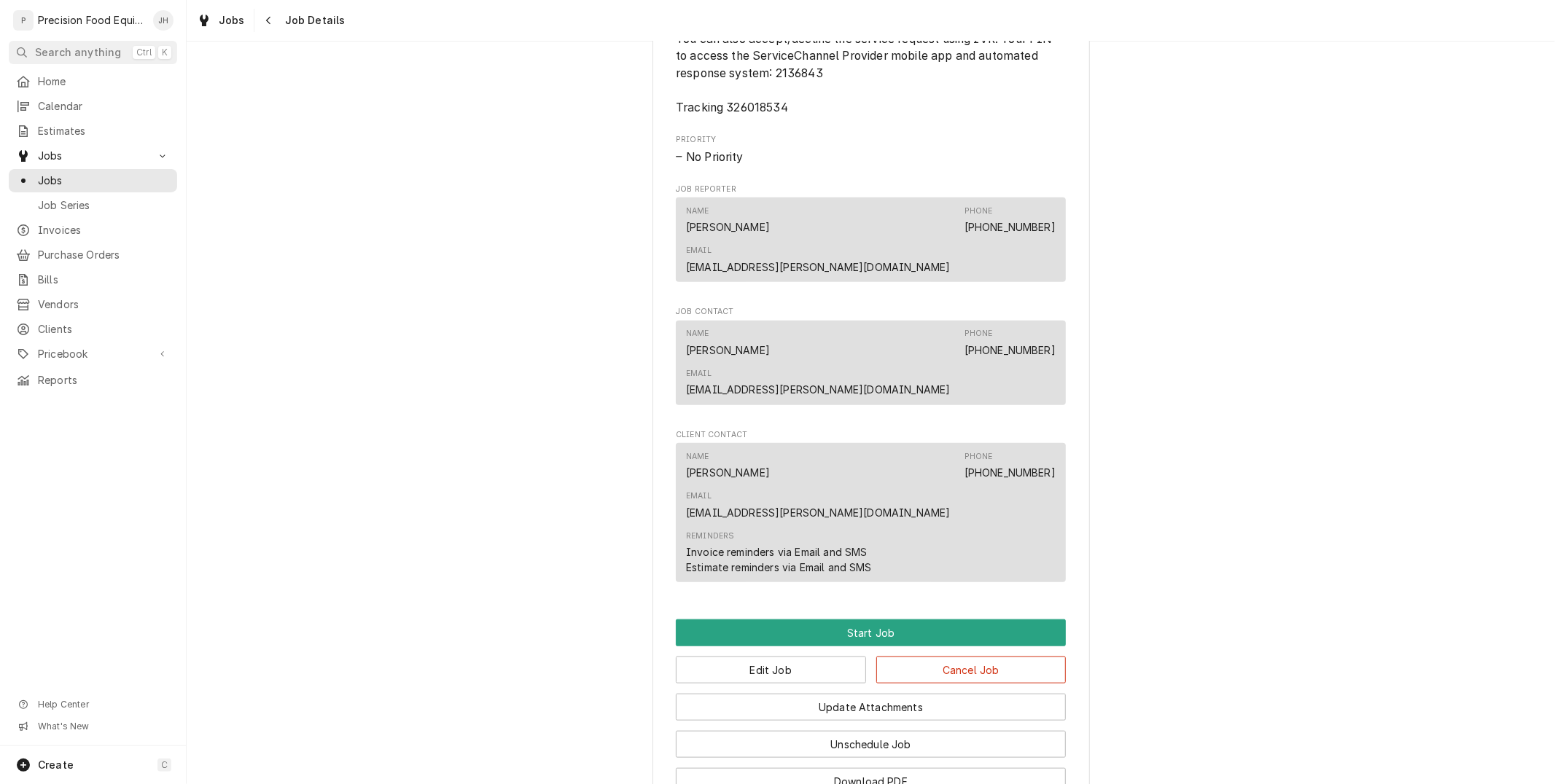
scroll to position [1037, 0]
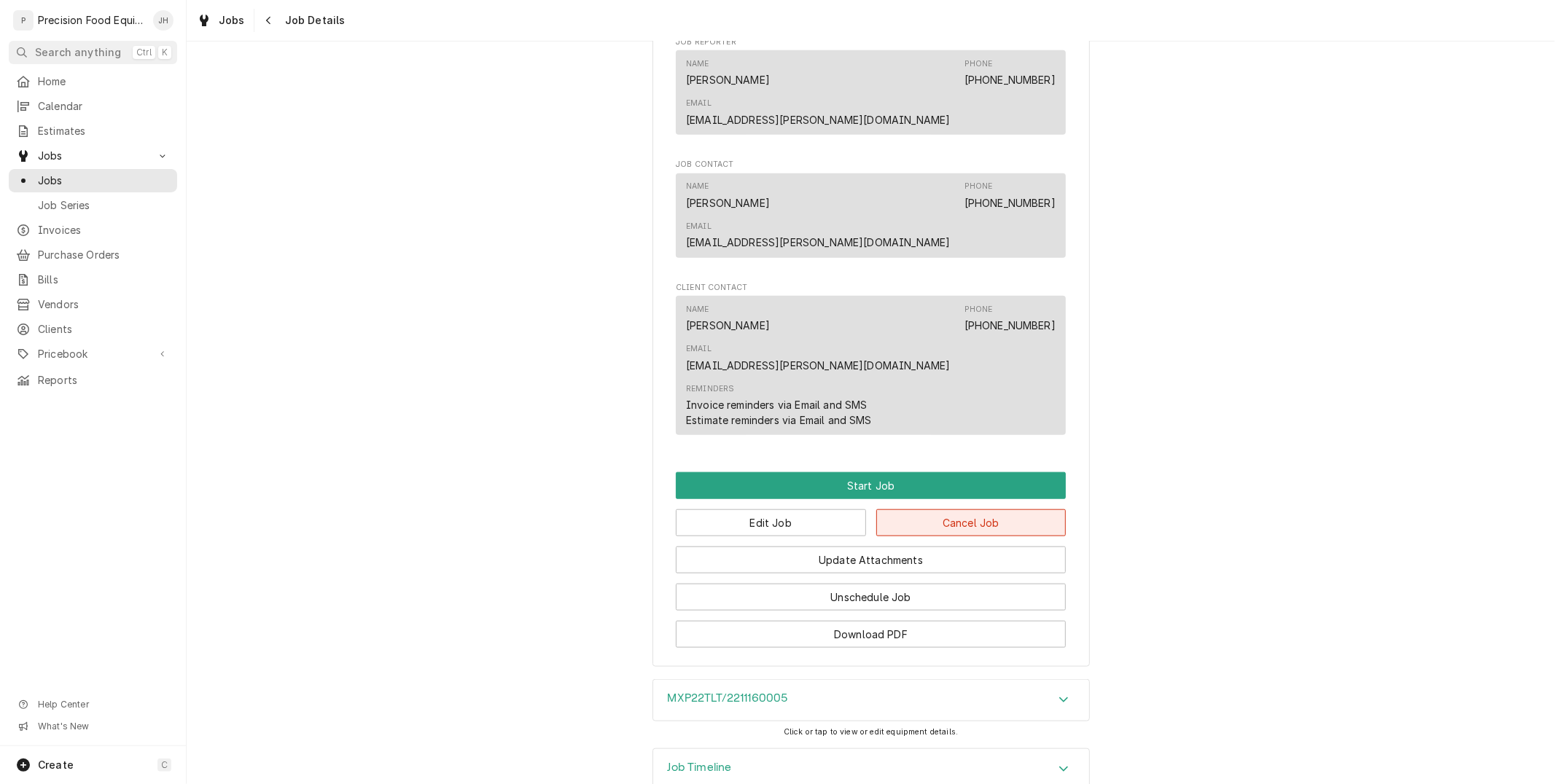
click at [973, 510] on button "Cancel Job" at bounding box center [972, 523] width 191 height 27
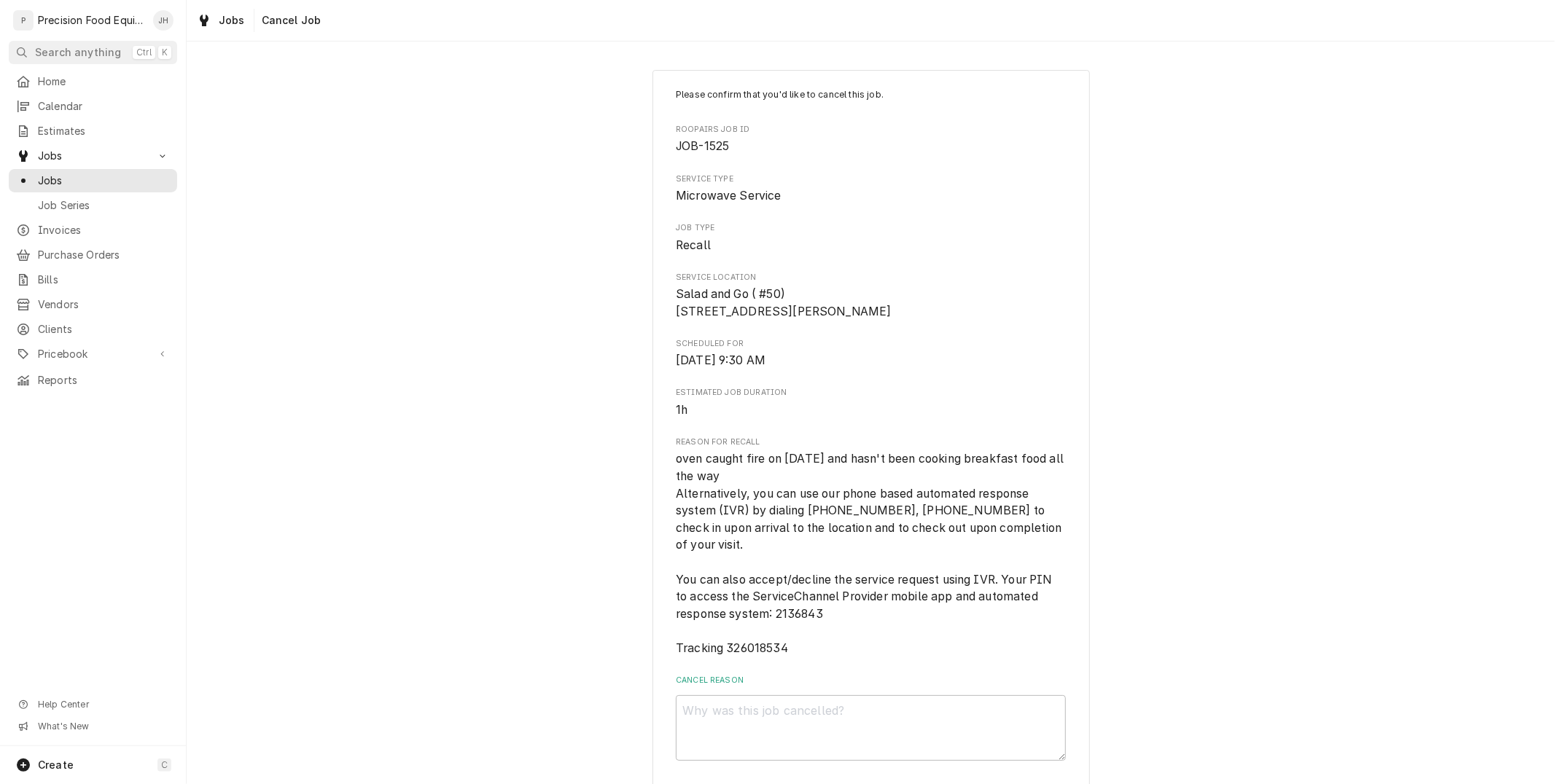
scroll to position [82, 0]
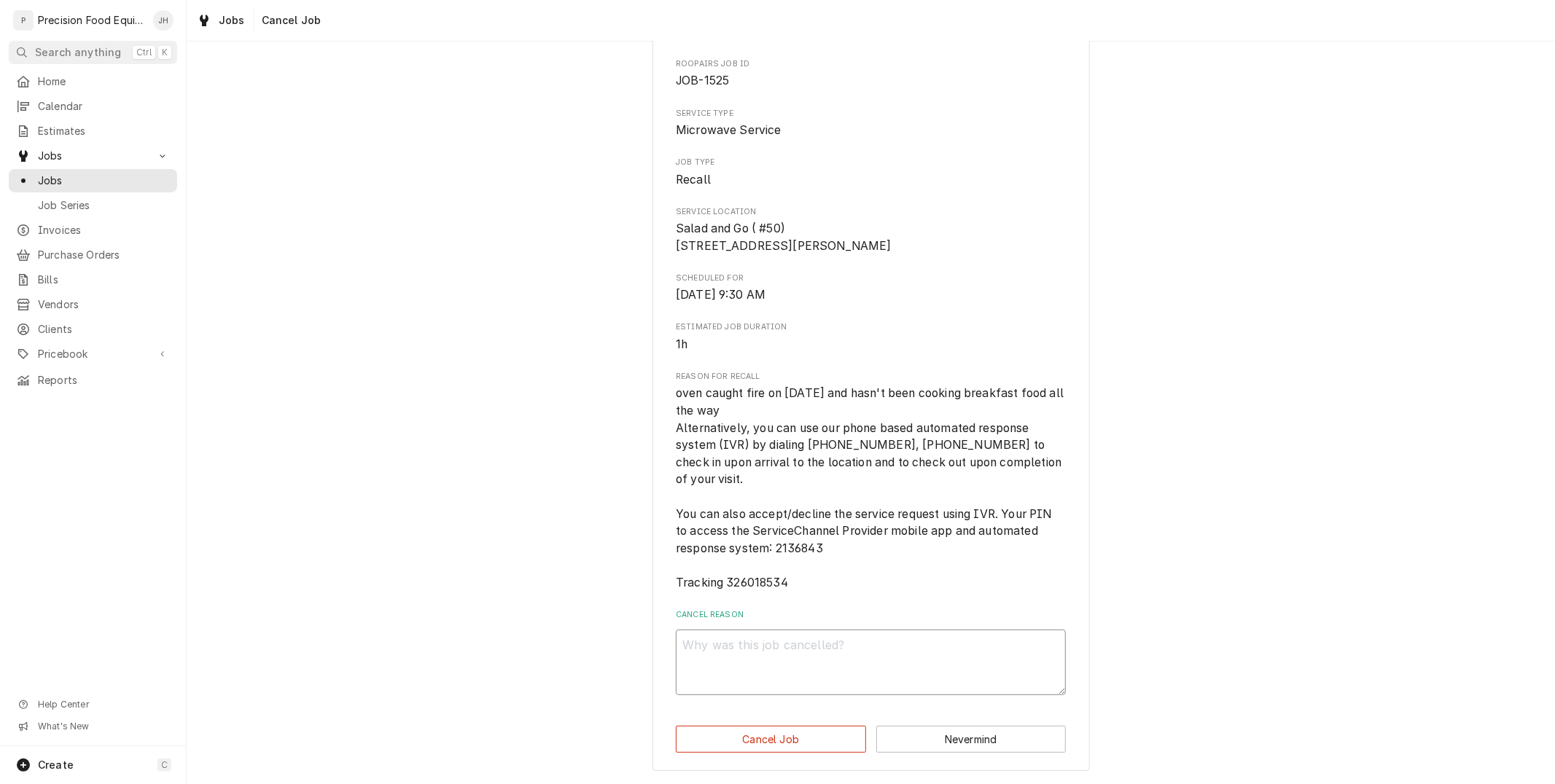
click at [900, 669] on textarea "Cancel Reason" at bounding box center [871, 662] width 390 height 66
type textarea "x"
type textarea "w"
type textarea "x"
type textarea "wr"
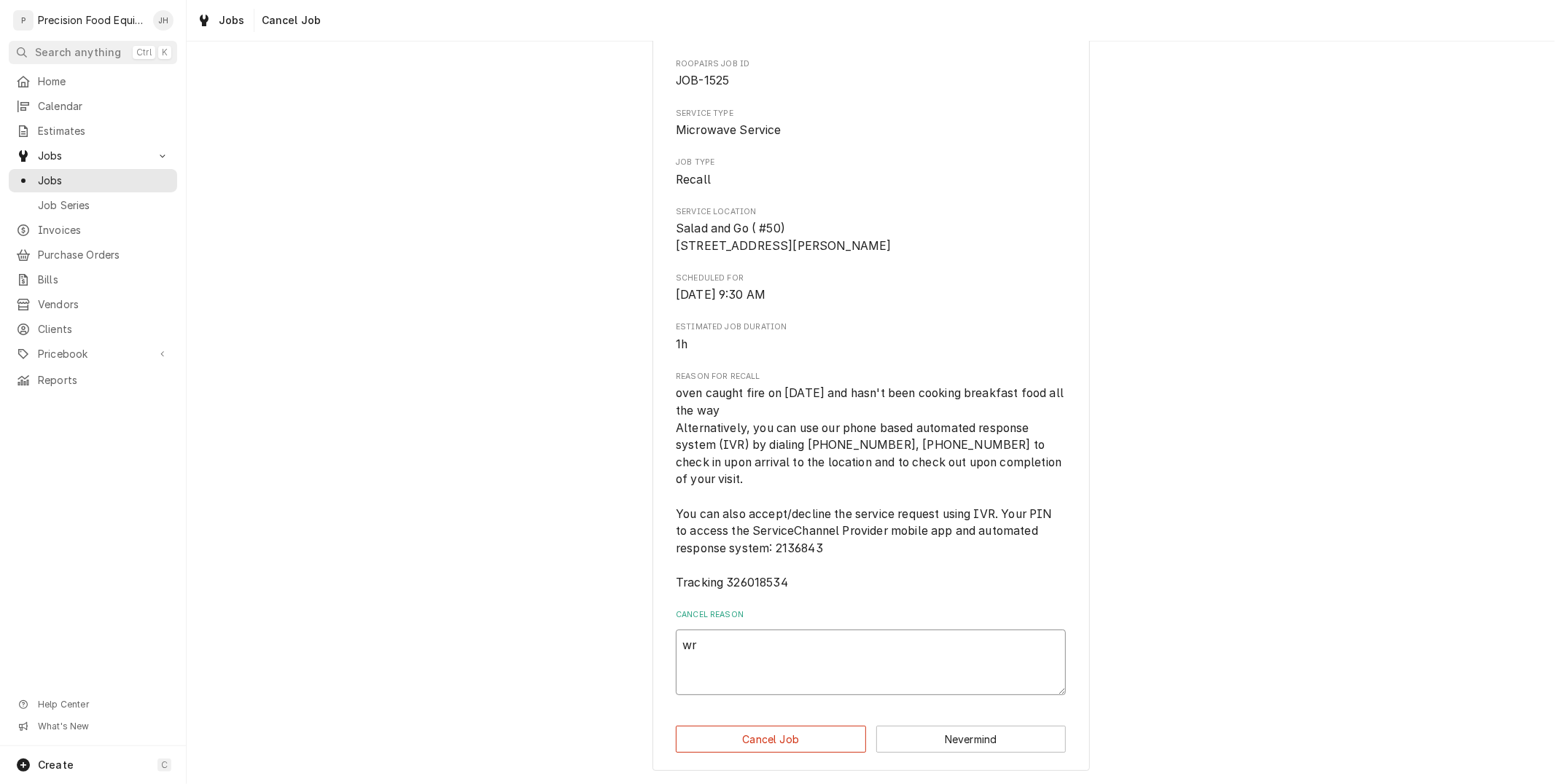
type textarea "x"
type textarea "wro"
type textarea "x"
type textarea "wron"
type textarea "x"
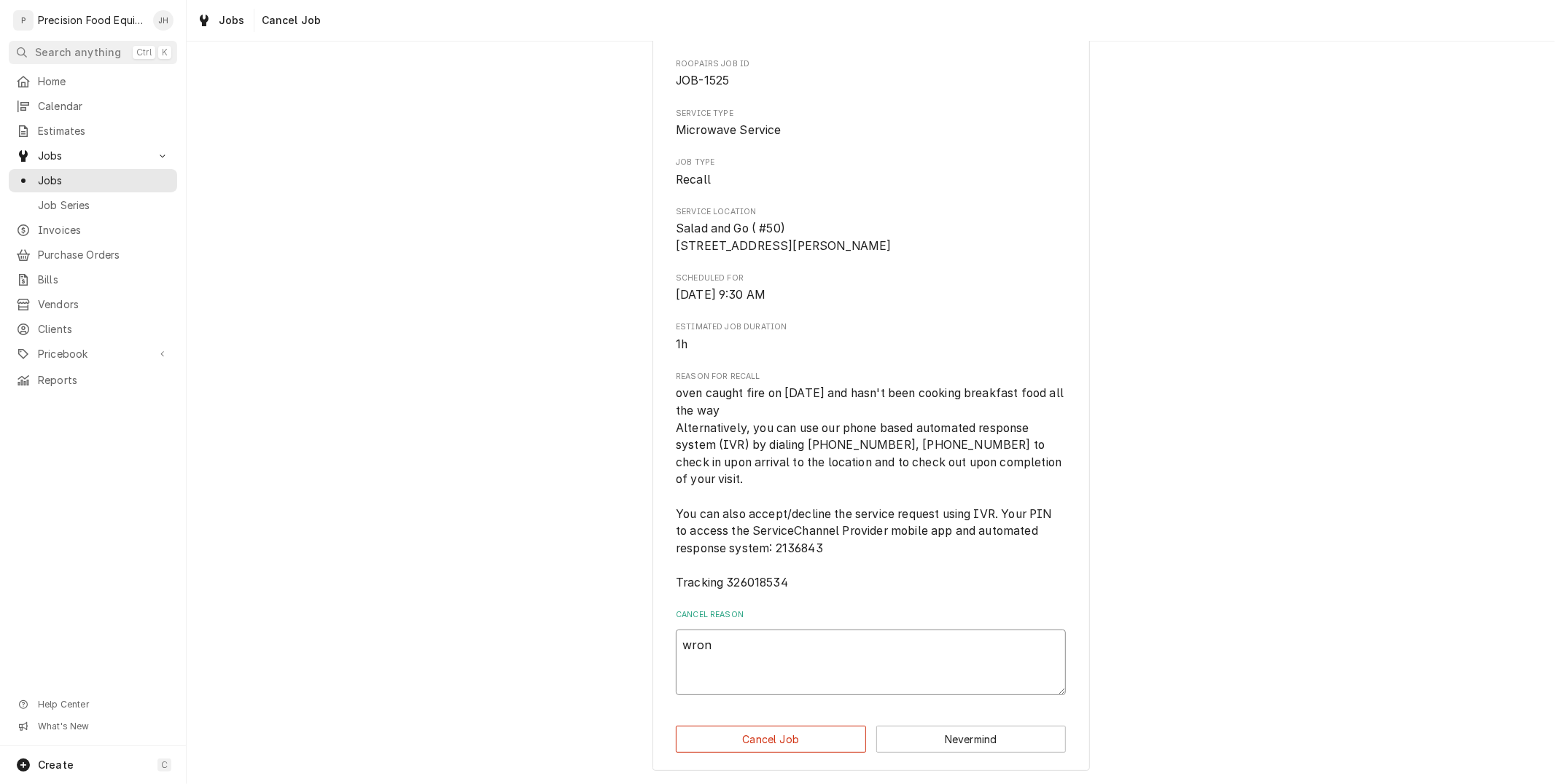
type textarea "wrong"
type textarea "x"
type textarea "wrong"
type textarea "x"
type textarea "wrong j"
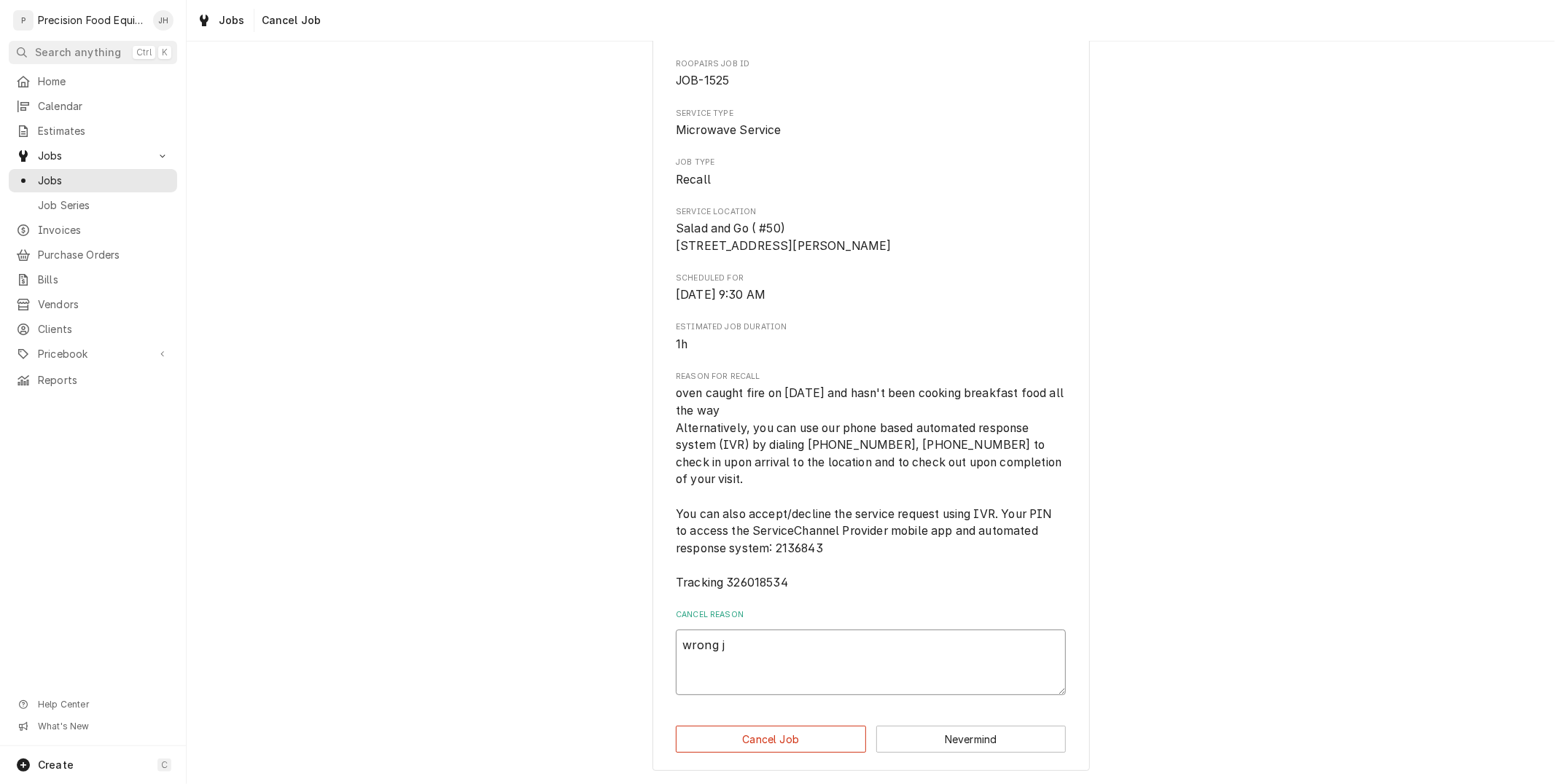
type textarea "x"
type textarea "wrong job"
type textarea "x"
type textarea "wrong job"
type textarea "x"
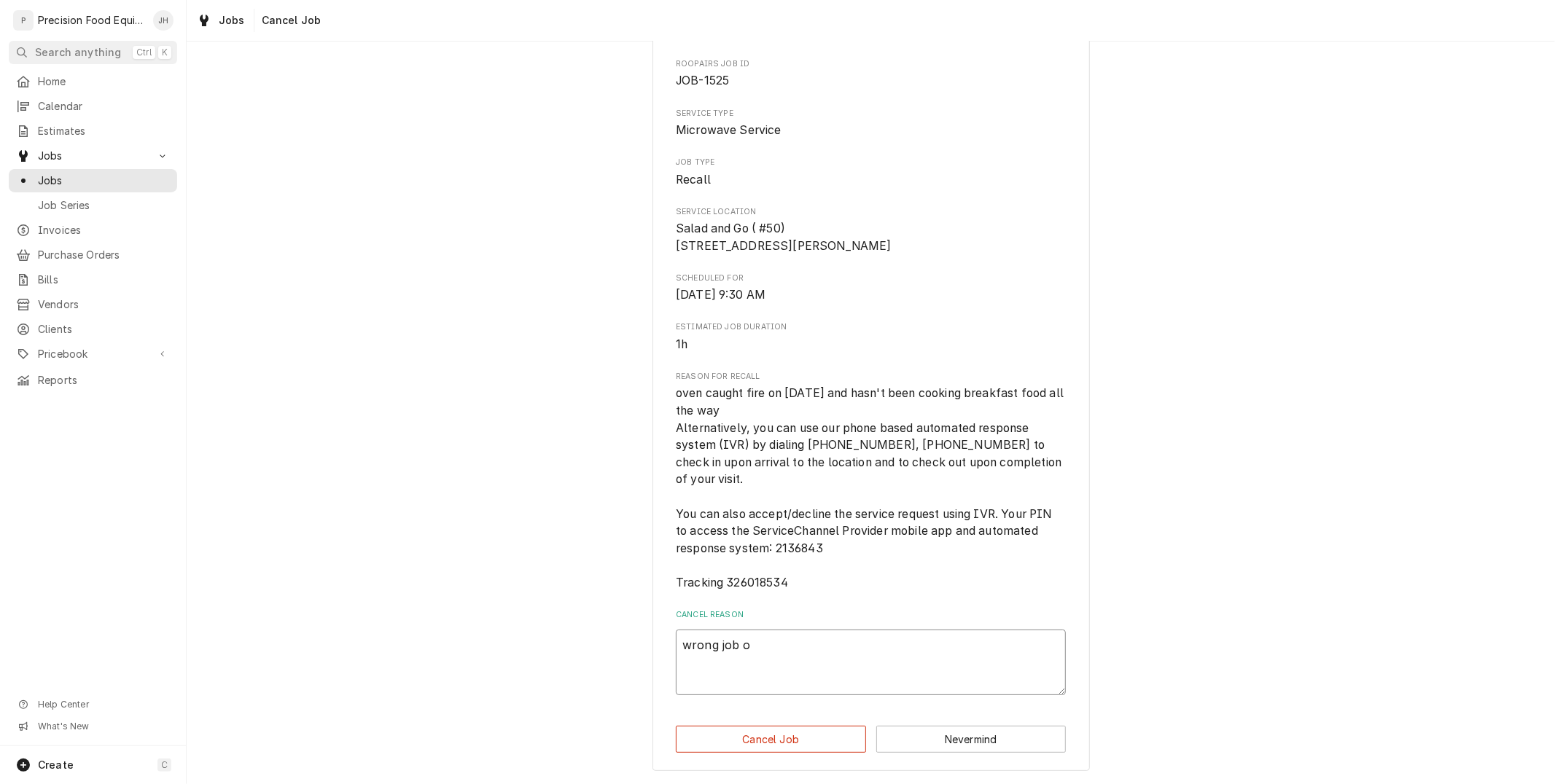
type textarea "wrong job op"
type textarea "x"
type textarea "wrong job ope"
type textarea "x"
type textarea "wrong job open"
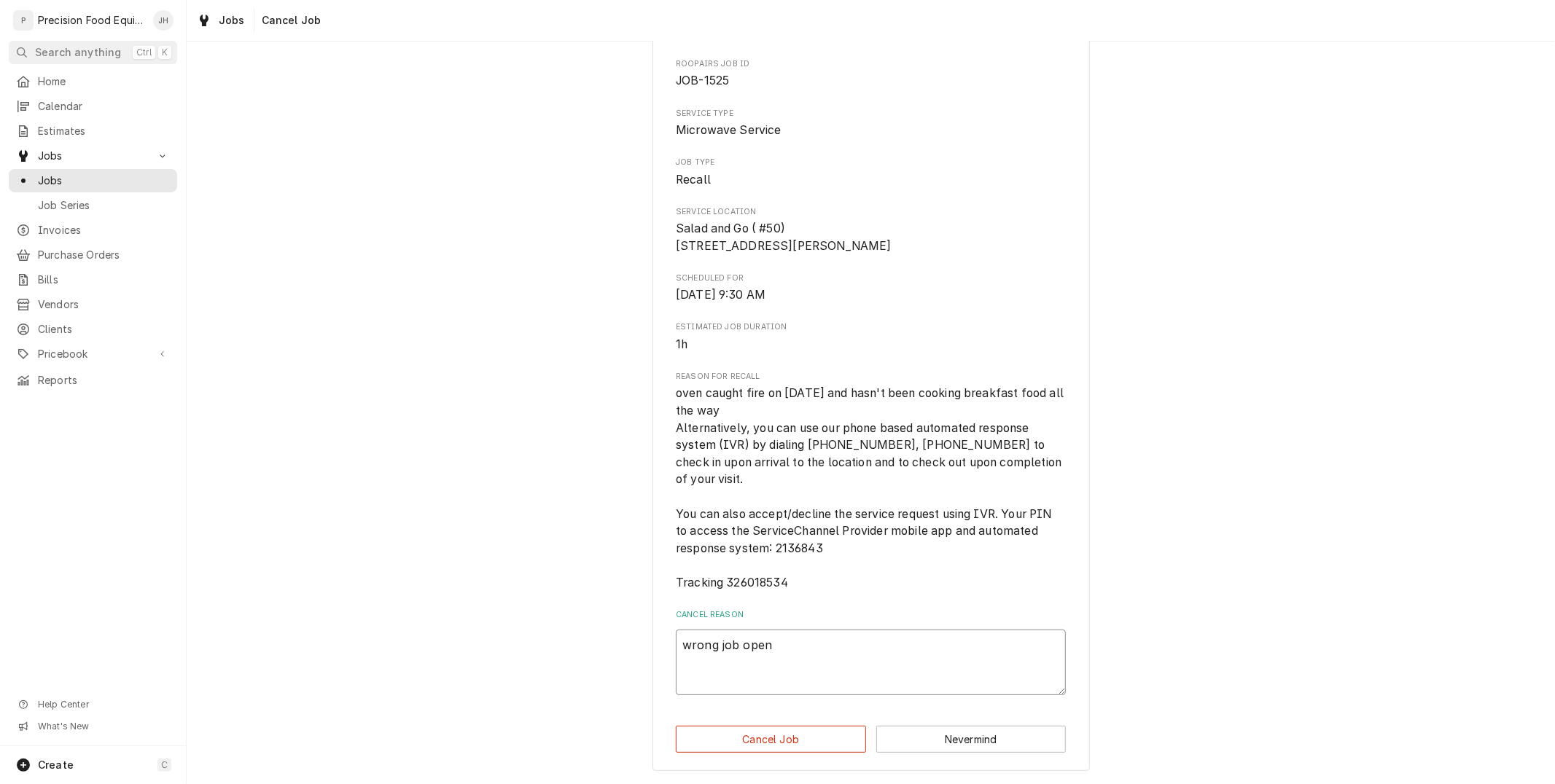
type textarea "x"
type textarea "wrong job opene"
type textarea "x"
type textarea "wrong job opened"
type textarea "x"
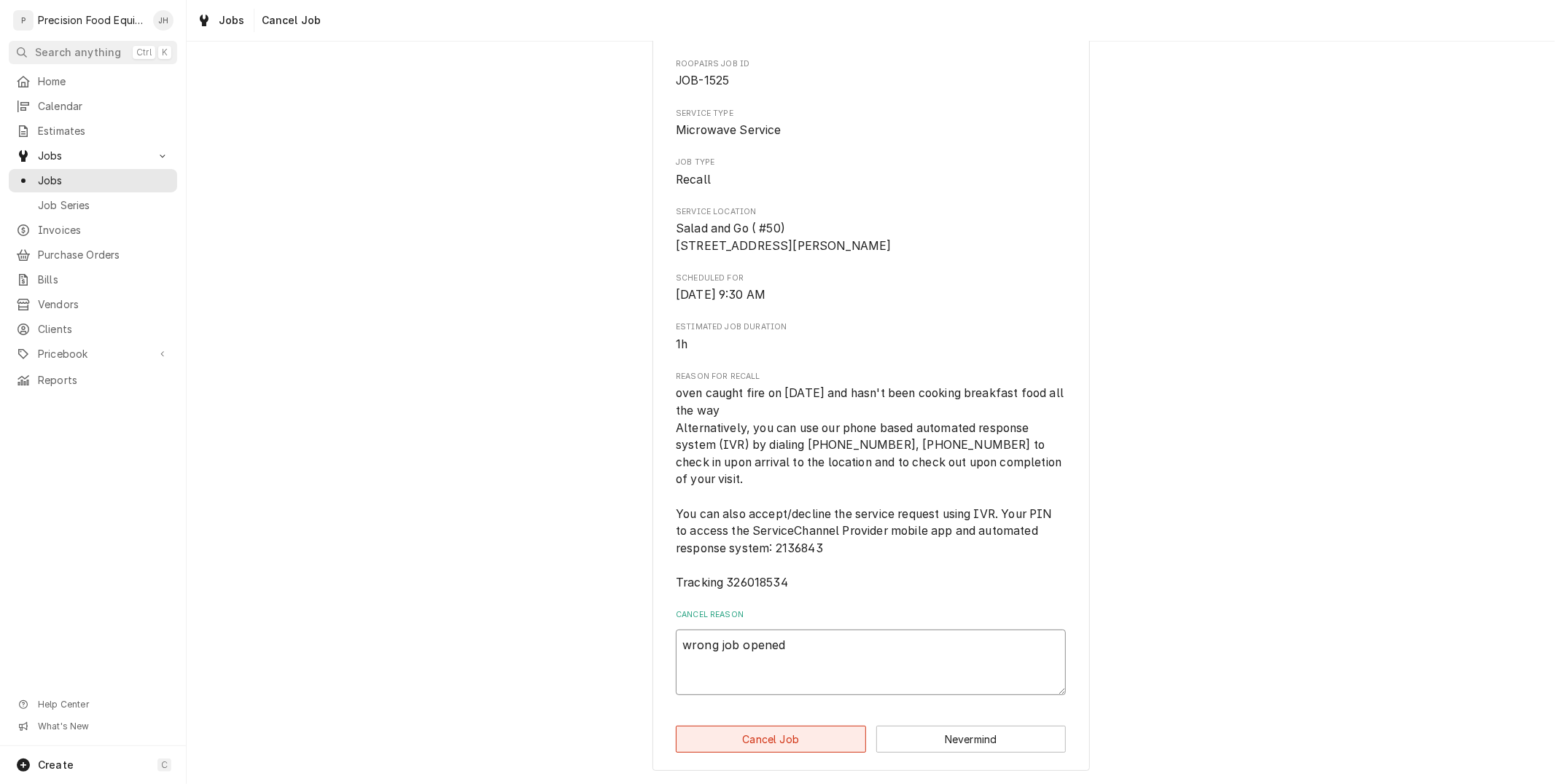
type textarea "wrong job opened"
click at [761, 742] on button "Cancel Job" at bounding box center [771, 739] width 191 height 27
type textarea "x"
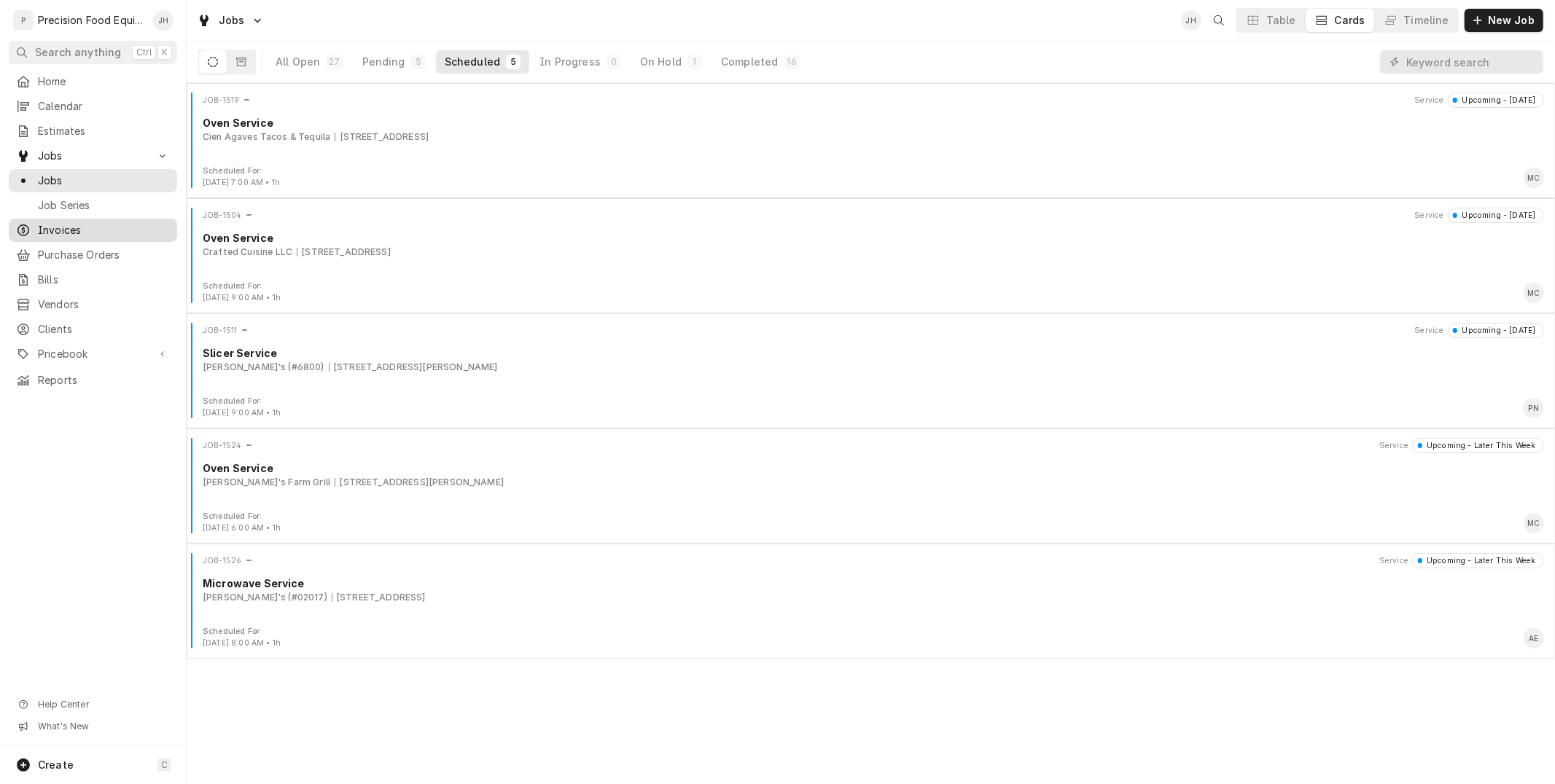
click at [94, 239] on link "Invoices" at bounding box center [93, 230] width 169 height 24
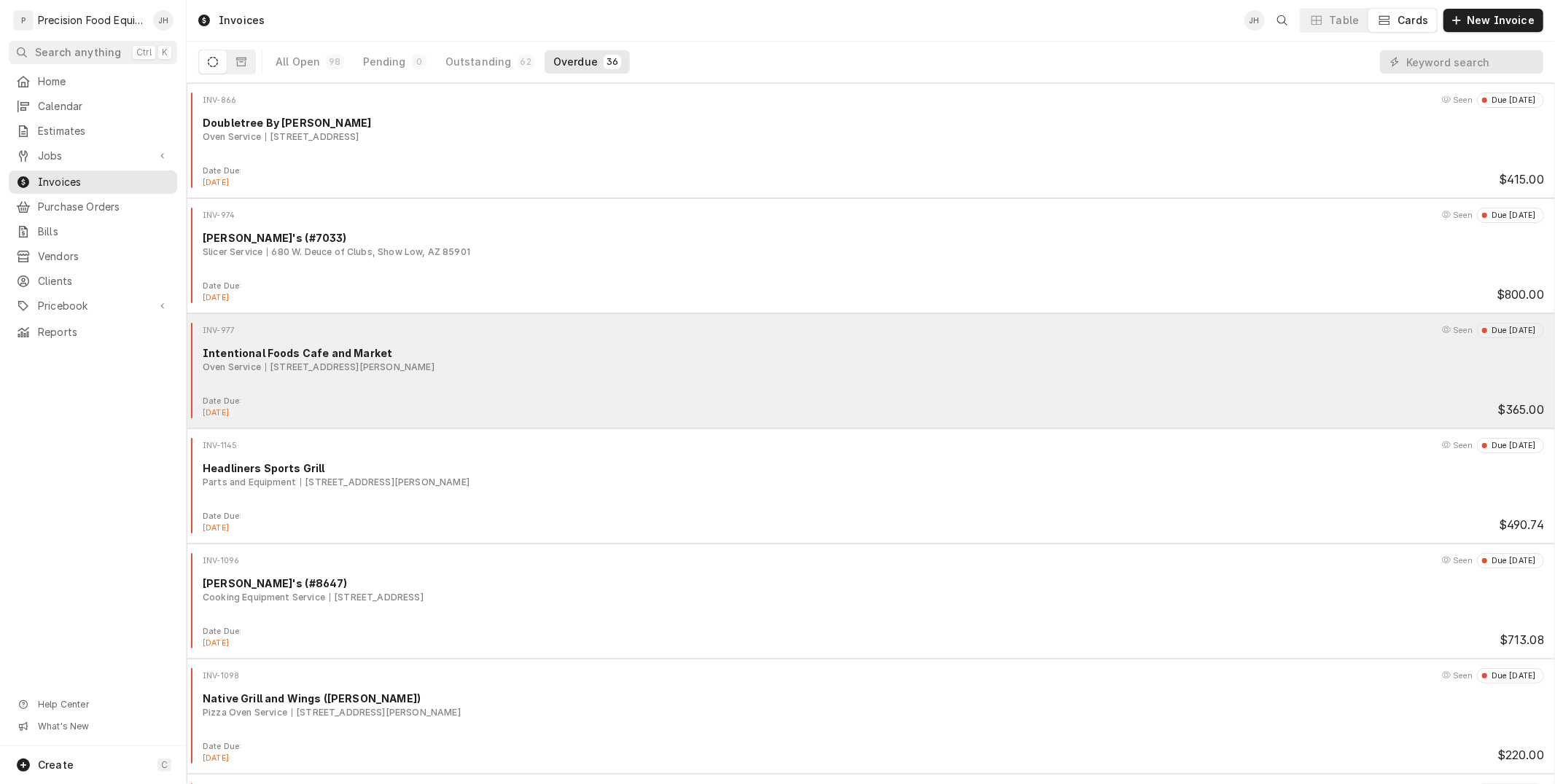
scroll to position [81, 0]
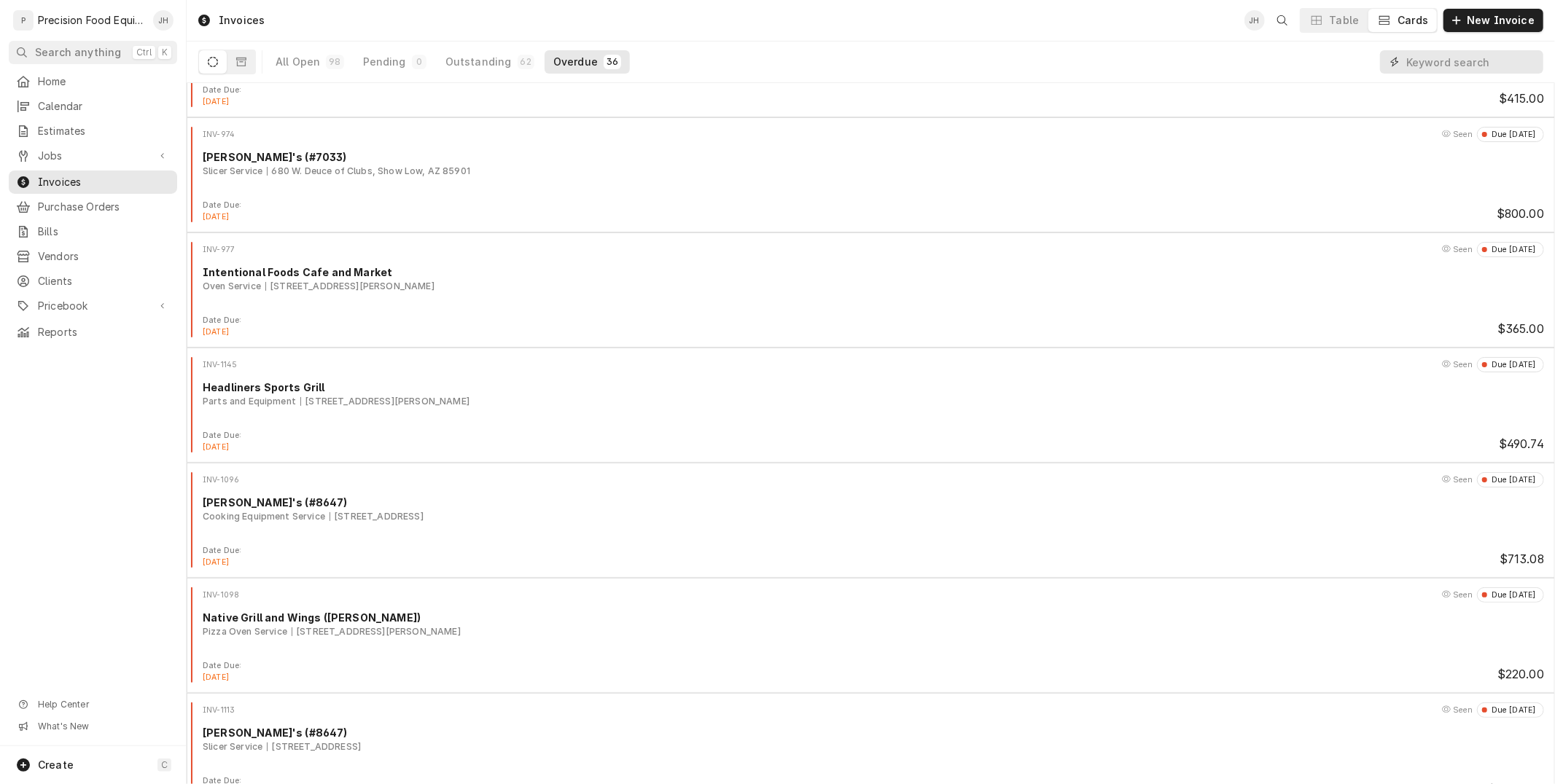
click at [1446, 64] on input "Dynamic Content Wrapper" at bounding box center [1471, 62] width 129 height 24
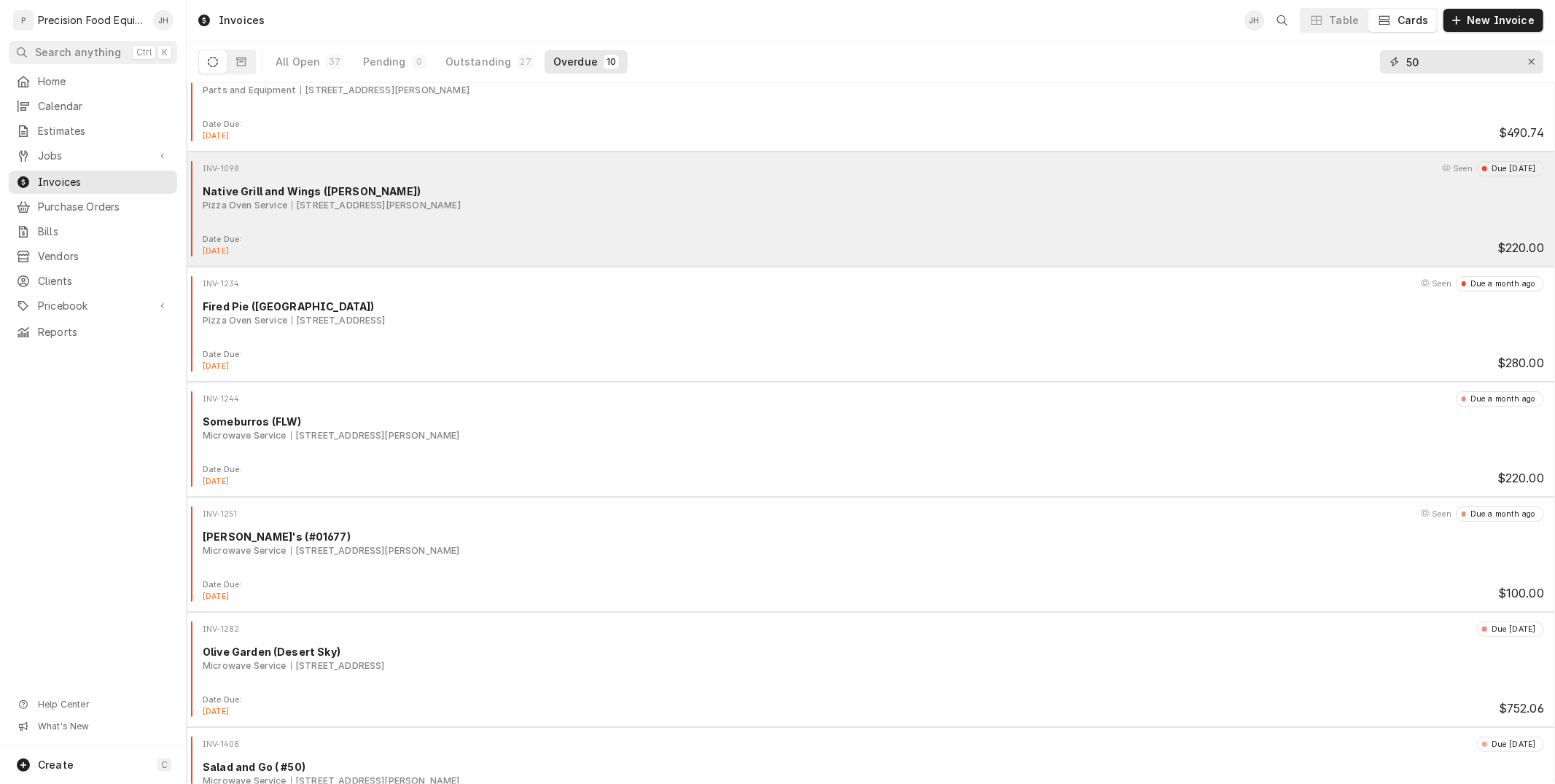
scroll to position [45, 0]
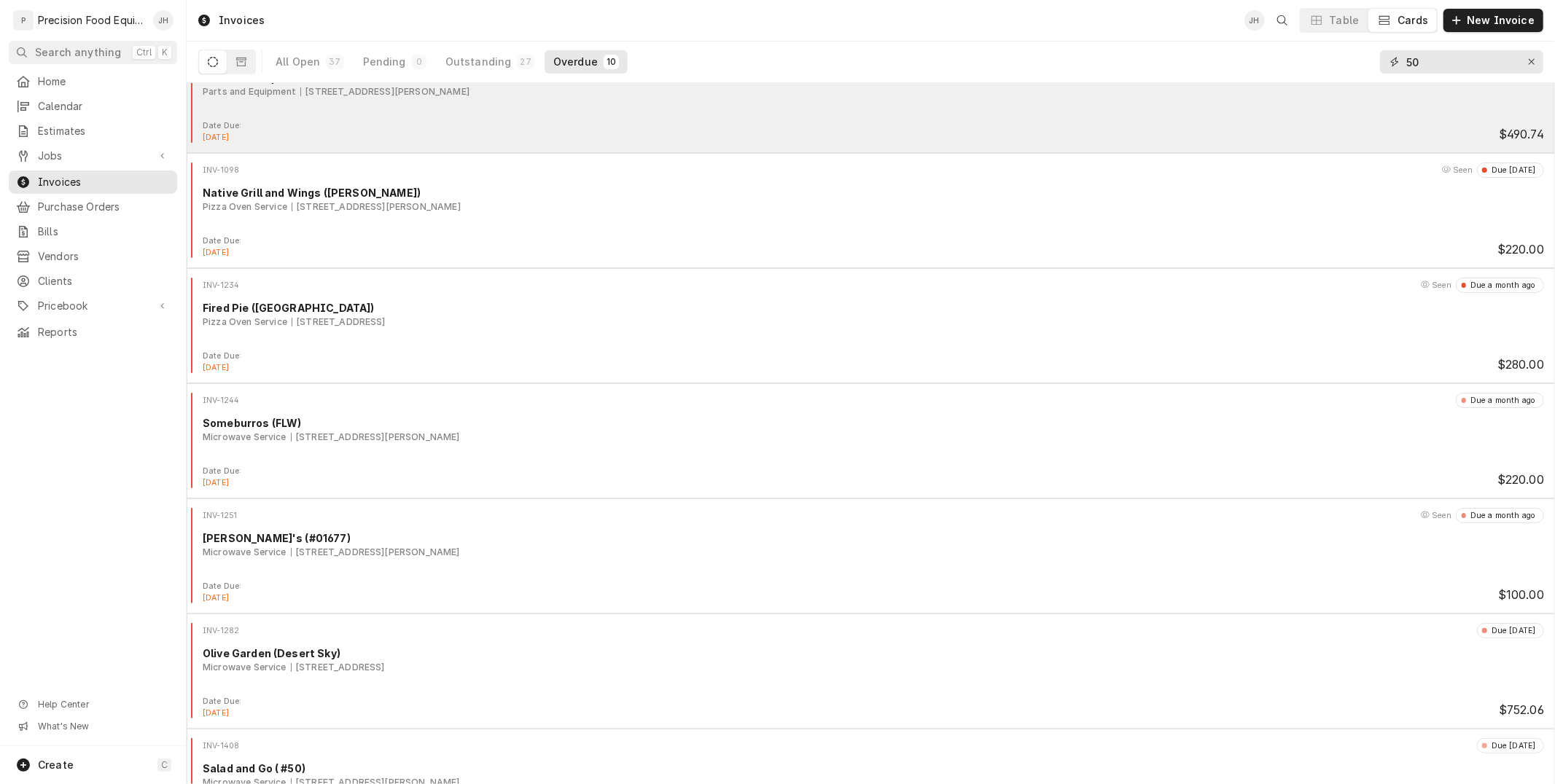
drag, startPoint x: 1447, startPoint y: 68, endPoint x: 1177, endPoint y: 94, distance: 271.2
click at [1177, 94] on div "Invoices JH Table Cards New Invoice All Open 37 Pending 0 Outstanding 27 Overdu…" at bounding box center [870, 392] width 1369 height 784
type input "40"
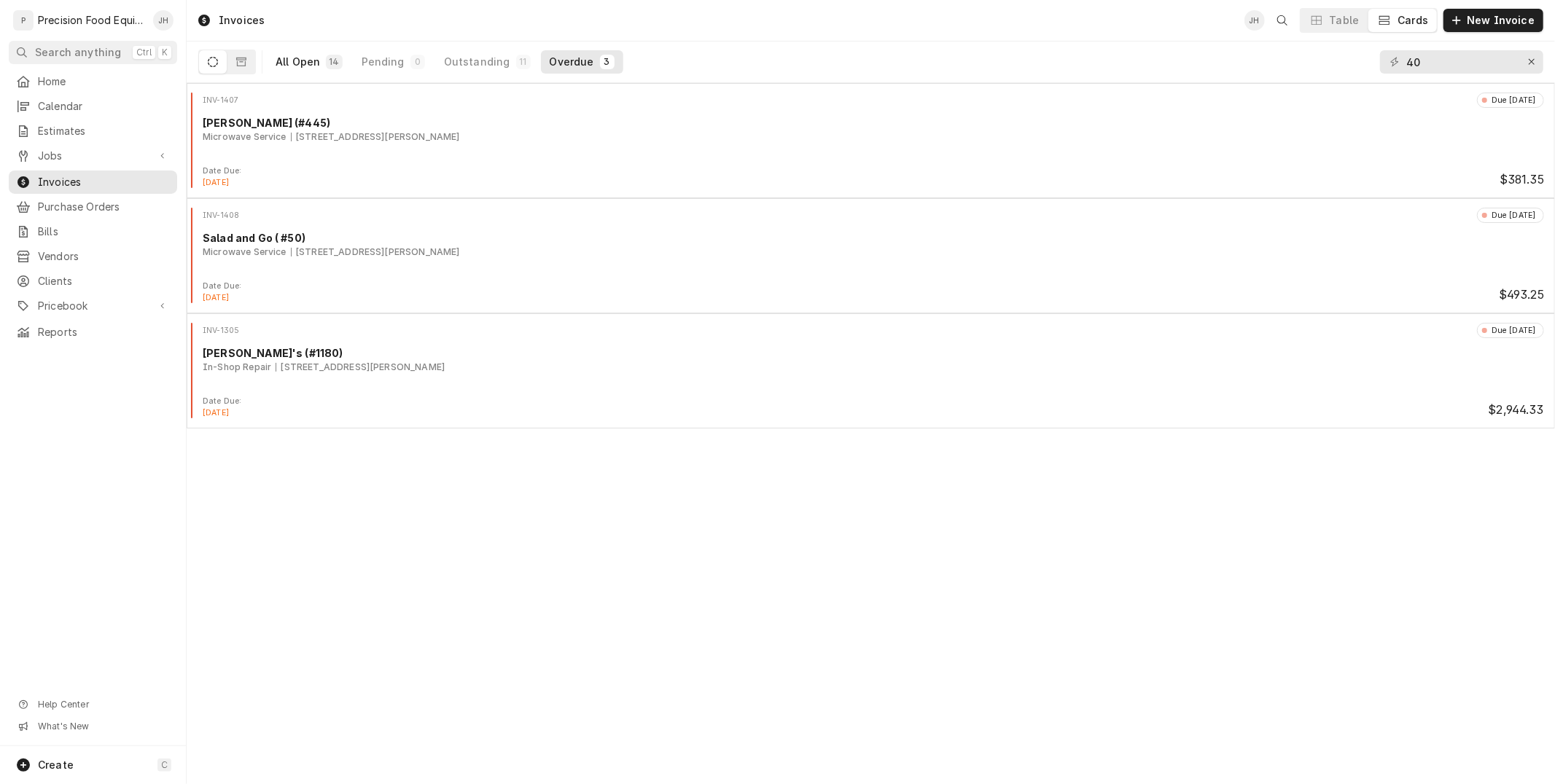
click at [281, 62] on div "All Open" at bounding box center [297, 62] width 45 height 15
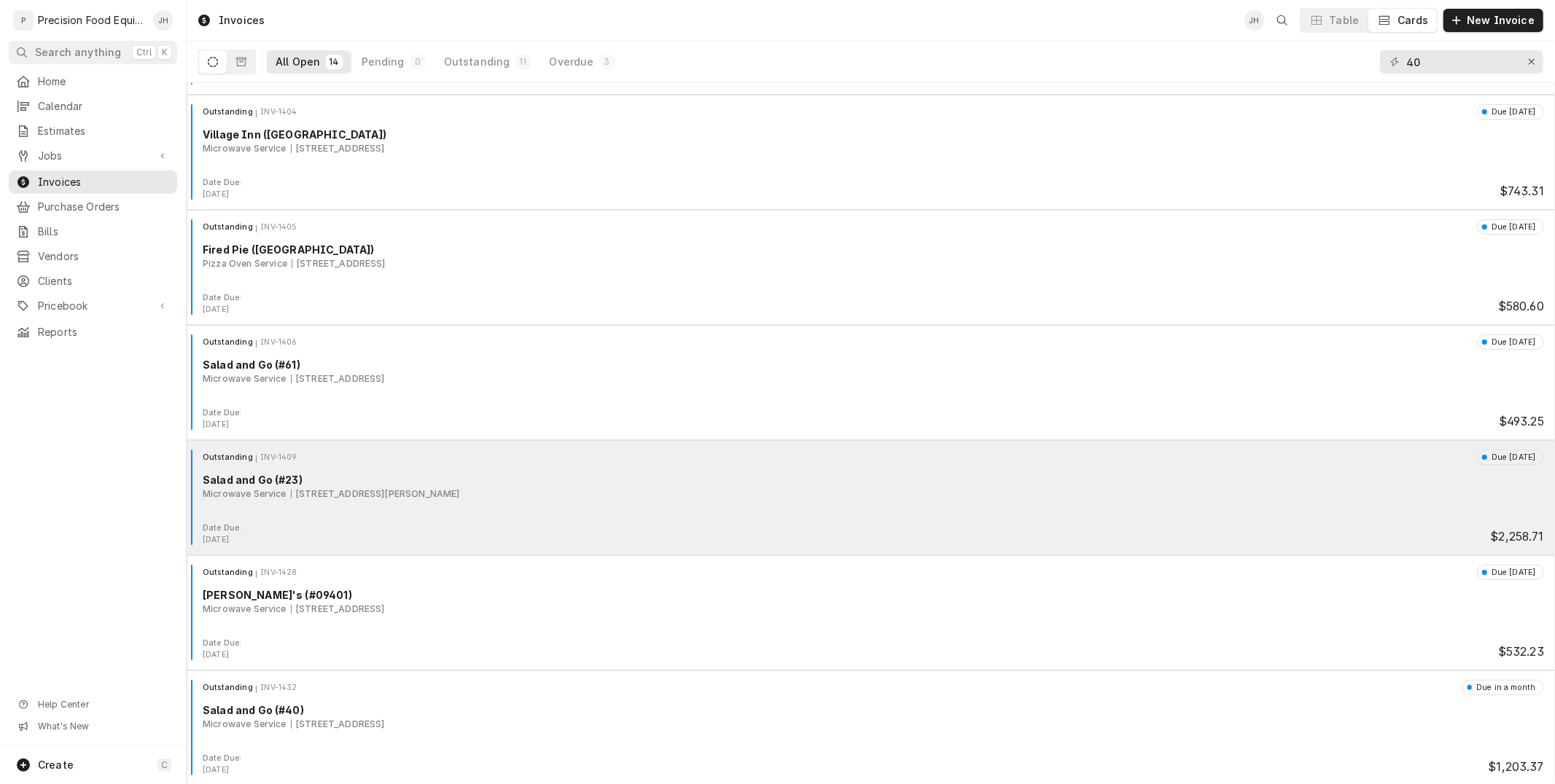
scroll to position [911, 0]
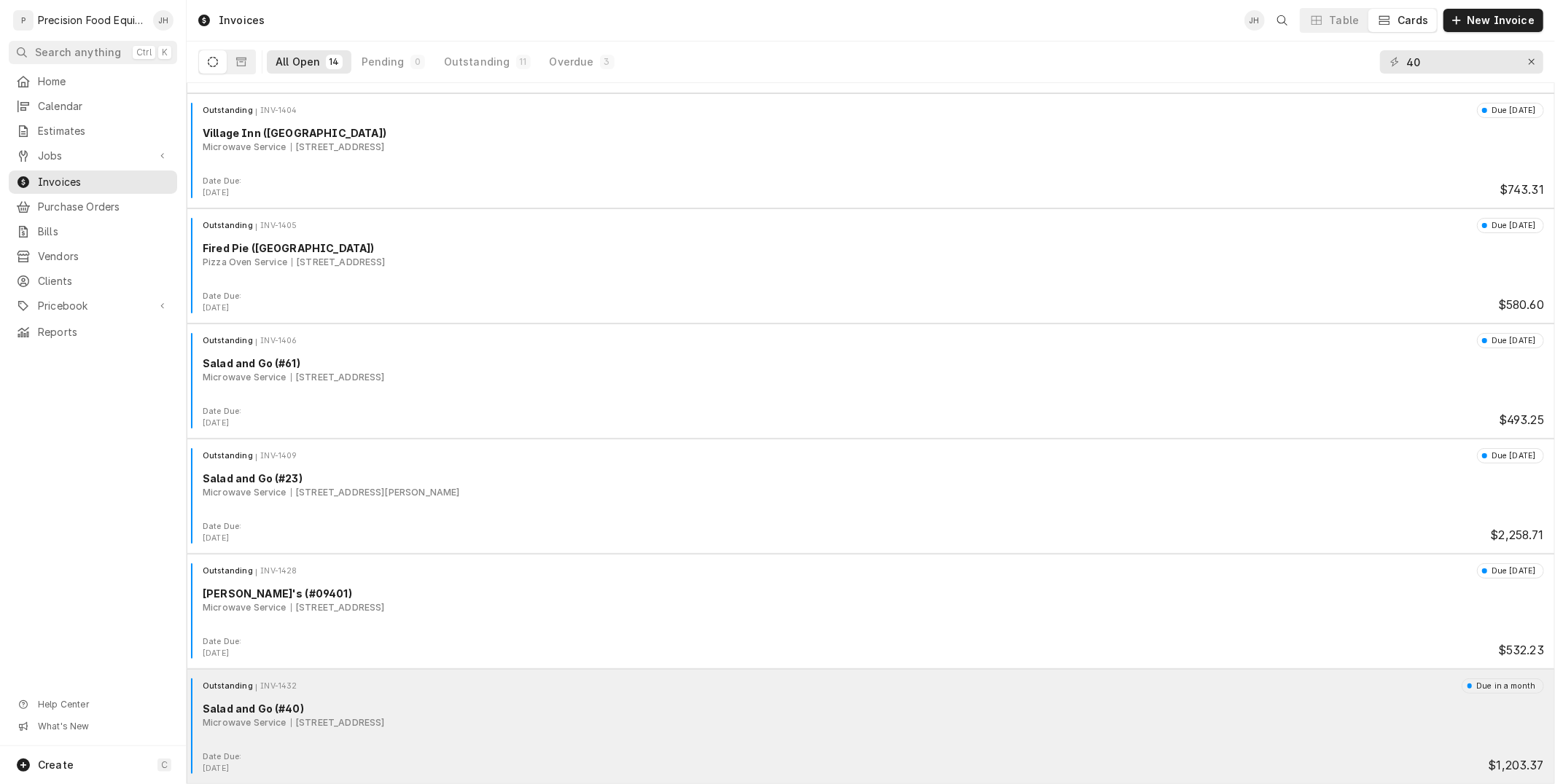
click at [547, 704] on div "Salad and Go (#40)" at bounding box center [874, 709] width 1342 height 16
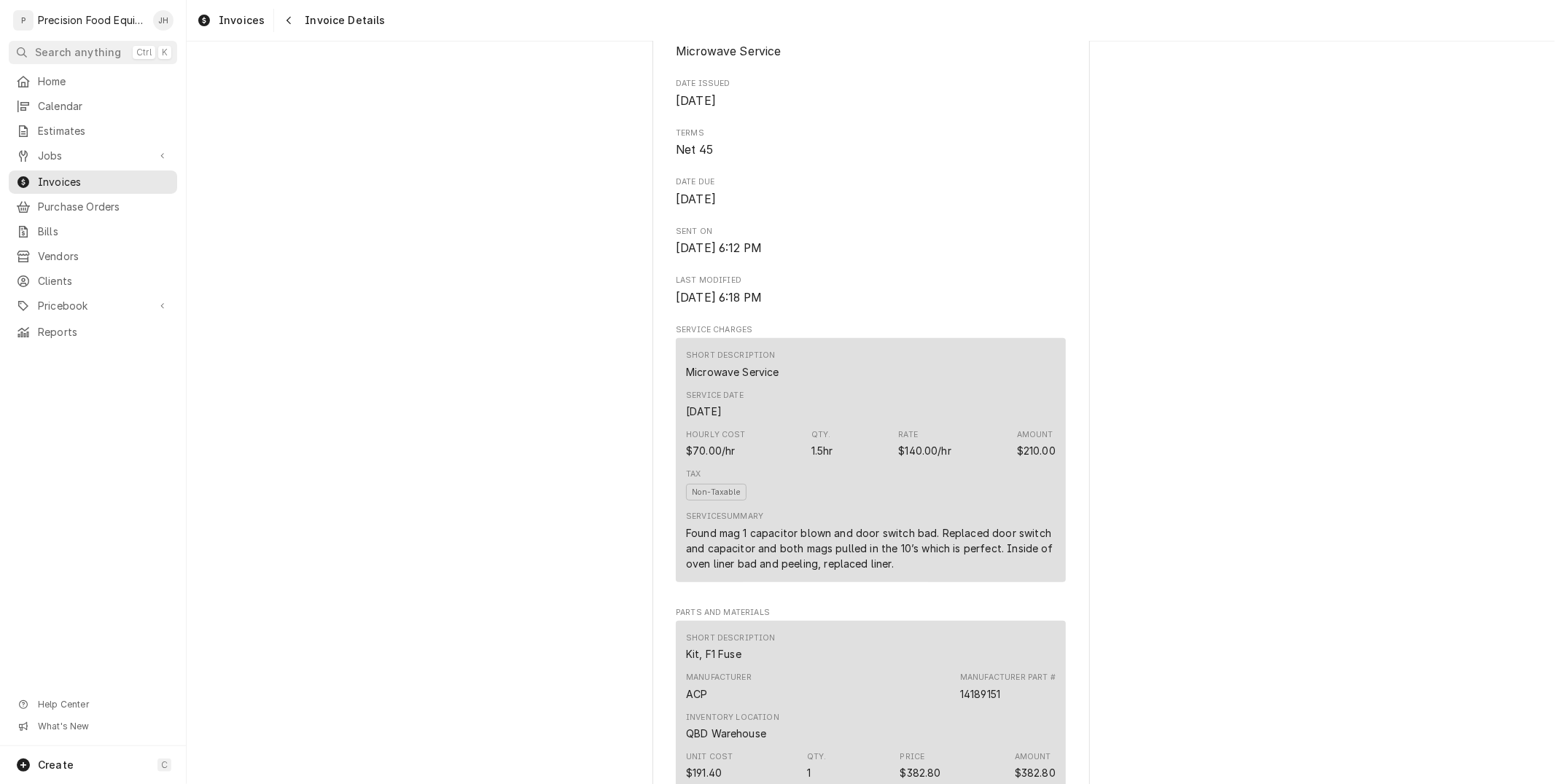
scroll to position [87, 0]
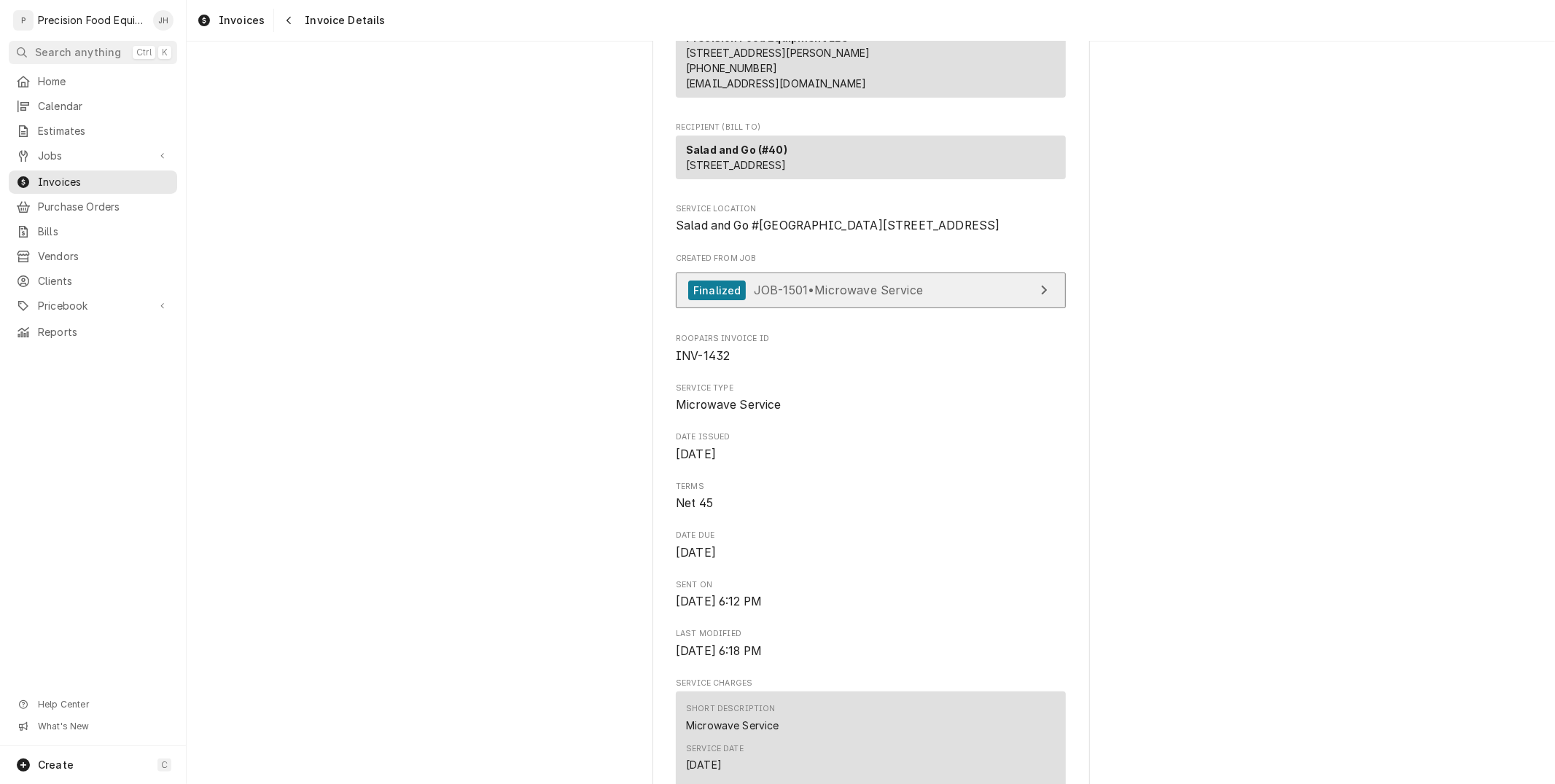
click at [848, 297] on span "JOB-1501 • Microwave Service" at bounding box center [838, 289] width 169 height 15
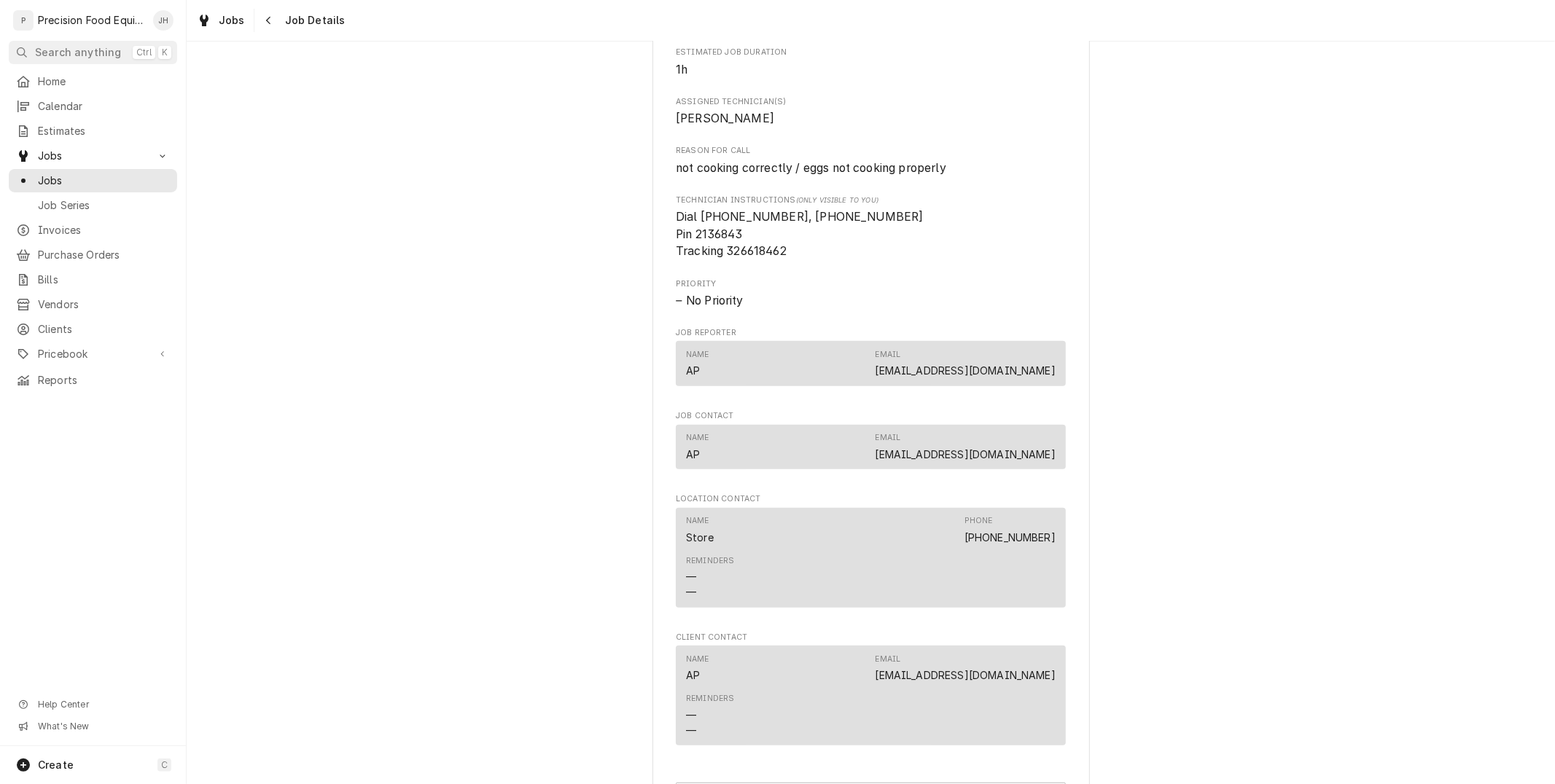
scroll to position [964, 0]
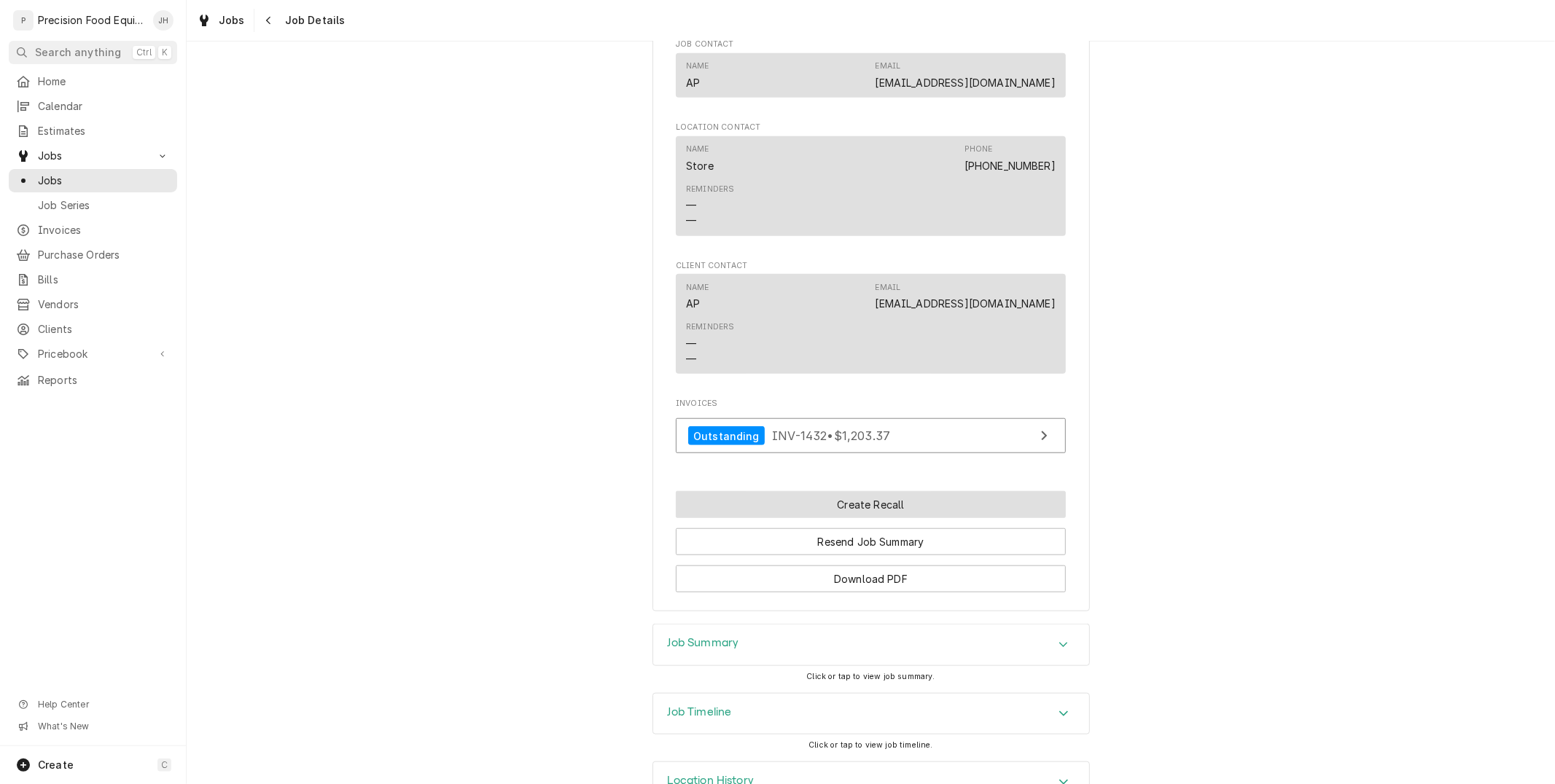
click at [885, 518] on button "Create Recall" at bounding box center [871, 504] width 390 height 27
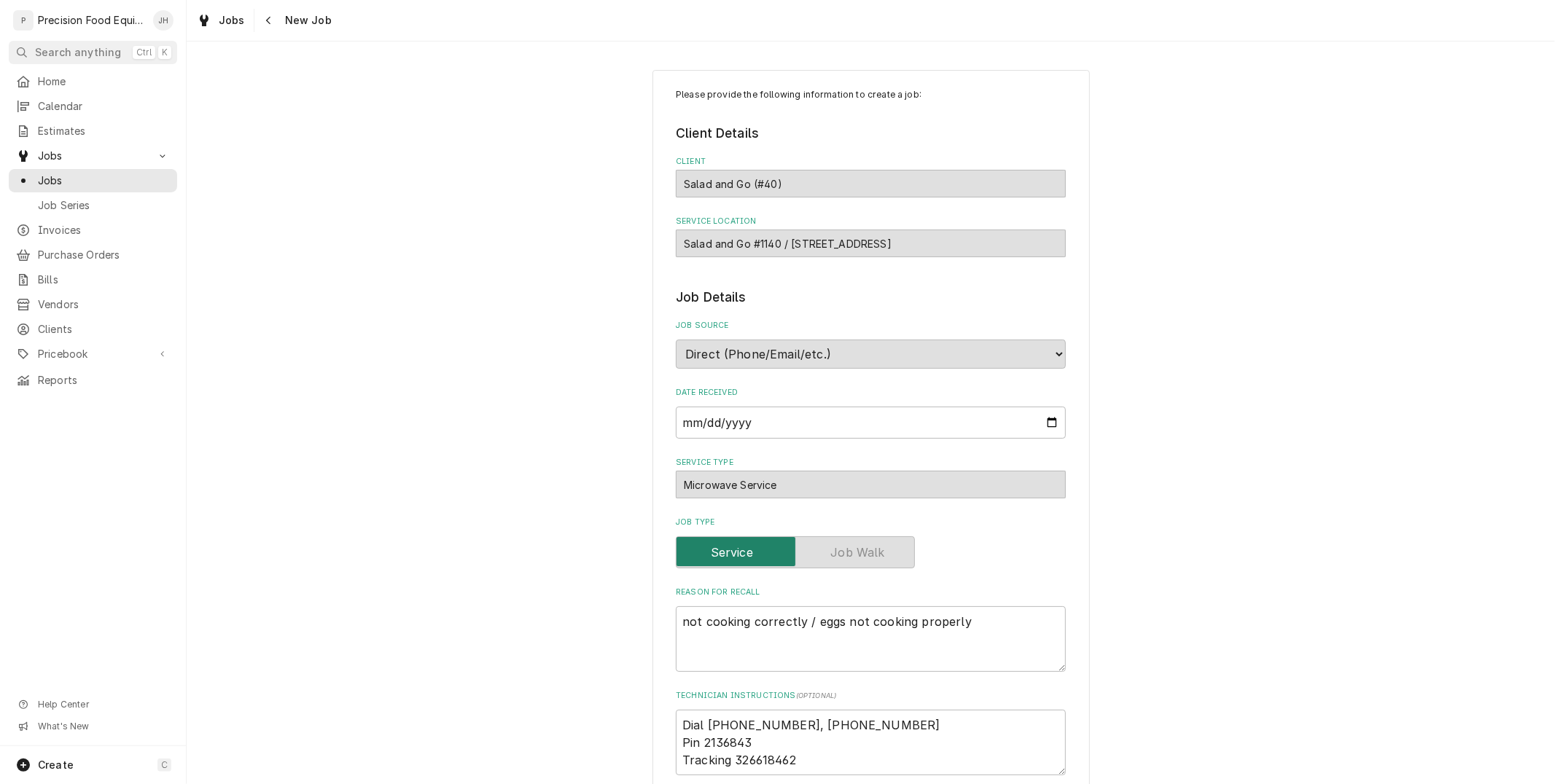
type textarea "x"
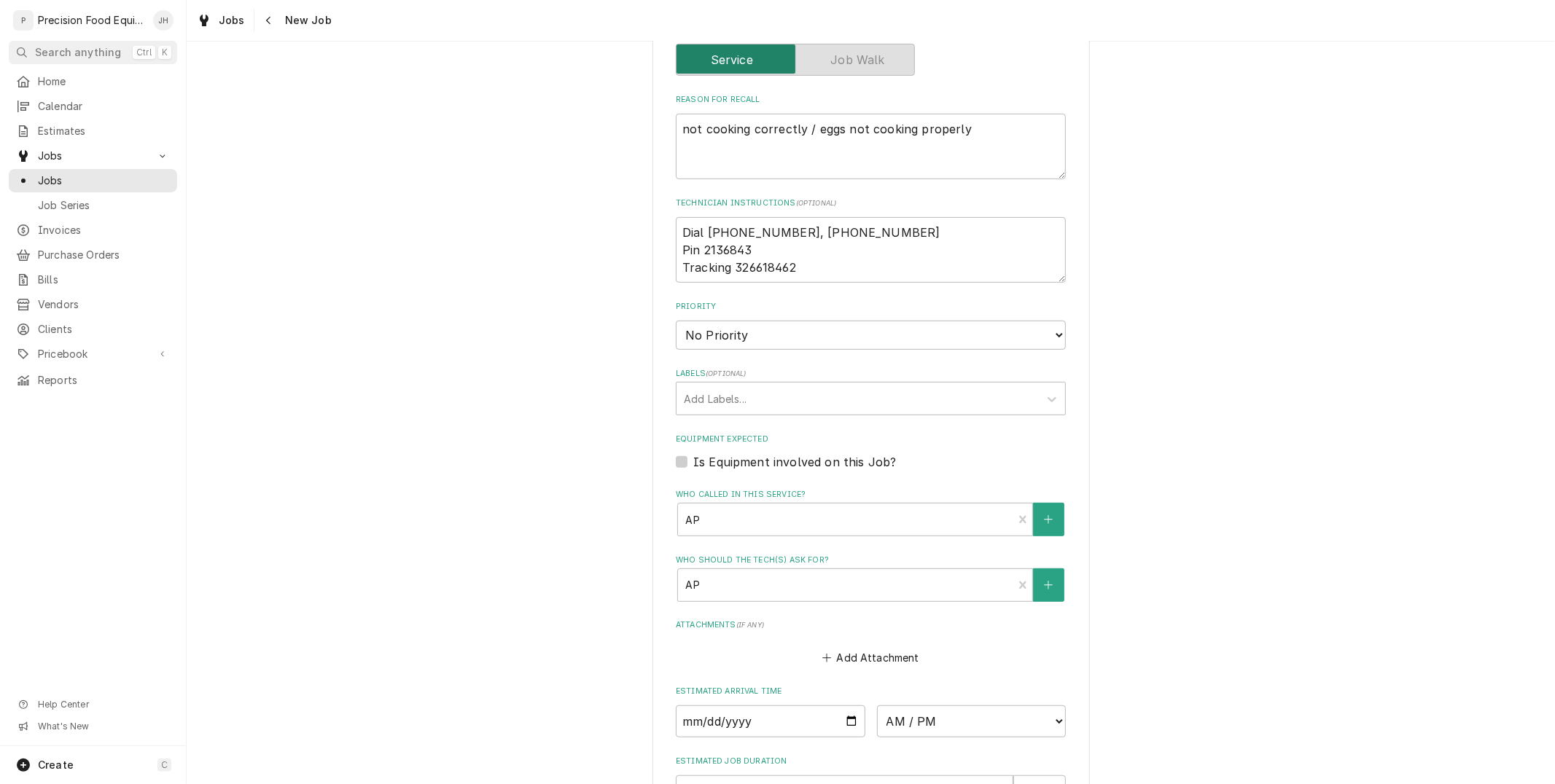
scroll to position [704, 0]
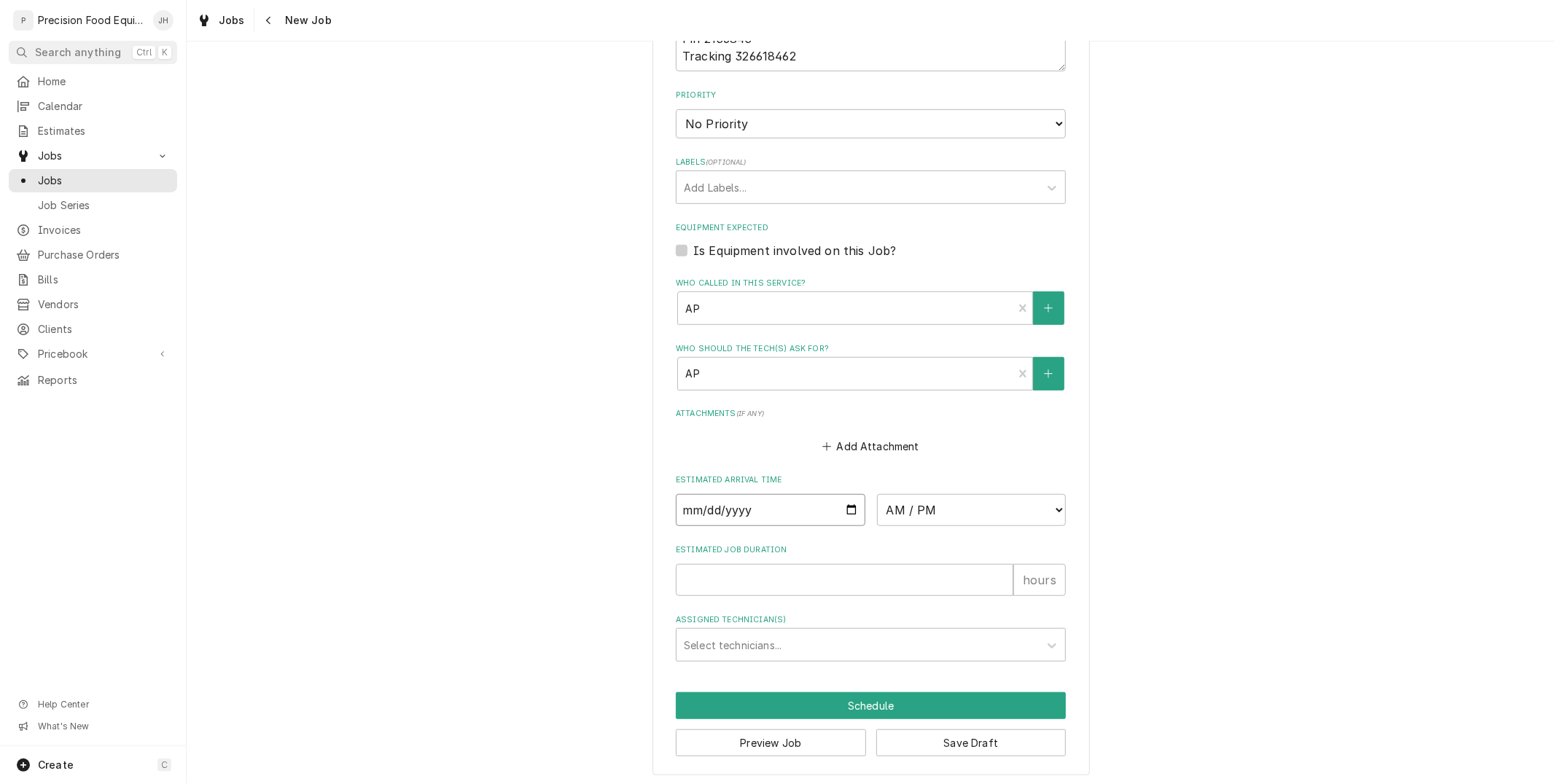
click at [843, 501] on input "Date" at bounding box center [771, 510] width 190 height 32
type input "[DATE]"
click at [966, 494] on select "AM / PM 6:00 AM 6:15 AM 6:30 AM 6:45 AM 7:00 AM 7:15 AM 7:30 AM 7:45 AM 8:00 AM…" at bounding box center [972, 510] width 190 height 32
type textarea "x"
select select "09:00:00"
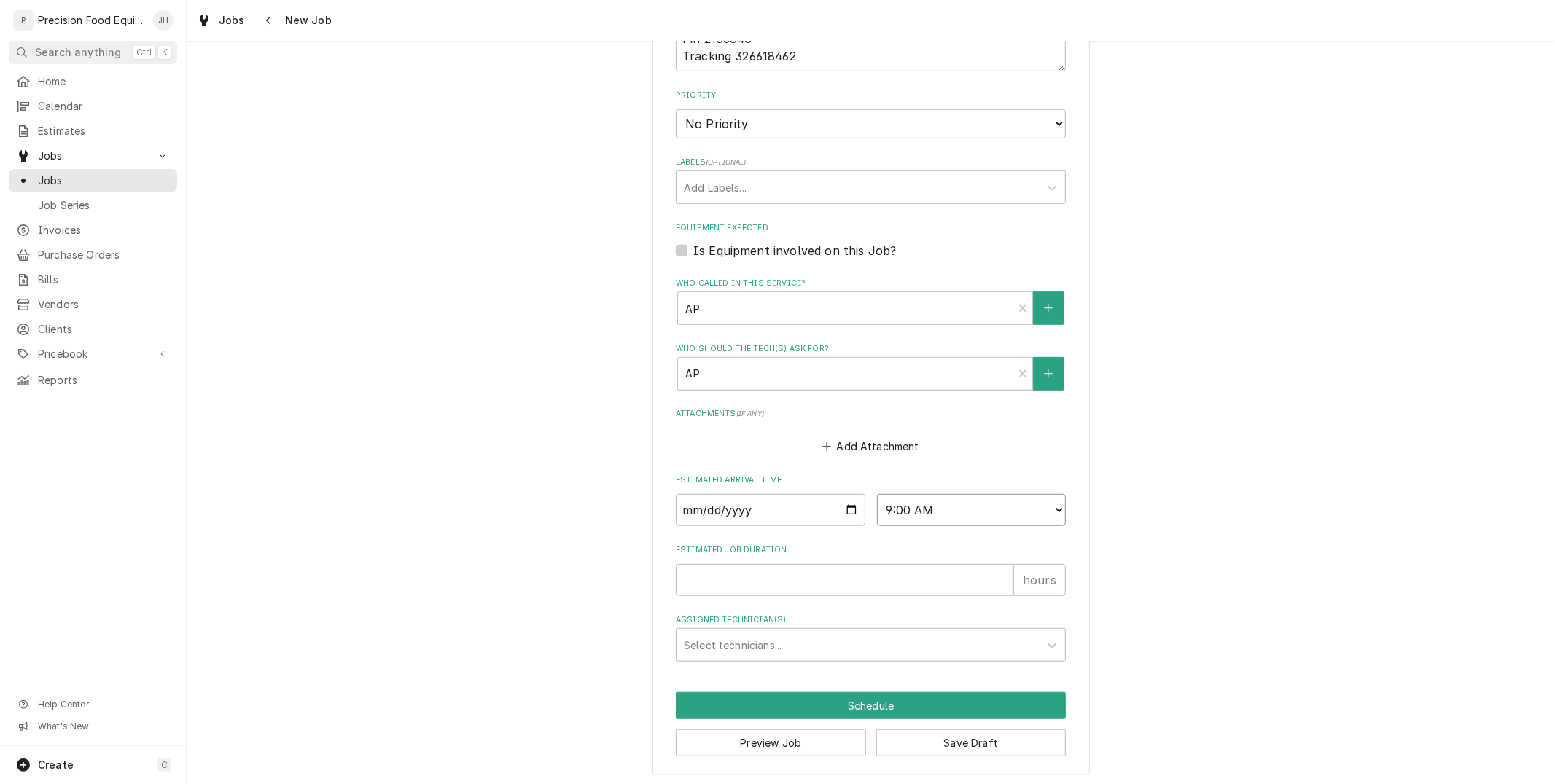
click at [877, 494] on select "AM / PM 6:00 AM 6:15 AM 6:30 AM 6:45 AM 7:00 AM 7:15 AM 7:30 AM 7:45 AM 8:00 AM…" at bounding box center [972, 510] width 190 height 32
click at [878, 581] on input "Estimated Job Duration" at bounding box center [845, 579] width 338 height 32
type textarea "x"
type input "1"
type textarea "x"
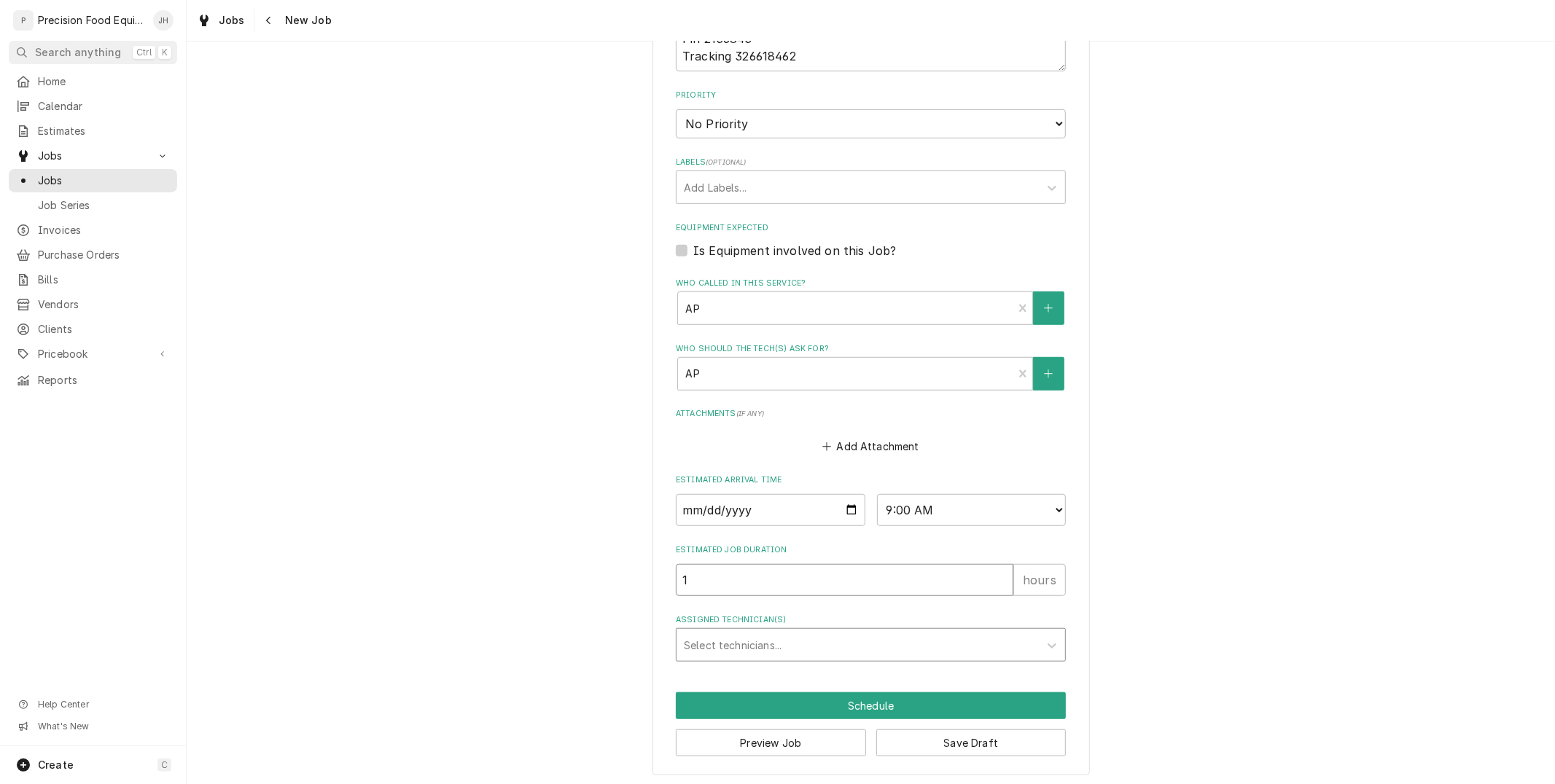
type input "1"
click at [866, 632] on div "Assigned Technician(s)" at bounding box center [858, 645] width 348 height 26
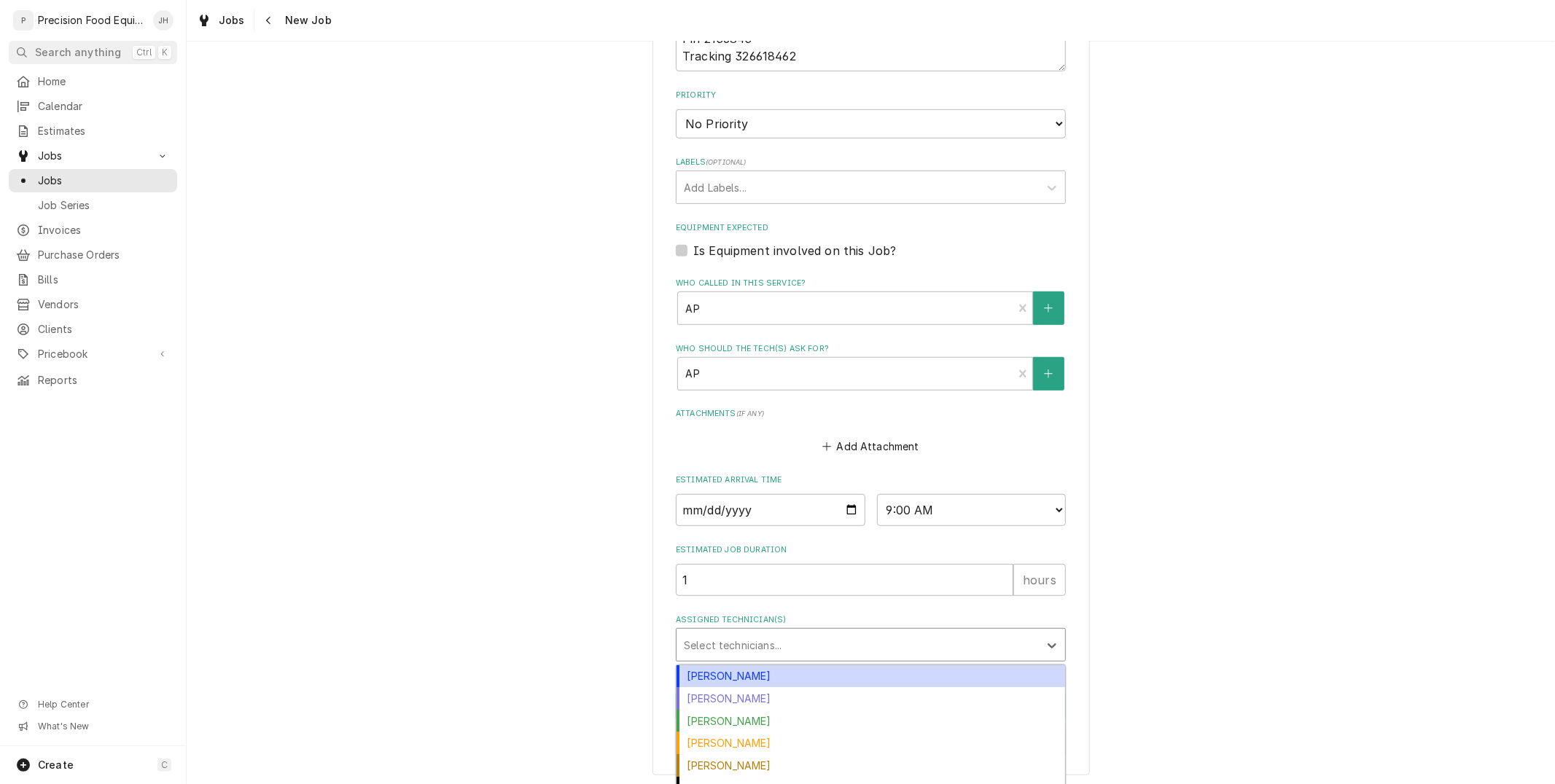
drag, startPoint x: 784, startPoint y: 665, endPoint x: 791, endPoint y: 669, distance: 8.1
click at [784, 665] on div "Anthony Ellinger" at bounding box center [871, 676] width 388 height 23
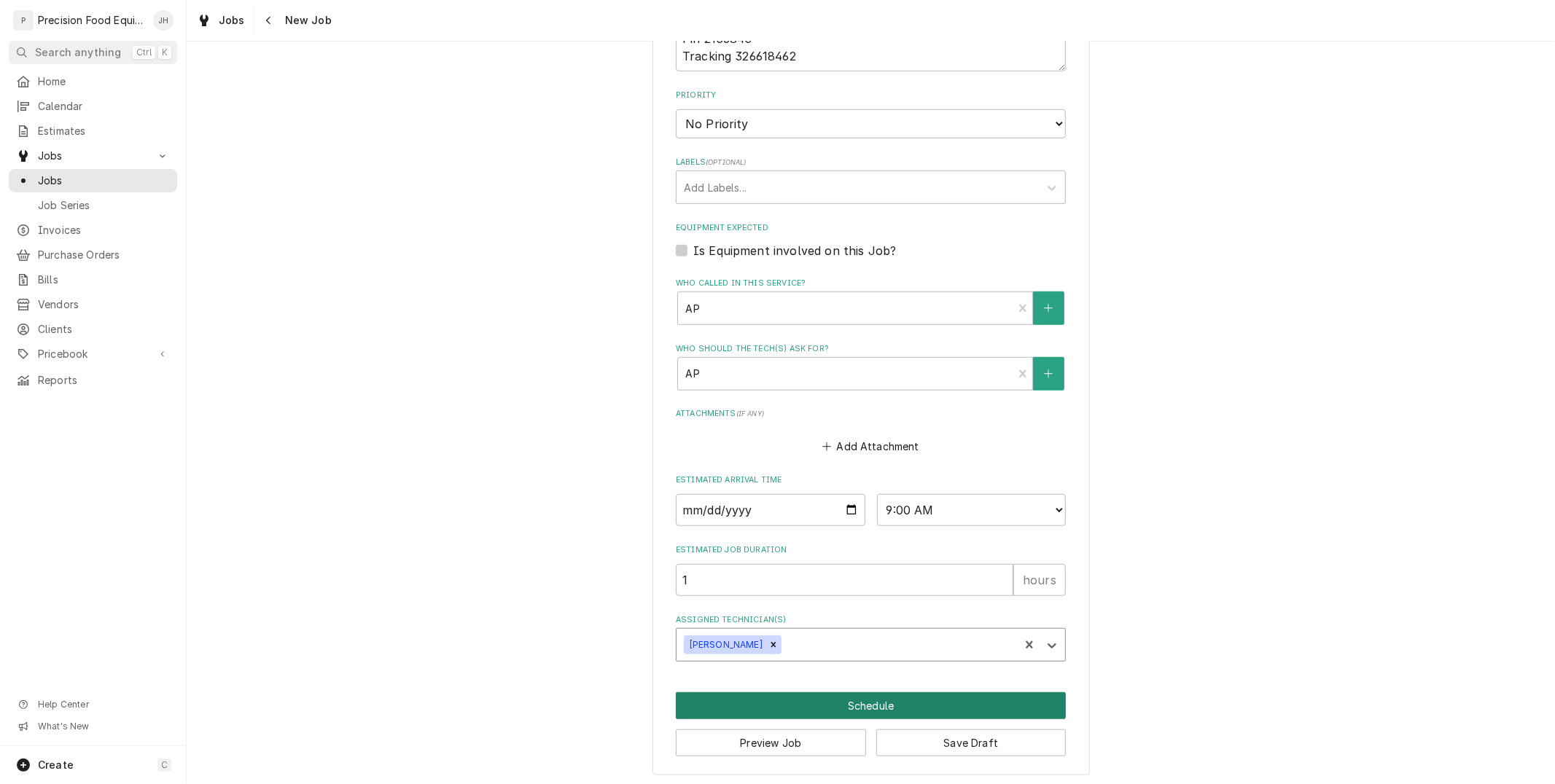
click at [861, 700] on button "Schedule" at bounding box center [871, 705] width 390 height 27
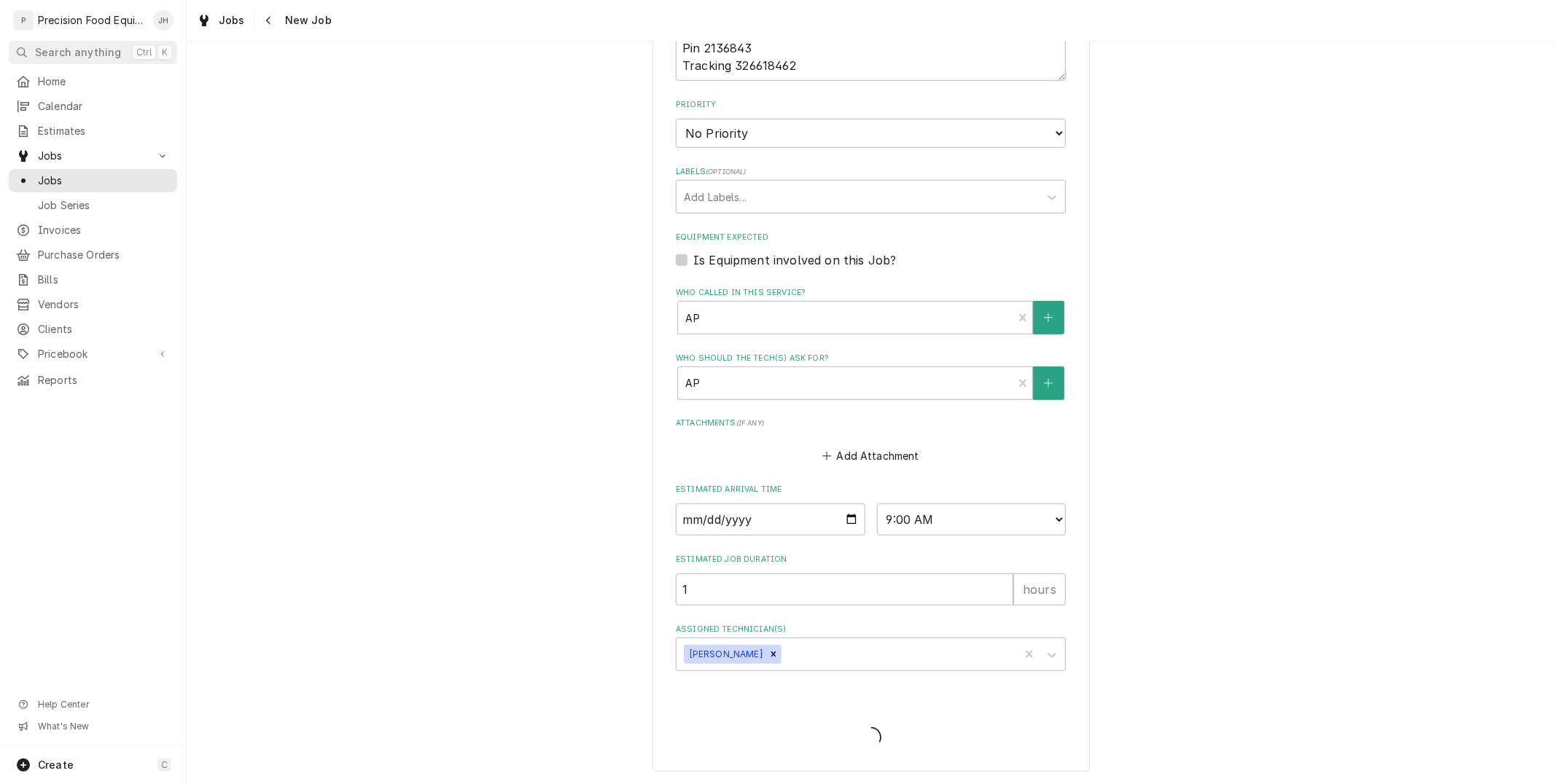
scroll to position [690, 0]
type textarea "x"
